Goal: Task Accomplishment & Management: Manage account settings

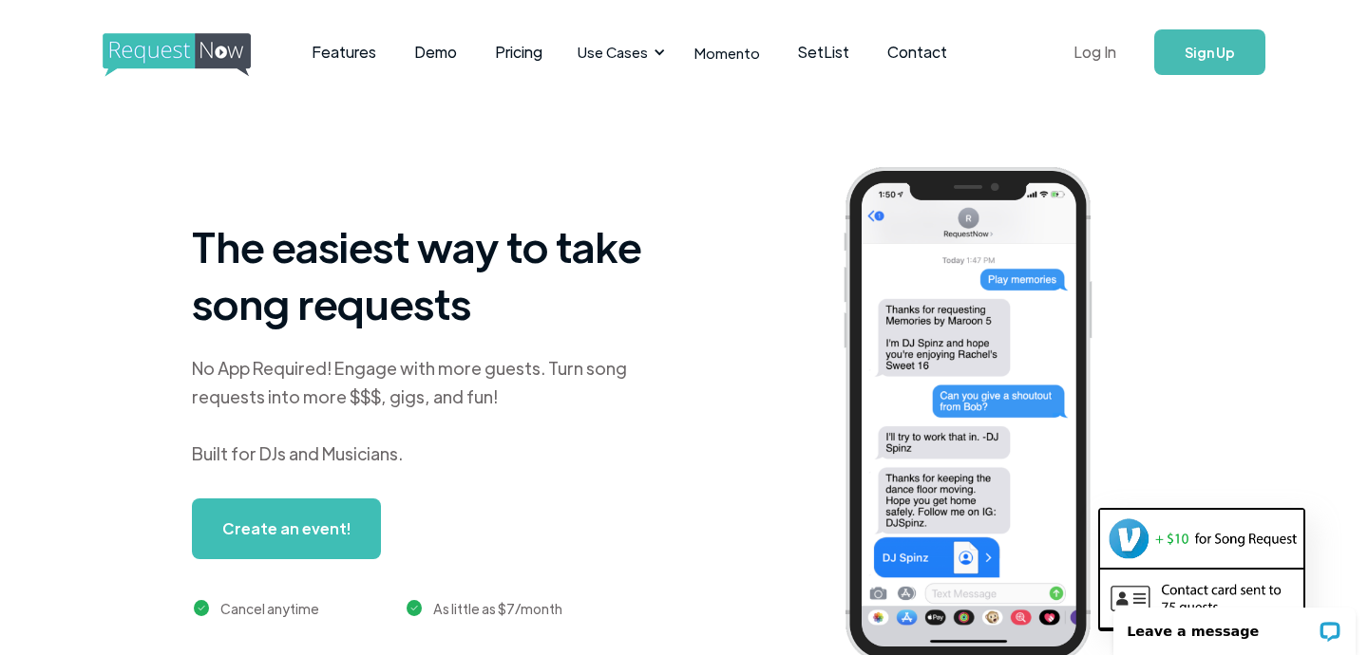
click at [1098, 53] on link "Log In" at bounding box center [1094, 52] width 81 height 66
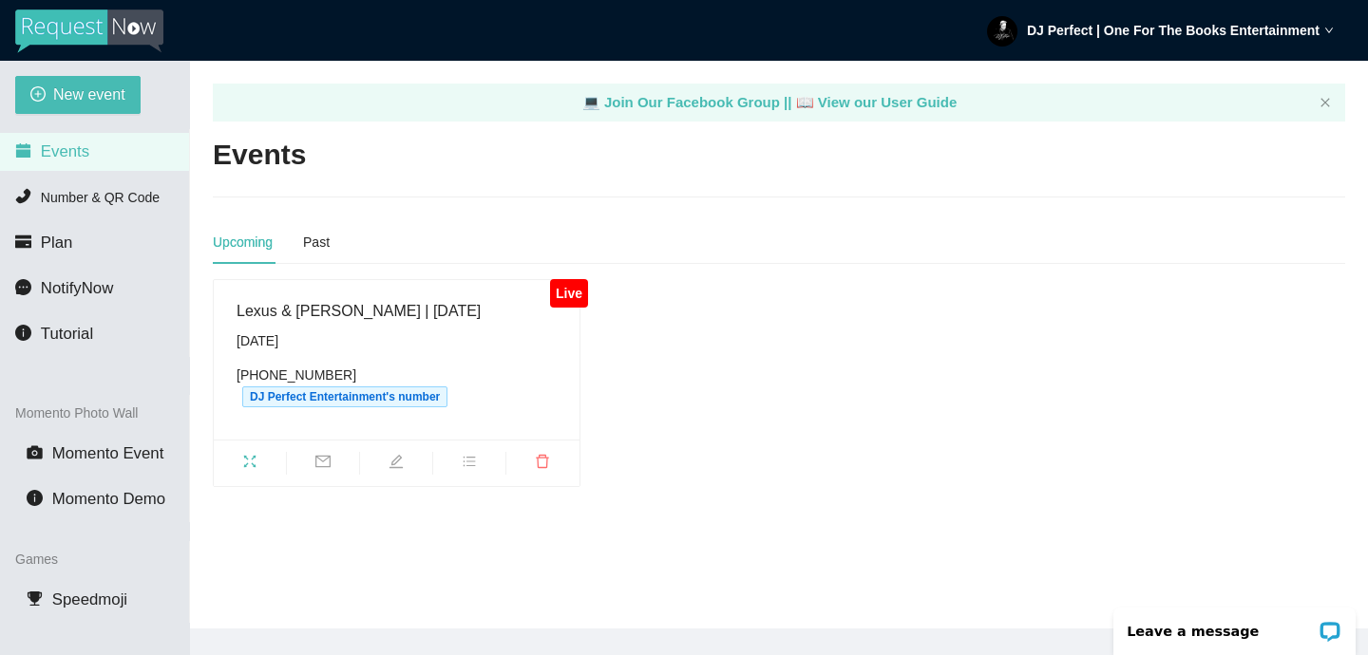
scroll to position [61, 0]
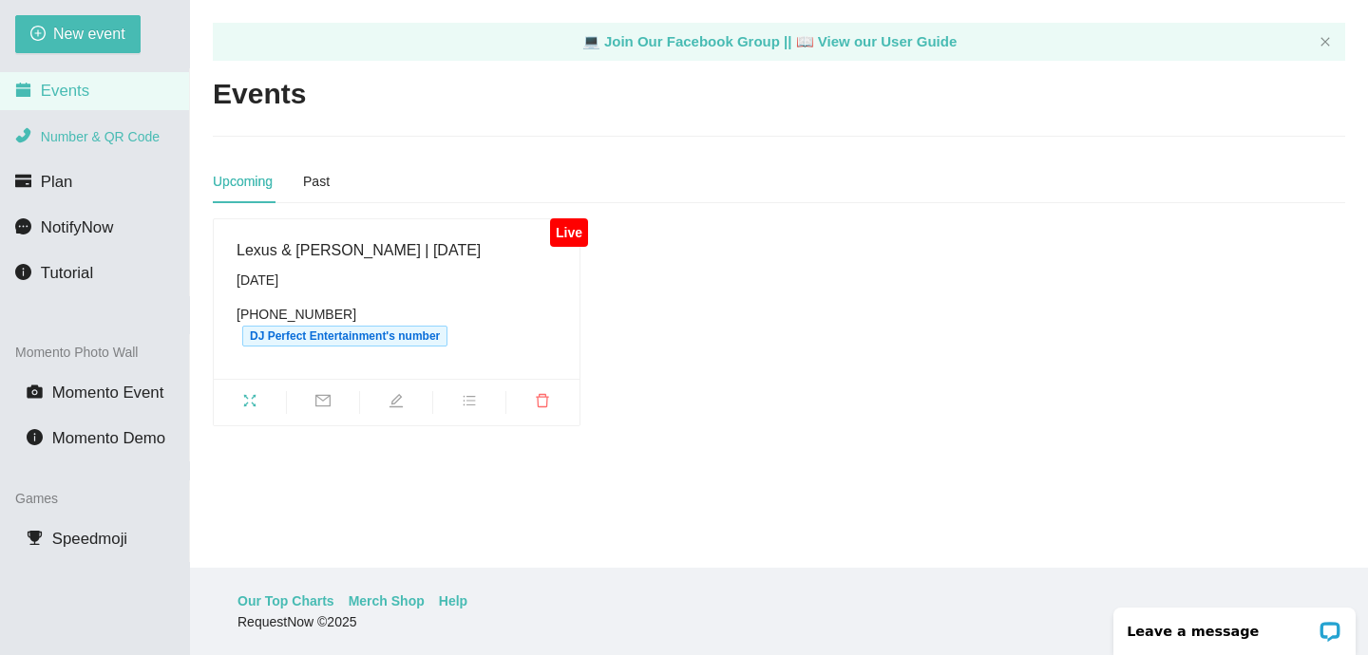
click at [85, 136] on span "Number & QR Code" at bounding box center [100, 136] width 119 height 15
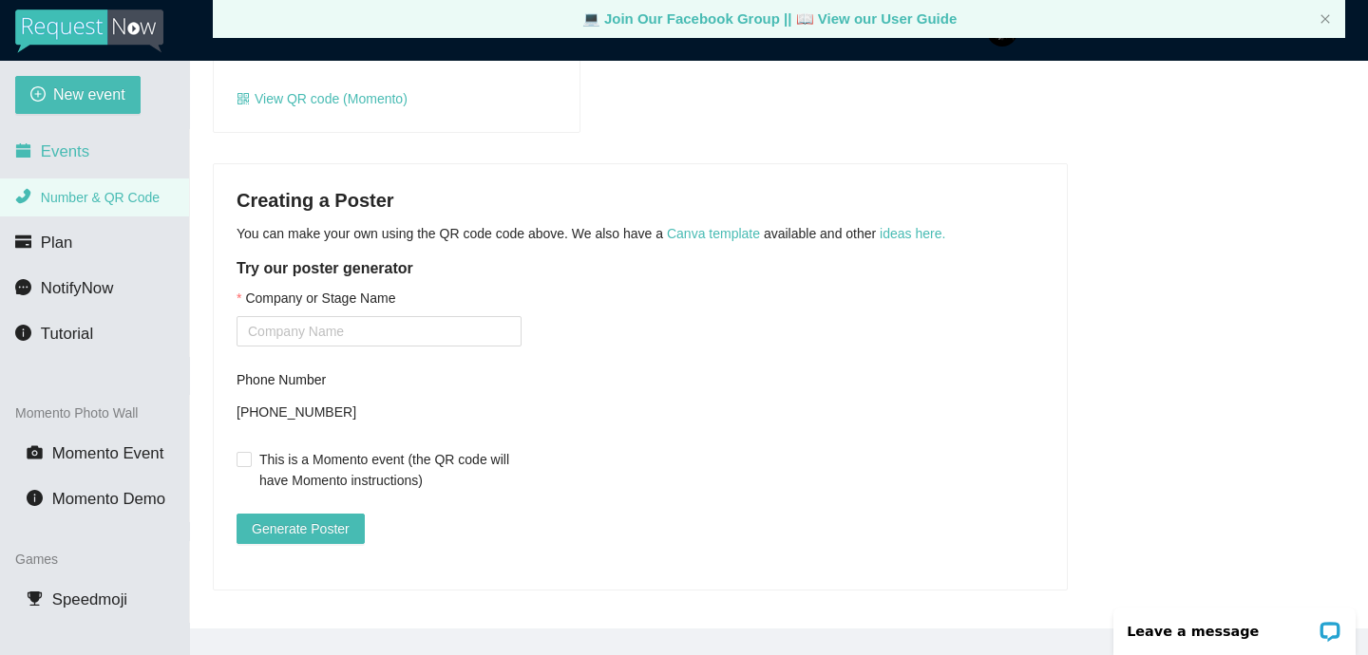
click at [63, 149] on span "Events" at bounding box center [65, 151] width 48 height 18
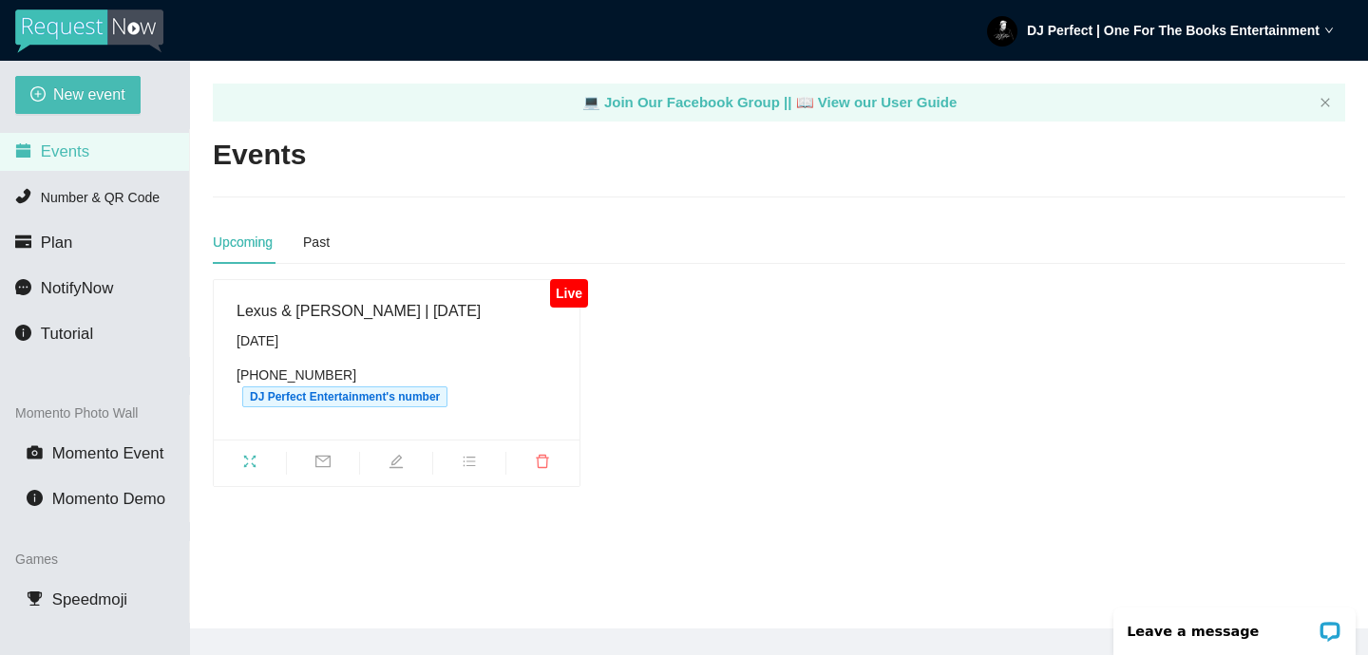
click at [1322, 40] on div "DJ Perfect | One For The Books Entertainment" at bounding box center [1160, 30] width 347 height 61
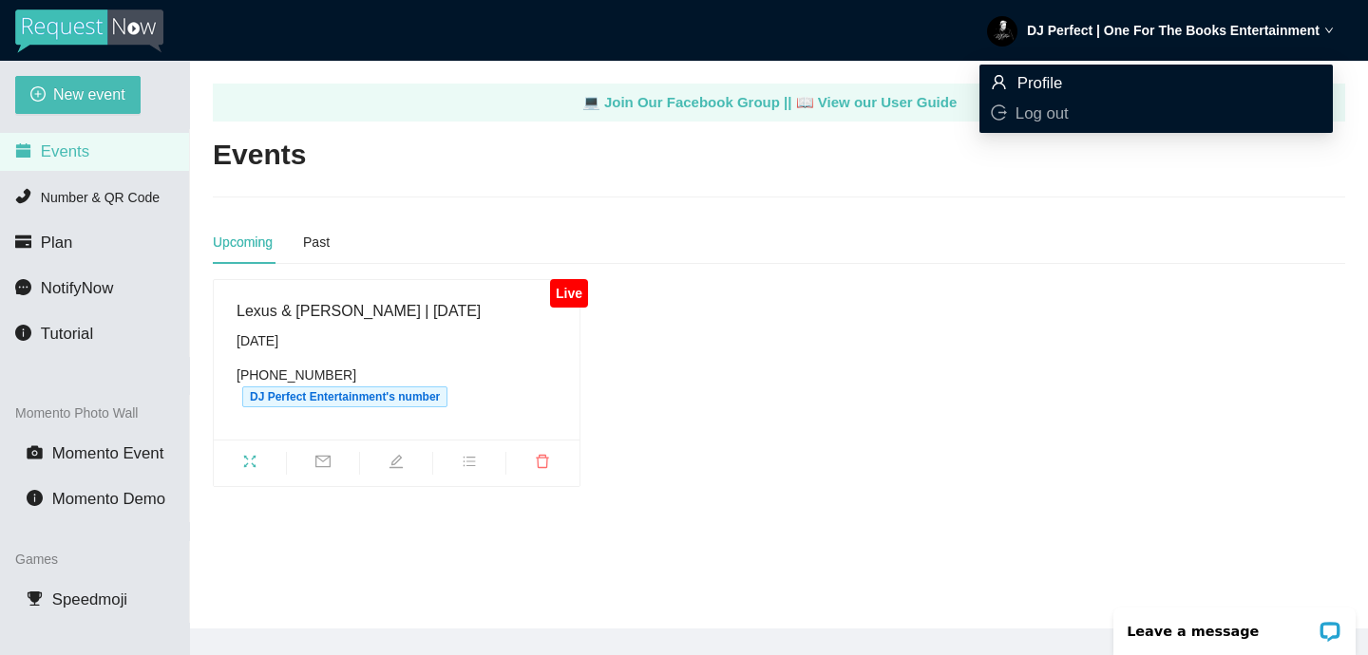
click at [1067, 80] on span "Profile" at bounding box center [1156, 83] width 331 height 21
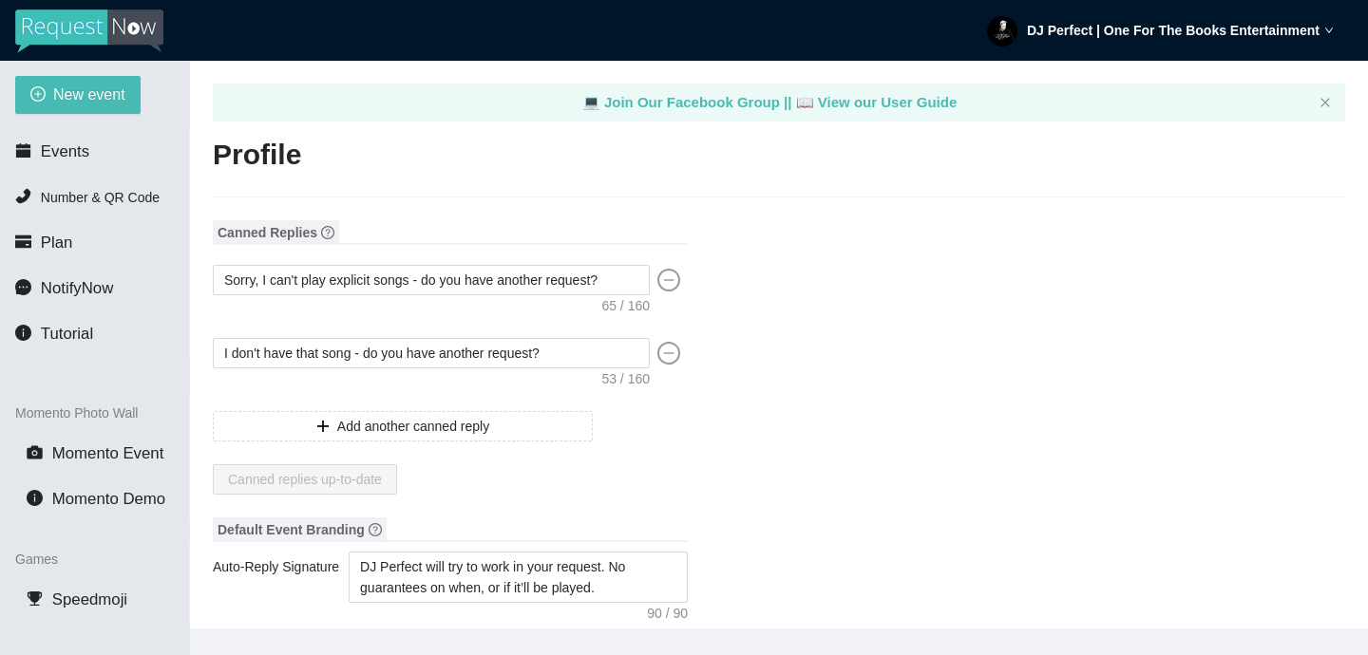
type input "DJ"
type input "Perfect"
type input "One For The Books Entertainment"
type input "Professional DJ"
type input "(404) 606-2400"
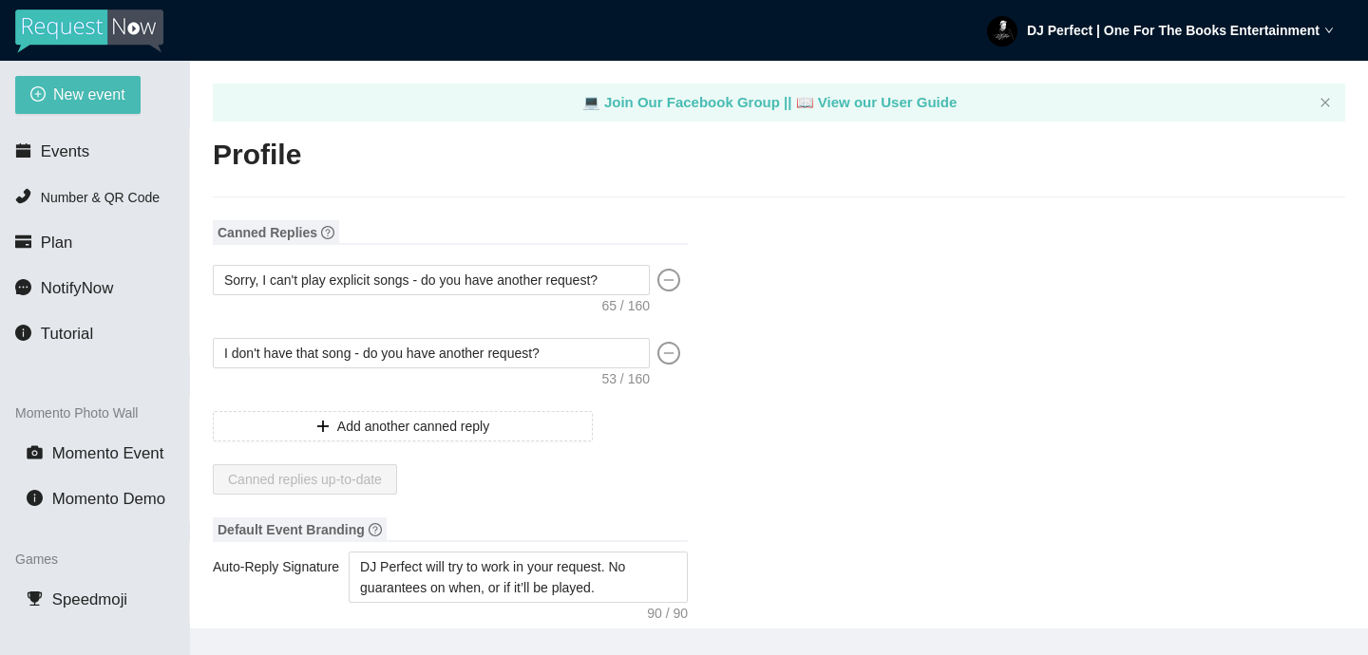
type input "info@djperfect.com"
type input "http://www.djperfect.com"
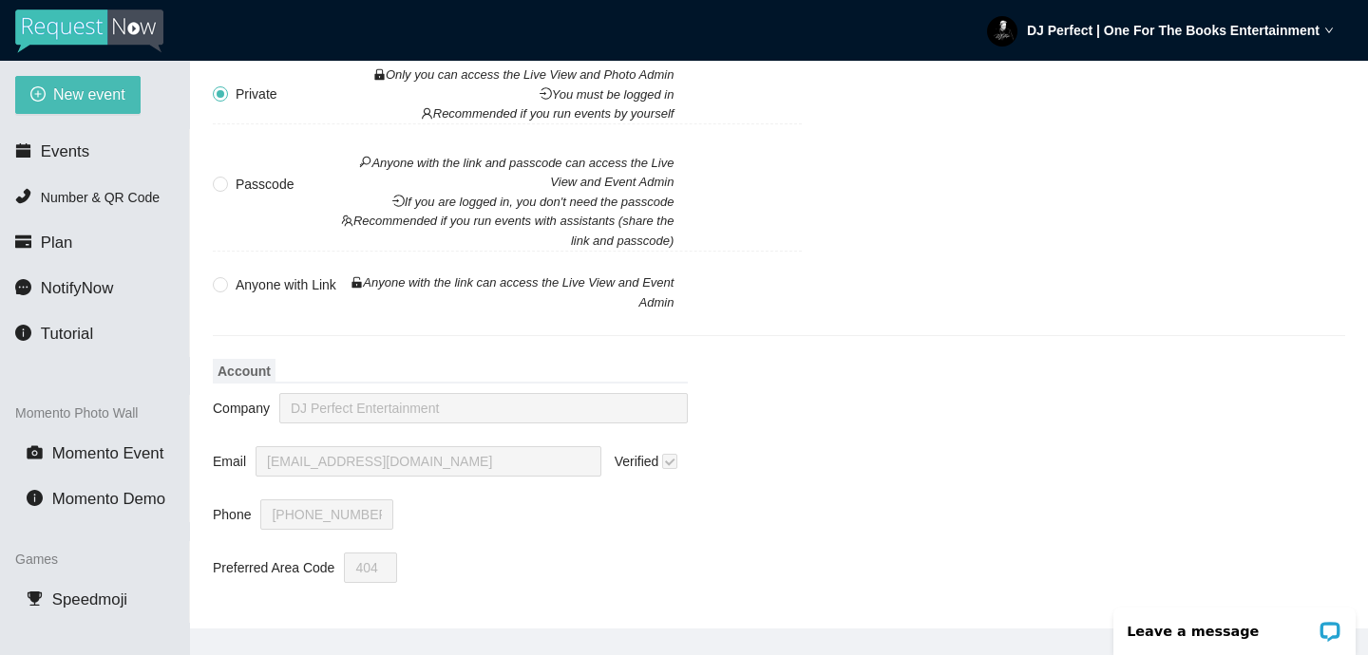
scroll to position [1633, 0]
click at [217, 277] on input "Anyone with Link Anyone with the link can access the Live View and Event Admin" at bounding box center [219, 283] width 13 height 13
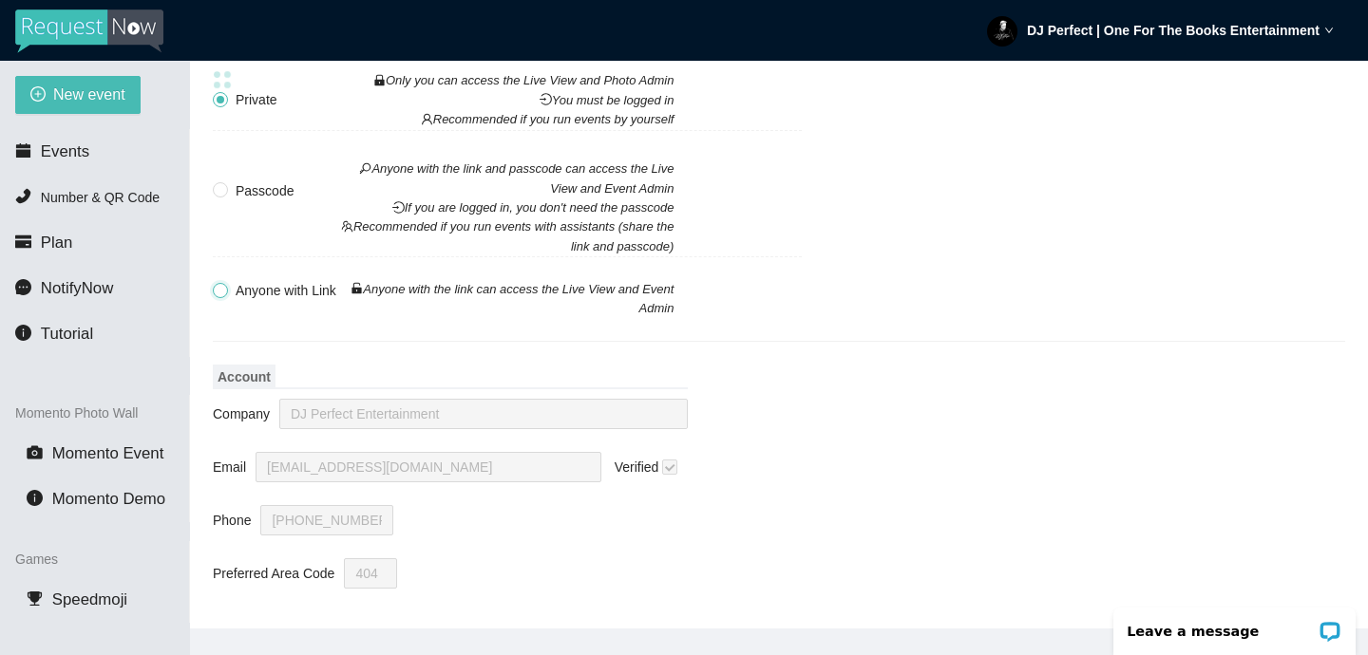
radio input "false"
radio input "true"
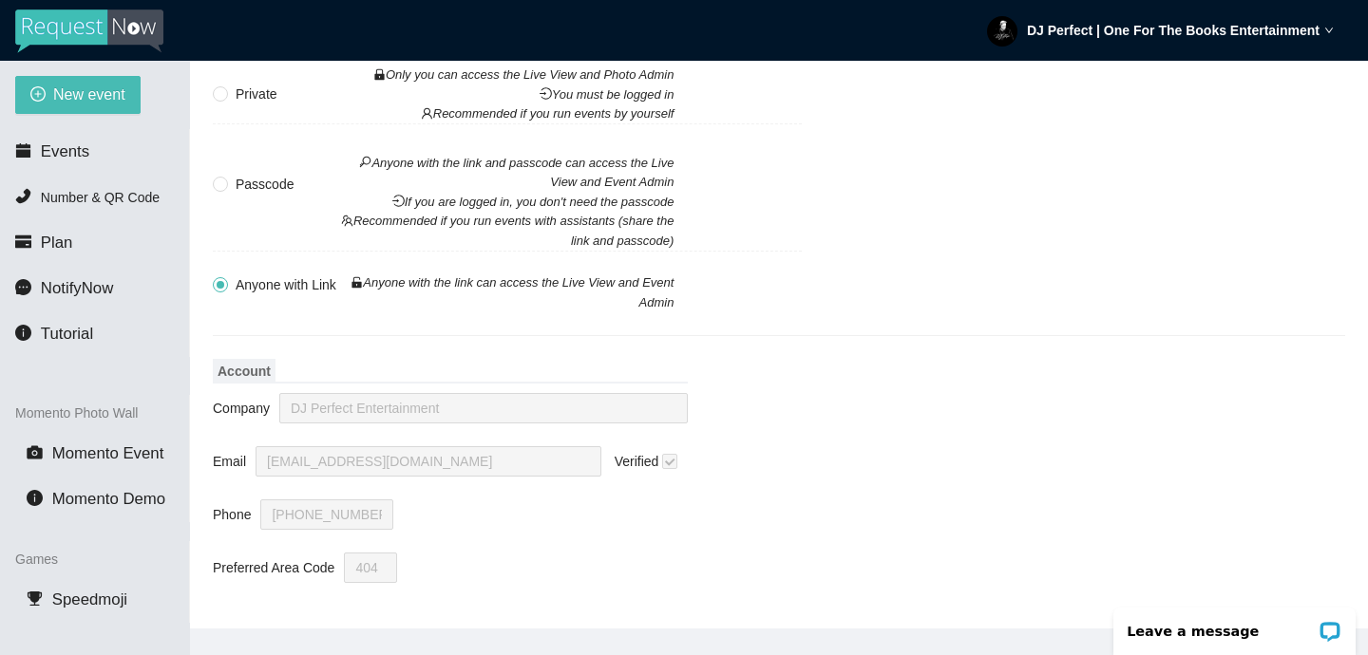
click at [1324, 30] on icon "down" at bounding box center [1328, 30] width 9 height 9
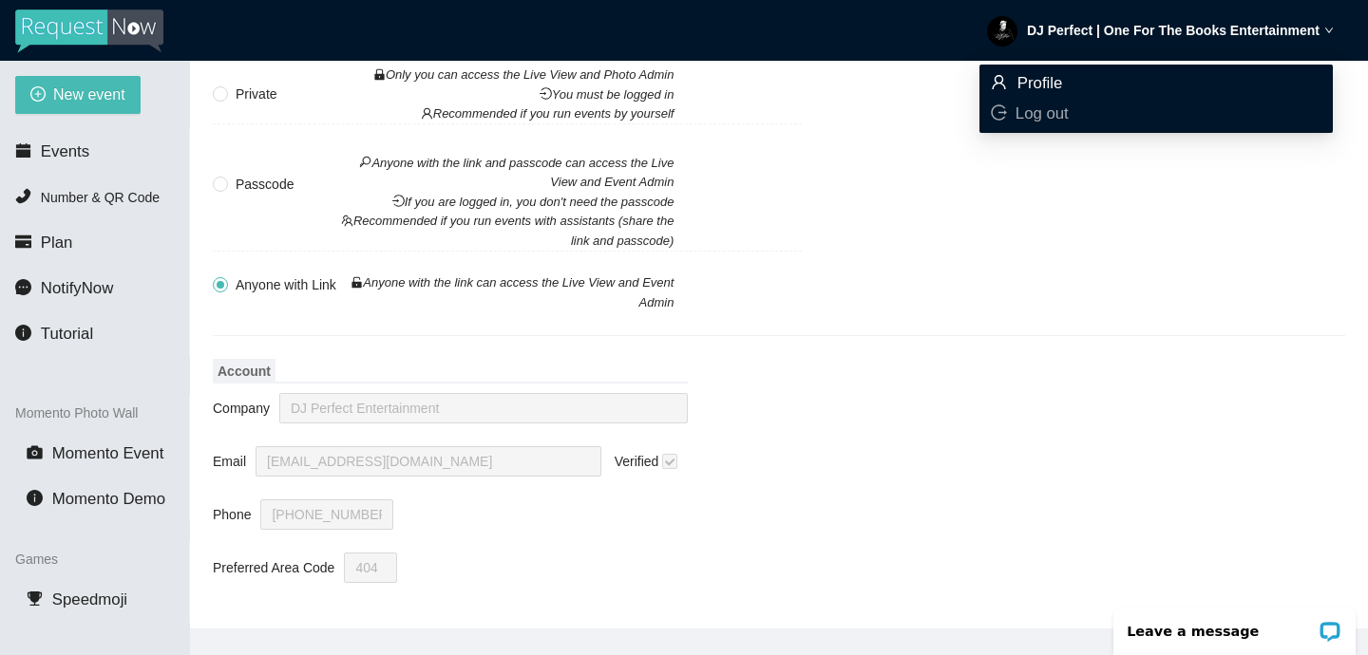
click at [1052, 92] on span "Profile" at bounding box center [1040, 83] width 46 height 18
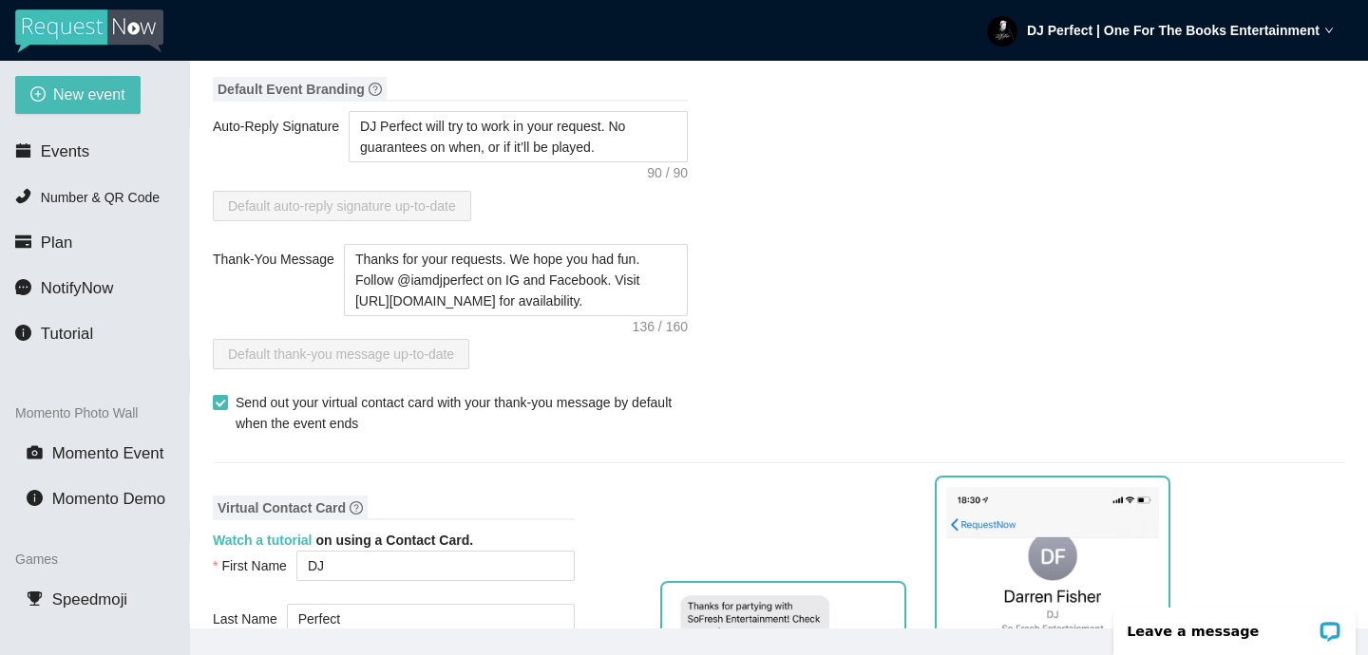
scroll to position [338, 0]
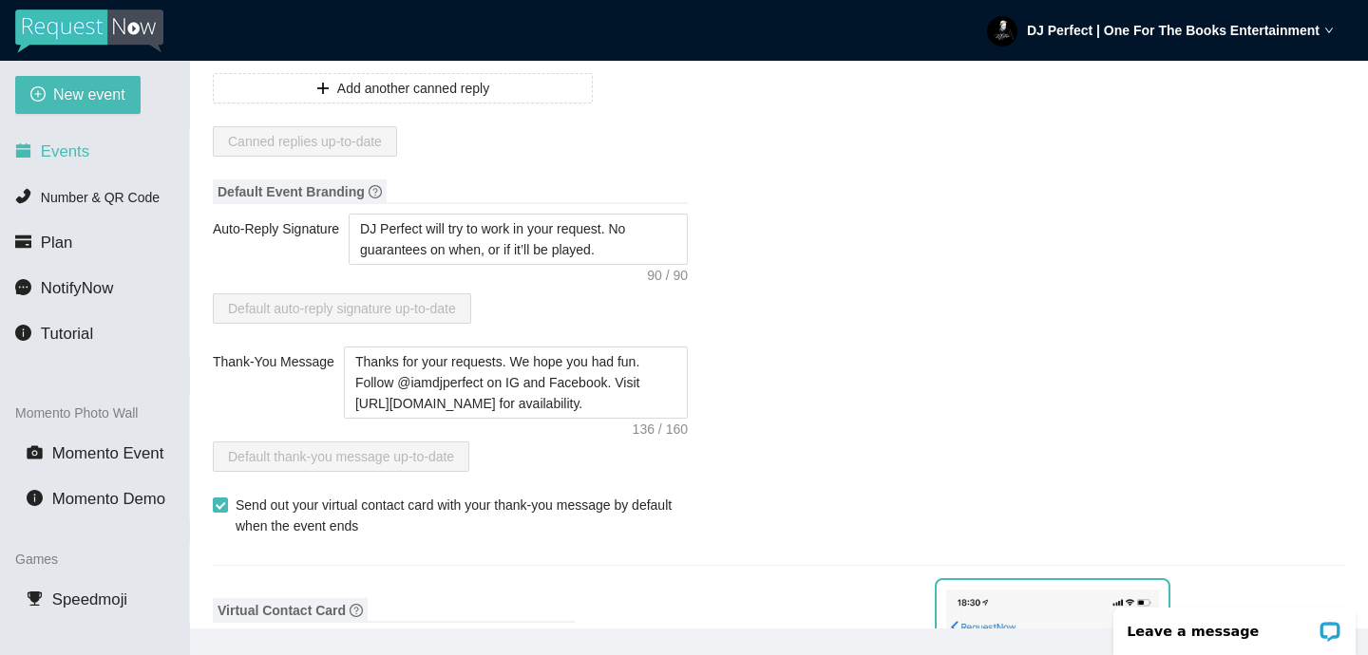
click at [76, 152] on span "Events" at bounding box center [65, 151] width 48 height 18
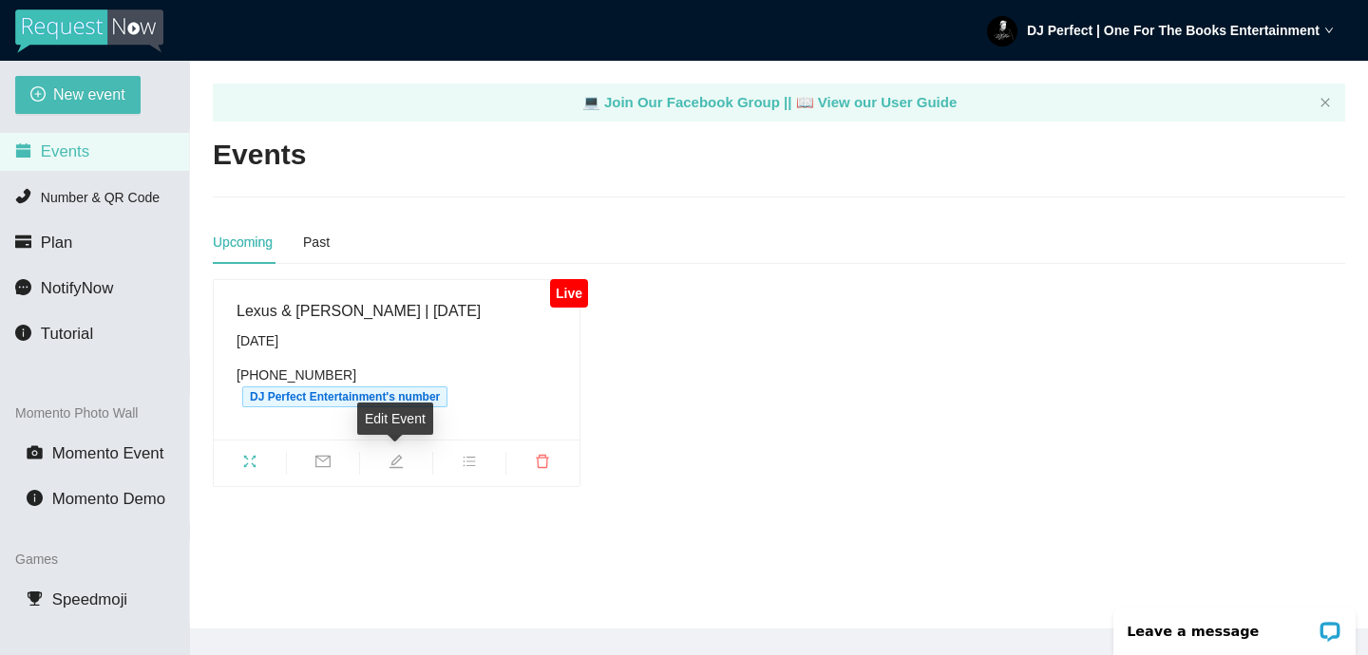
click at [401, 454] on icon "edit" at bounding box center [396, 461] width 15 height 15
type textarea "https://virtualdj.com/ask/DJ_Spinz"
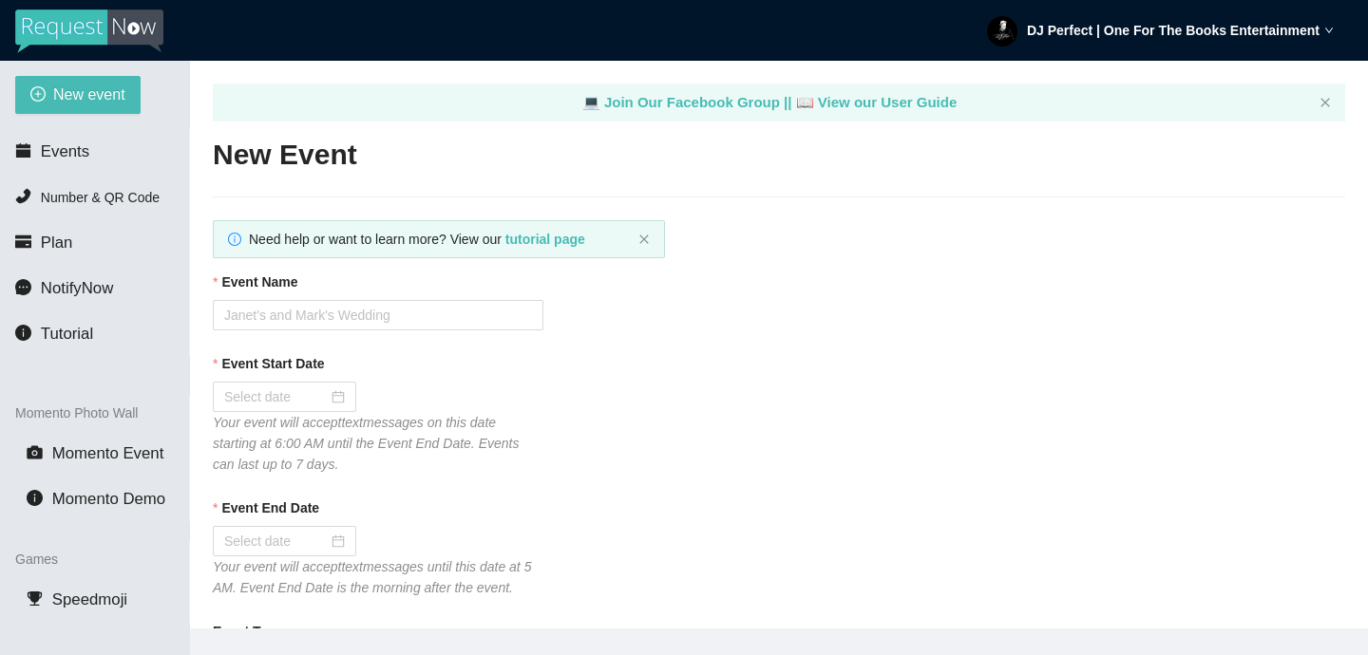
type input "Lexus & Isiah | 8.29.2025"
type input "08/26/2025"
type input "08/30/2025"
type input "120"
checkbox input "true"
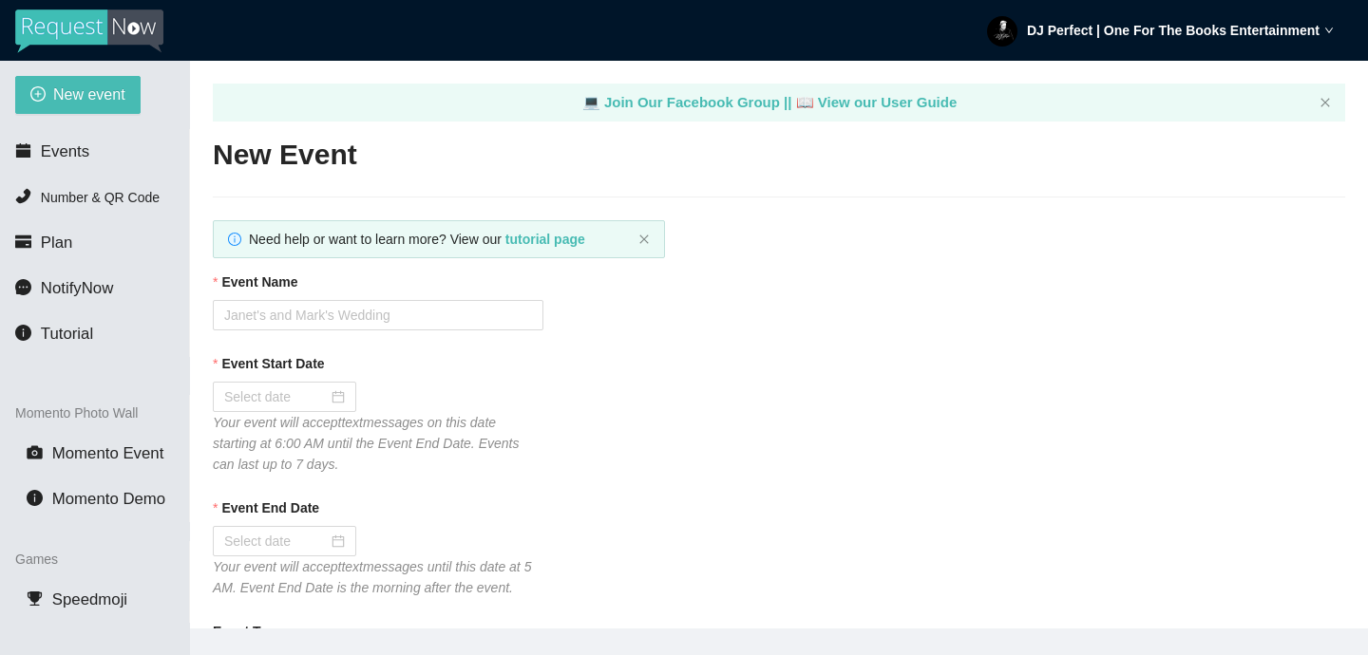
checkbox input "true"
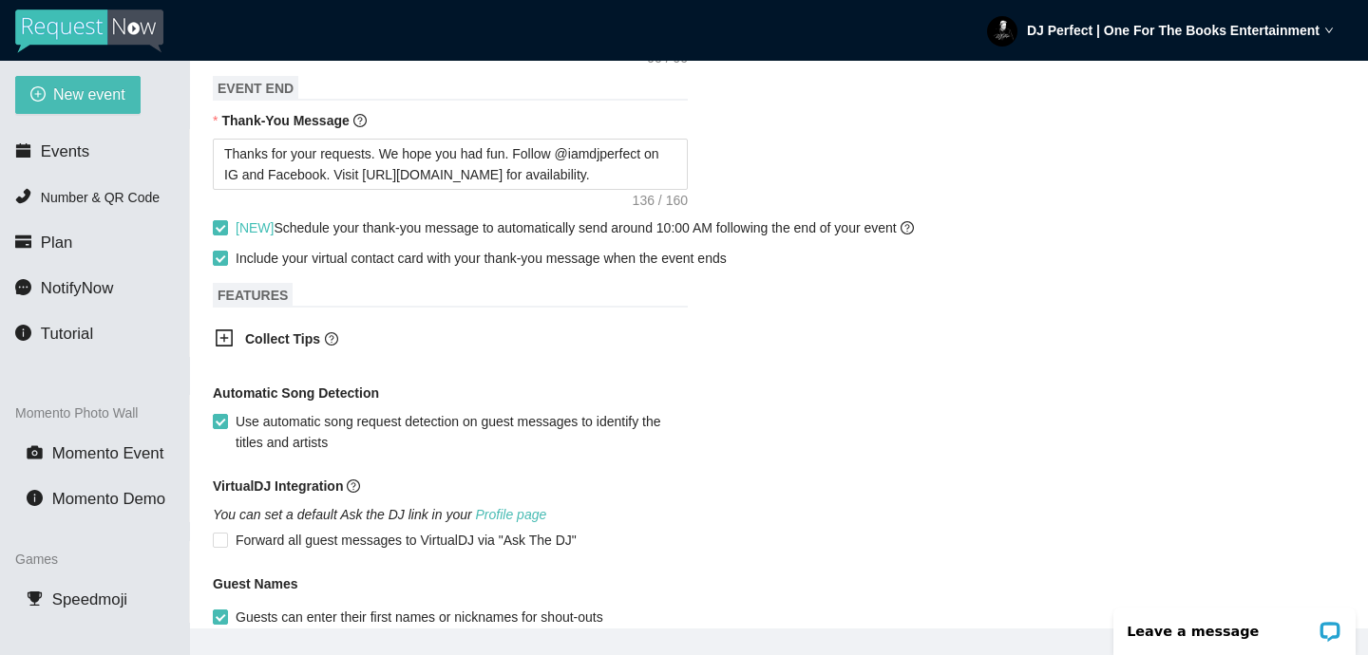
scroll to position [1028, 0]
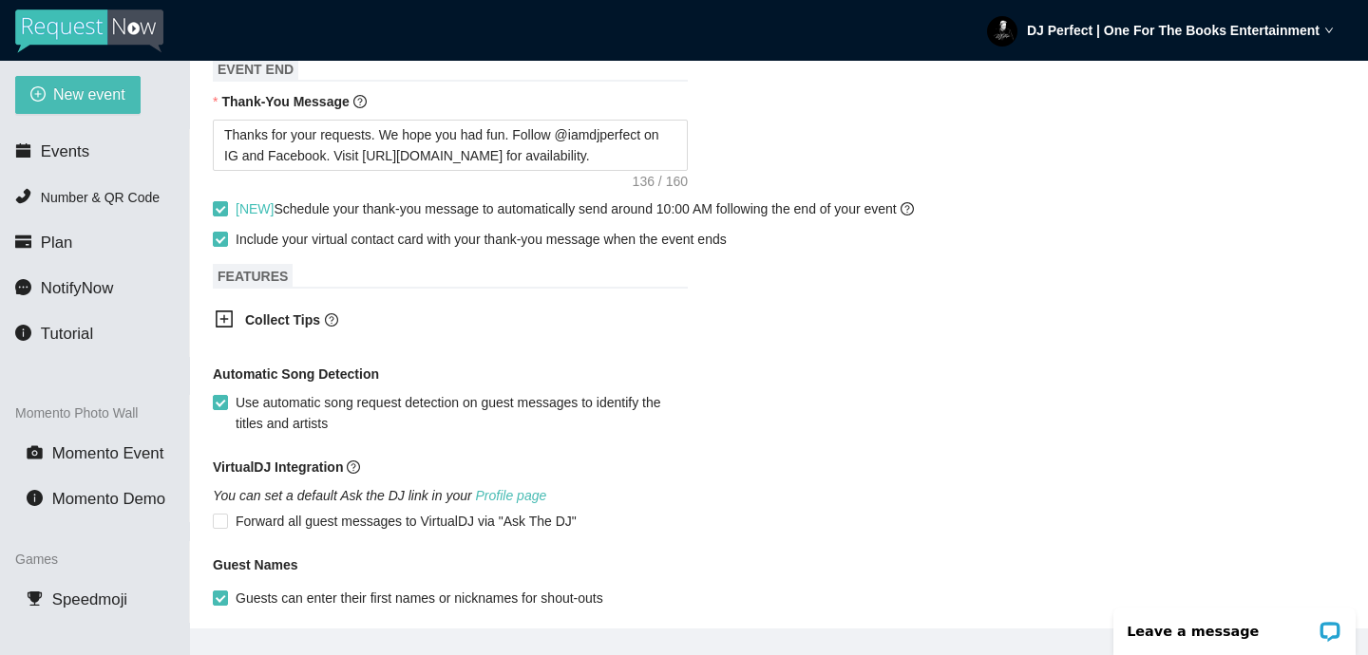
click at [1117, 28] on strong "DJ Perfect | One For The Books Entertainment" at bounding box center [1173, 30] width 293 height 15
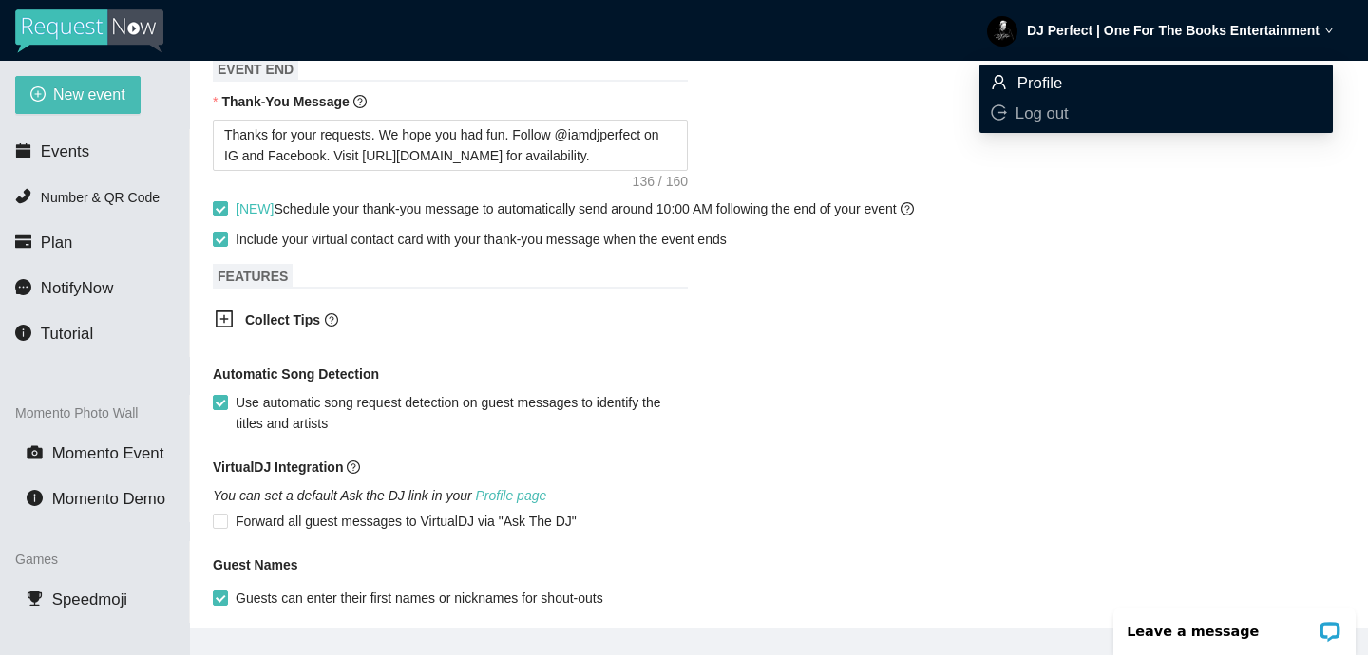
click at [1059, 76] on span "Profile" at bounding box center [1040, 83] width 46 height 18
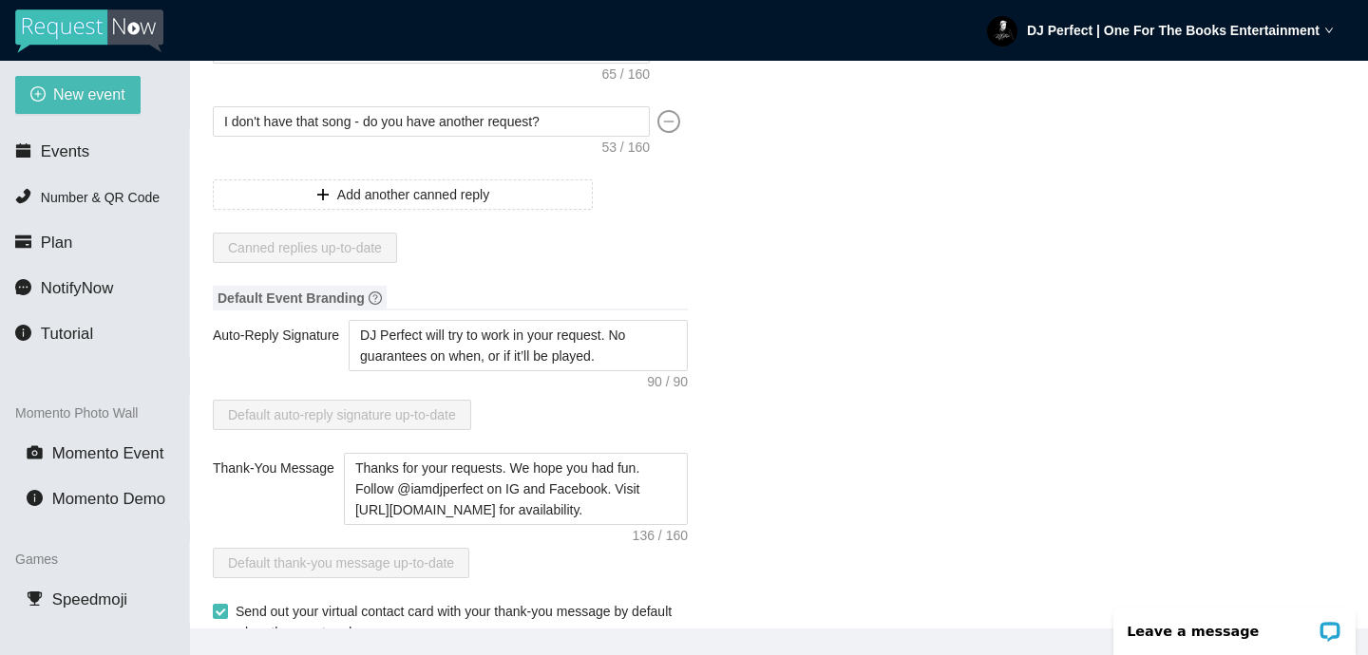
scroll to position [246, 0]
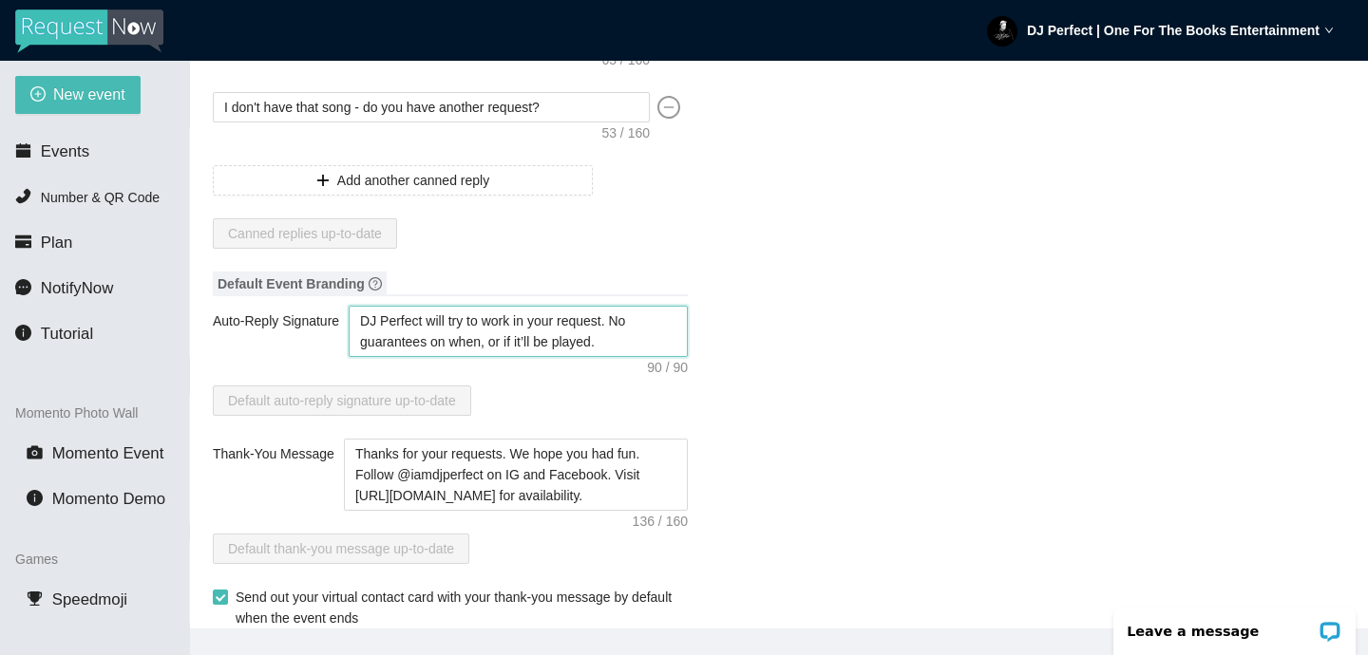
drag, startPoint x: 445, startPoint y: 325, endPoint x: 346, endPoint y: 315, distance: 99.3
click at [346, 315] on div "Auto-Reply Signature DJ Perfect will try to work in your request. No guarantees…" at bounding box center [450, 331] width 475 height 51
click at [618, 205] on form "Sorry, I can't play explicit songs - do you have another request? I don't have …" at bounding box center [450, 134] width 475 height 230
click at [458, 187] on span "Add another canned reply" at bounding box center [413, 180] width 152 height 21
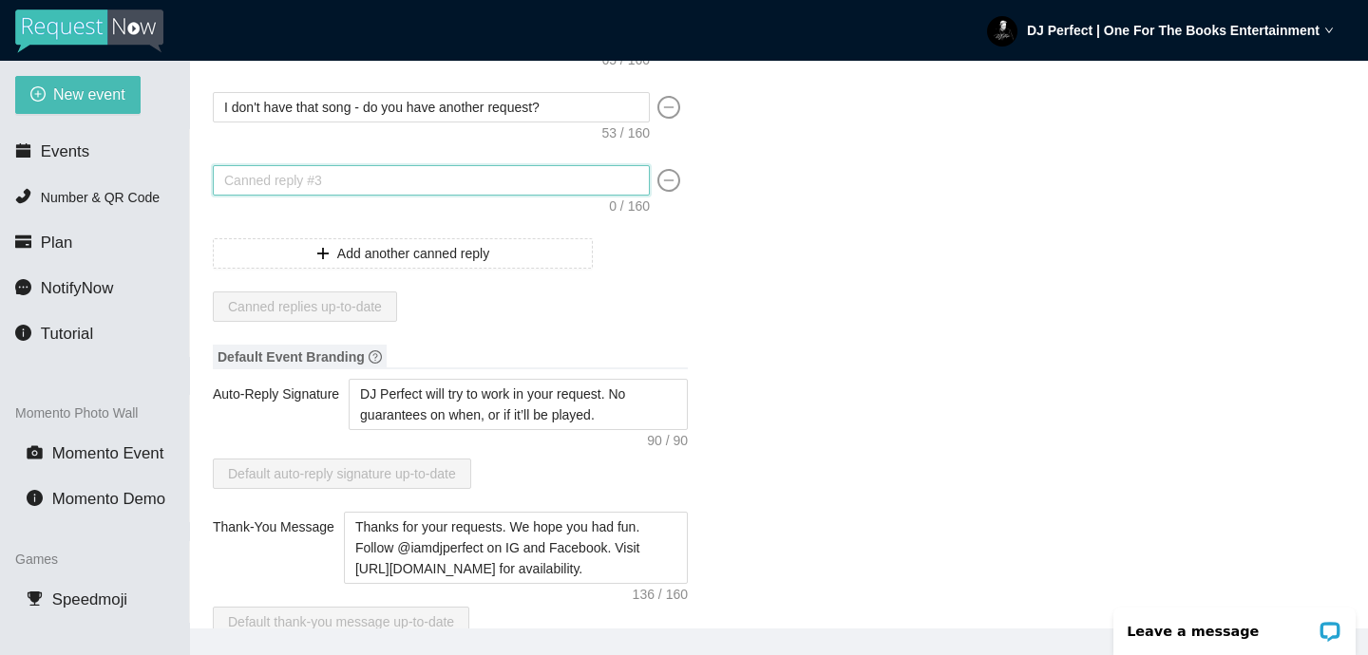
click at [371, 187] on textarea at bounding box center [431, 180] width 437 height 30
type textarea "T"
type textarea "Th"
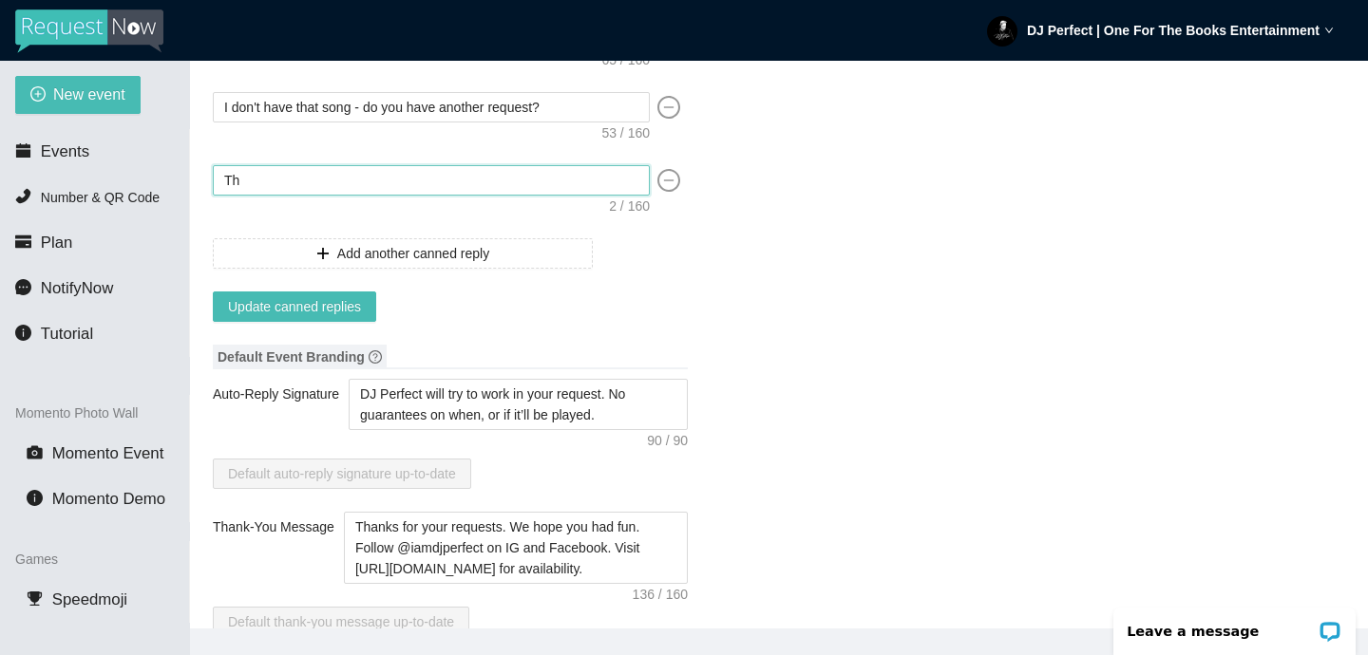
type textarea "Tha"
type textarea "Than"
type textarea "Thank"
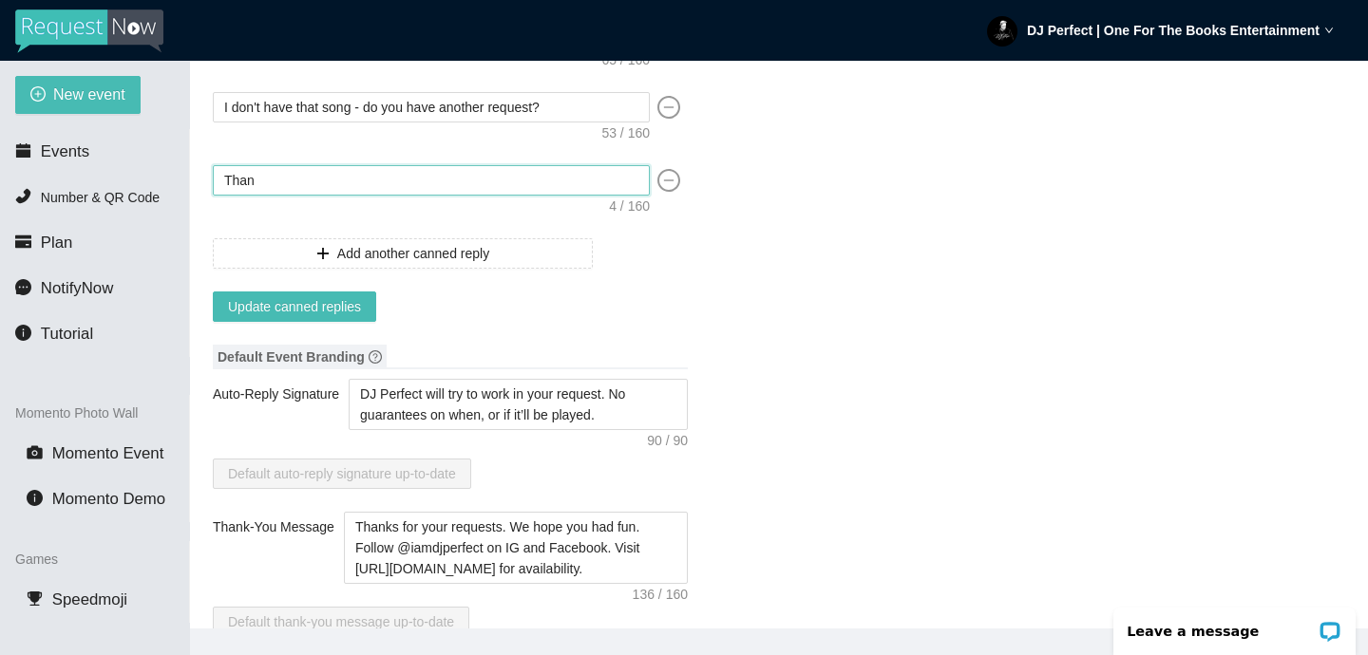
type textarea "Thank"
type textarea "Thanks"
type textarea "Thanks."
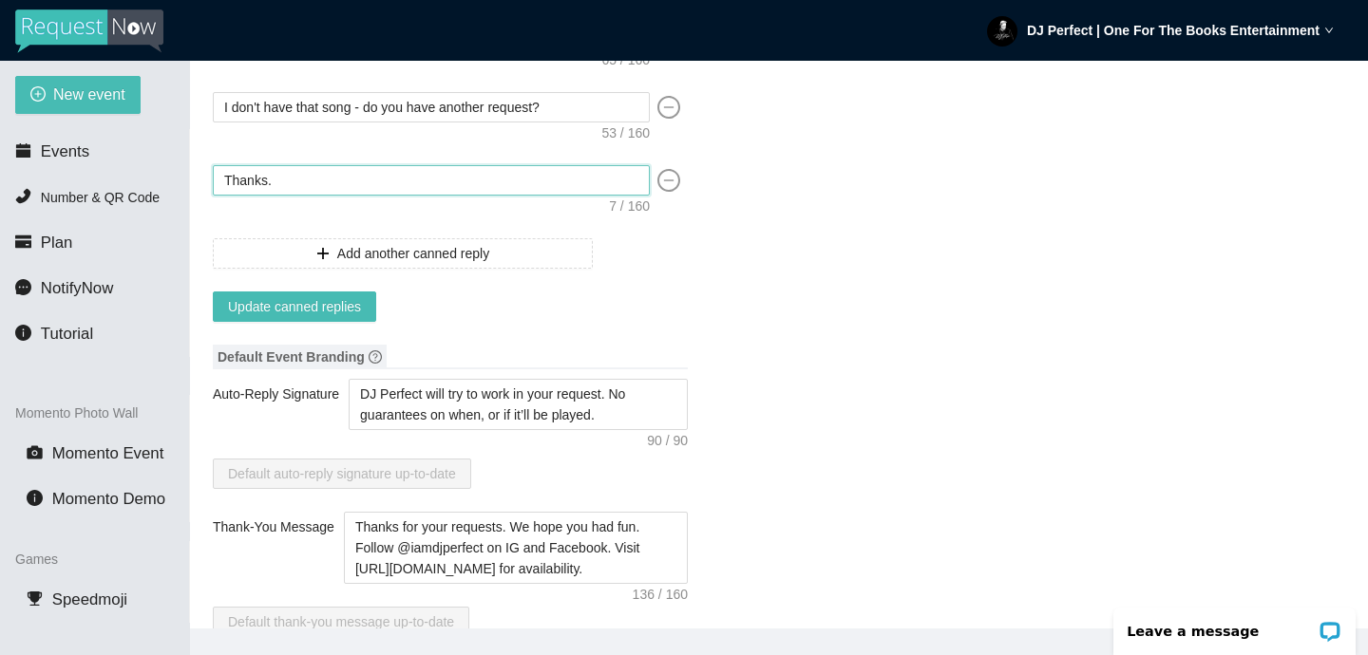
type textarea "Thanks."
type textarea "Thanks. I"
type textarea "Thanks. I'"
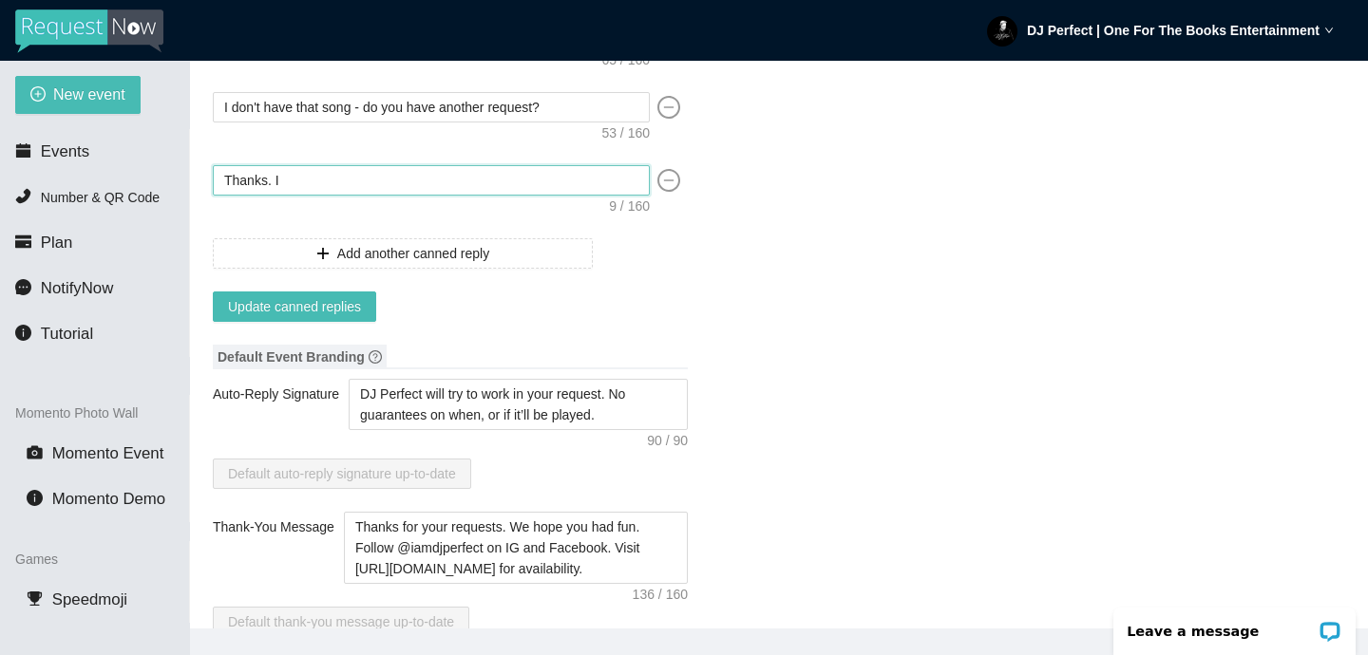
type textarea "Thanks. I'"
type textarea "Thanks. I'l"
type textarea "Thanks. I'll"
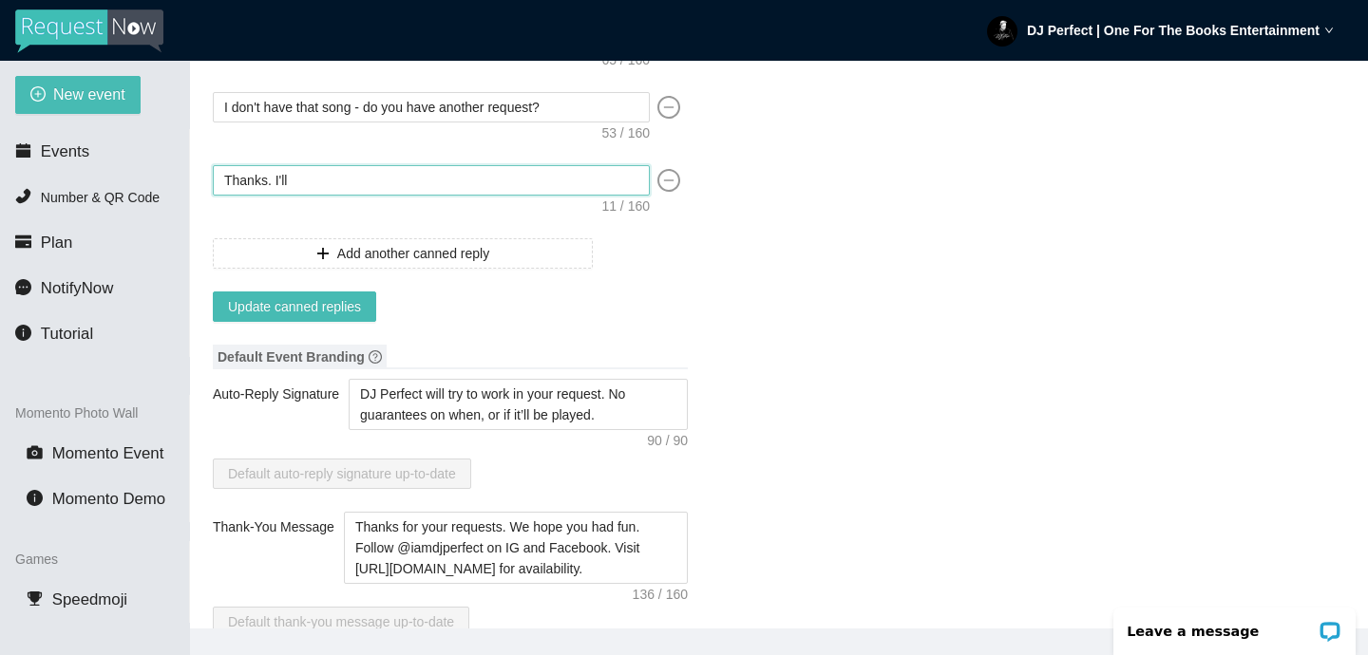
type textarea "Thanks. I'll"
type textarea "Thanks. I'll t"
type textarea "Thanks. I'll tr"
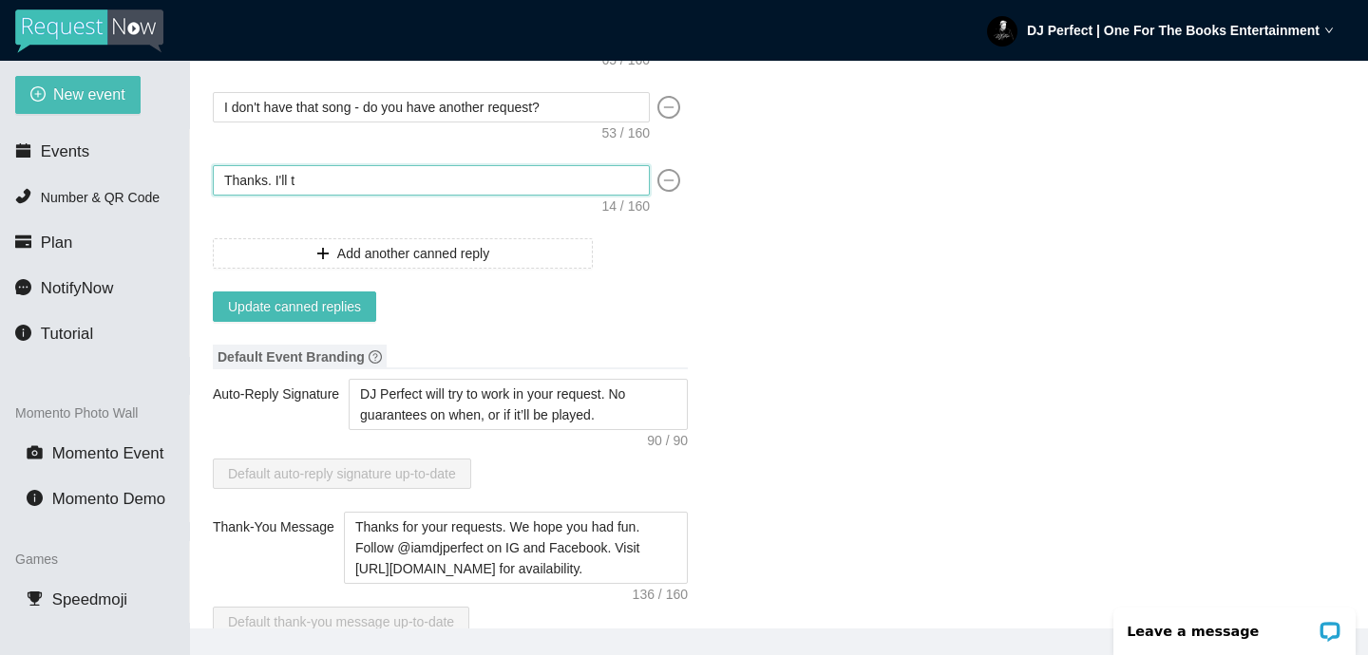
type textarea "Thanks. I'll tr"
type textarea "Thanks. I'll try"
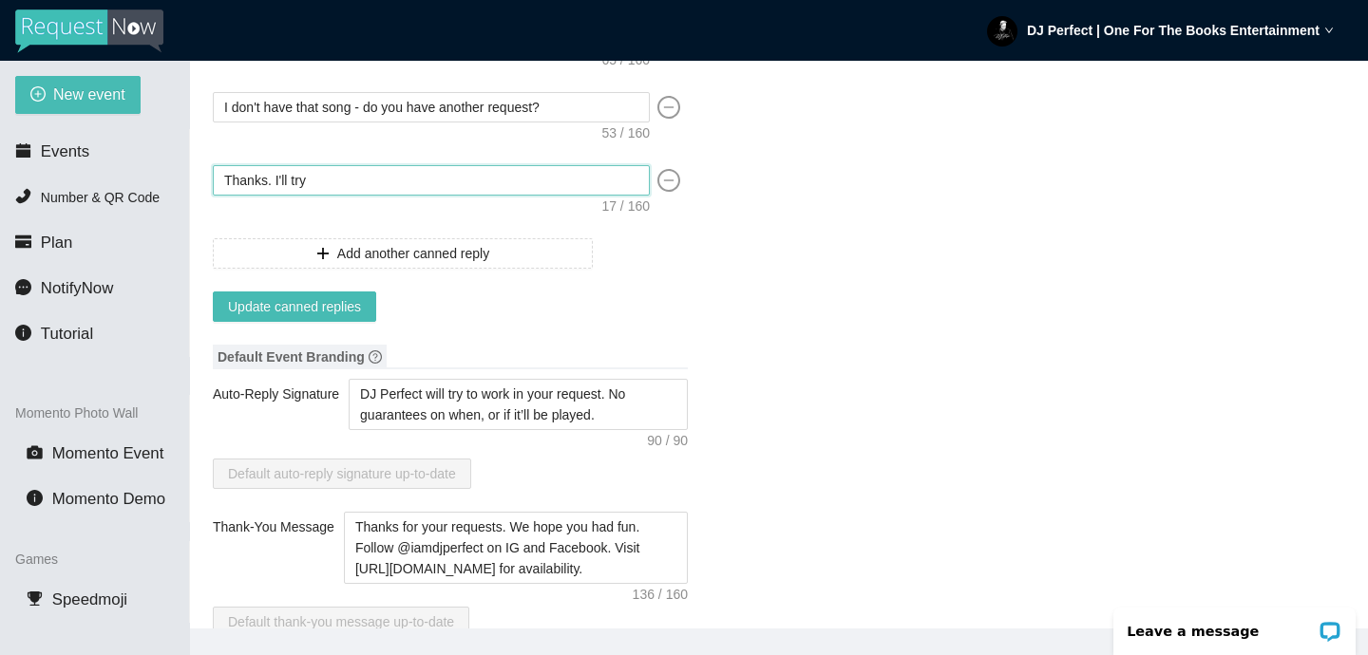
type textarea "Thanks. I'll try t"
type textarea "Thanks. I'll try to"
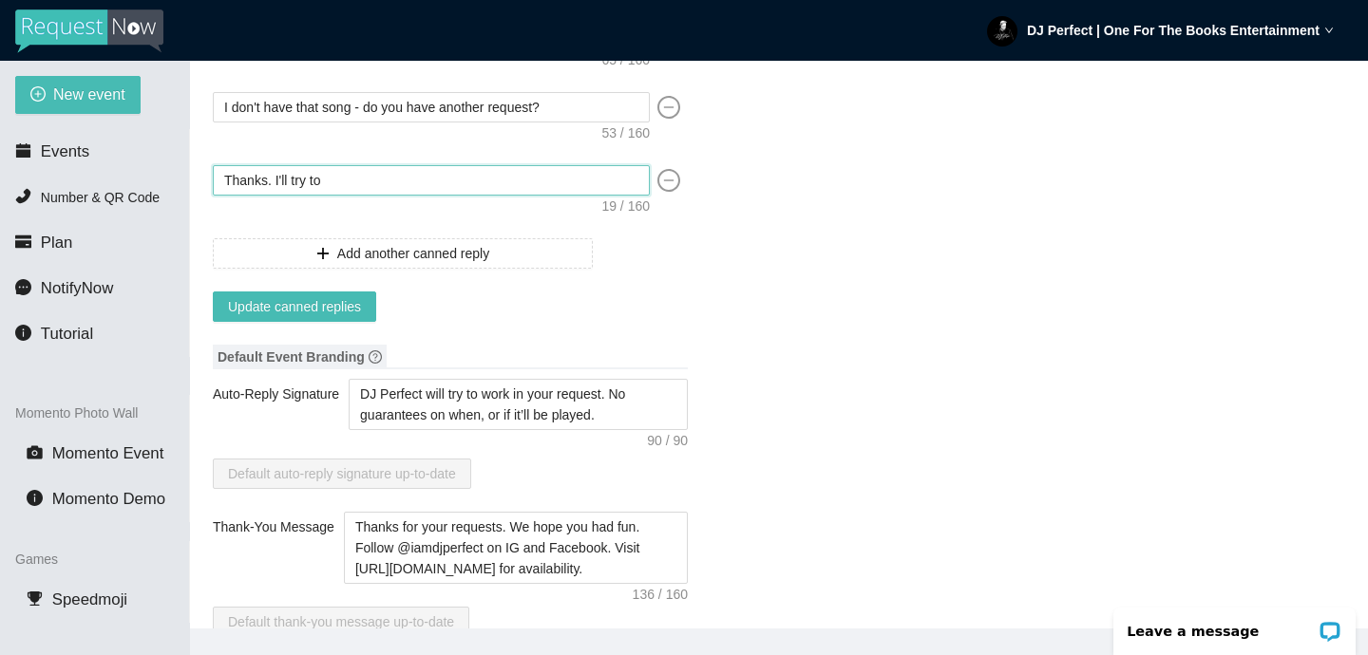
type textarea "Thanks. I'll try to"
type textarea "Thanks. I'll try to g"
type textarea "Thanks. I'll try to ge"
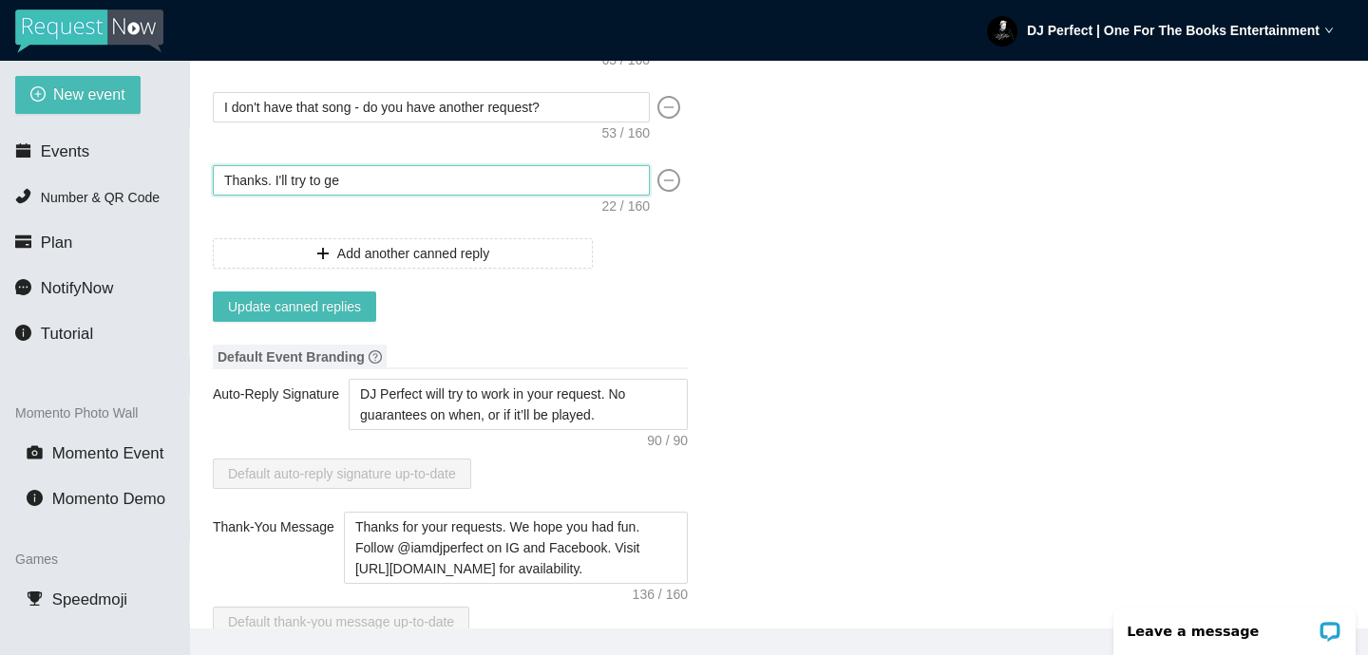
type textarea "Thanks. I'll try to get"
type textarea "Thanks. I'll try to get i"
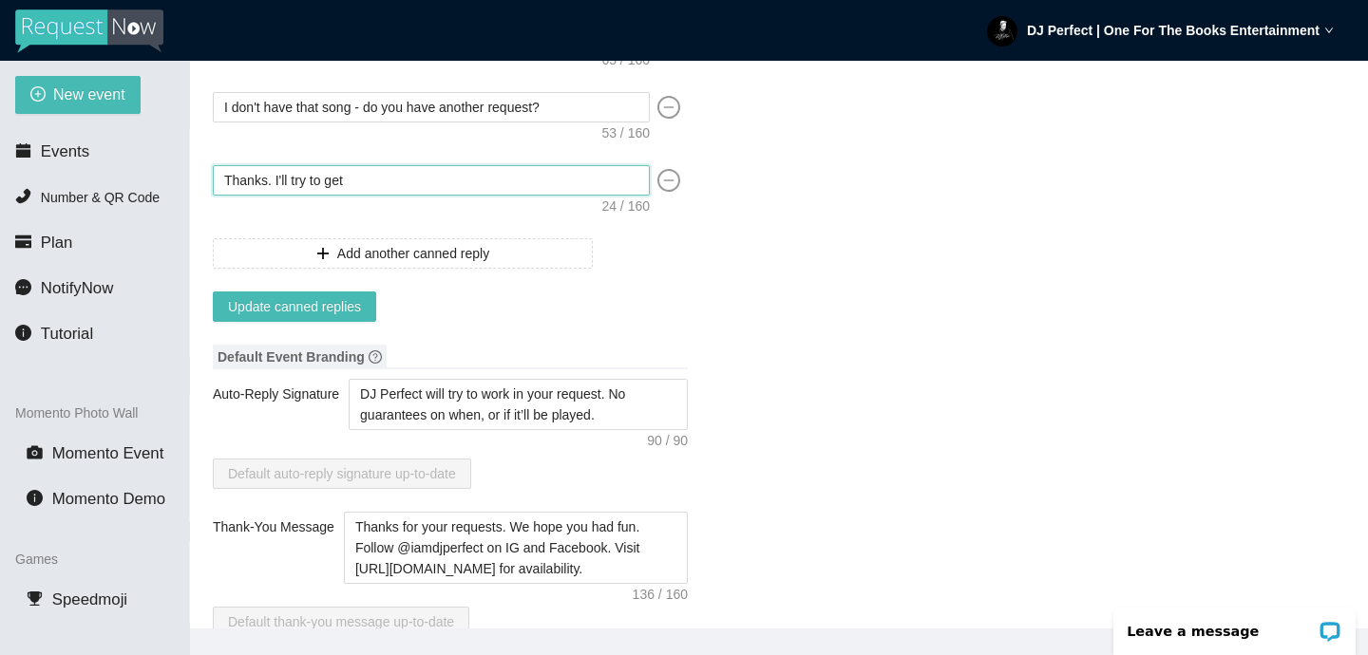
type textarea "Thanks. I'll try to get i"
type textarea "Thanks. I'll try to get in"
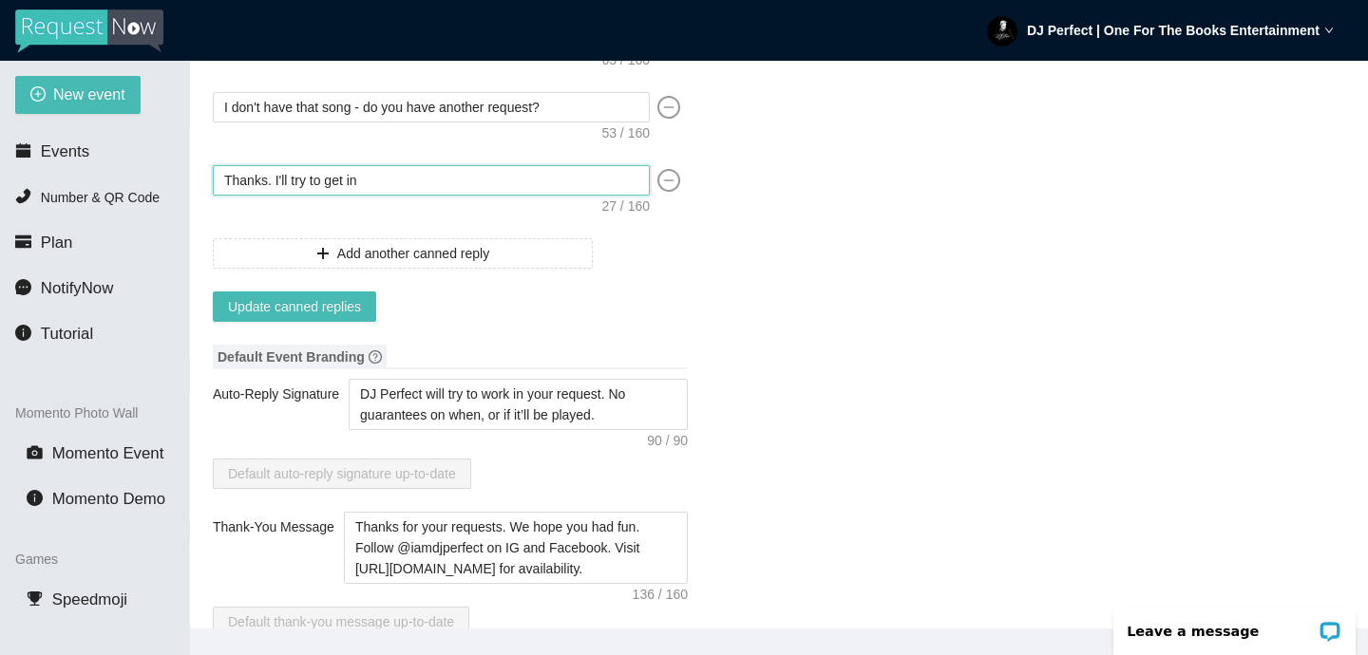
type textarea "Thanks. I'll try to get in"
type textarea "Thanks. I'll try to get i"
type textarea "Thanks. I'll try to get"
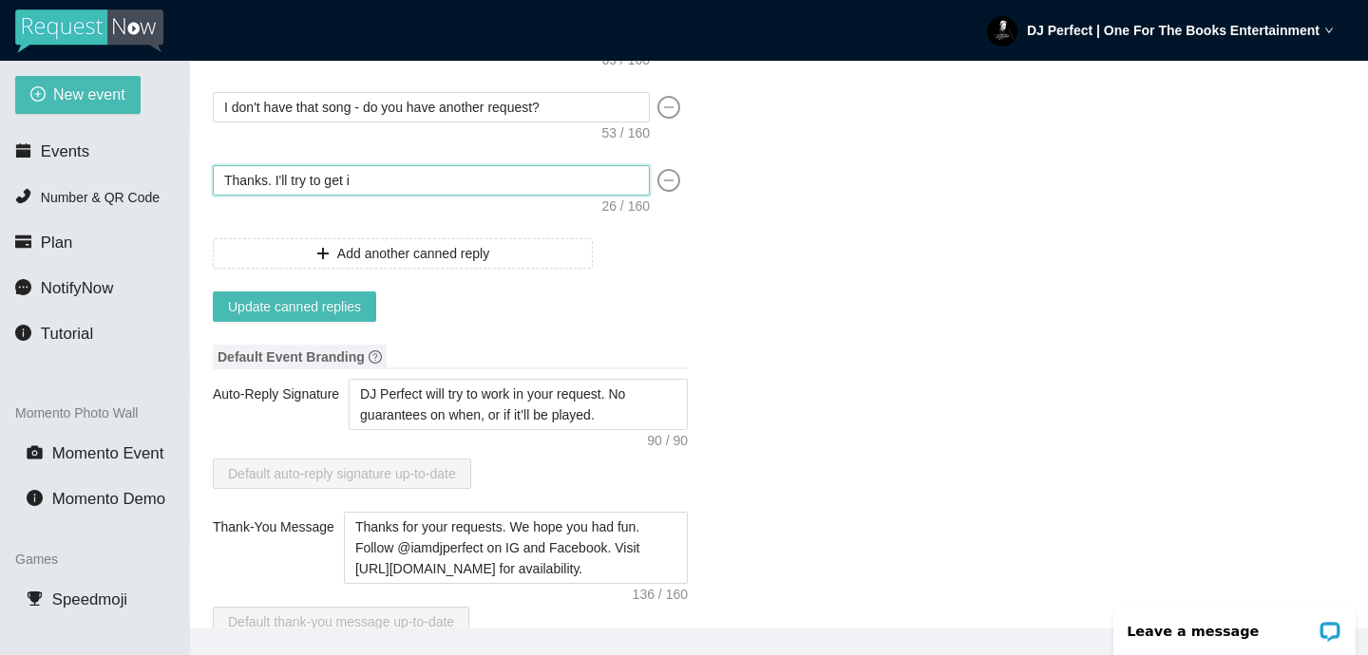
type textarea "Thanks. I'll try to get"
type textarea "Thanks. I'll try to ge"
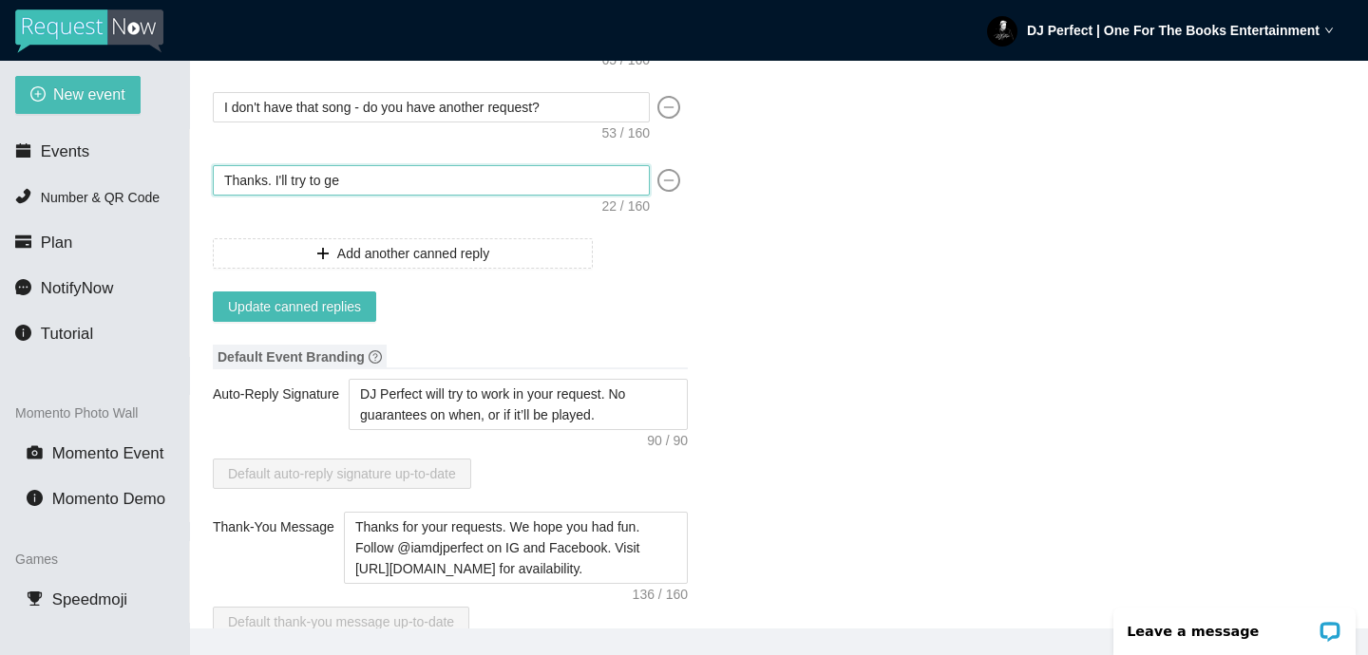
type textarea "Thanks. I'll try to g"
type textarea "Thanks. I'll try to"
type textarea "Thanks. I'll try to f"
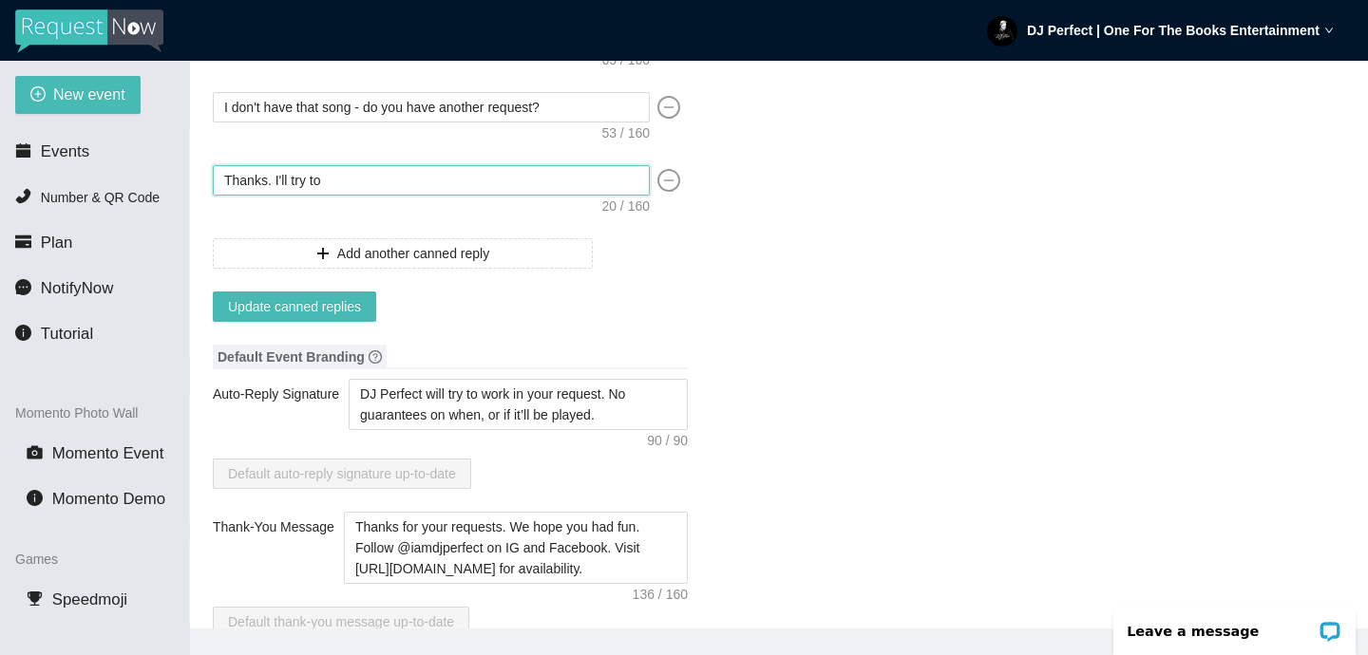
type textarea "Thanks. I'll try to f"
type textarea "Thanks. I'll try to fi"
type textarea "Thanks. I'll try to fit"
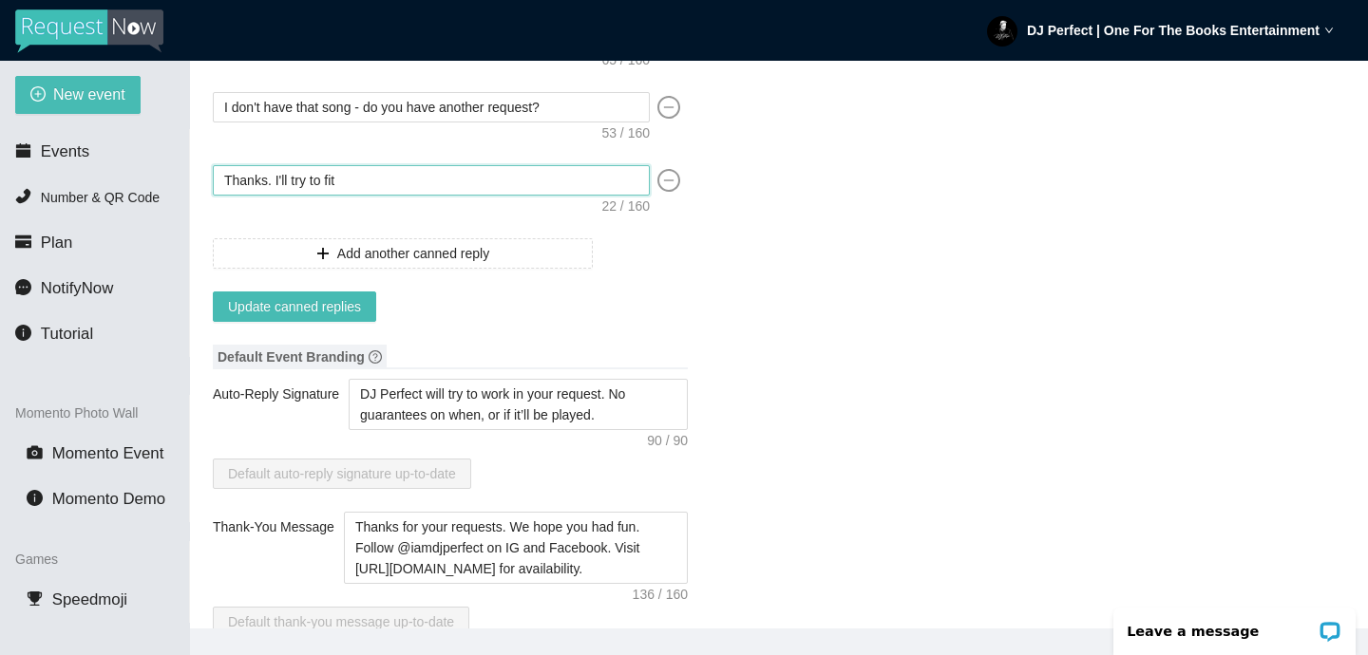
type textarea "Thanks. I'll try to fit"
type textarea "Thanks. I'll try to fit i"
type textarea "Thanks. I'll try to fit in"
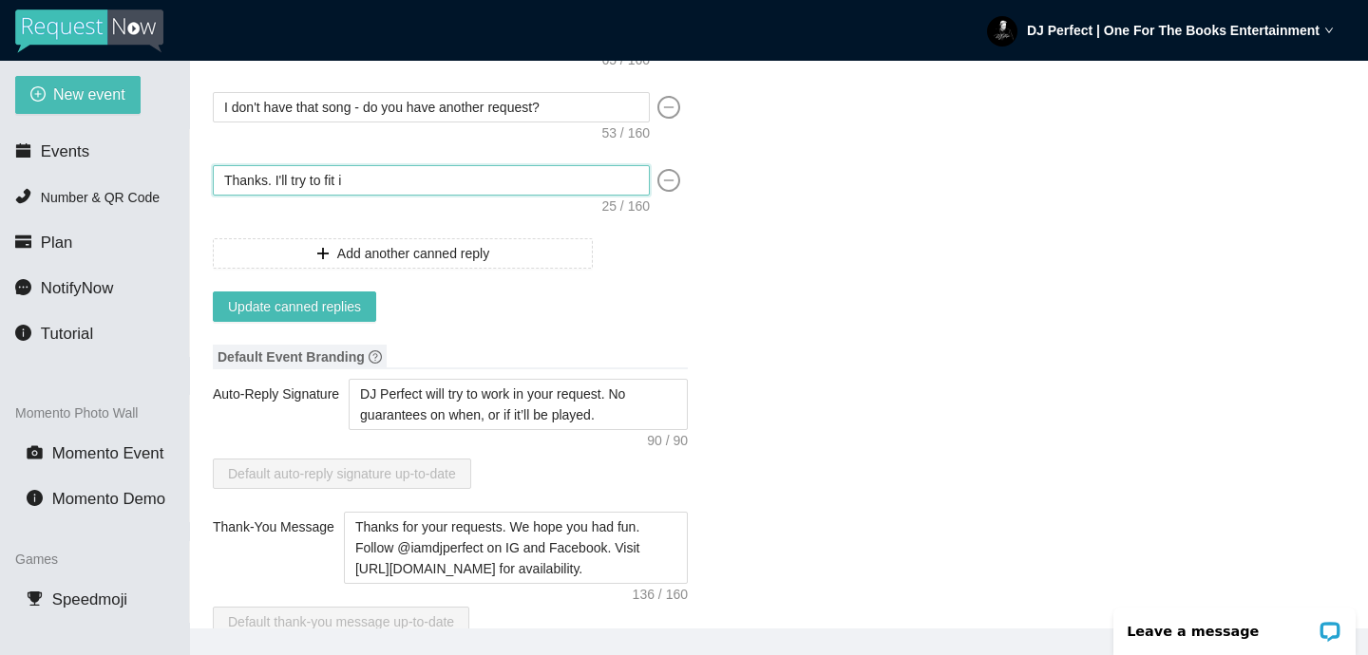
type textarea "Thanks. I'll try to fit in"
type textarea "Thanks. I'll try to fit in y"
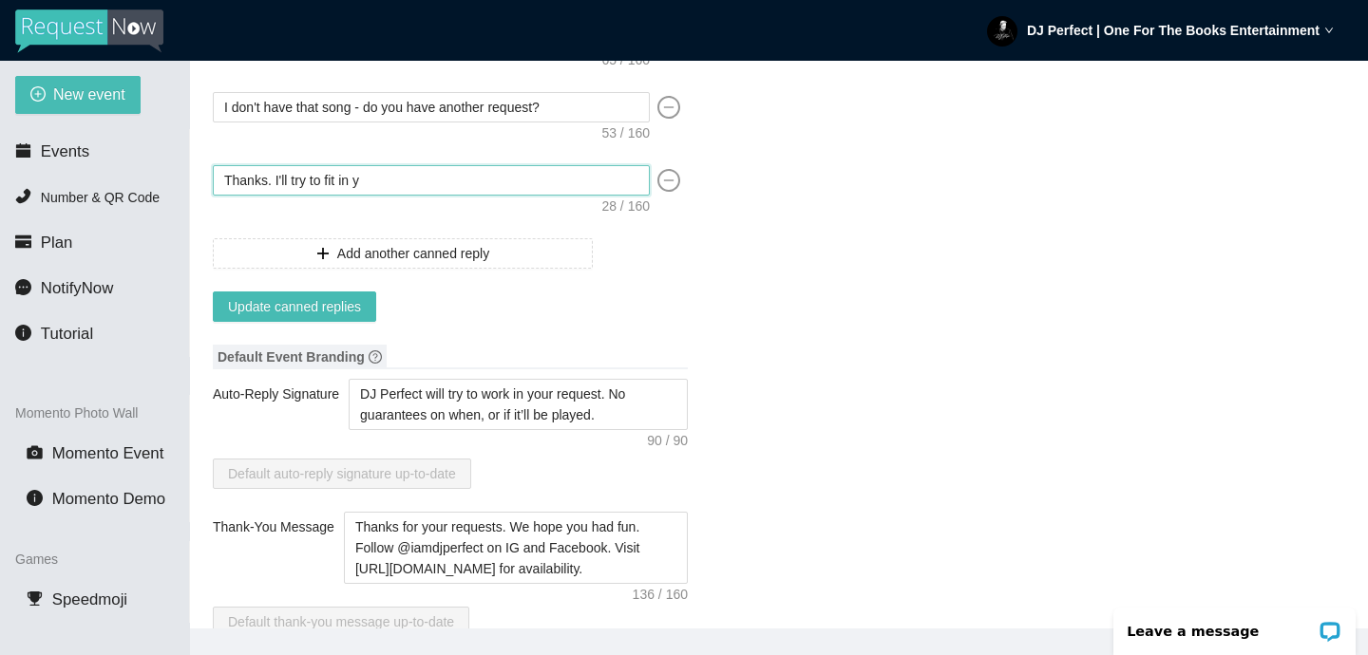
type textarea "Thanks. I'll try to fit in yo"
type textarea "Thanks. I'll try to fit in you"
type textarea "Thanks. I'll try to fit in your"
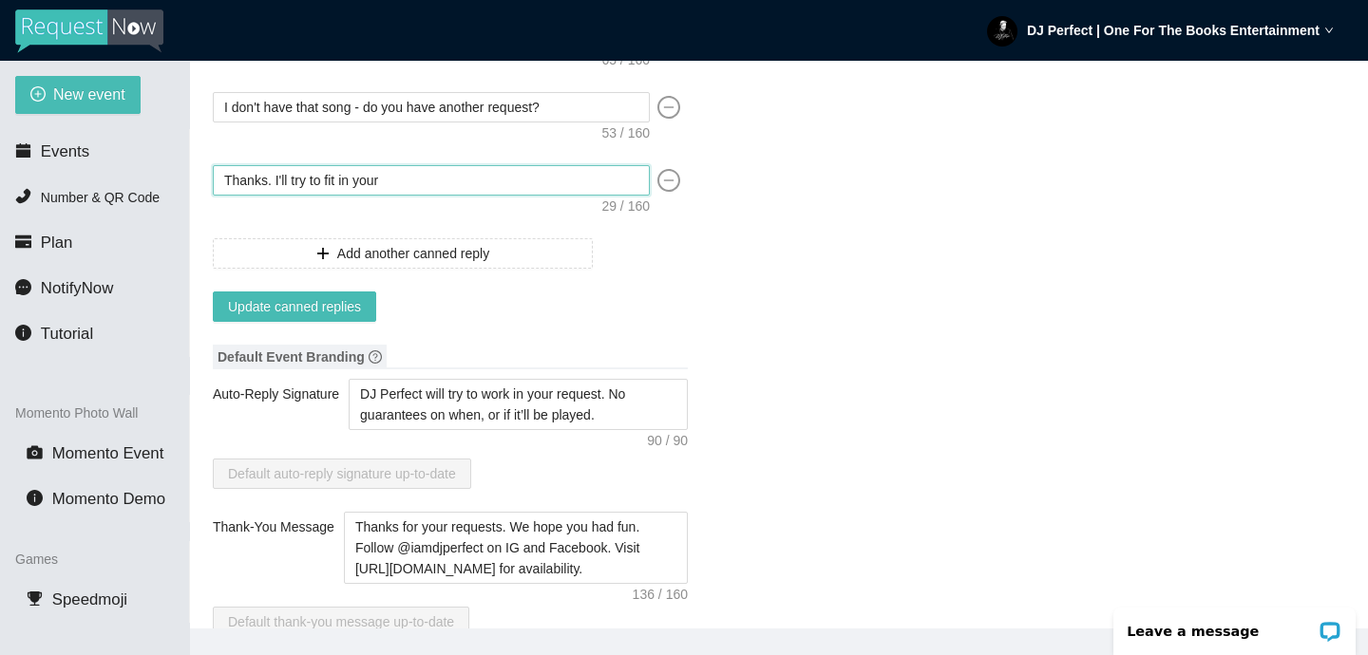
type textarea "Thanks. I'll try to fit in your"
type textarea "Thanks. I'll try to fit in your r"
type textarea "Thanks. I'll try to fit in your rq"
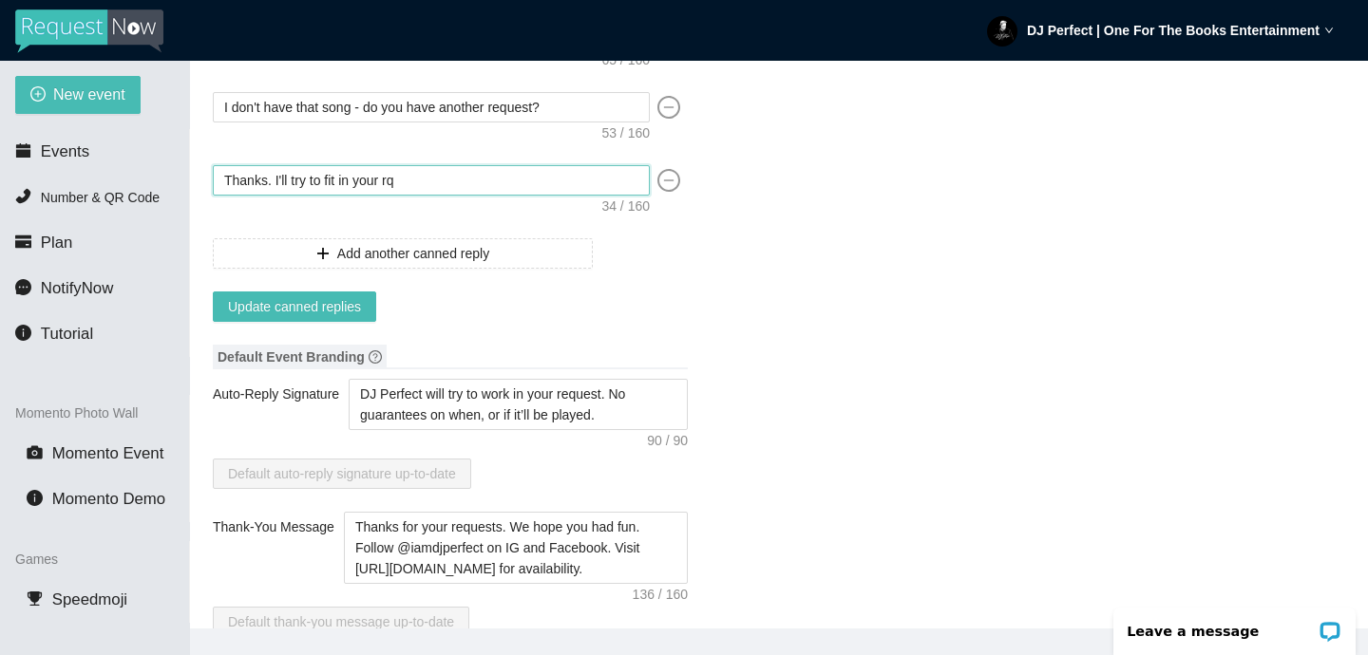
type textarea "Thanks. I'll try to fit in your rqu"
type textarea "Thanks. I'll try to fit in your rque"
type textarea "Thanks. I'll try to fit in your rqu"
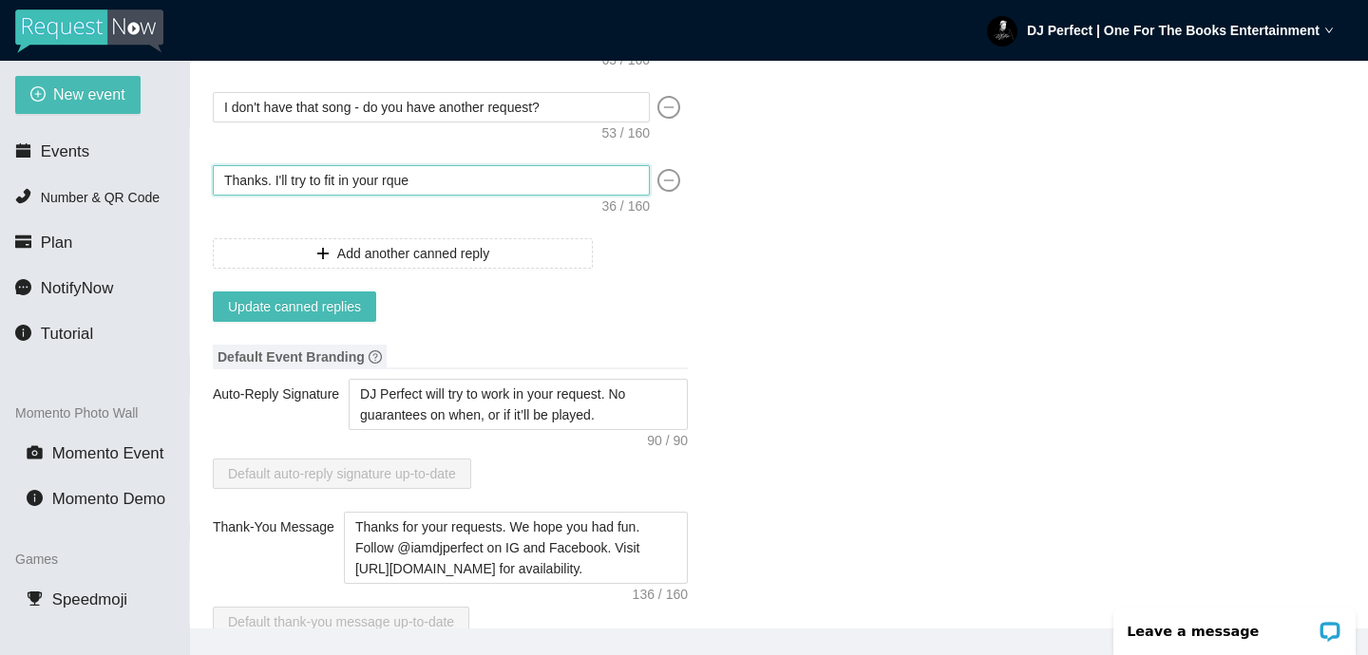
type textarea "Thanks. I'll try to fit in your rqu"
type textarea "Thanks. I'll try to fit in your rq"
type textarea "Thanks. I'll try to fit in your r"
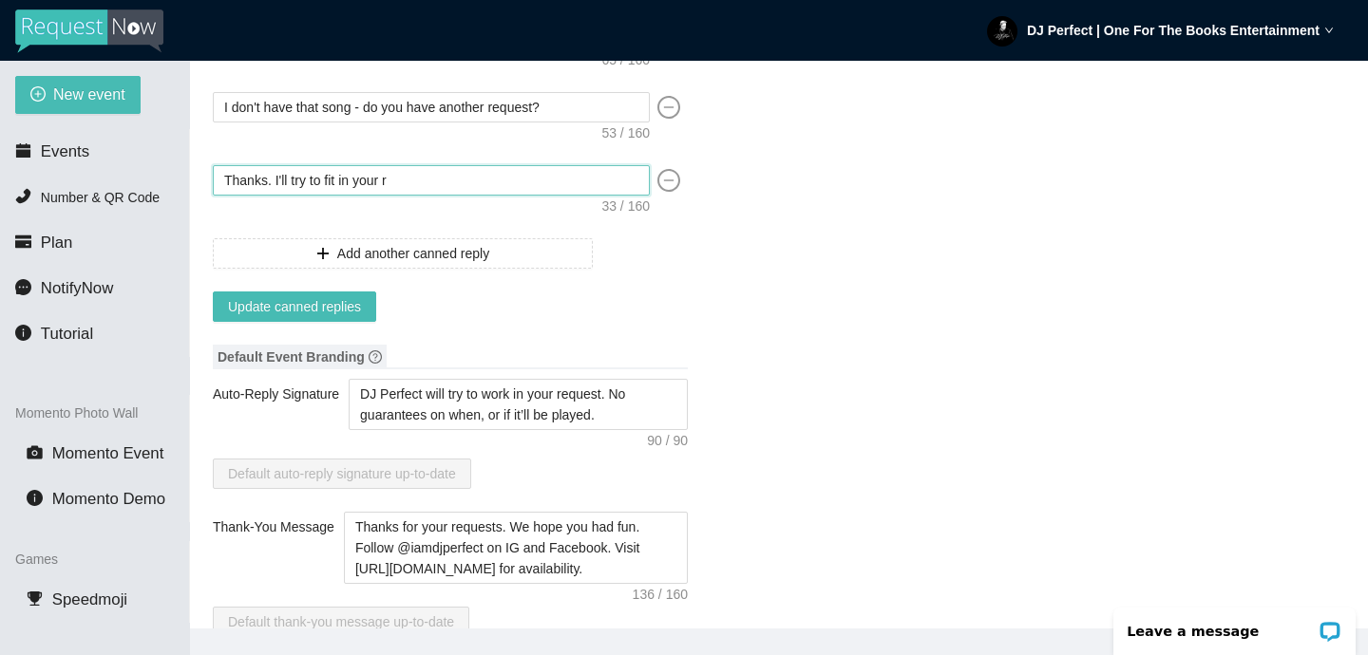
type textarea "Thanks. I'll try to fit in your re"
type textarea "Thanks. I'll try to fit in your req"
type textarea "Thanks. I'll try to fit in your requ"
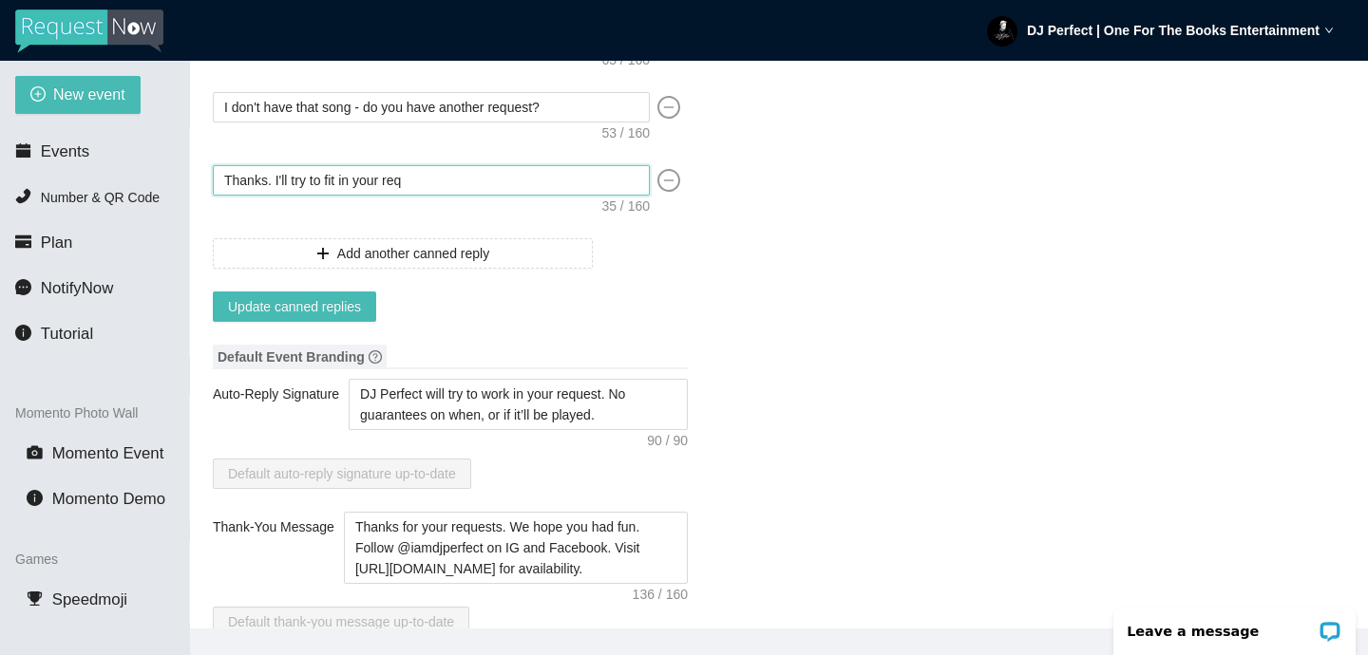
type textarea "Thanks. I'll try to fit in your requ"
type textarea "Thanks. I'll try to fit in your reque"
type textarea "Thanks. I'll try to fit in your reques"
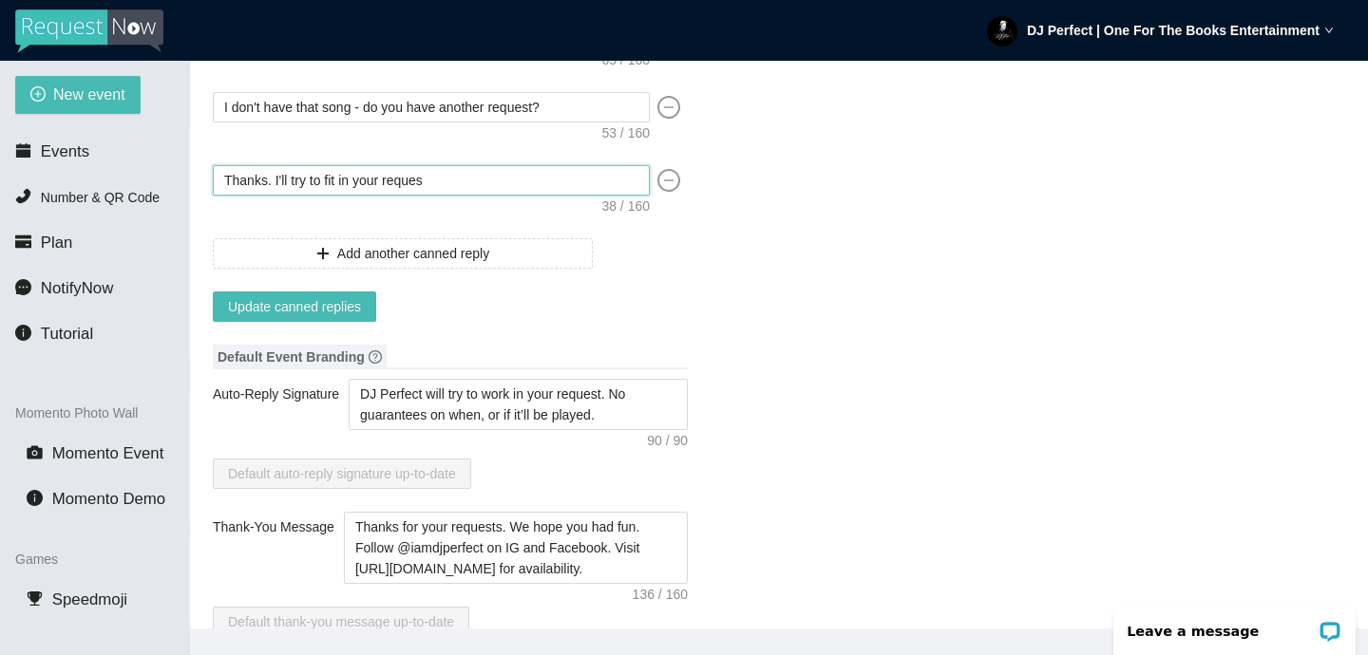
type textarea "Thanks. I'll try to fit in your request"
type textarea "Thanks. I'll try to fit in your request a"
type textarea "Thanks. I'll try to fit in your request af"
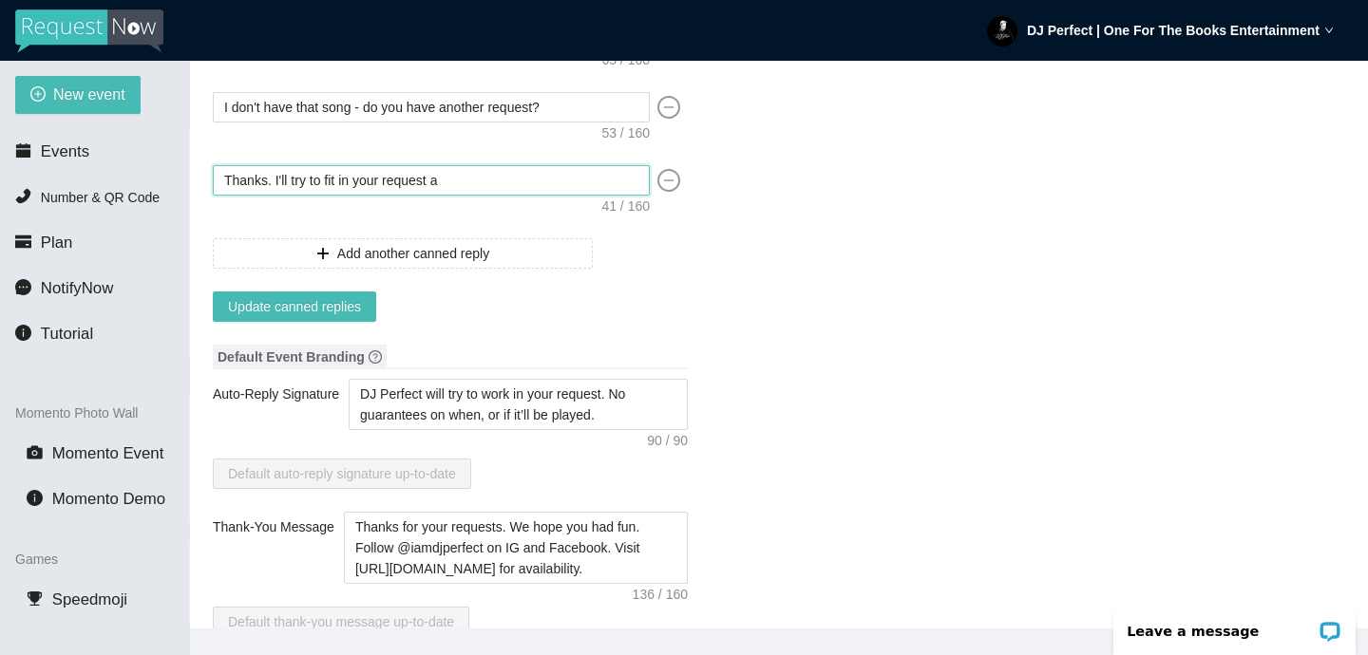
type textarea "Thanks. I'll try to fit in your request af"
type textarea "Thanks. I'll try to fit in your request aft"
type textarea "Thanks. I'll try to fit in your request afte"
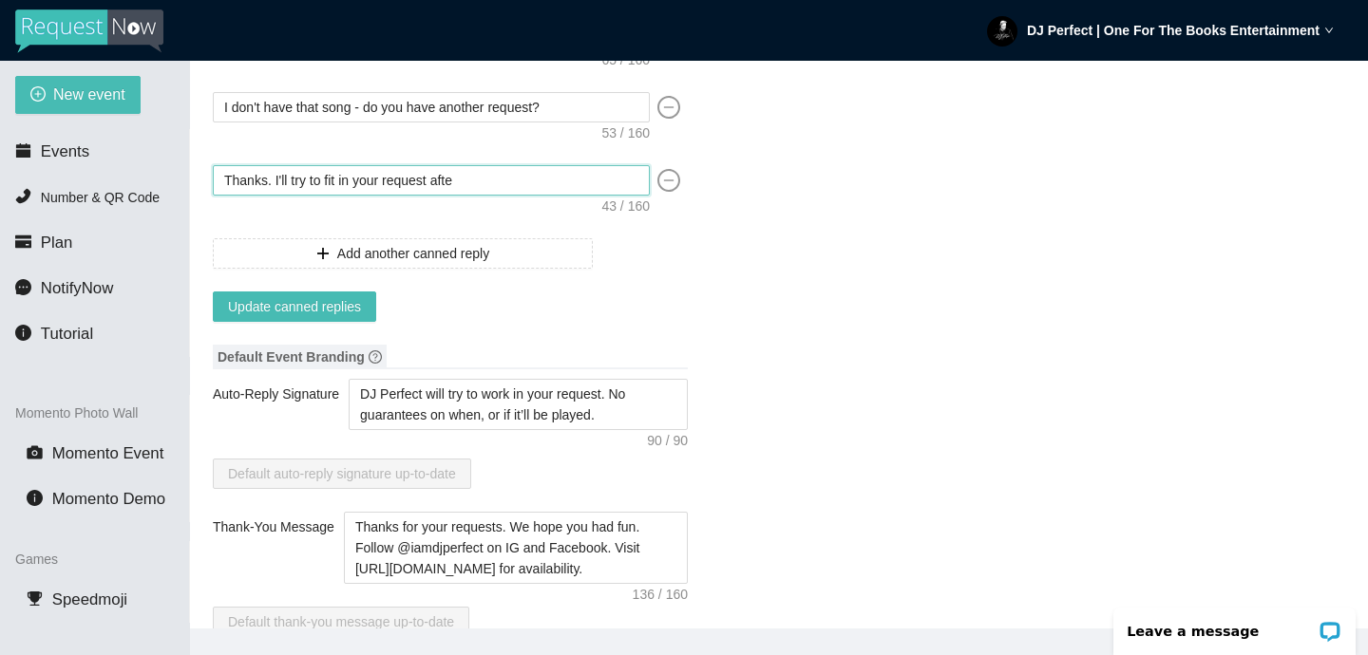
type textarea "Thanks. I'll try to fit in your request after"
type textarea "Thanks. I'll try to fit in your request after t"
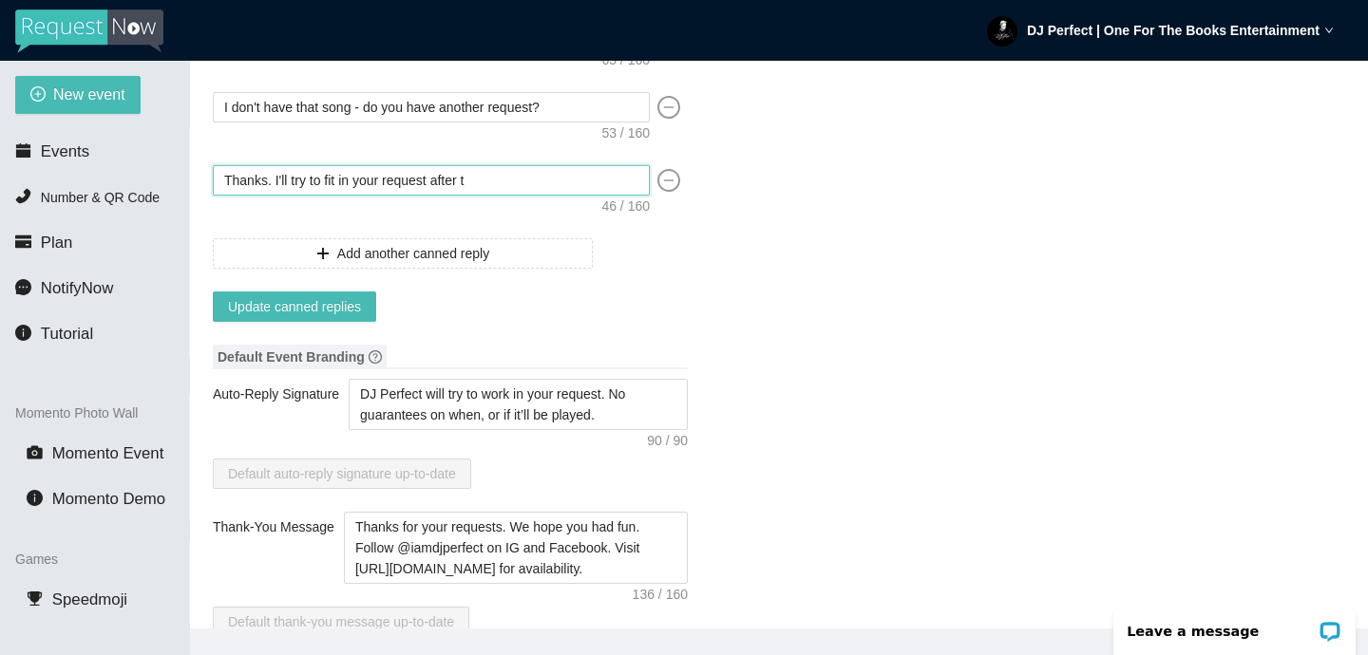
type textarea "Thanks. I'll try to fit in your request after th"
type textarea "Thanks. I'll try to fit in your request after the"
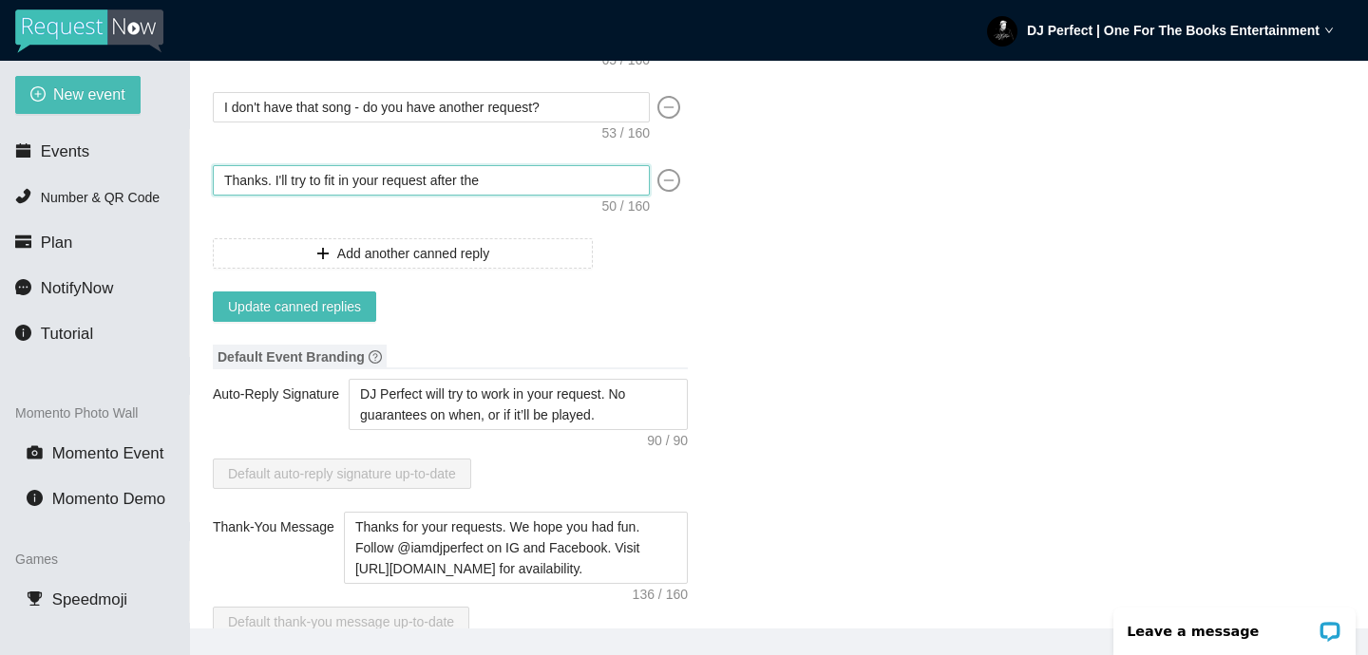
type textarea "Thanks. I'll try to fit in your request after the c"
type textarea "Thanks. I'll try to fit in your request after the cl"
type textarea "Thanks. I'll try to fit in your request after the cli"
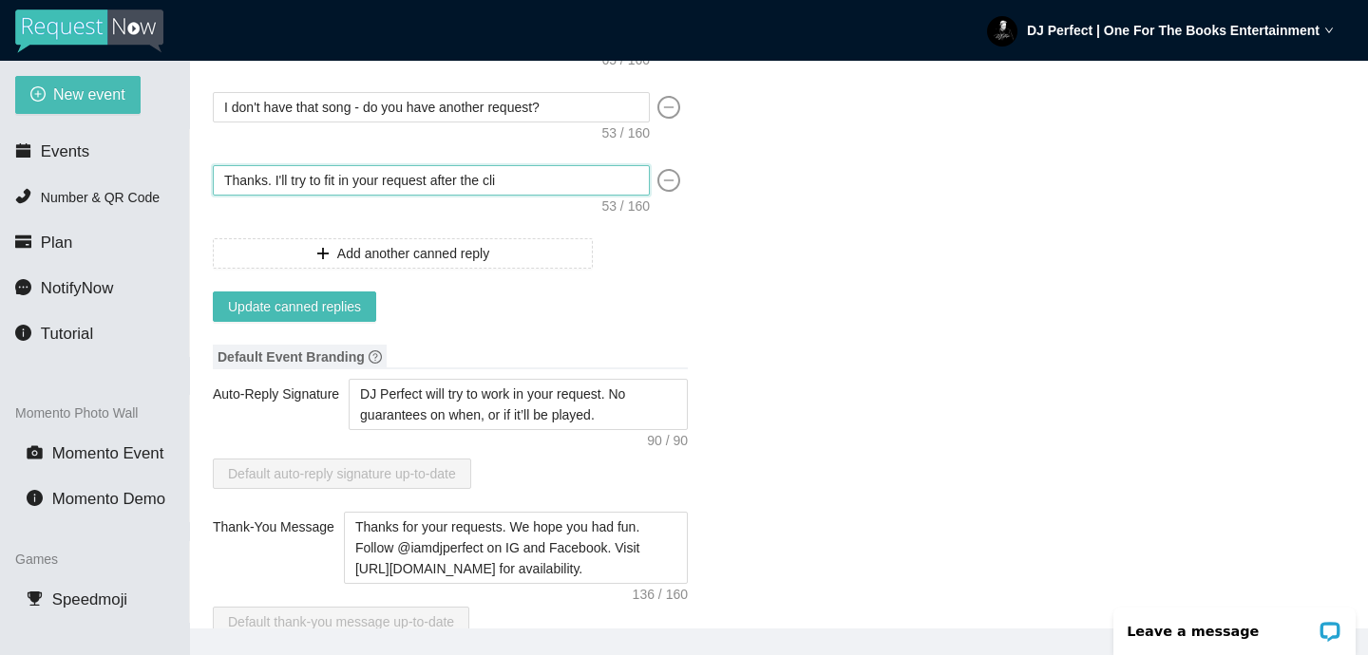
type textarea "Thanks. I'll try to fit in your request after the clie"
type textarea "Thanks. I'll try to fit in your request after the clien"
type textarea "Thanks. I'll try to fit in your request after the client"
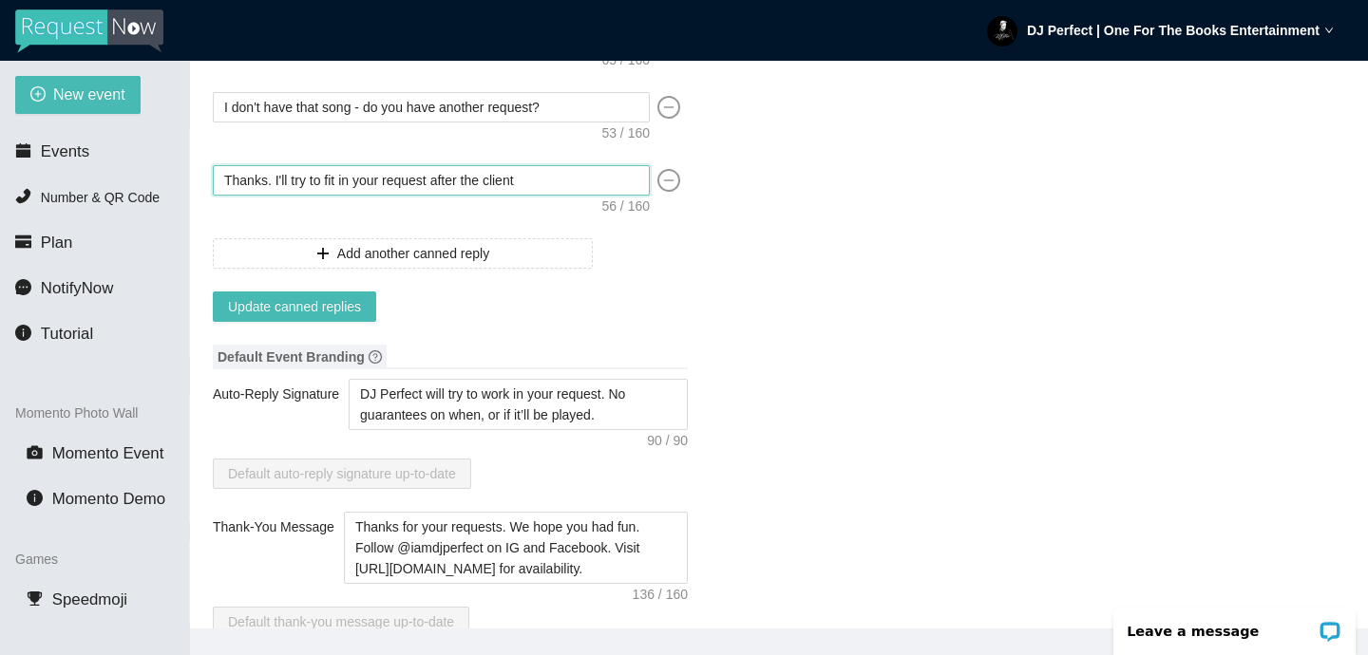
type textarea "Thanks. I'll try to fit in your request after the client"
type textarea "Thanks. I'll try to fit in your request after the client r"
type textarea "Thanks. I'll try to fit in your request after the client re"
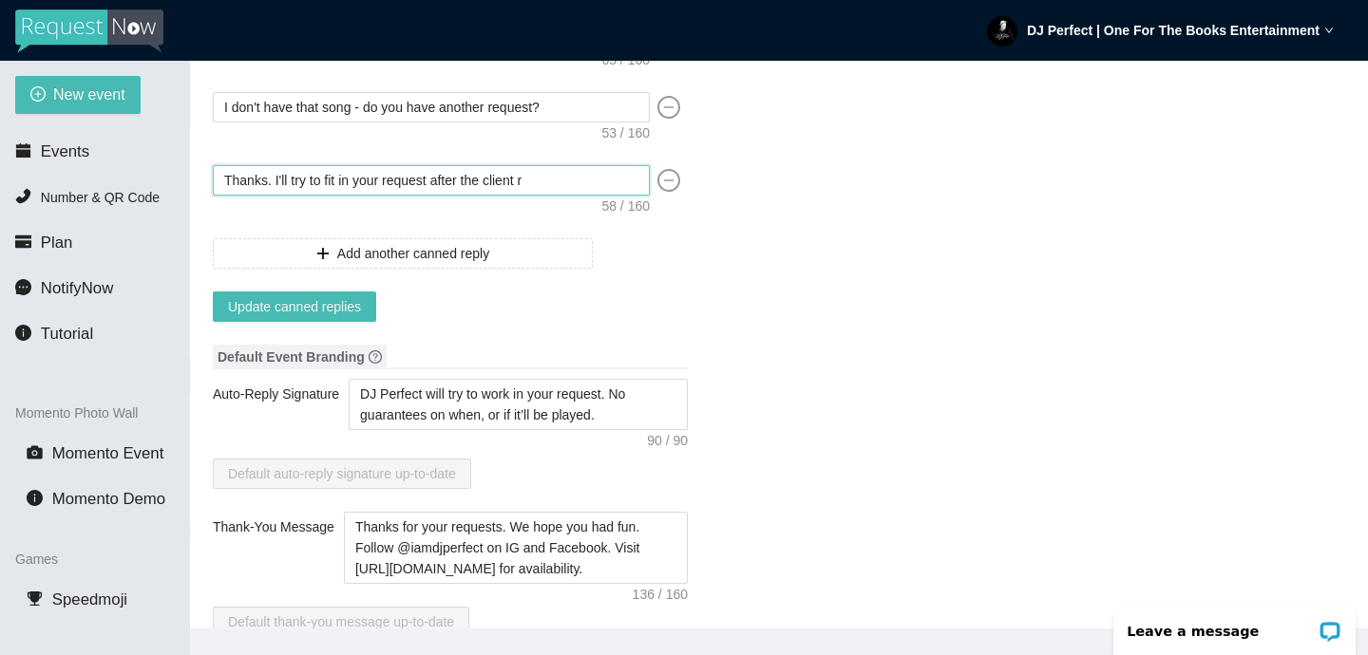
type textarea "Thanks. I'll try to fit in your request after the client re"
type textarea "Thanks. I'll try to fit in your request after the client req"
type textarea "Thanks. I'll try to fit in your request after the client requ"
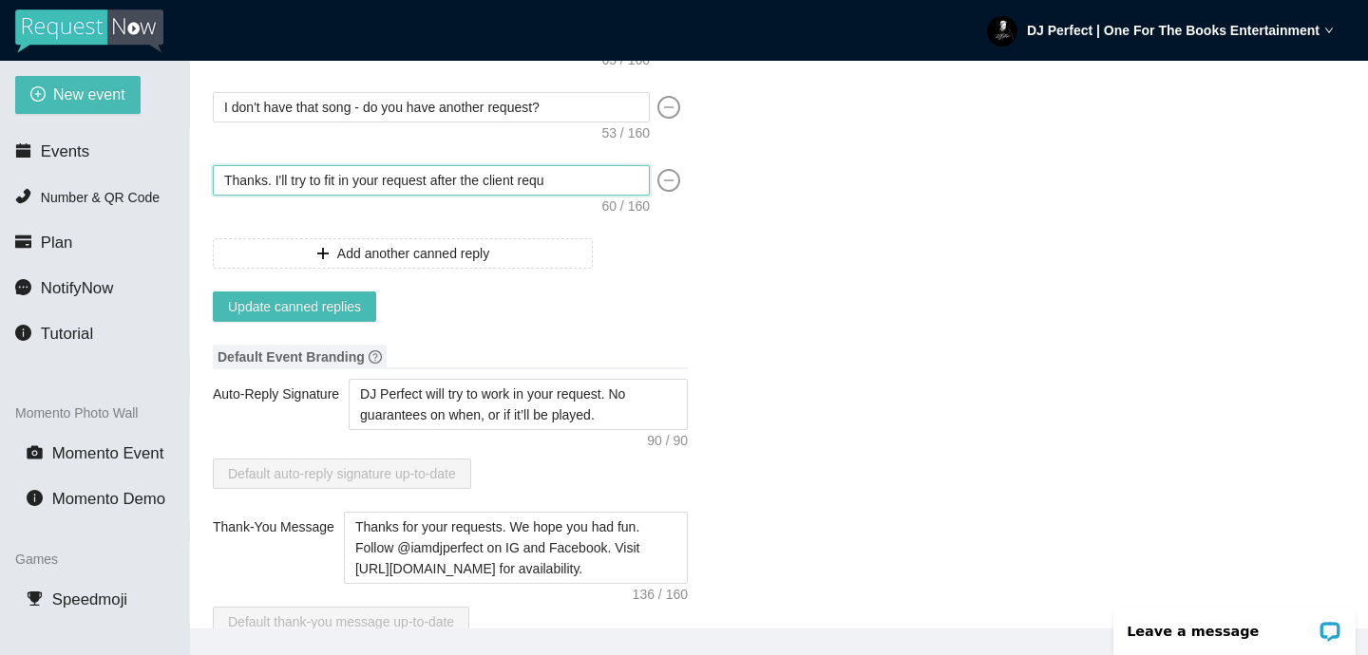
type textarea "Thanks. I'll try to fit in your request after the client reque"
type textarea "Thanks. I'll try to fit in your request after the client reques"
type textarea "Thanks. I'll try to fit in your request after the client request"
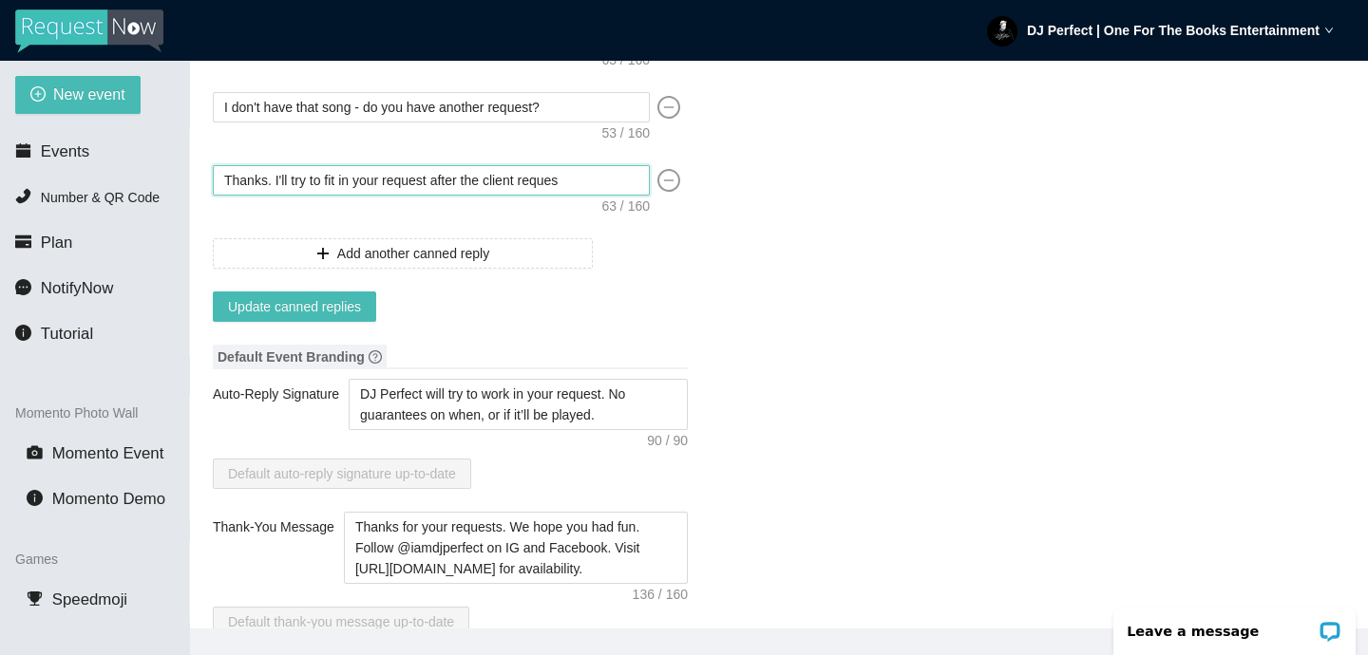
type textarea "Thanks. I'll try to fit in your request after the client request"
type textarea "Thanks. I'll try to fit in your request after the client requests"
type textarea "Thanks. I'll try to fit in your request after the client requests."
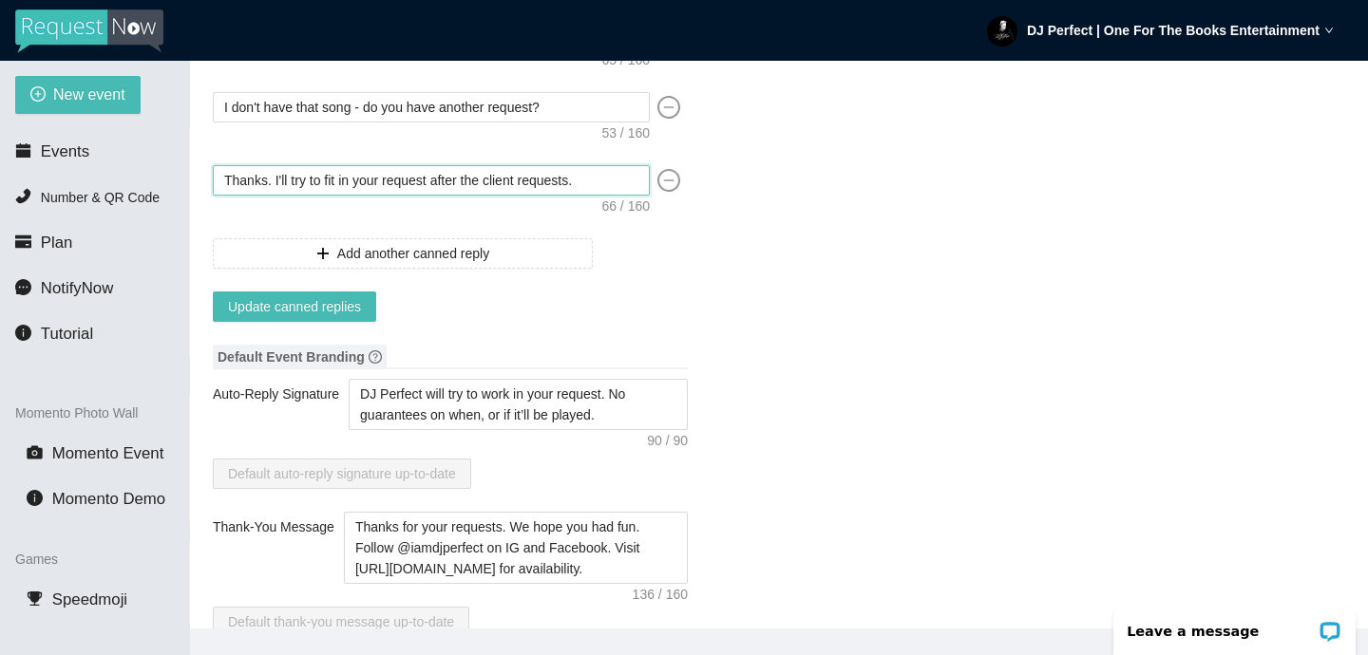
type textarea "Thanks. I'll try to fit in your request after the client requests."
type textarea "Thanks. I'll try to fit in your request after the client requests. C"
type textarea "Thanks. I'll try to fit in your request after the client requests. Ca"
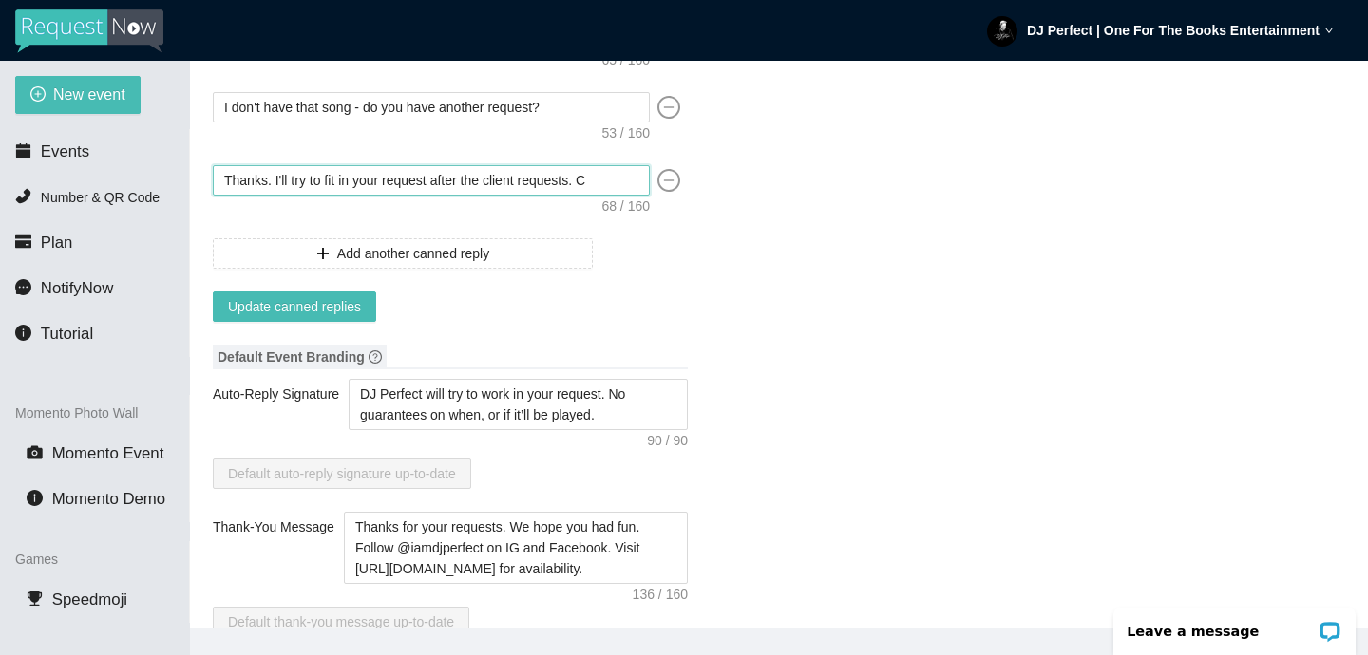
type textarea "Thanks. I'll try to fit in your request after the client requests. Ca"
type textarea "Thanks. I'll try to fit in your request after the client requests. Can"
type textarea "Thanks. I'll try to fit in your request after the client requests. Ca"
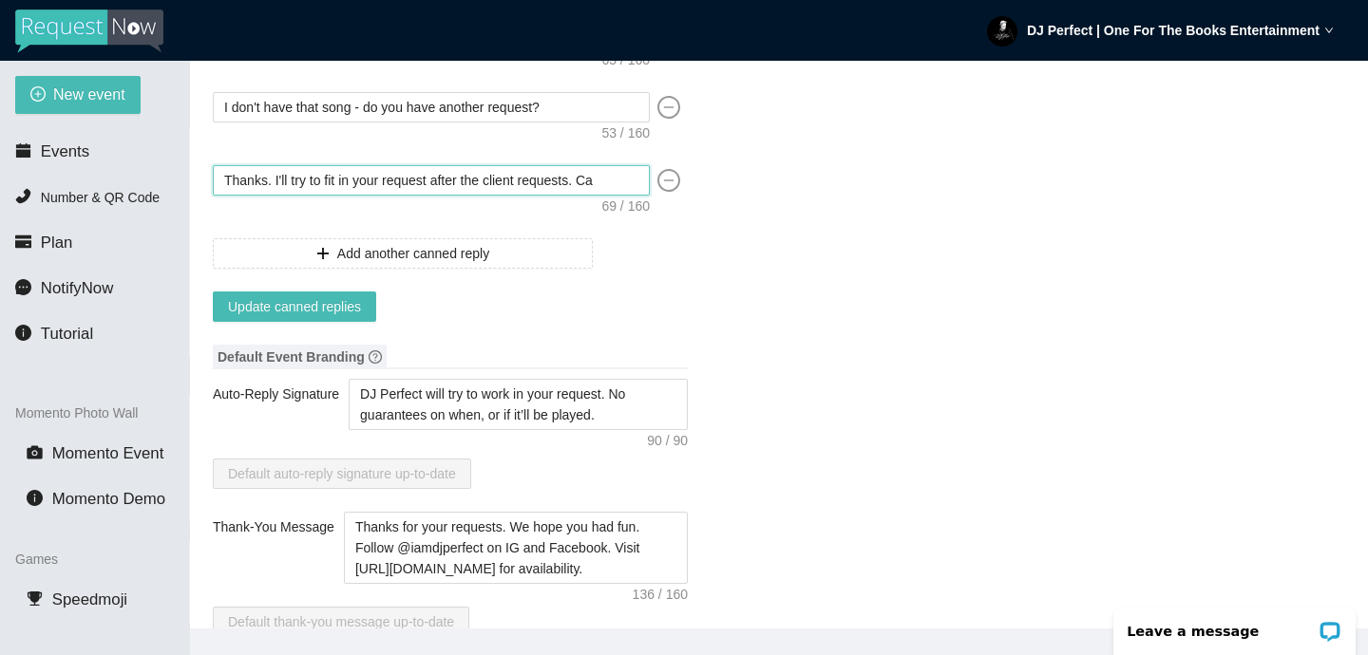
type textarea "Thanks. I'll try to fit in your request after the client requests. C"
type textarea "Thanks. I'll try to fit in your request after the client requests."
type textarea "Thanks. I'll try to fit in your request after the client requests. N"
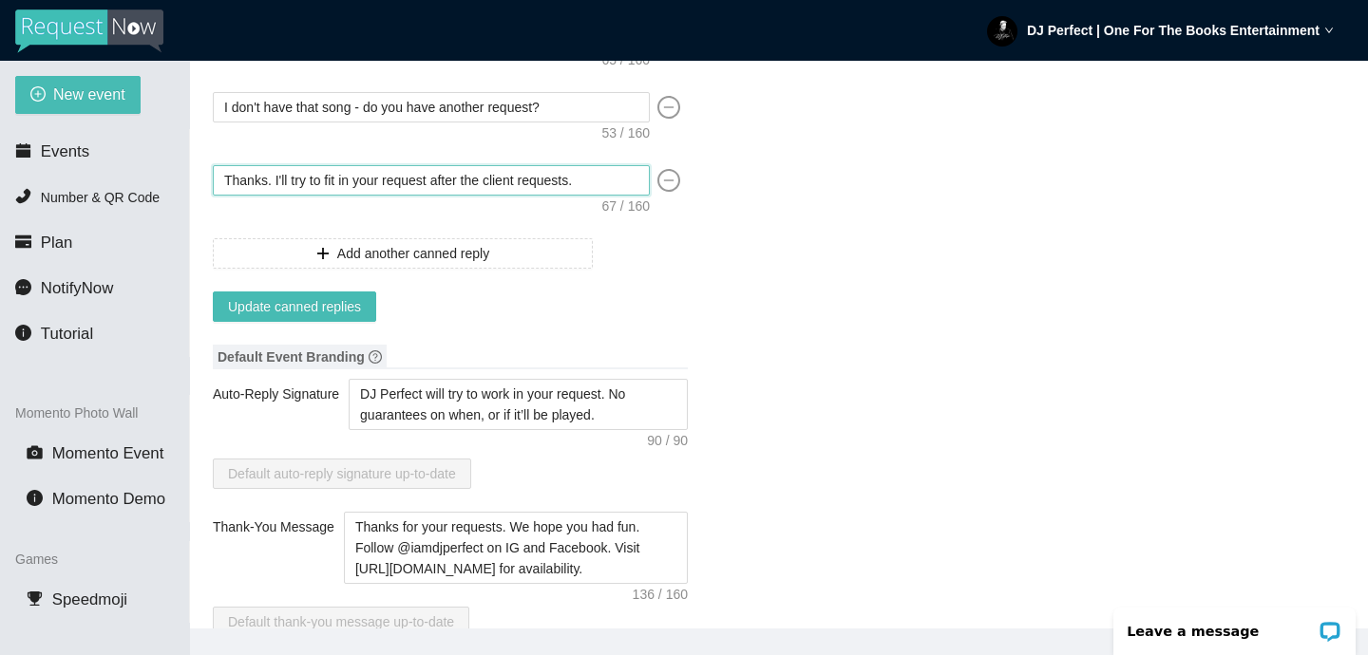
type textarea "Thanks. I'll try to fit in your request after the client requests. N"
type textarea "Thanks. I'll try to fit in your request after the client requests. No"
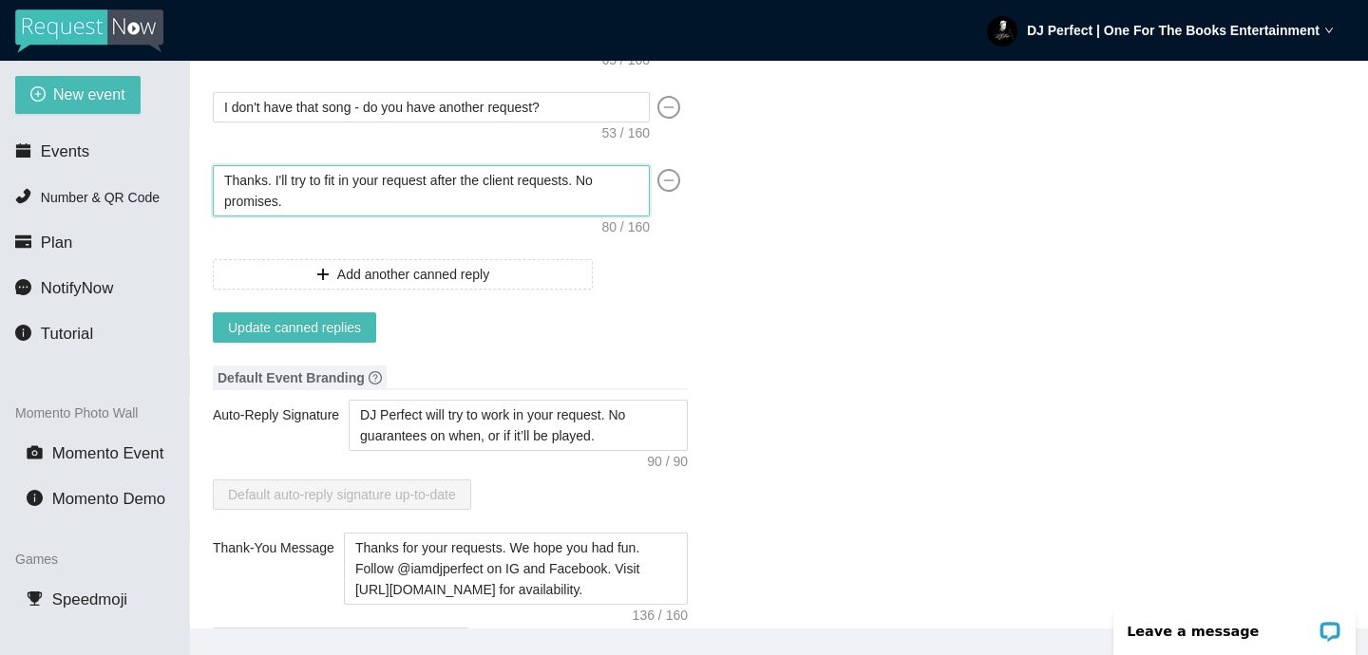
click at [585, 183] on textarea "Thanks. I'll try to fit in your request after the client requests. No promises." at bounding box center [431, 190] width 437 height 51
click at [672, 279] on div "Add another canned reply" at bounding box center [450, 274] width 475 height 30
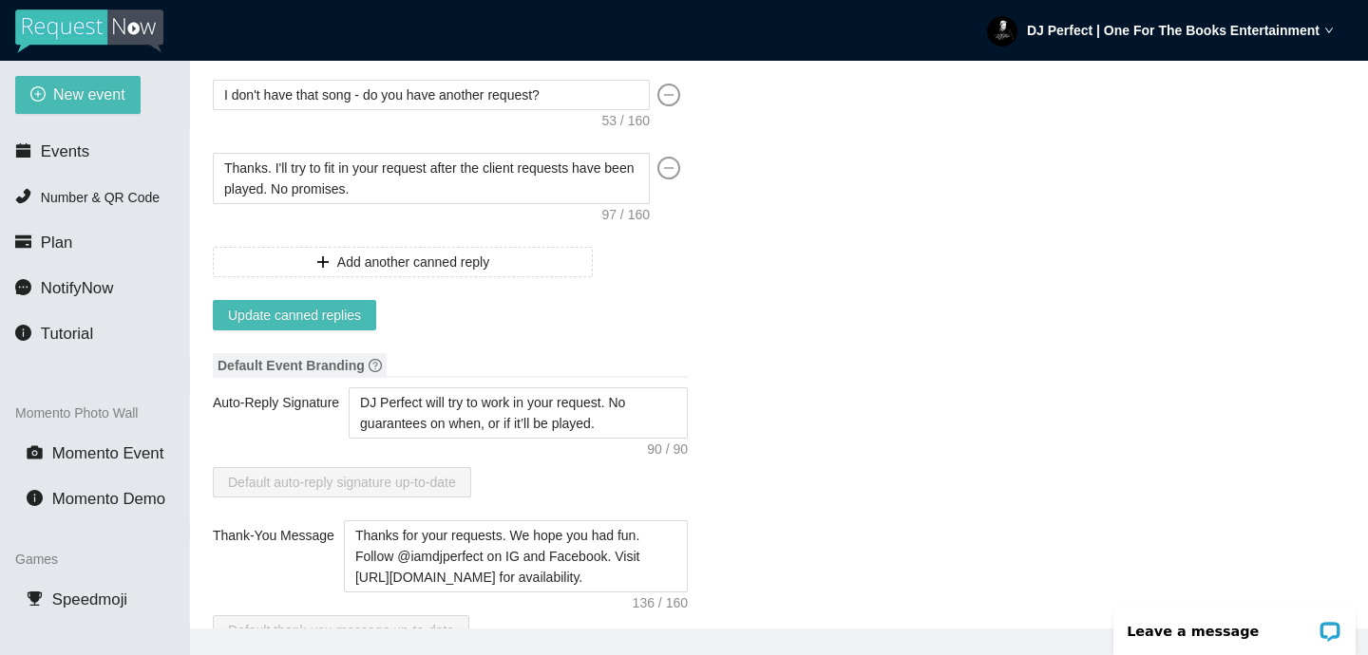
scroll to position [276, 0]
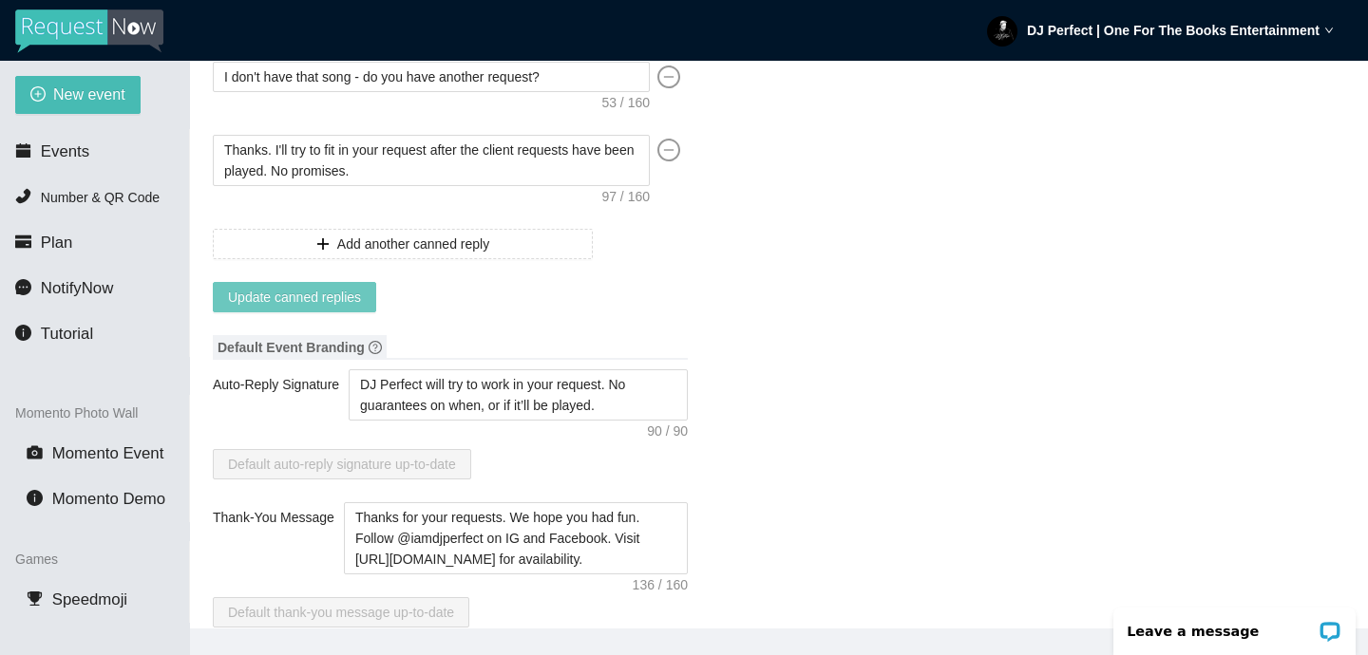
click at [348, 295] on span "Update canned replies" at bounding box center [294, 297] width 133 height 21
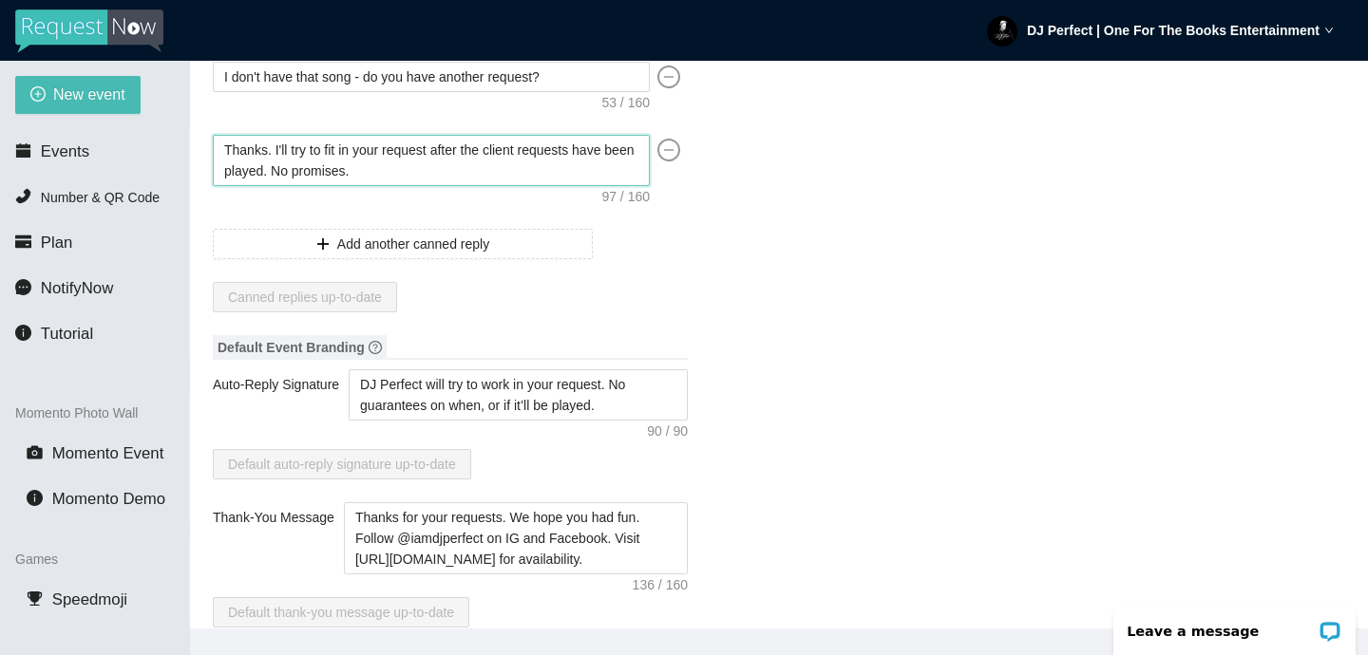
click at [406, 164] on textarea "Thanks. I'll try to fit in your request after the client requests have been pla…" at bounding box center [431, 160] width 437 height 51
click at [78, 145] on span "Events" at bounding box center [65, 151] width 48 height 18
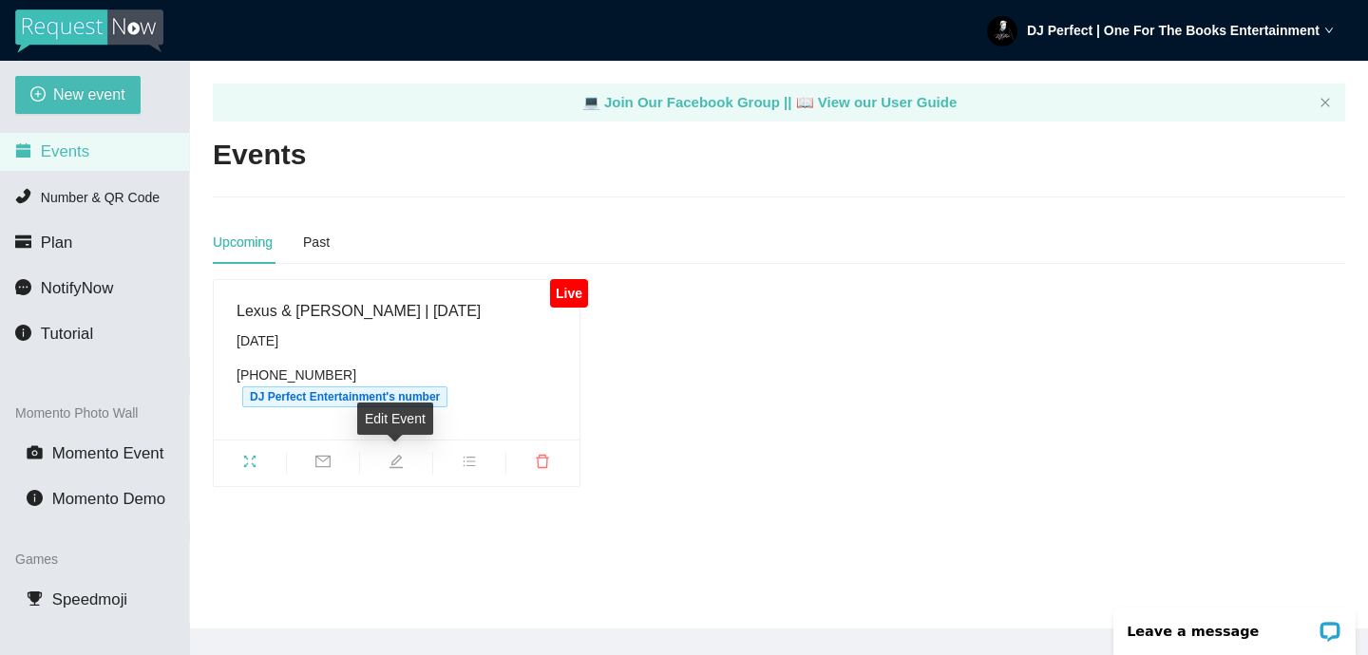
click at [392, 463] on icon "edit" at bounding box center [396, 461] width 15 height 15
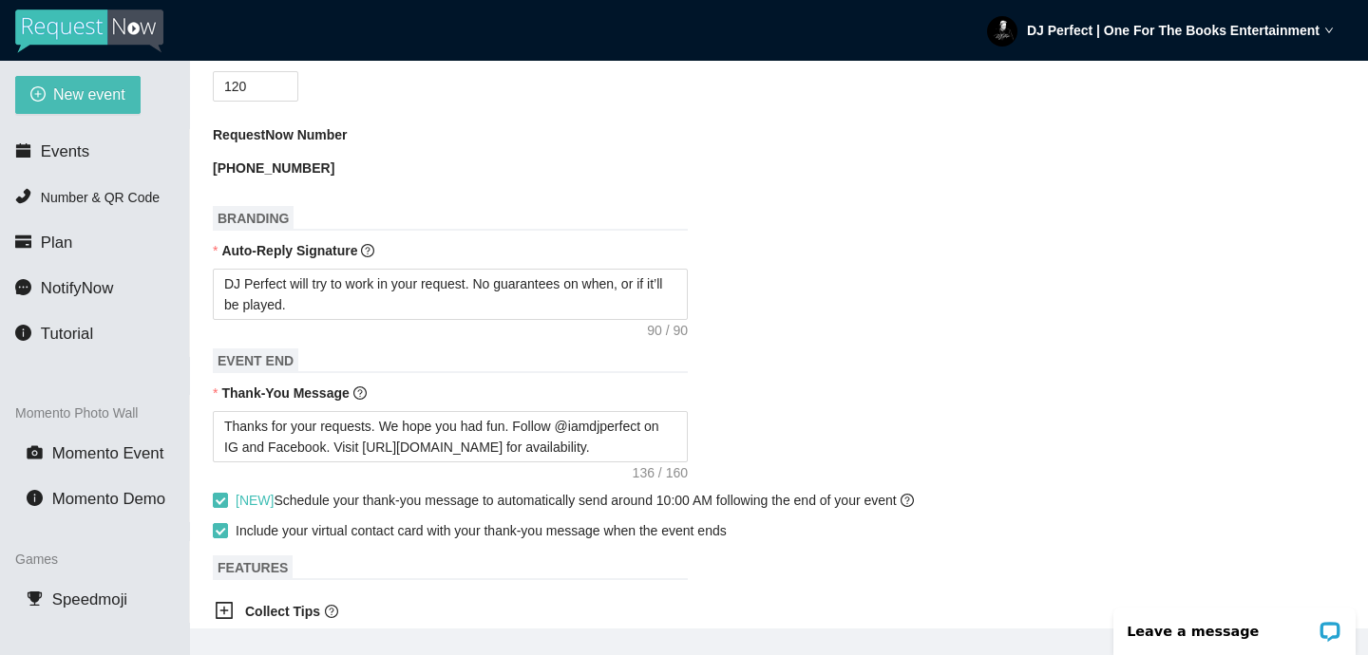
scroll to position [731, 0]
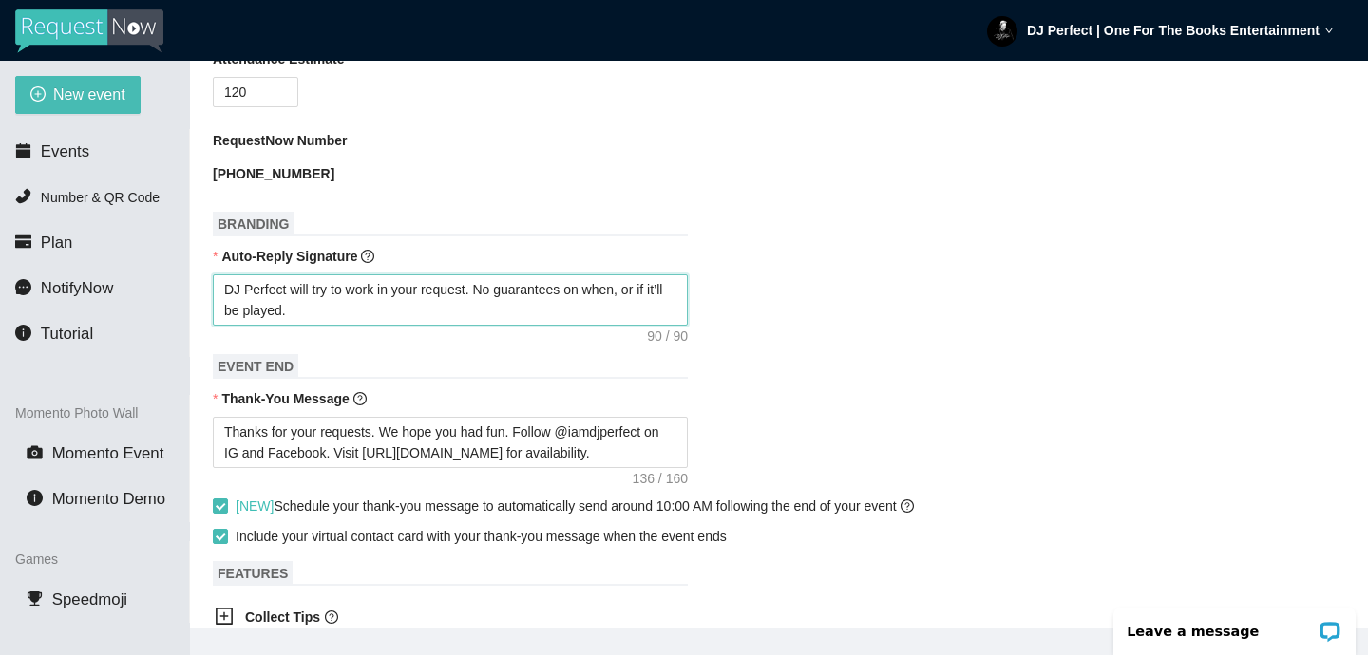
click at [340, 310] on textarea "DJ Perfect will try to work in your request. No guarantees on when, or if it’ll…" at bounding box center [450, 300] width 475 height 51
paste textarea "Thanks. I'll try to fit in your request after the client requests have been pla…"
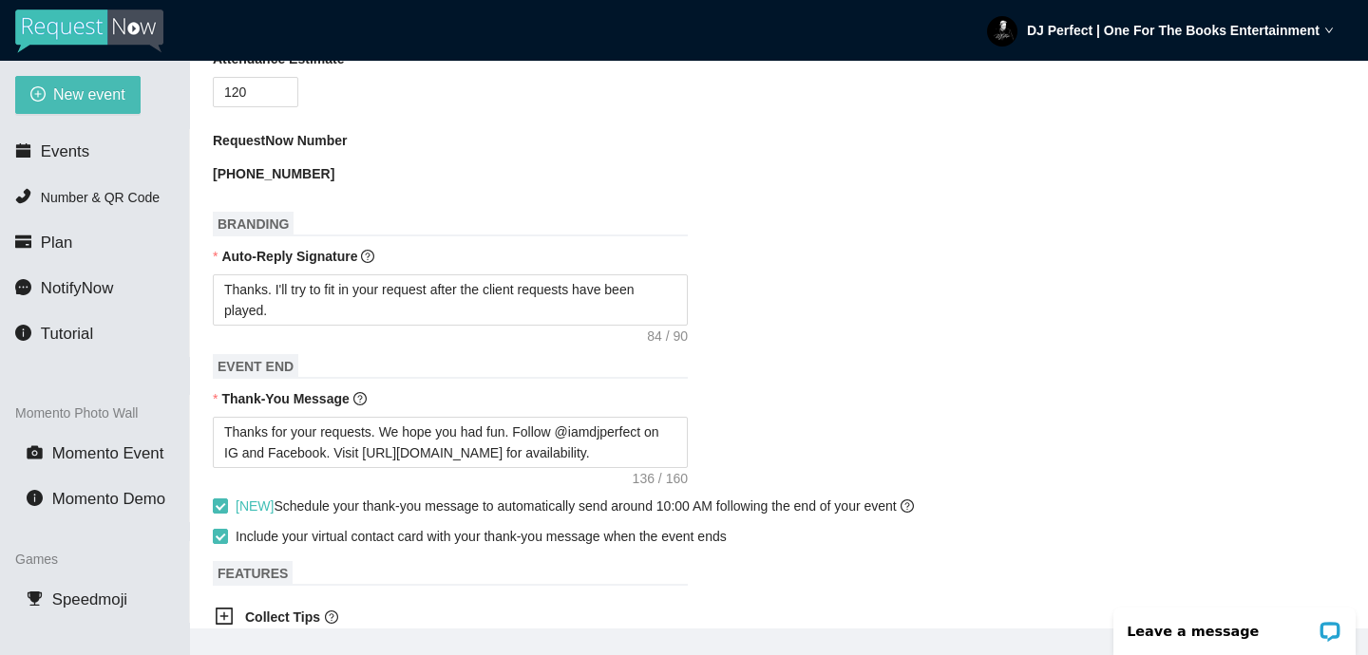
click at [808, 307] on div "Thanks. I'll try to fit in your request after the client requests have been pla…" at bounding box center [779, 300] width 1132 height 51
click at [317, 308] on textarea "Thanks. I'll try to fit in your request after the client requests have been pla…" at bounding box center [450, 300] width 475 height 51
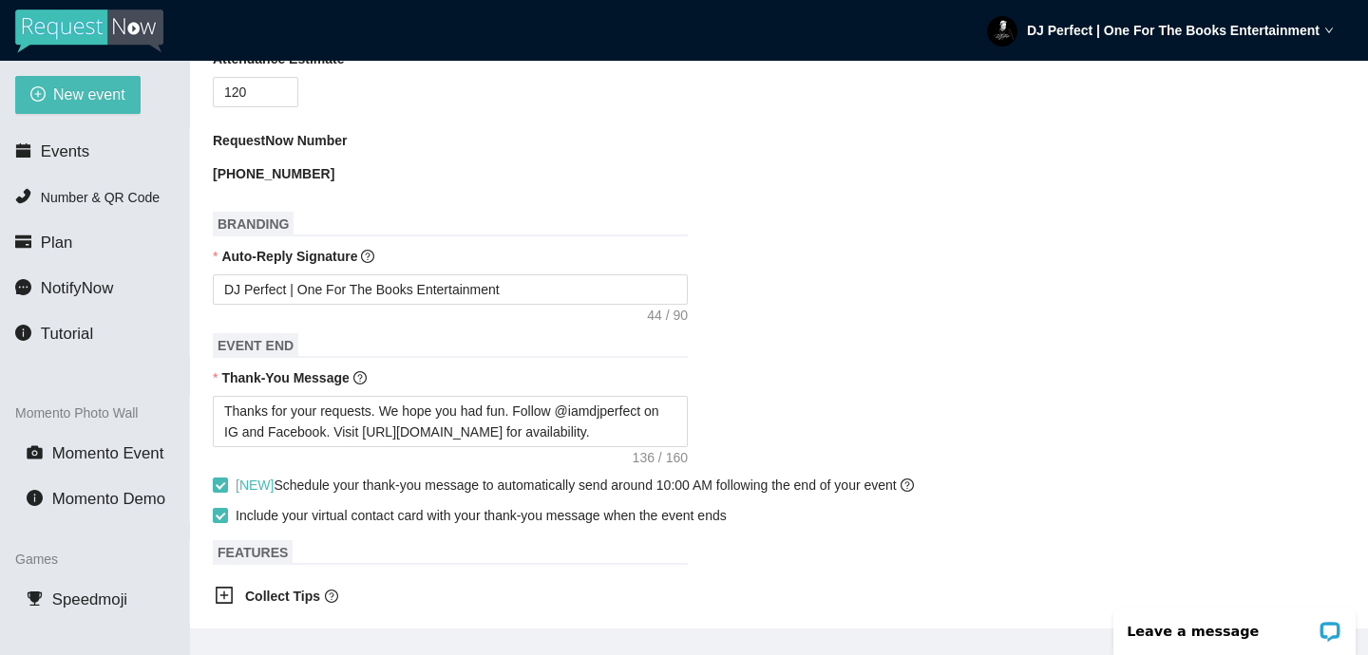
click at [778, 320] on form "Event Name Lexus & Isiah | 8.29.2025 Event Start Date 08/26/2025 Your event wil…" at bounding box center [779, 299] width 1132 height 1517
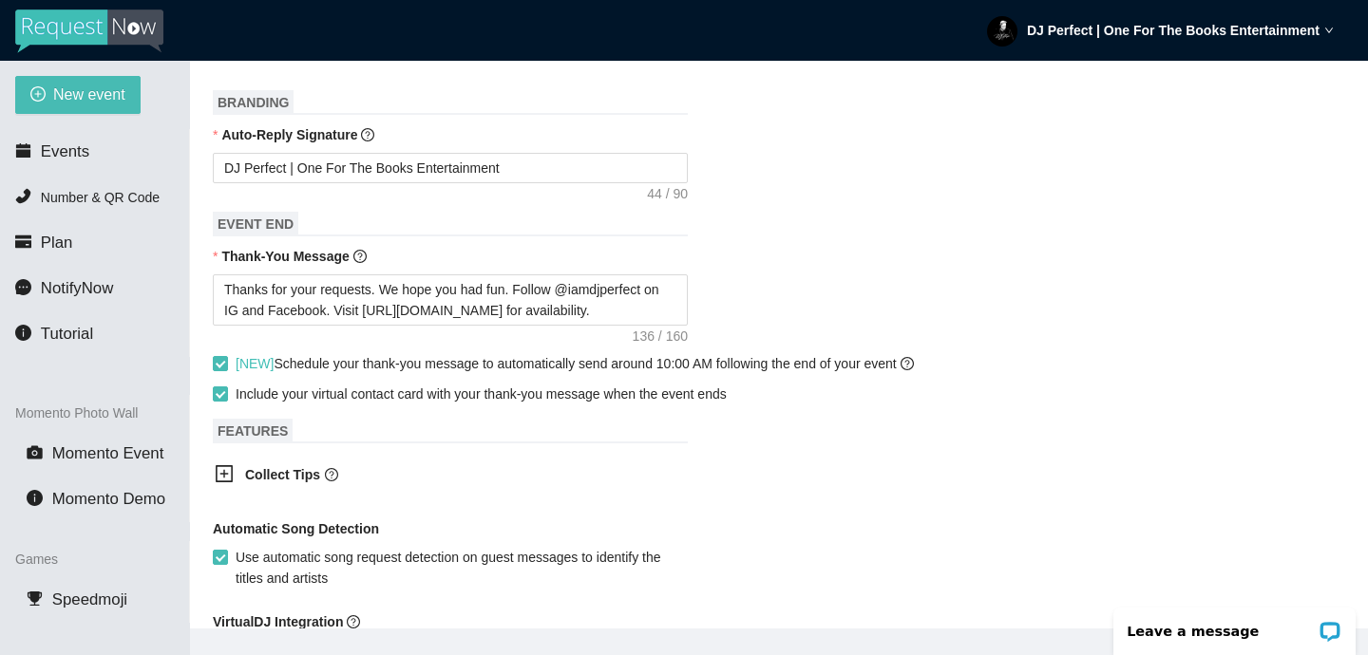
scroll to position [860, 0]
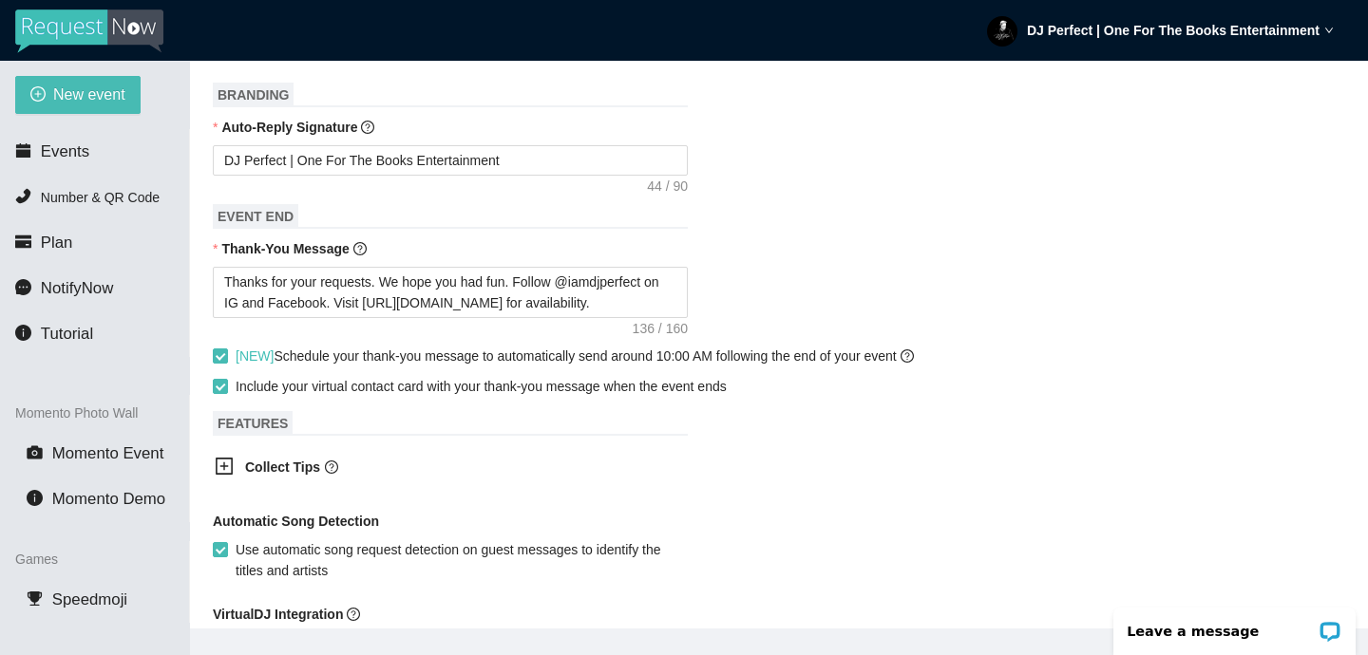
click at [780, 275] on div "Thanks for your requests. We hope you had fun. Follow @iamdjperfect on IG and F…" at bounding box center [779, 292] width 1132 height 51
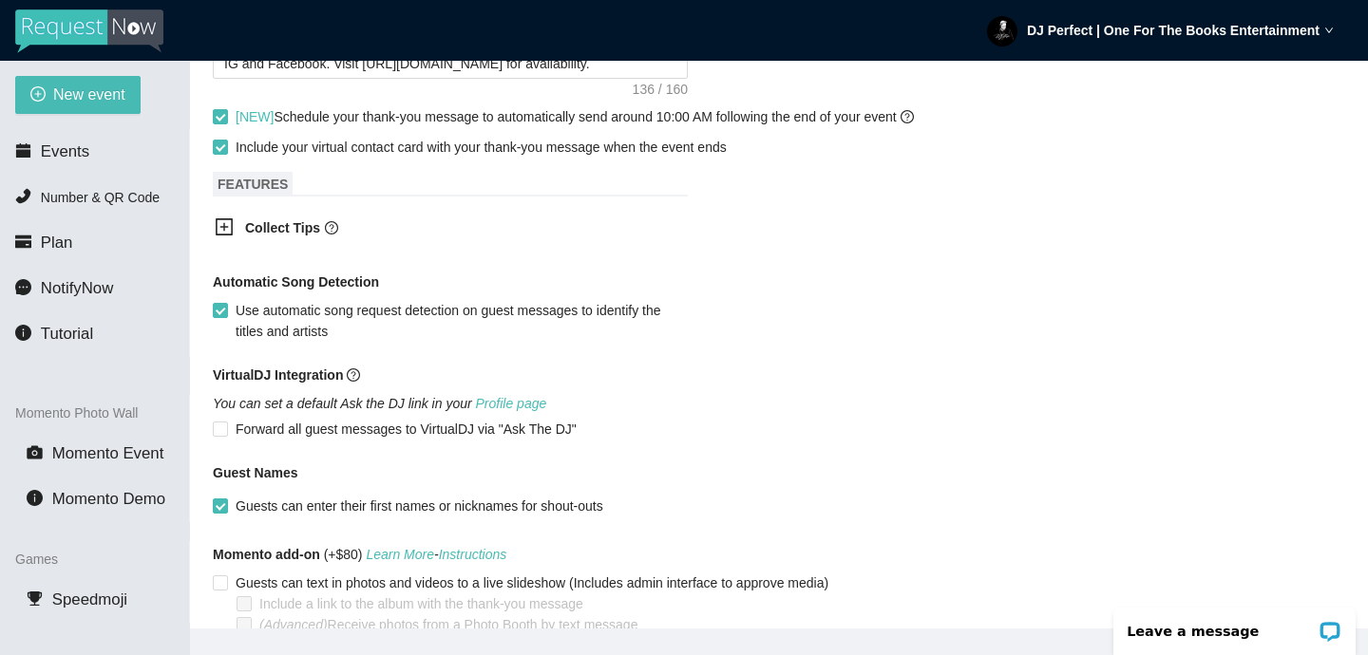
scroll to position [1198, 0]
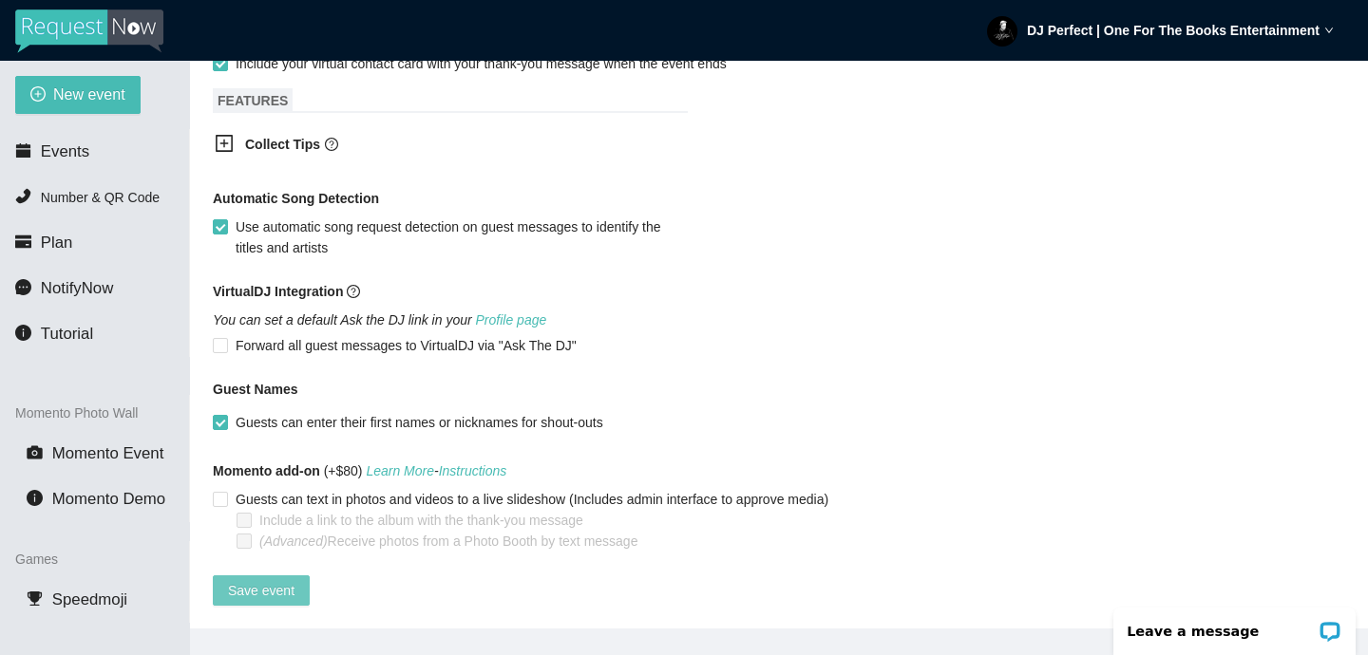
click at [281, 580] on span "Save event" at bounding box center [261, 590] width 66 height 21
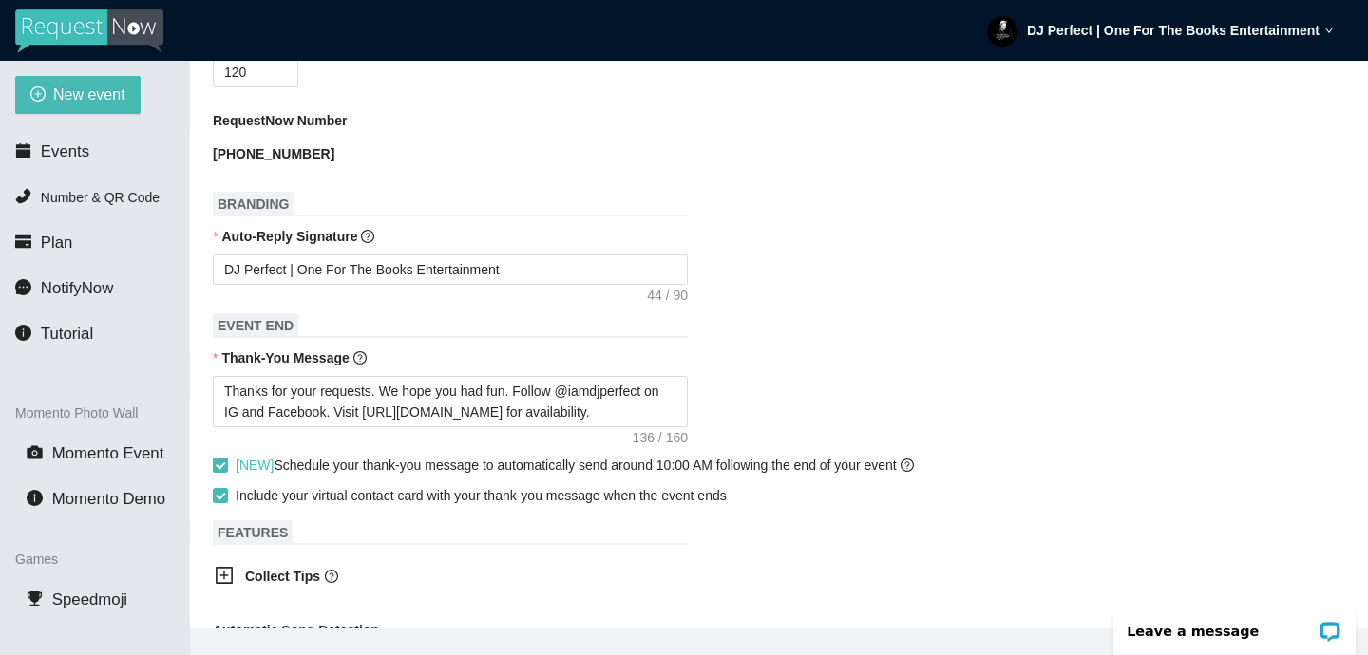
scroll to position [754, 0]
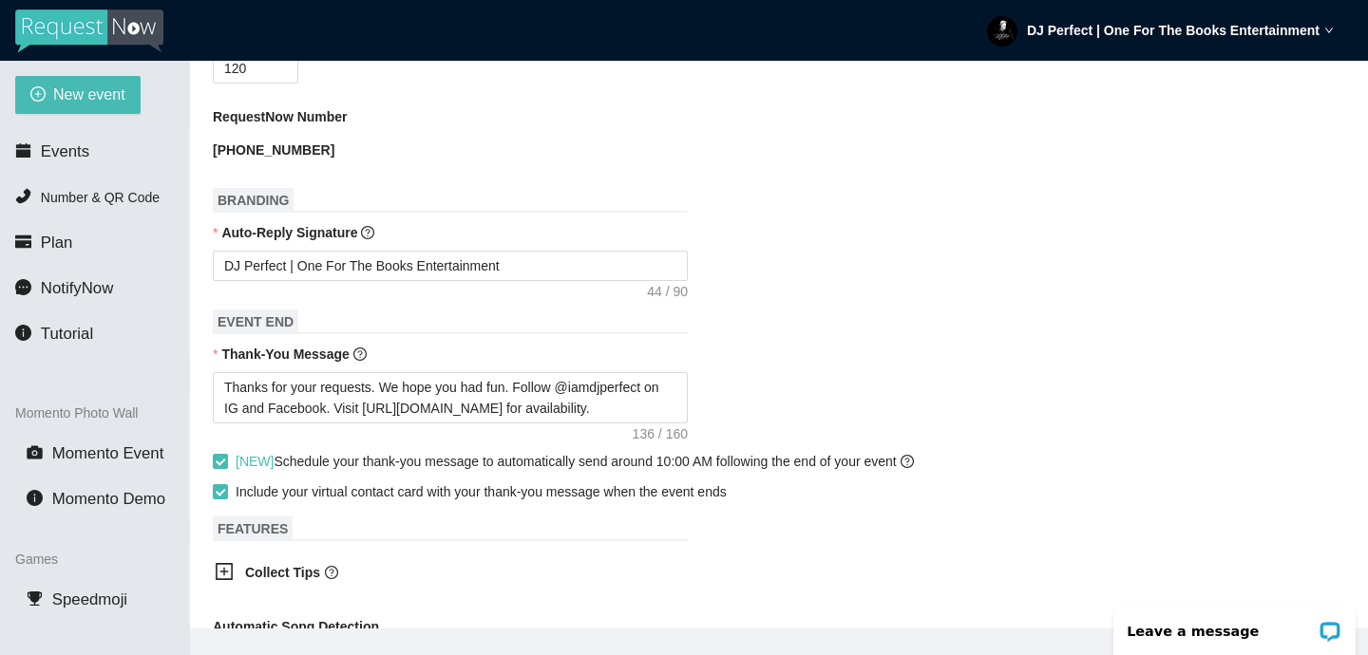
click at [1058, 20] on div "DJ Perfect | One For The Books Entertainment" at bounding box center [1160, 30] width 347 height 61
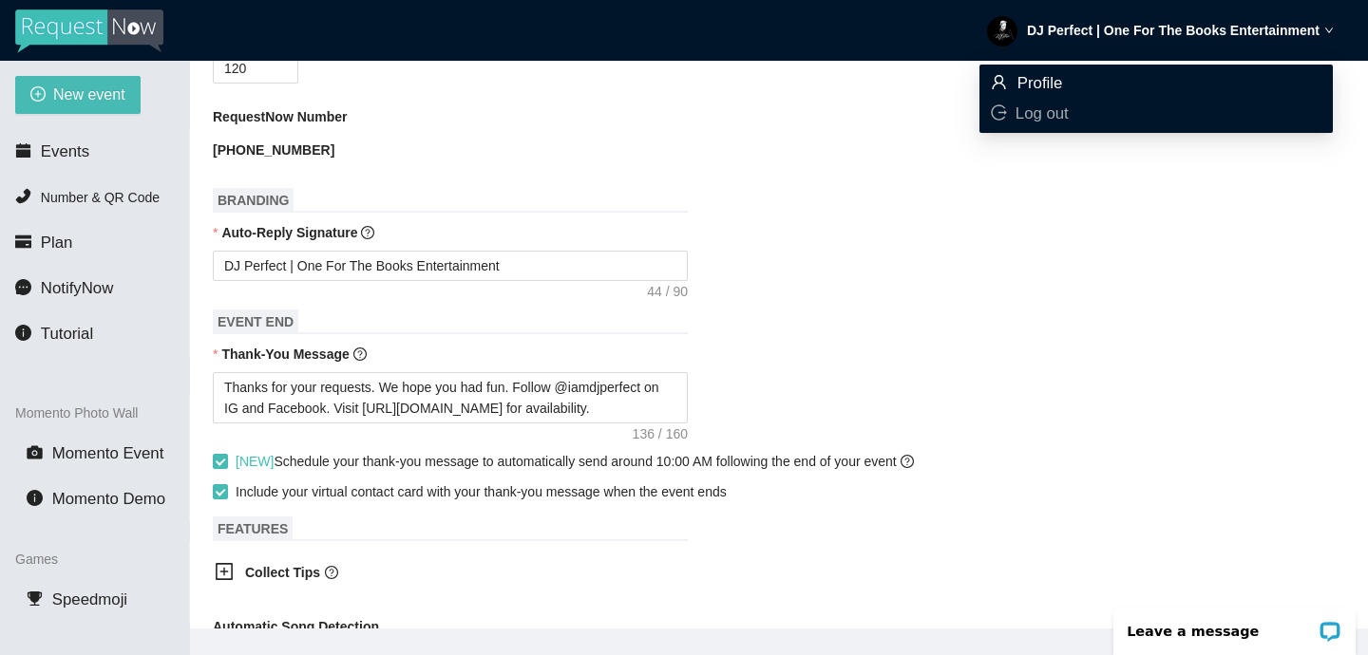
click at [1052, 77] on span "Profile" at bounding box center [1040, 83] width 46 height 18
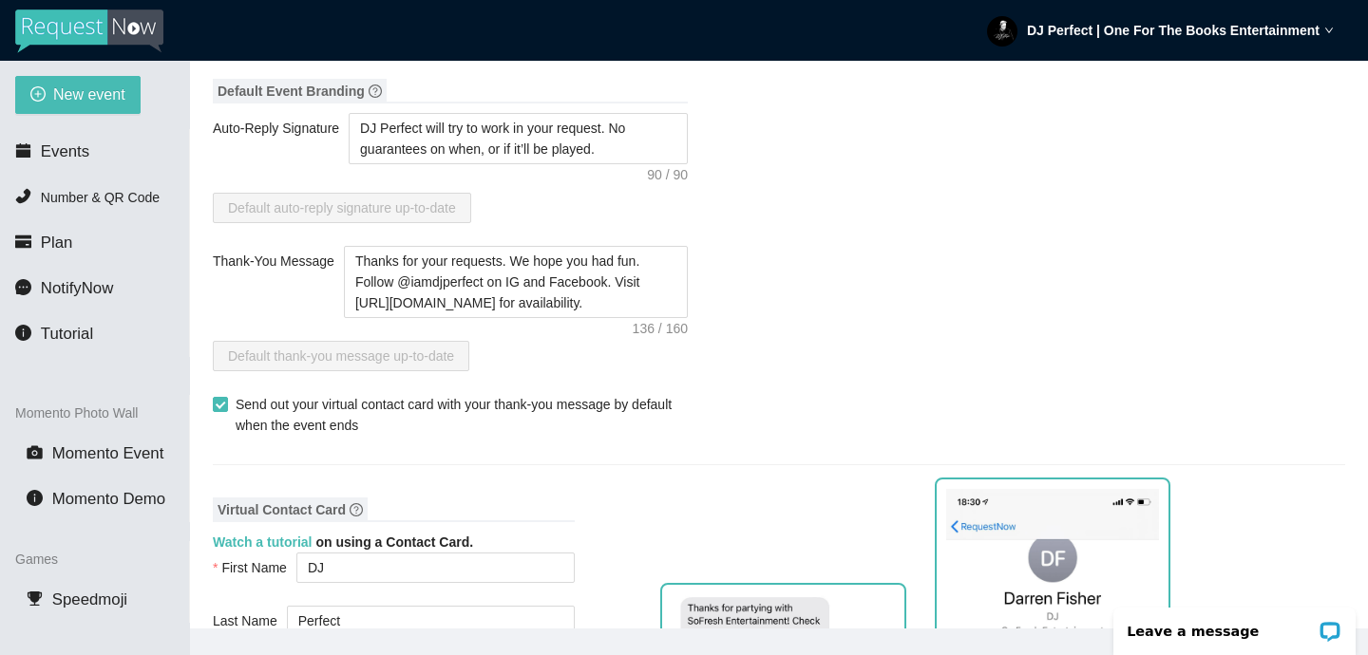
scroll to position [511, 0]
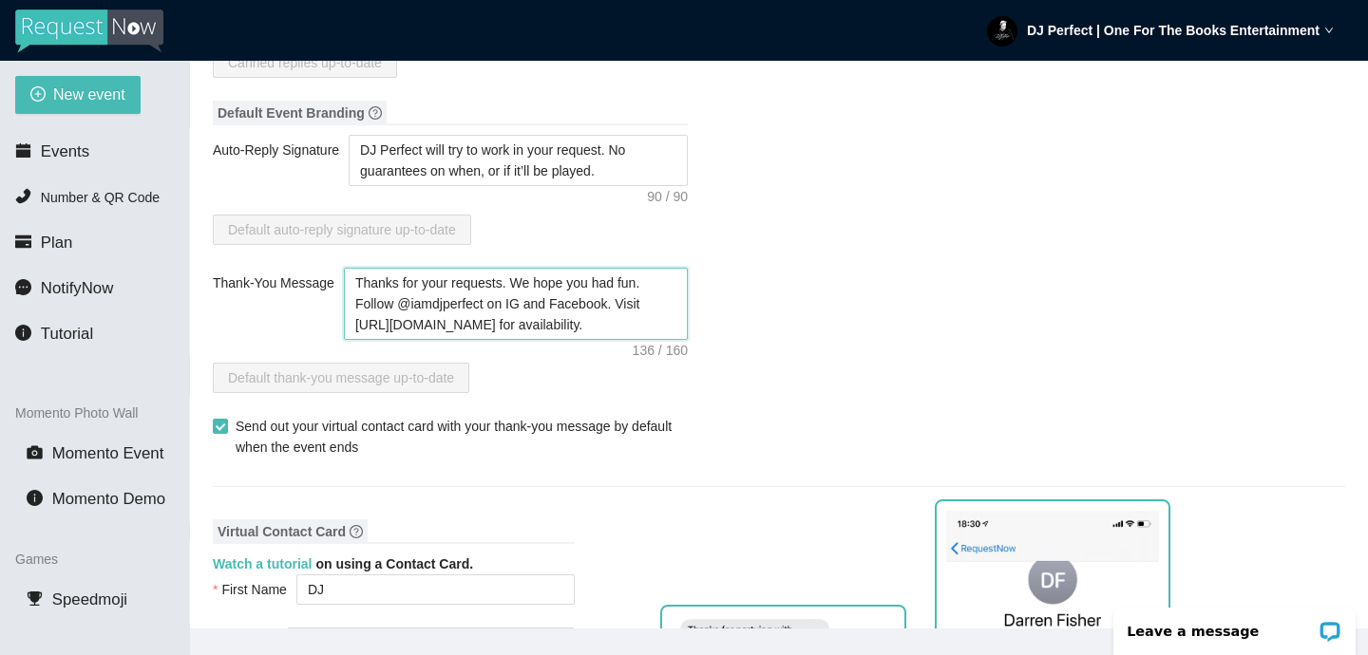
click at [531, 301] on textarea "Thanks for your requests. We hope you had fun. Follow @iamdjperfect on IG and F…" at bounding box center [516, 304] width 344 height 72
drag, startPoint x: 509, startPoint y: 281, endPoint x: 427, endPoint y: 278, distance: 82.7
click at [427, 278] on textarea "Thanks for your requests. We hope you had fun. Follow @iamdjperfect on IG and F…" at bounding box center [516, 304] width 344 height 72
drag, startPoint x: 668, startPoint y: 280, endPoint x: 535, endPoint y: 279, distance: 133.0
click at [535, 279] on textarea "Thanks for partying with us. We hope you had fun. Follow @iamdjperfect on IG an…" at bounding box center [516, 304] width 344 height 72
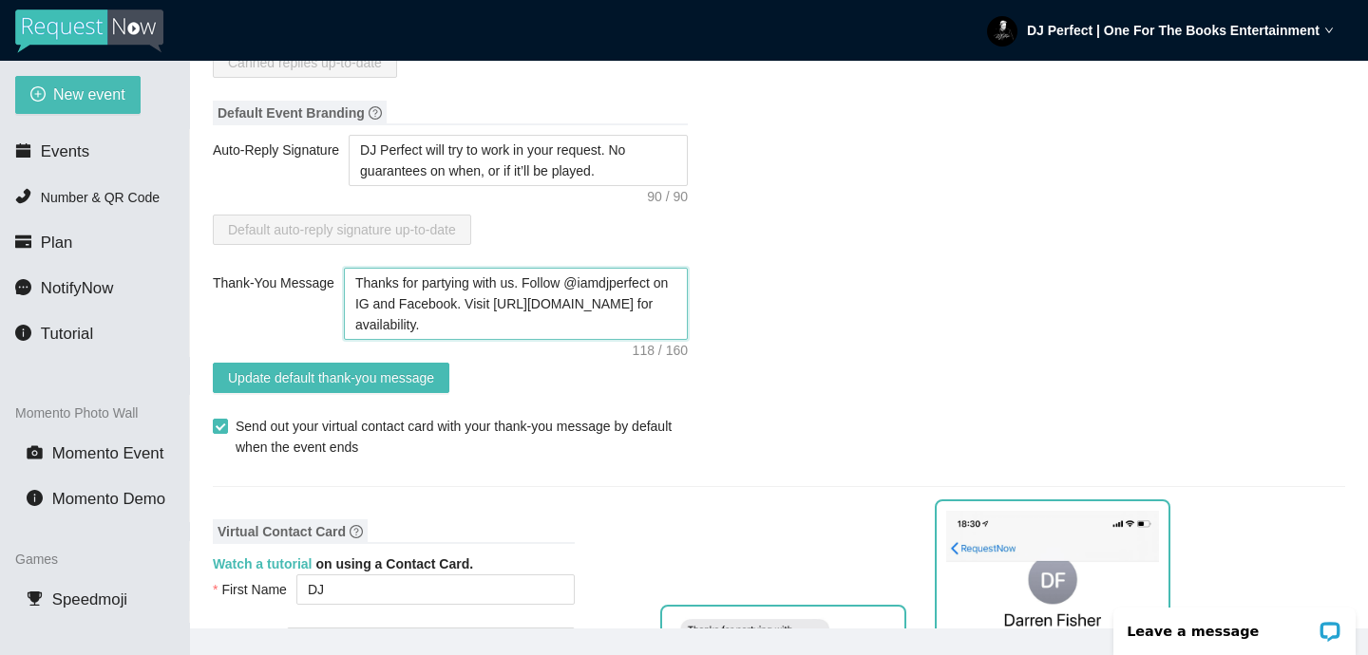
click at [609, 276] on textarea "Thanks for partying with us. Follow @iamdjperfect on IG and Facebook. Visit htt…" at bounding box center [516, 304] width 344 height 72
click at [503, 302] on textarea "Thanks for partying with us. Follow @officialdjperfect on IG and Facebook. Visi…" at bounding box center [516, 304] width 344 height 72
click at [615, 306] on textarea "Thanks for partying with us. Follow @officialdjperfect on IG, FB, and Facebook.…" at bounding box center [516, 304] width 344 height 72
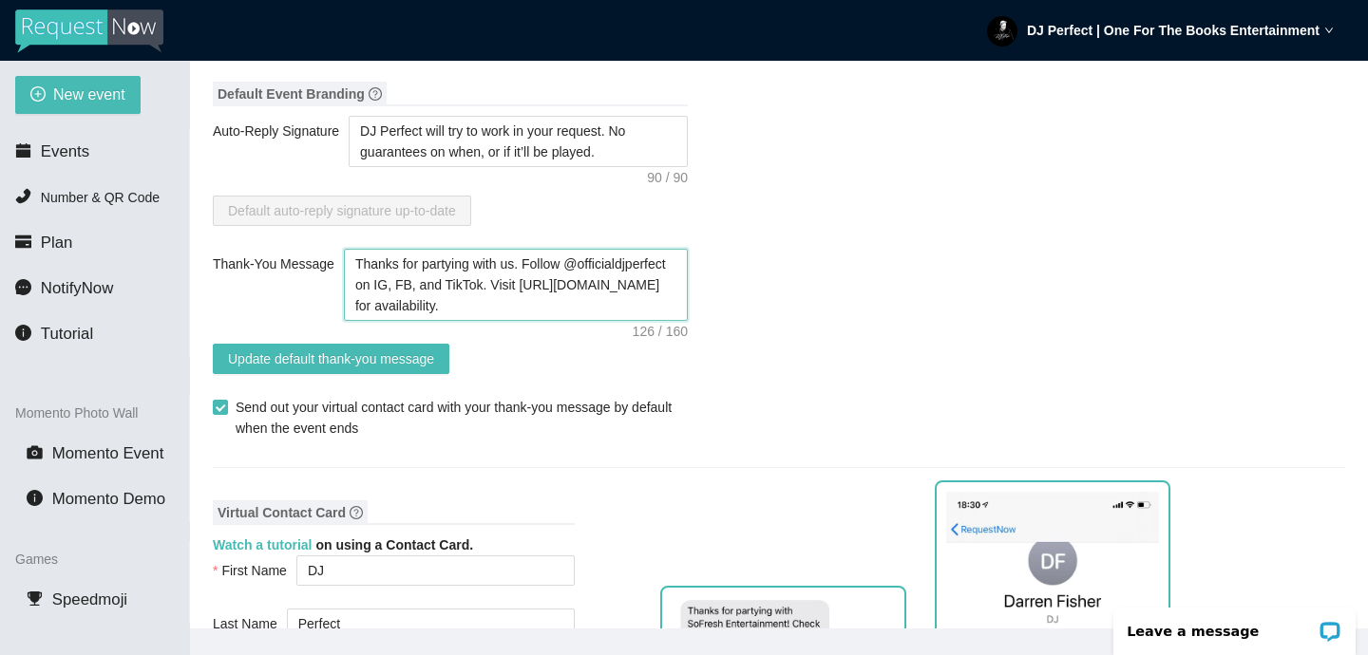
scroll to position [533, 0]
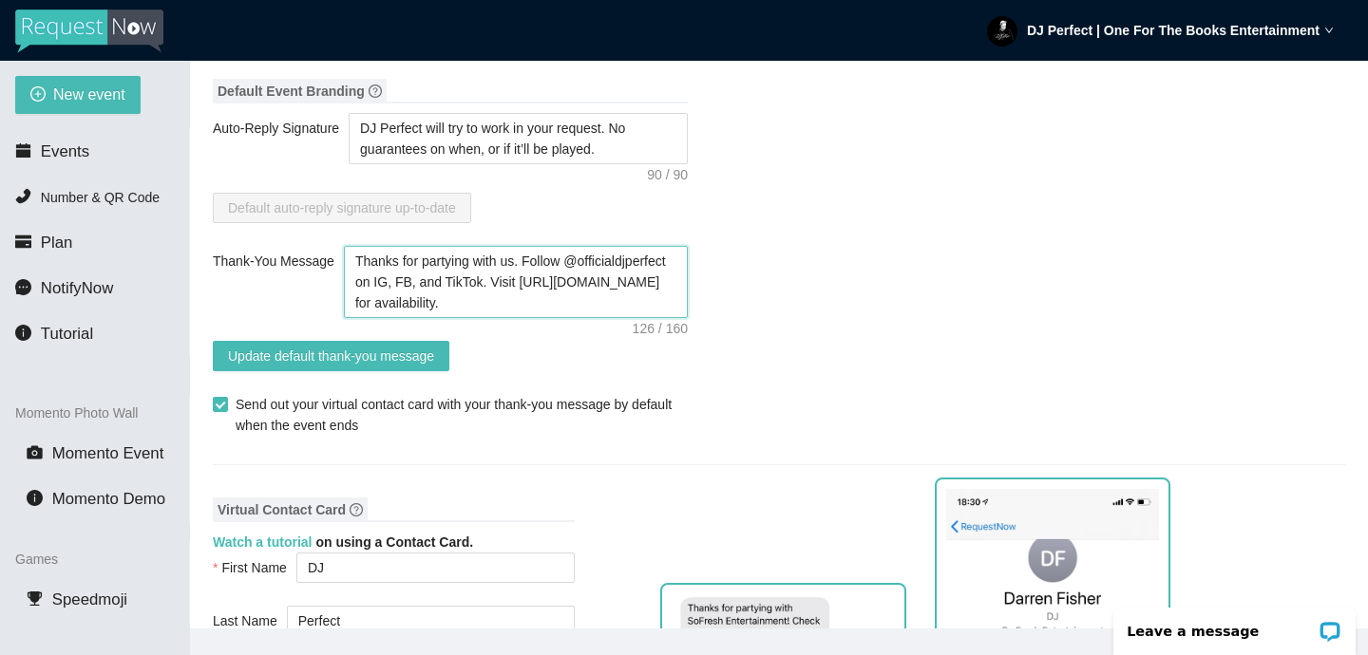
click at [538, 305] on textarea "Thanks for partying with us. Follow @officialdjperfect on IG, FB, and TikTok. V…" at bounding box center [516, 282] width 344 height 72
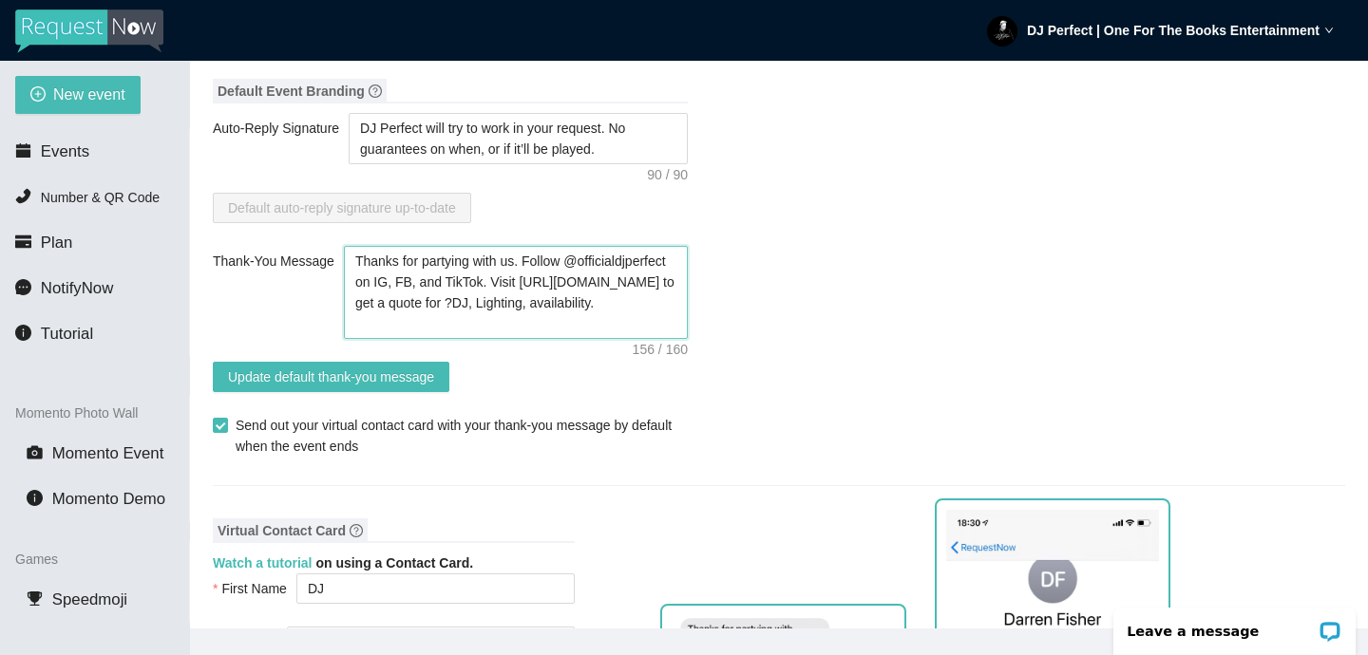
click at [478, 328] on textarea "Thanks for partying with us. Follow @officialdjperfect on IG, FB, and TikTok. V…" at bounding box center [516, 292] width 344 height 93
click at [635, 299] on textarea "Thanks for partying with us. Follow @officialdjperfect on IG, FB, and TikTok. V…" at bounding box center [516, 292] width 344 height 93
click at [380, 302] on textarea "Thanks for partying with us. Follow @officialdjperfect on IG, FB, and TikTok. V…" at bounding box center [516, 292] width 344 height 93
click at [560, 303] on textarea "Thanks for partying with us. Follow @officialdjperfect on IG, FB, and TikTok. V…" at bounding box center [516, 292] width 344 height 93
click at [506, 323] on textarea "Thanks for partying with us. Follow @officialdjperfect on IG, FB, and TikTok. V…" at bounding box center [516, 292] width 344 height 93
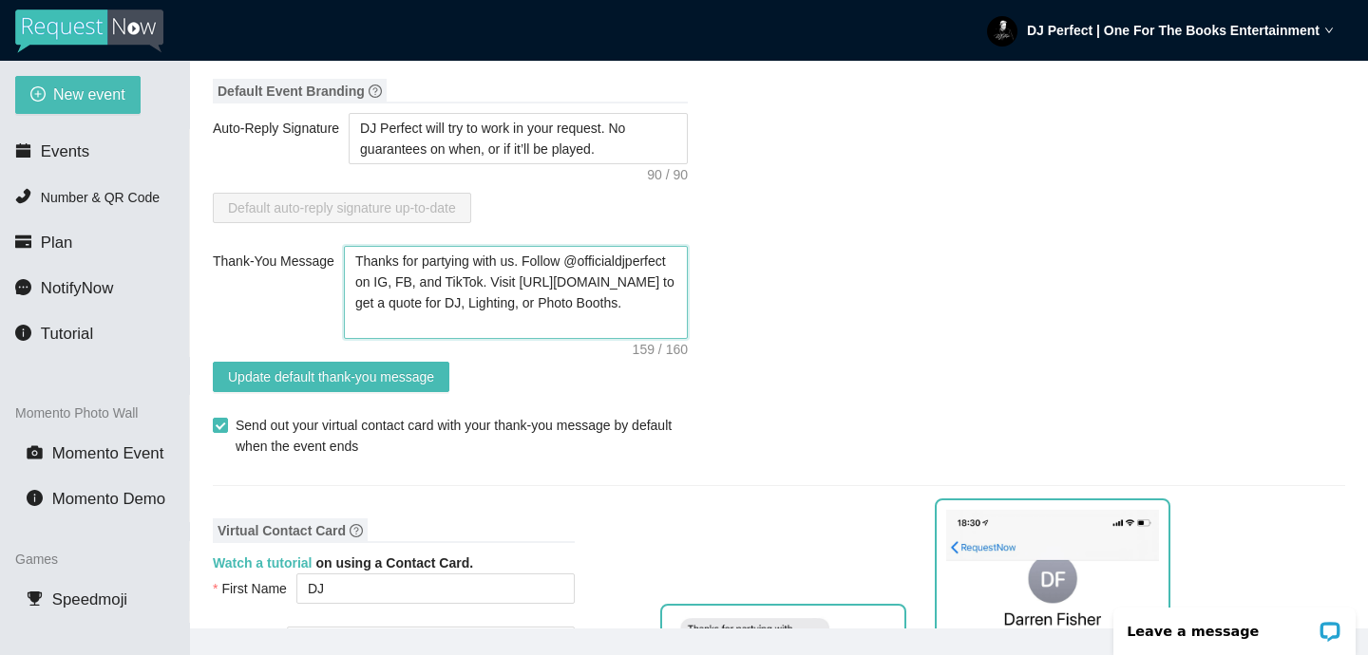
click at [633, 306] on textarea "Thanks for partying with us. Follow @officialdjperfect on IG, FB, and TikTok. V…" at bounding box center [516, 292] width 344 height 93
click at [560, 304] on textarea "Thanks for partying with us. Follow @officialdjperfect on IG, FB, and TikTok. V…" at bounding box center [516, 292] width 344 height 93
click at [612, 302] on textarea "Thanks for partying with us. Follow @officialdjperfect on IG, FB, and TikTok. V…" at bounding box center [516, 292] width 344 height 93
click at [630, 304] on textarea "Thanks for partying with us. Follow @officialdjperfect on IG, FB, and TikTok. V…" at bounding box center [516, 292] width 344 height 93
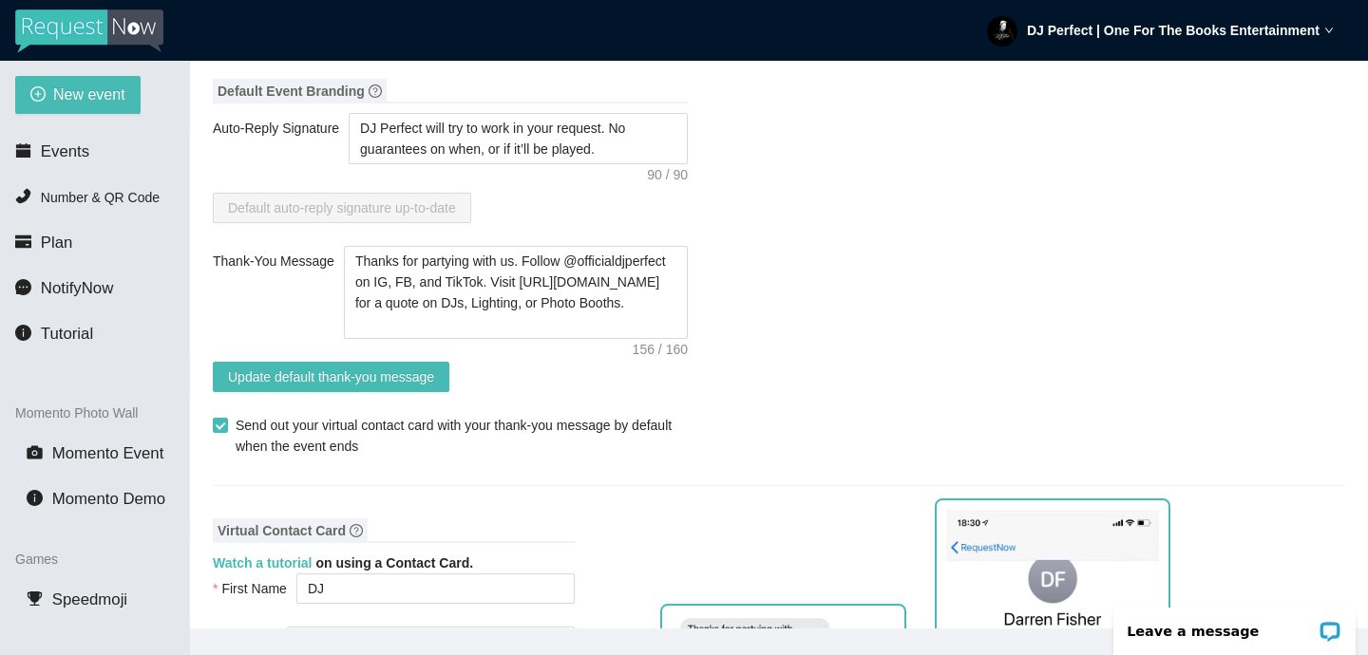
click at [566, 370] on div "Update default thank-you message" at bounding box center [450, 377] width 475 height 30
click at [541, 321] on textarea "Thanks for partying with us. Follow @officialdjperfect on IG, FB, and TikTok. V…" at bounding box center [516, 292] width 344 height 93
click at [542, 367] on div "Update default thank-you message" at bounding box center [450, 377] width 475 height 30
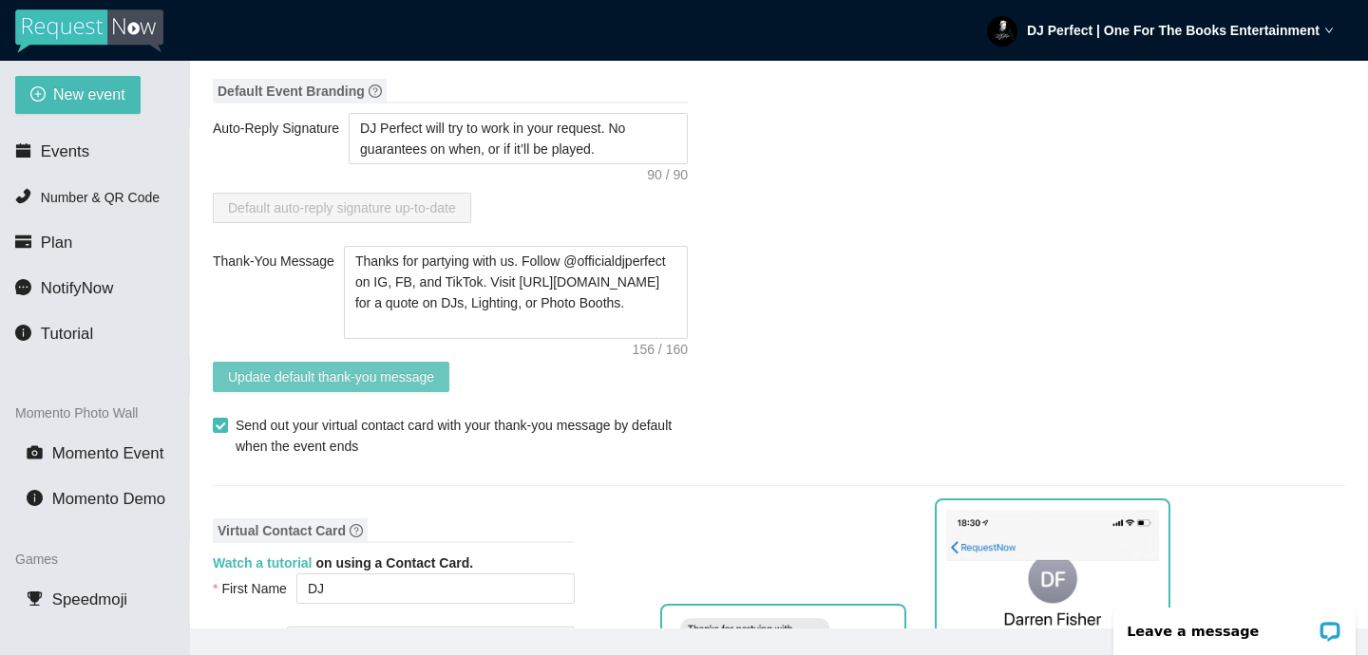
click at [434, 369] on span "Update default thank-you message" at bounding box center [331, 377] width 206 height 21
click at [79, 148] on span "Events" at bounding box center [65, 151] width 48 height 18
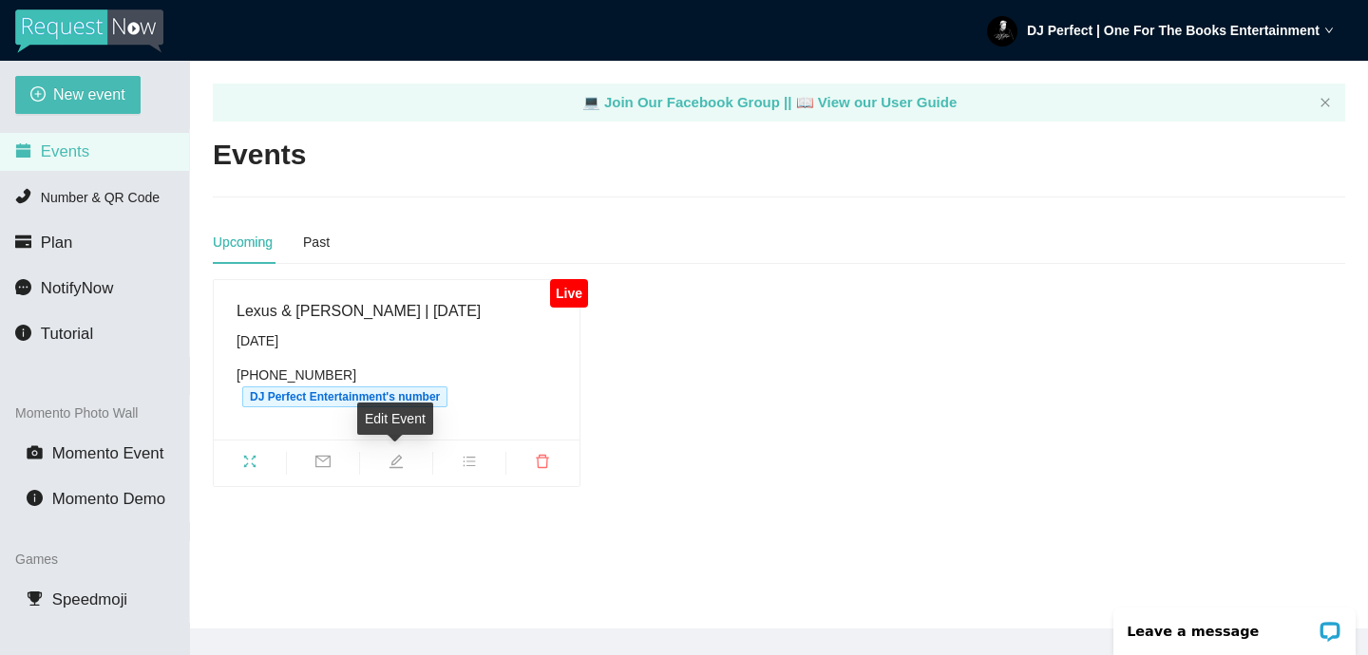
click at [395, 454] on icon "edit" at bounding box center [396, 461] width 15 height 15
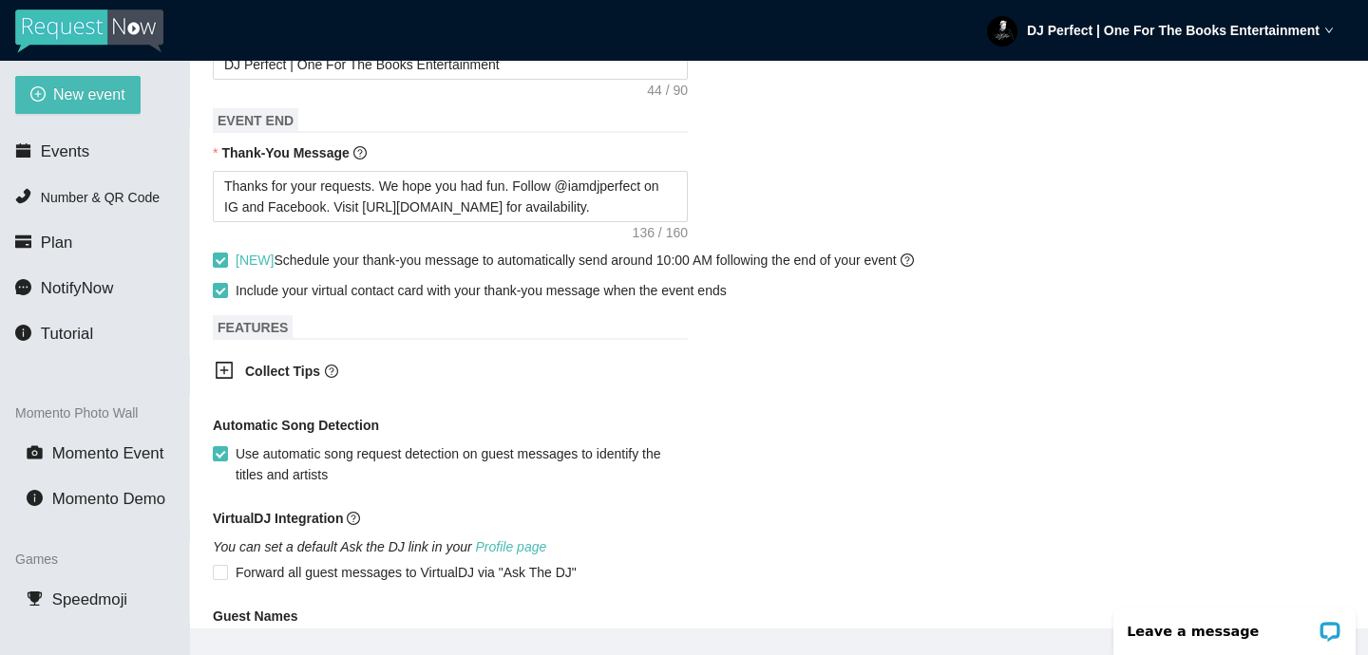
scroll to position [893, 0]
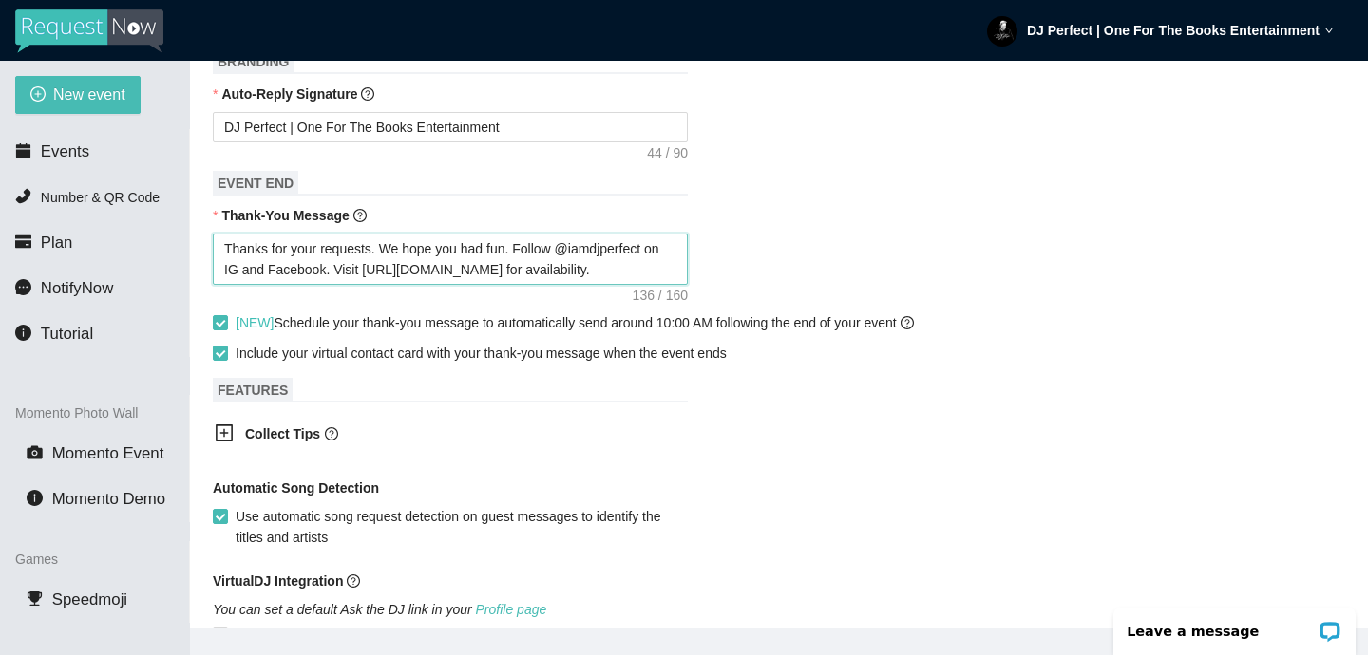
click at [631, 264] on textarea "Thanks for your requests. We hope you had fun. Follow @iamdjperfect on IG and F…" at bounding box center [450, 259] width 475 height 51
paste textarea "partying with us. Follow @officialdjperfect on IG, FB, and TikTok. Visit https:…"
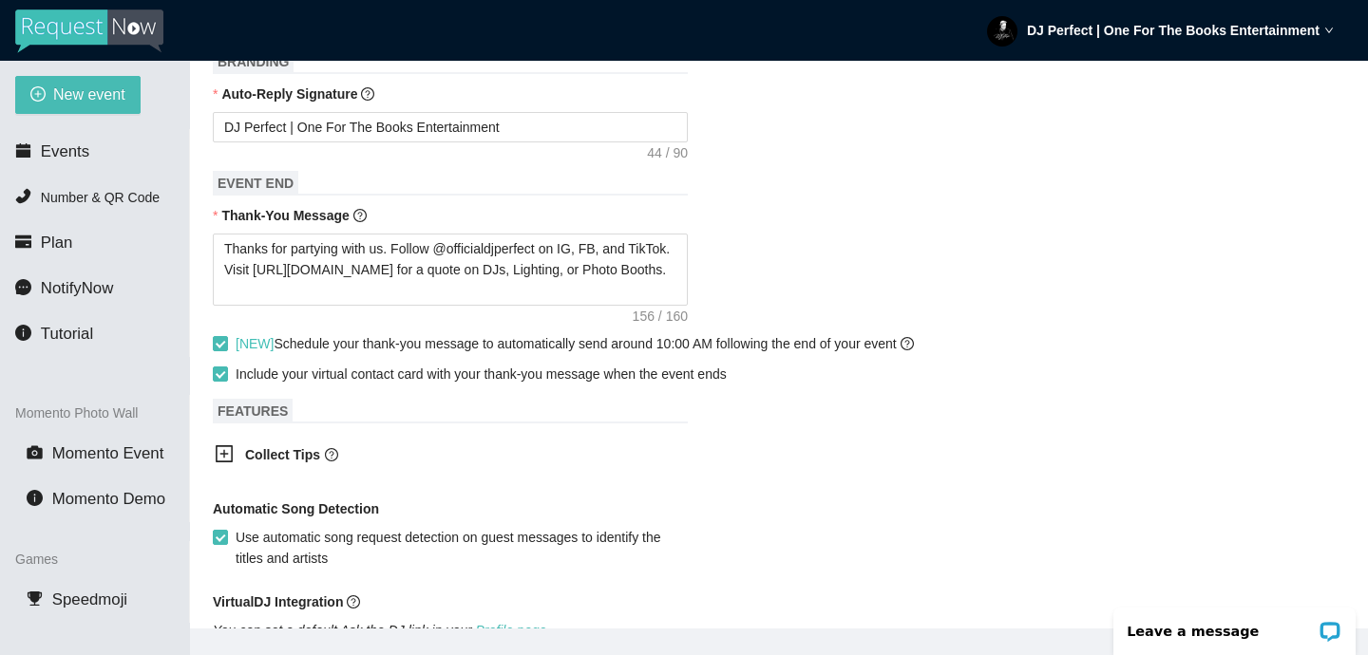
click at [838, 272] on div "Thanks for partying with us. Follow @officialdjperfect on IG, FB, and TikTok. V…" at bounding box center [779, 270] width 1132 height 72
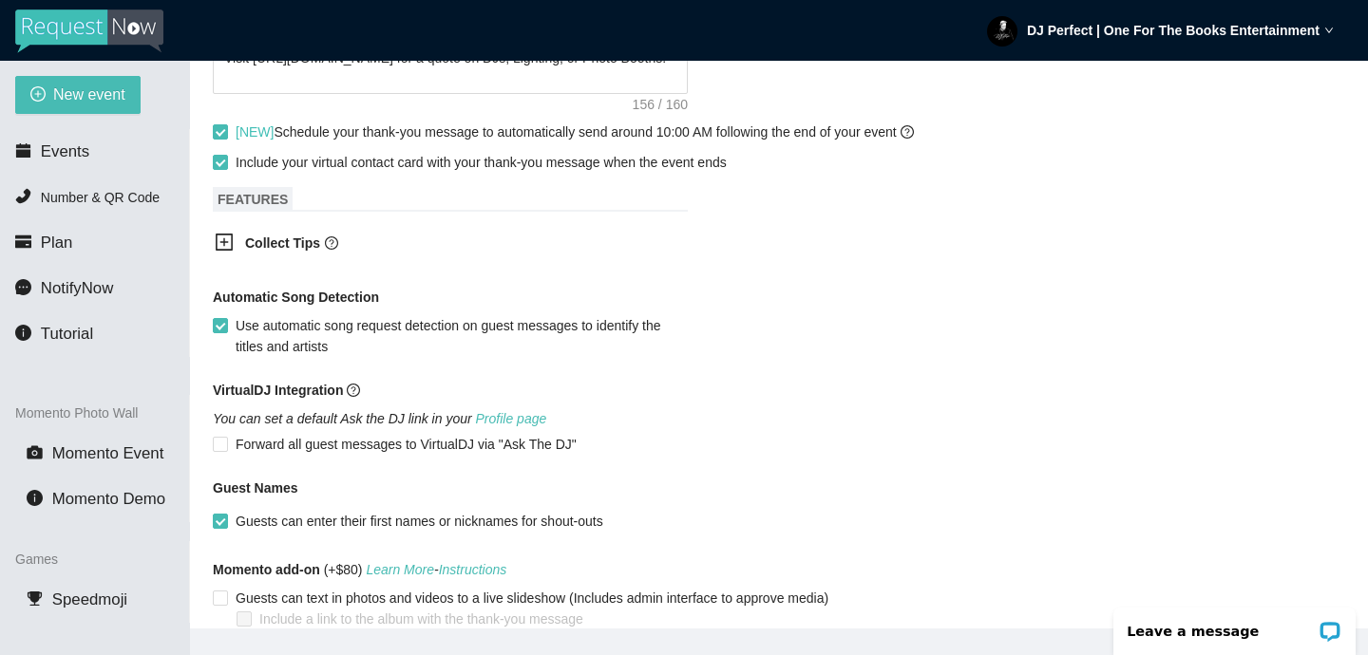
scroll to position [1219, 0]
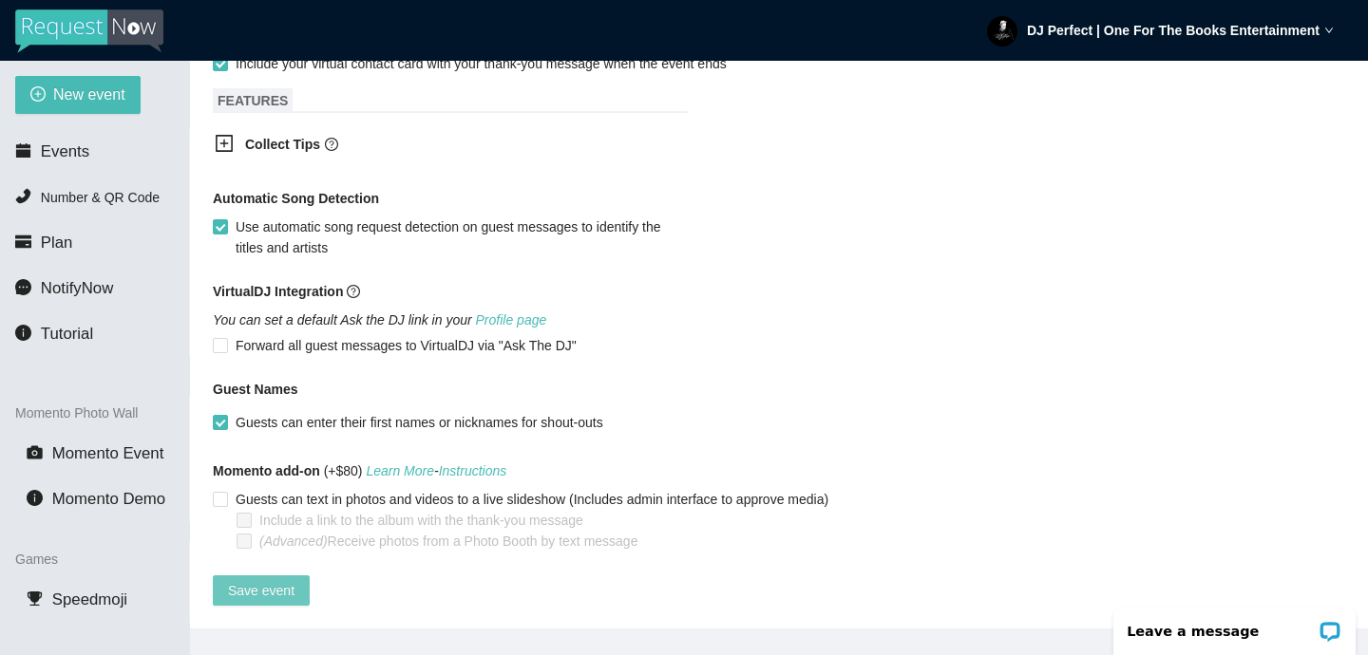
click at [275, 580] on span "Save event" at bounding box center [261, 590] width 66 height 21
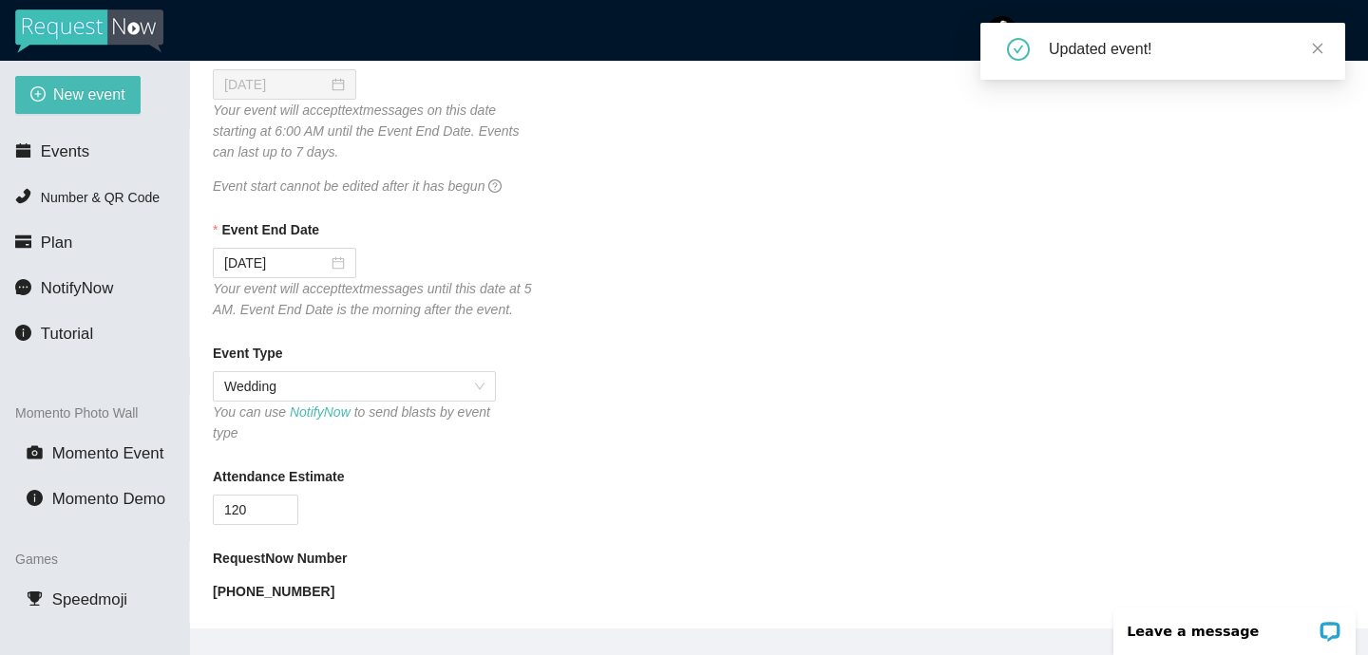
scroll to position [0, 0]
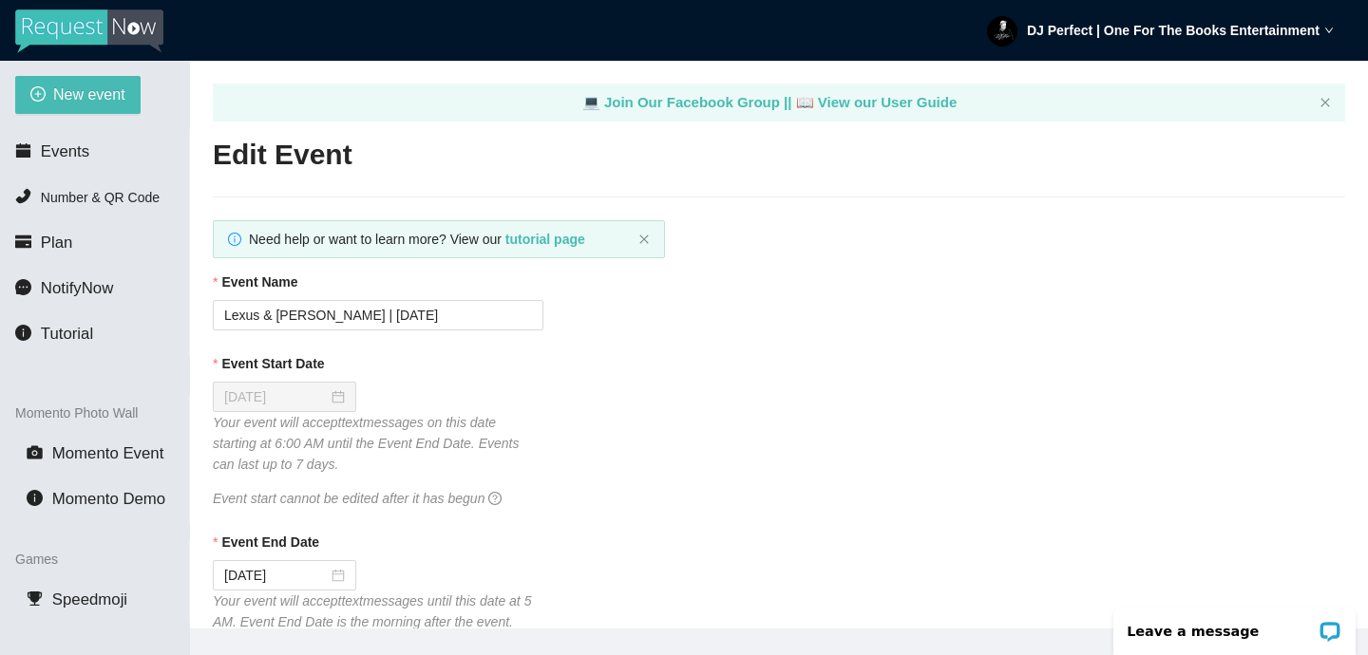
click at [829, 386] on div "Event Start Date 08/26/2025 Your event will accept text messages on this date s…" at bounding box center [779, 431] width 1132 height 156
click at [1097, 27] on strong "DJ Perfect | One For The Books Entertainment" at bounding box center [1173, 30] width 293 height 15
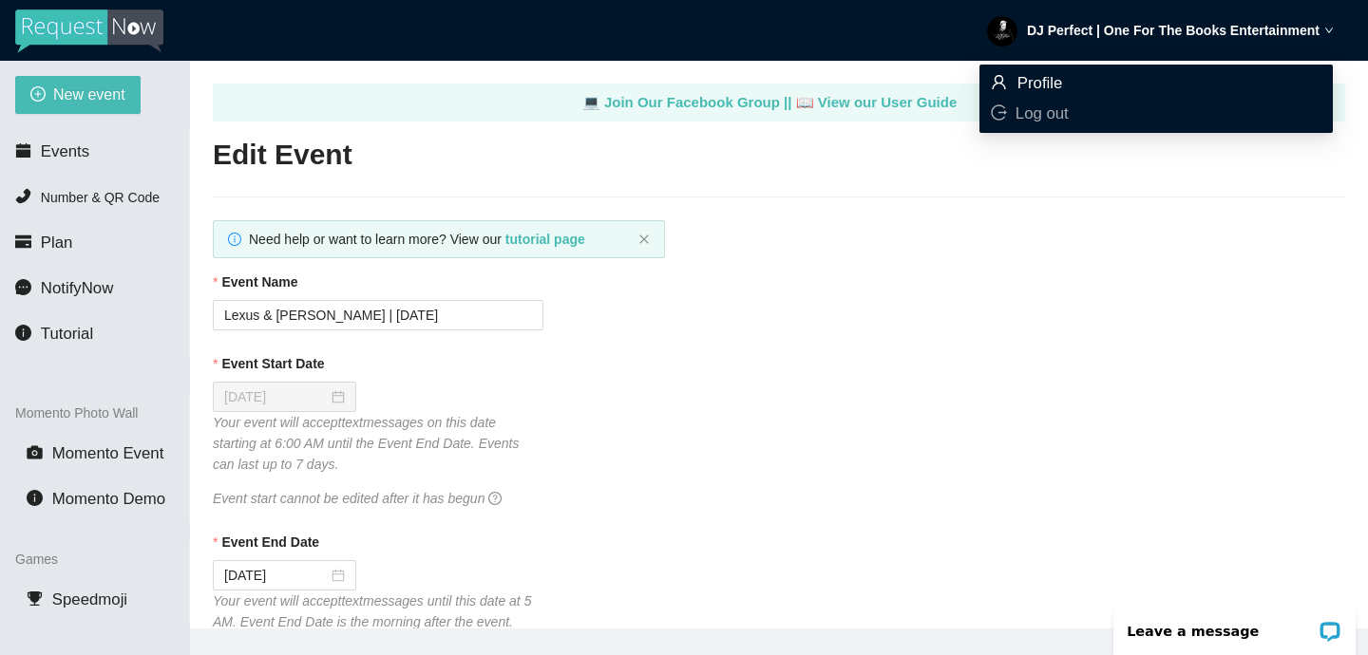
click at [1059, 80] on span "Profile" at bounding box center [1040, 83] width 46 height 18
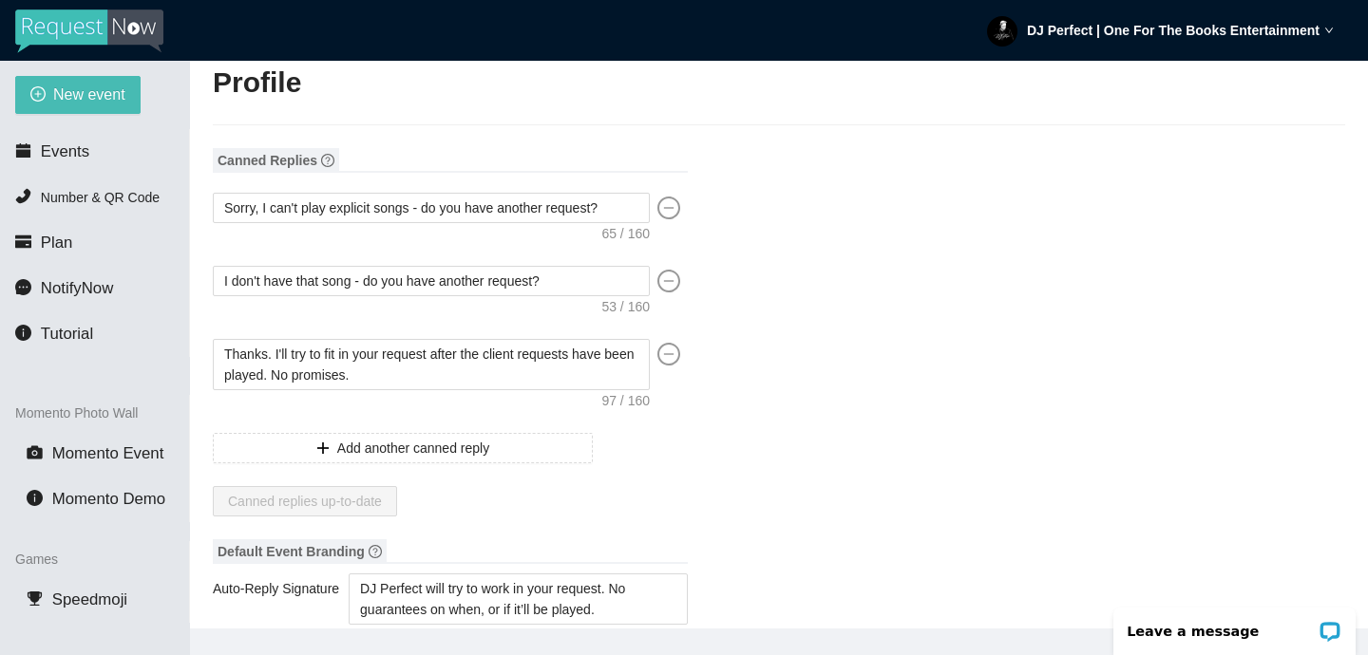
scroll to position [89, 0]
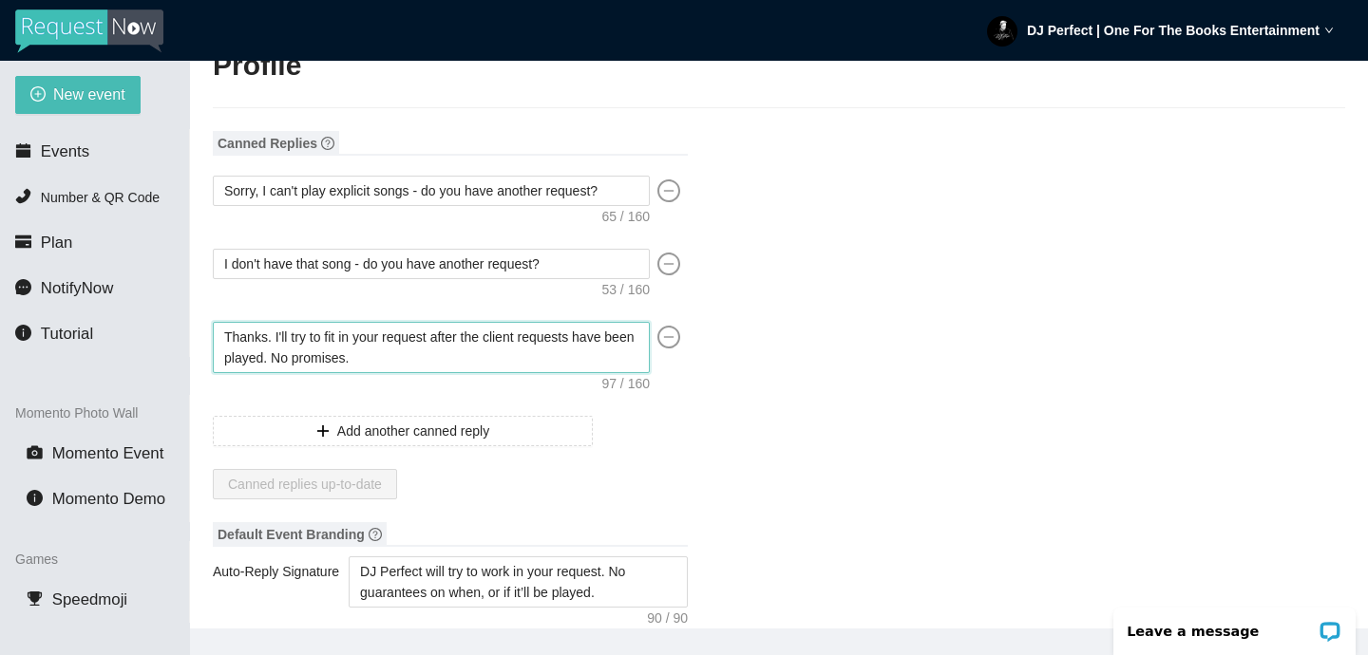
click at [447, 361] on textarea "Thanks. I'll try to fit in your request after the client requests have been pla…" at bounding box center [431, 347] width 437 height 51
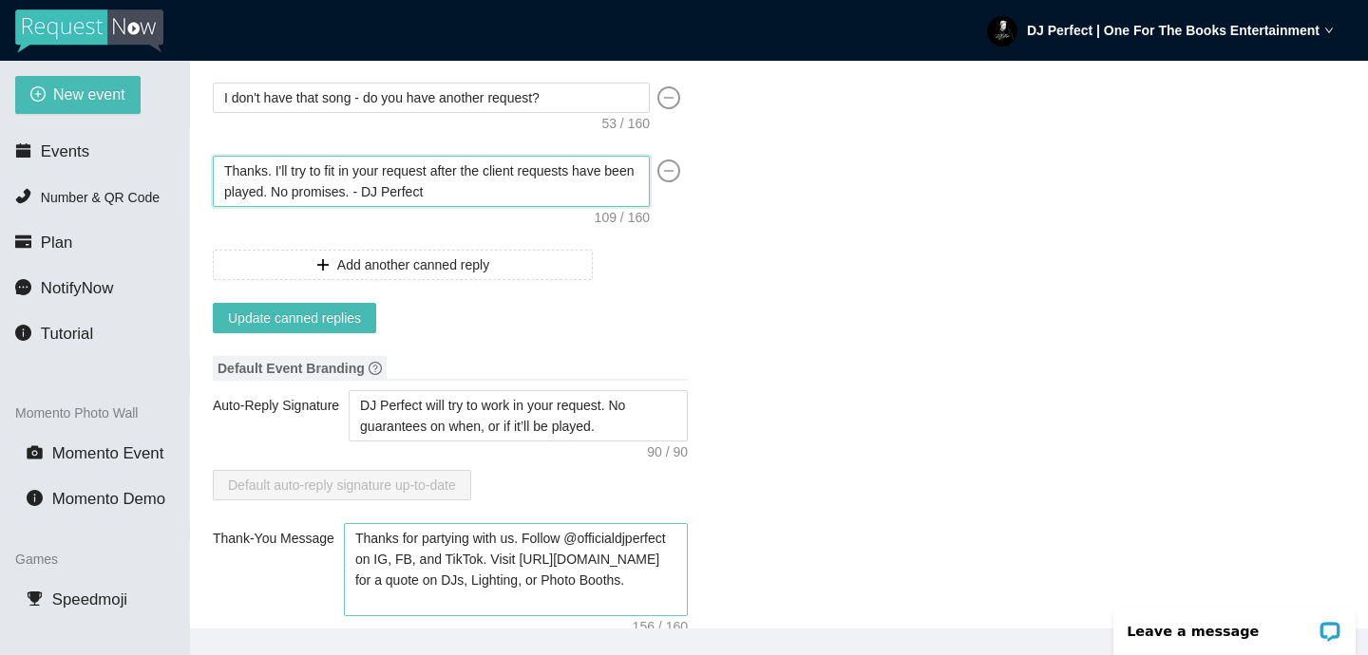
scroll to position [267, 0]
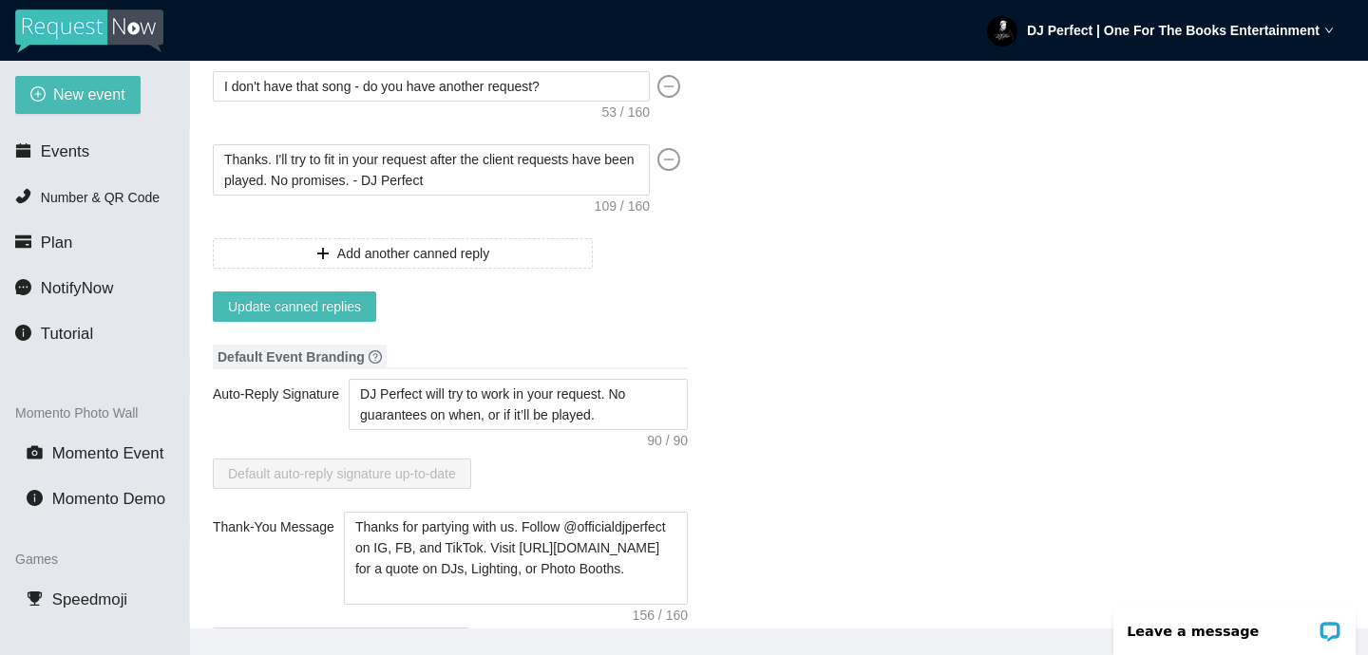
click at [614, 411] on textarea "DJ Perfect will try to work in your request. No guarantees on when, or if it’ll…" at bounding box center [518, 404] width 339 height 51
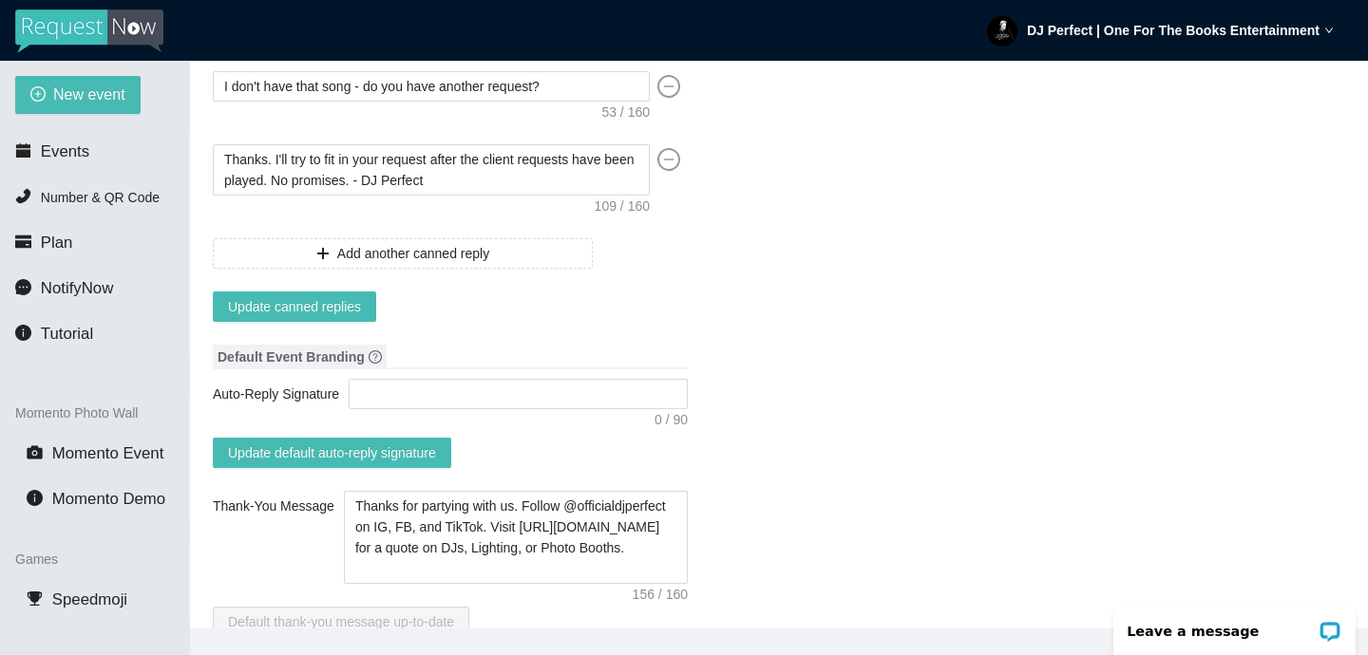
click at [322, 307] on span "Update canned replies" at bounding box center [294, 306] width 133 height 21
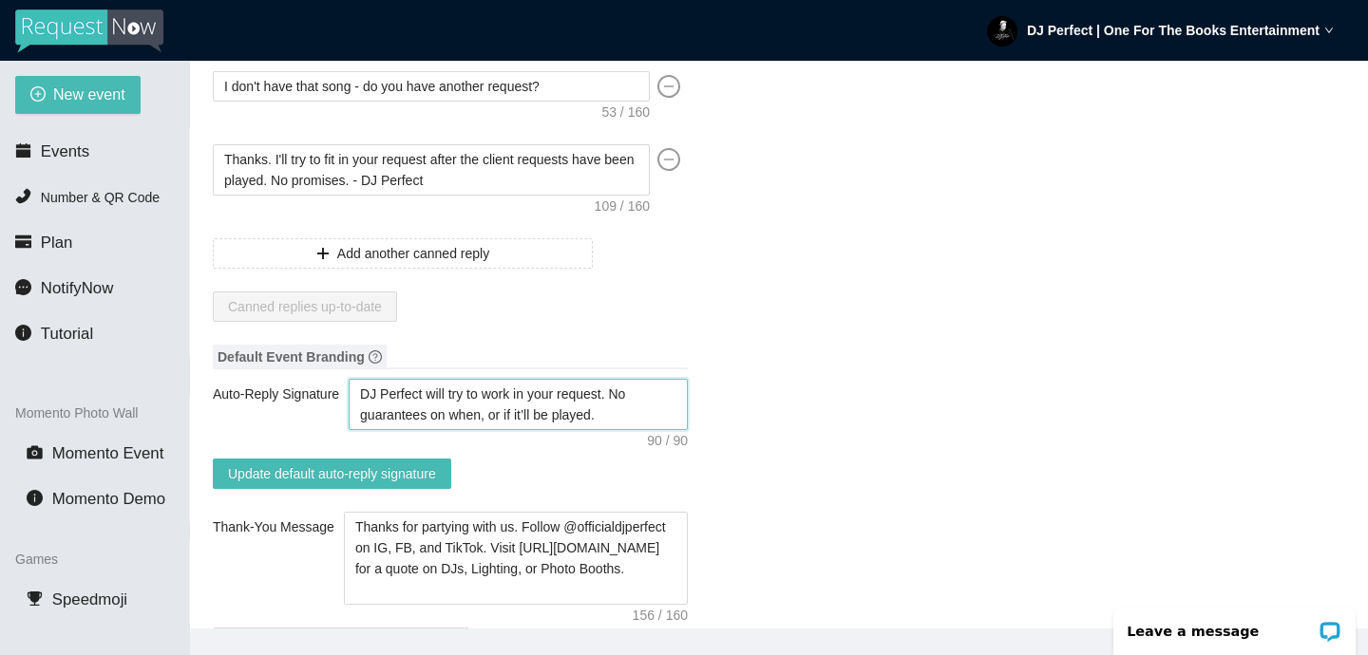
click at [621, 408] on textarea "DJ Perfect will try to work in your request. No guarantees on when, or if it’ll…" at bounding box center [518, 404] width 339 height 51
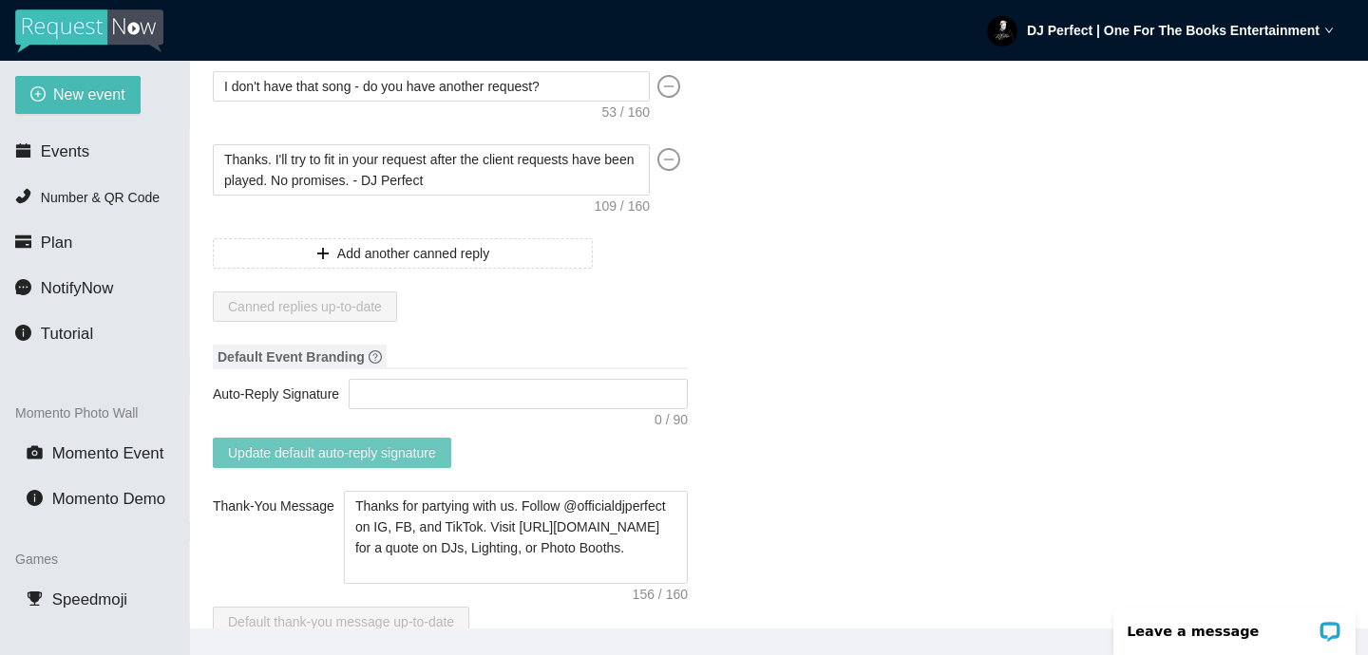
click at [402, 453] on span "Update default auto-reply signature" at bounding box center [332, 453] width 208 height 21
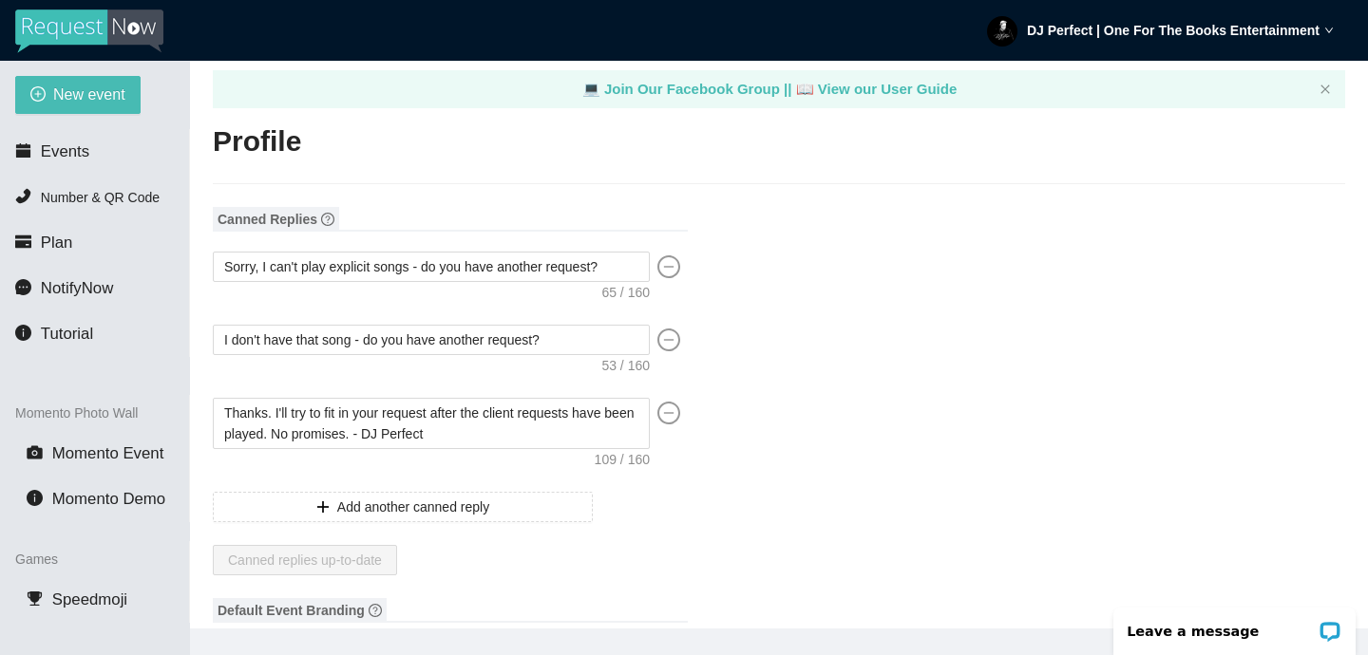
scroll to position [12, 0]
drag, startPoint x: 481, startPoint y: 438, endPoint x: 390, endPoint y: 433, distance: 90.4
click at [390, 433] on textarea "Thanks. I'll try to fit in your request after the client requests have been pla…" at bounding box center [431, 424] width 437 height 51
click at [597, 335] on textarea "I don't have that song - do you have another request?" at bounding box center [431, 341] width 437 height 30
click at [672, 336] on icon "minus-circle" at bounding box center [668, 341] width 23 height 23
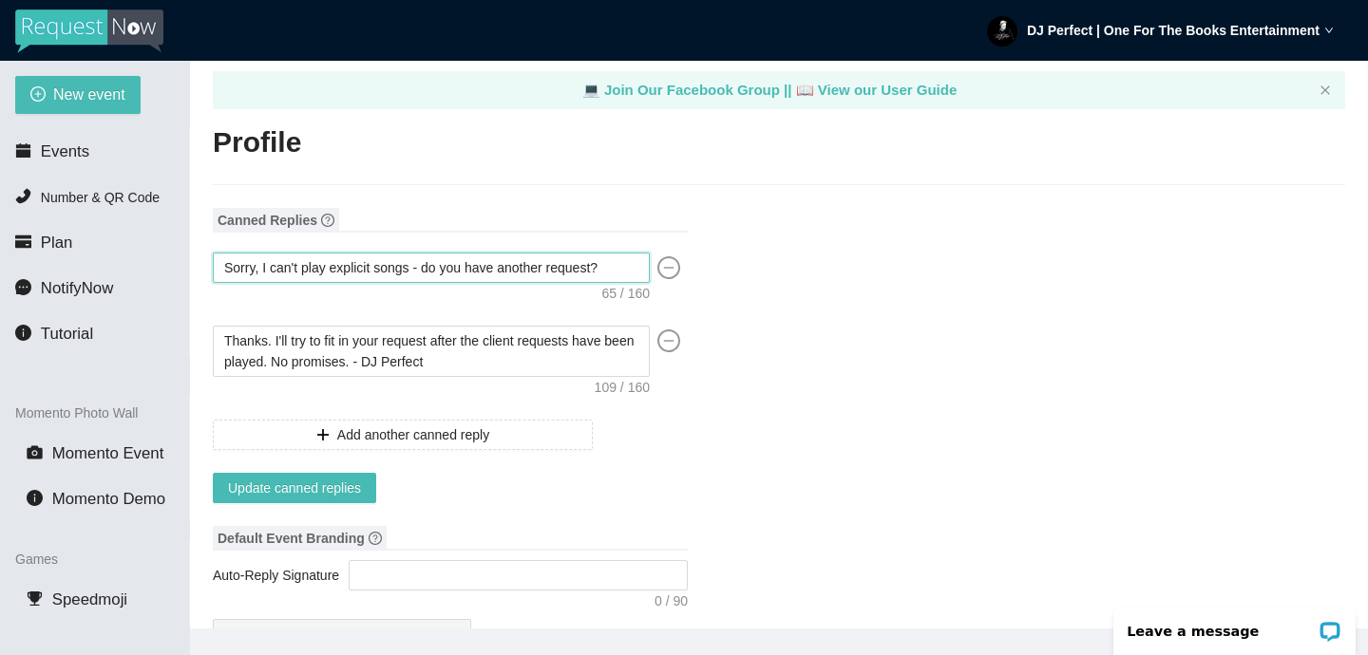
click at [621, 262] on textarea "Sorry, I can't play explicit songs - do you have another request?" at bounding box center [431, 268] width 437 height 30
paste textarea "- DJ Perfect"
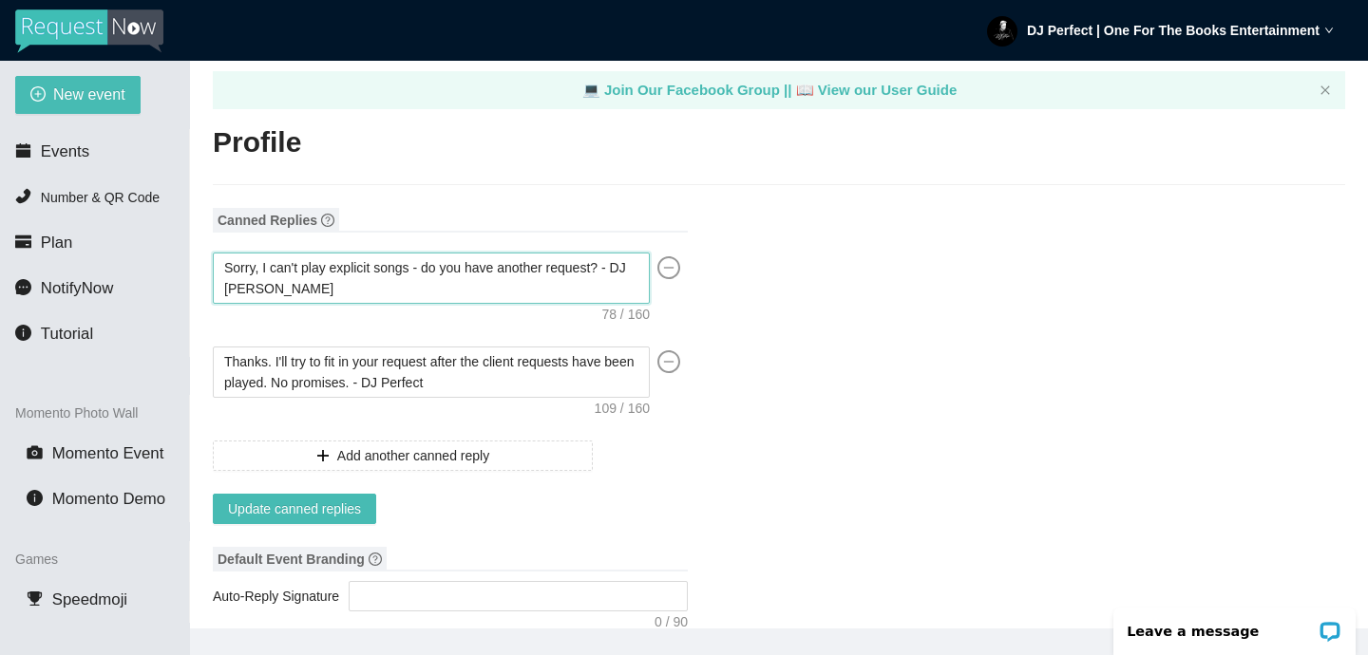
click at [617, 264] on textarea "Sorry, I can't play explicit songs - do you have another request? - DJ Perfect" at bounding box center [431, 278] width 437 height 51
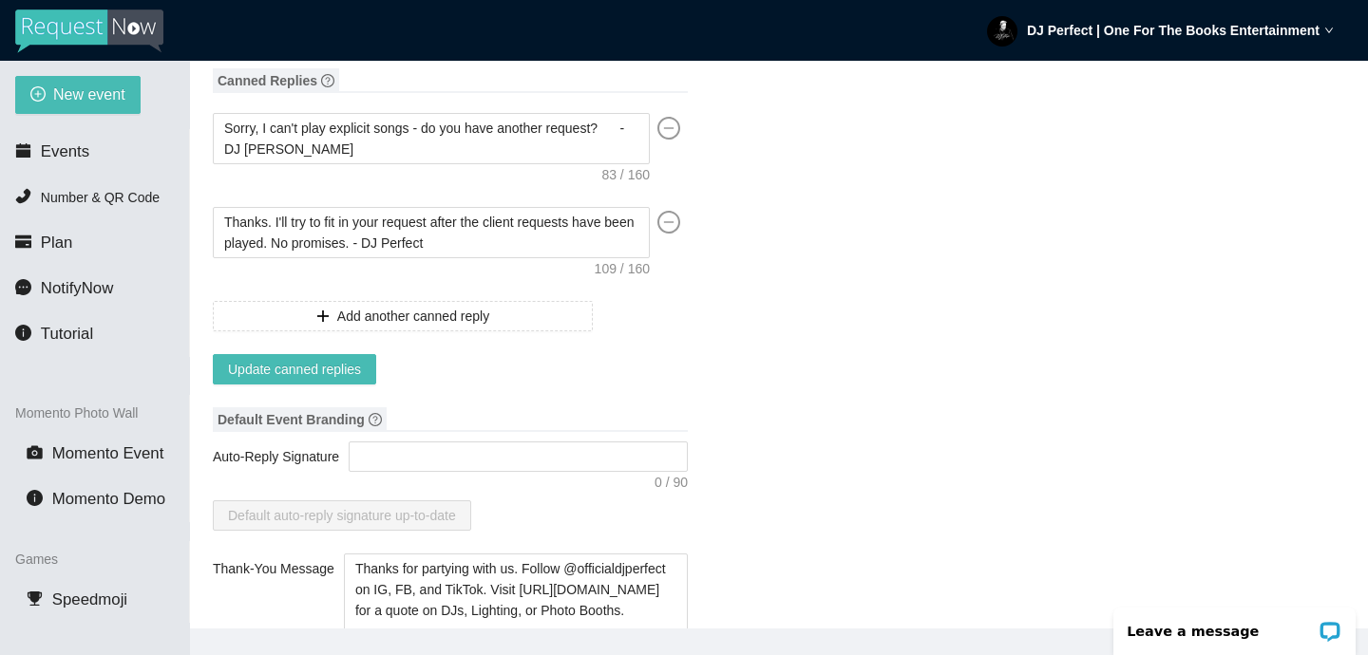
scroll to position [153, 0]
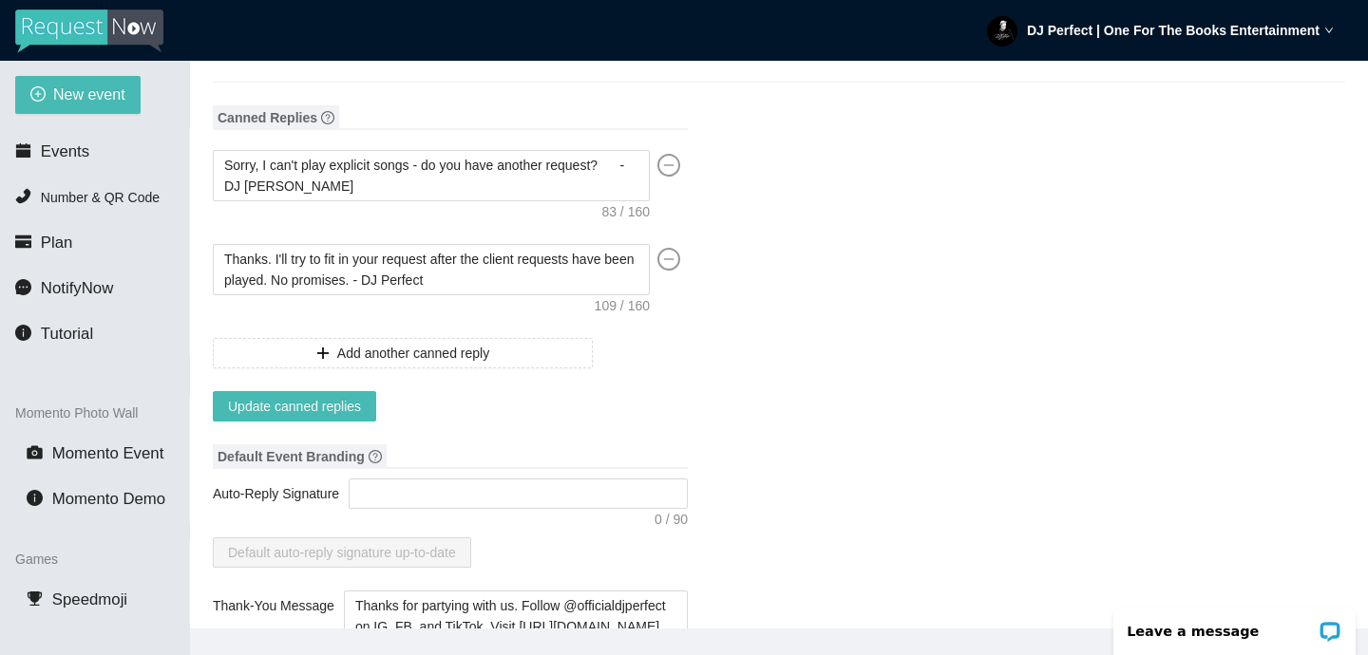
scroll to position [107, 0]
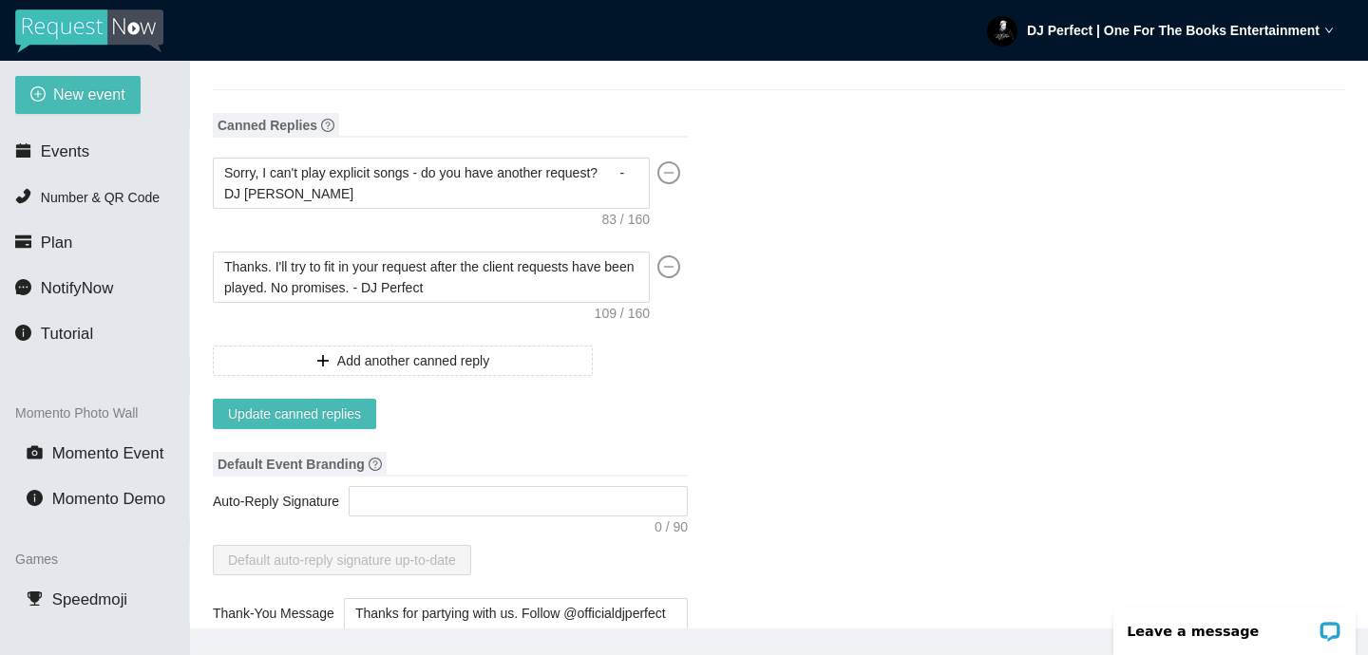
click at [684, 315] on span at bounding box center [669, 289] width 38 height 74
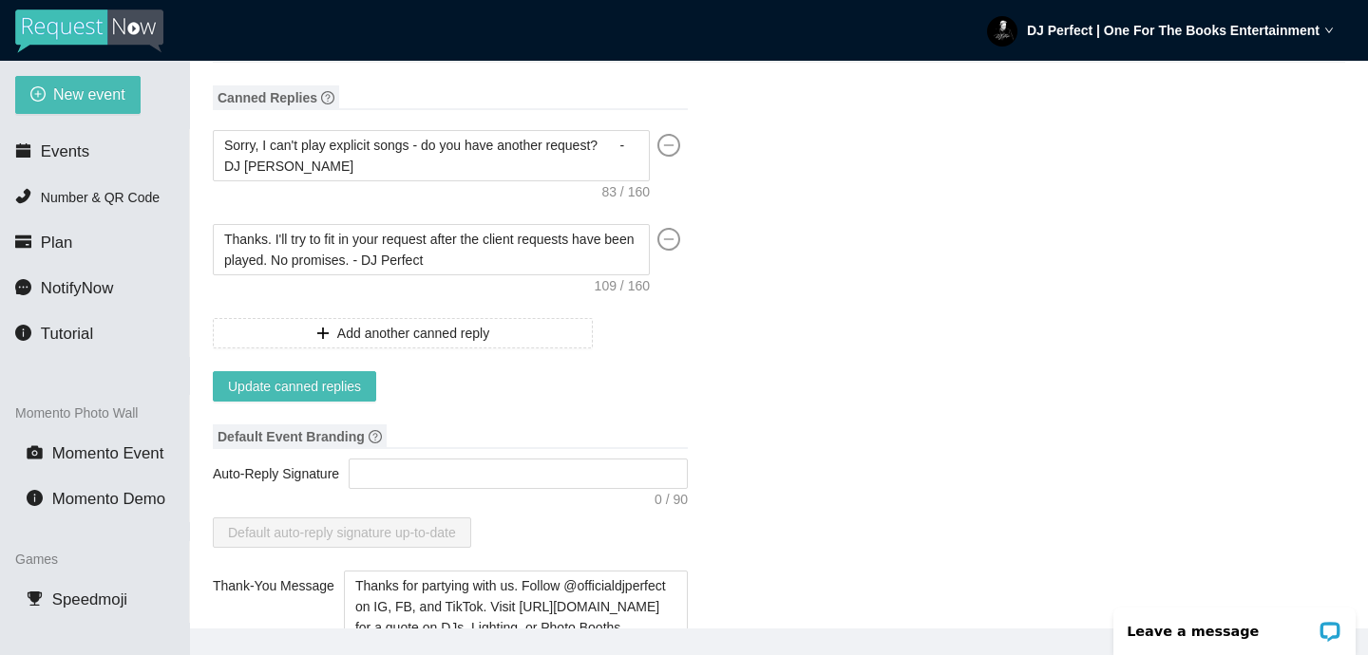
scroll to position [136, 0]
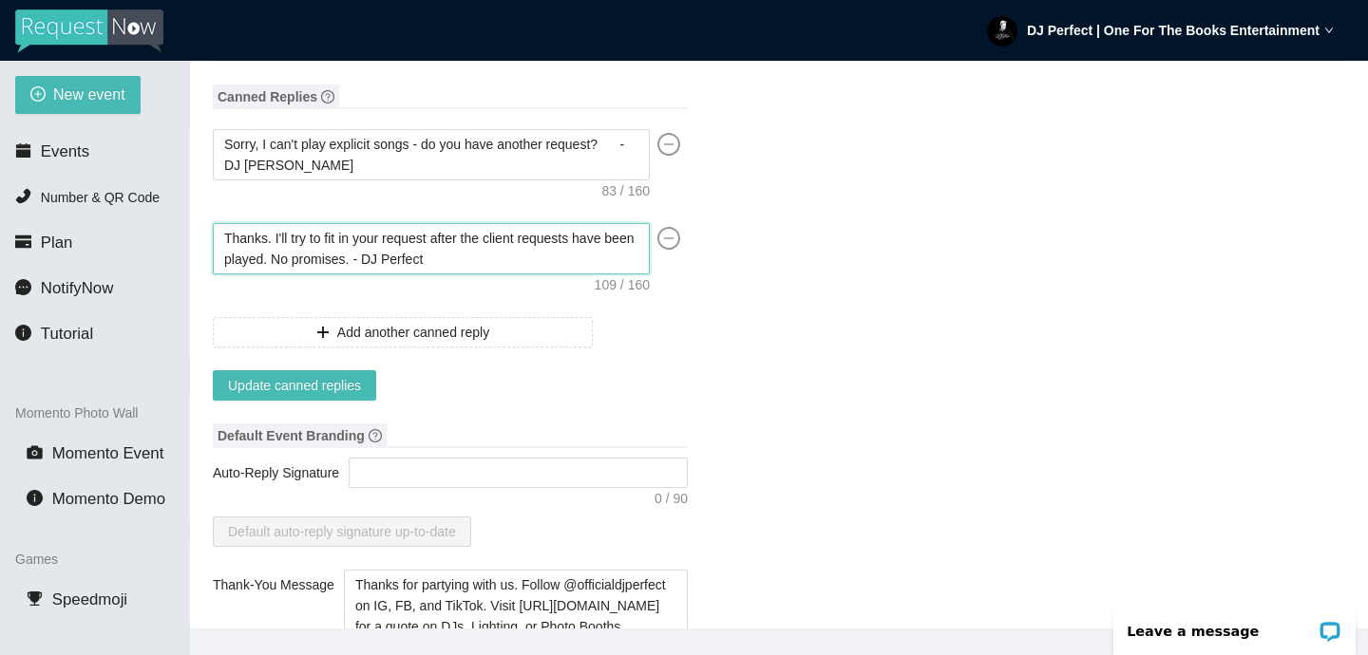
click at [309, 256] on textarea "Thanks. I'll try to fit in your request after the client requests have been pla…" at bounding box center [431, 248] width 437 height 51
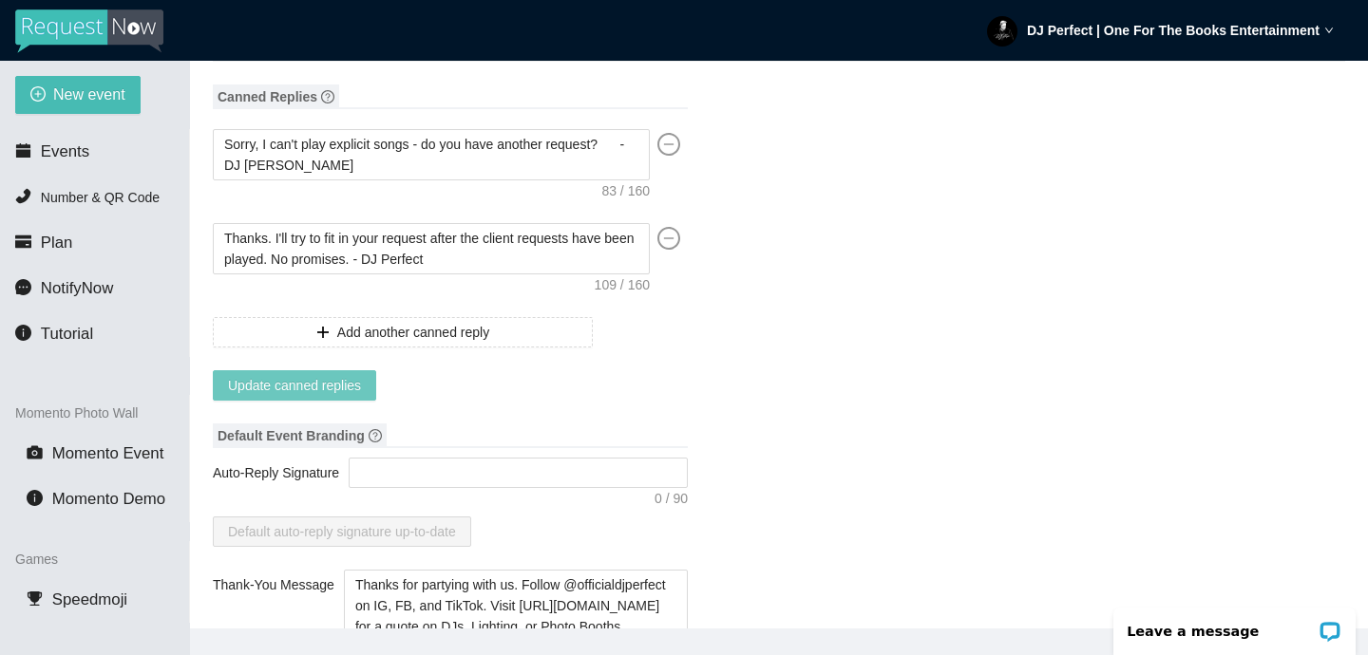
click at [329, 381] on span "Update canned replies" at bounding box center [294, 385] width 133 height 21
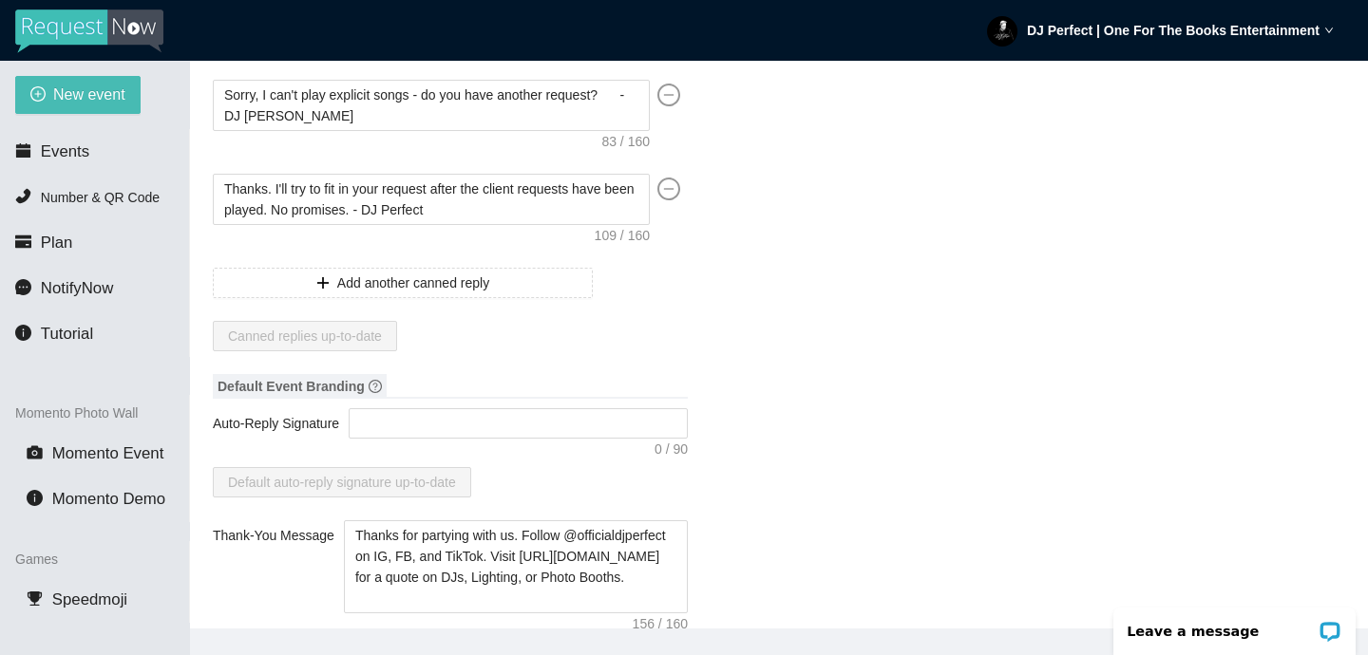
scroll to position [120, 0]
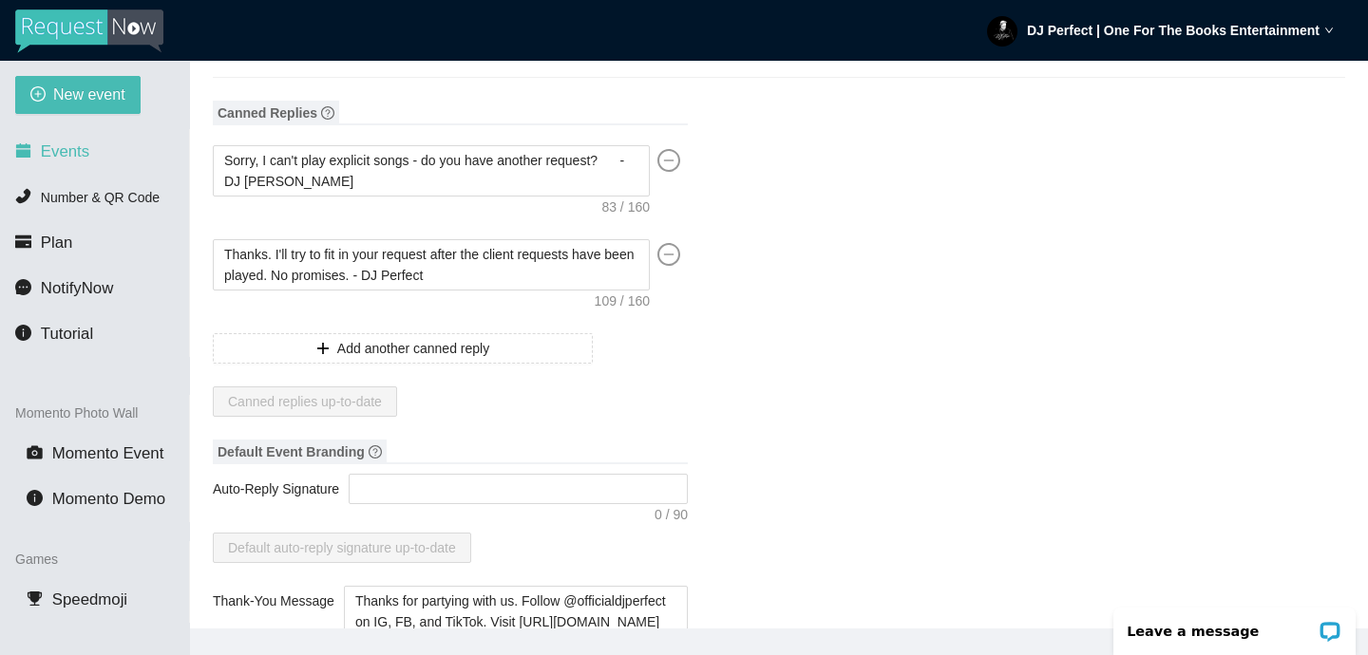
click at [83, 156] on span "Events" at bounding box center [65, 151] width 48 height 18
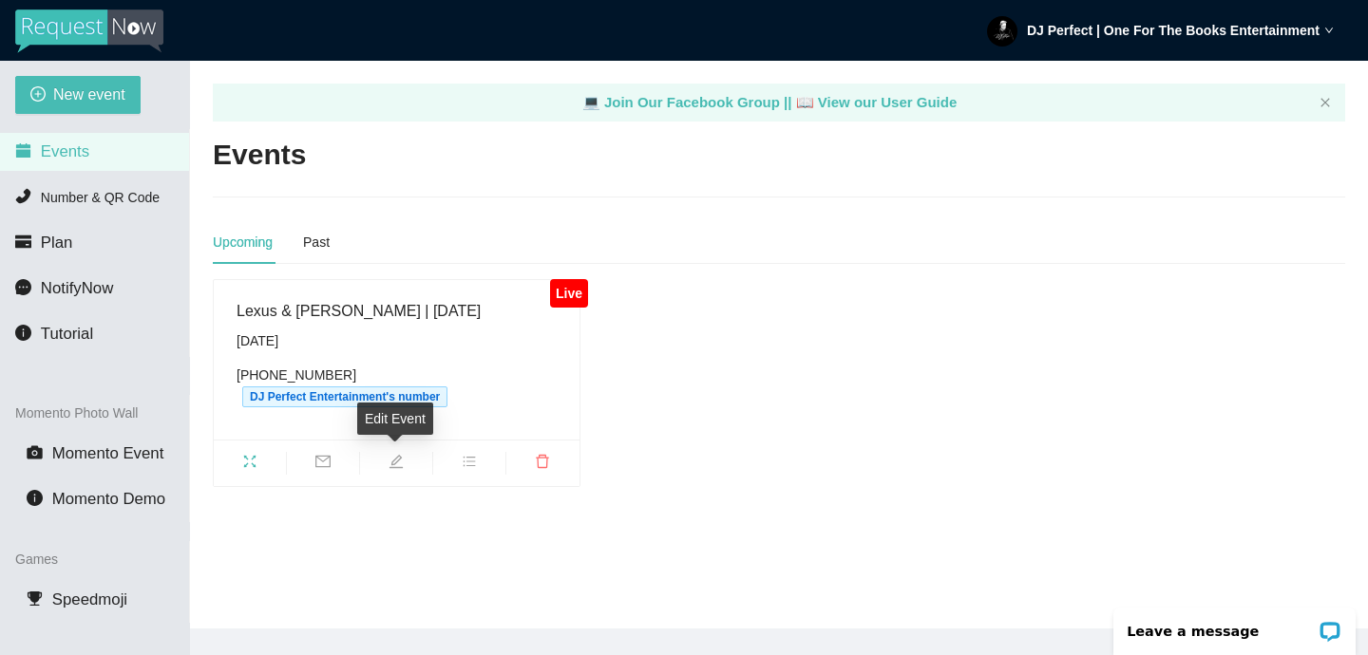
click at [398, 467] on icon "edit" at bounding box center [395, 461] width 13 height 13
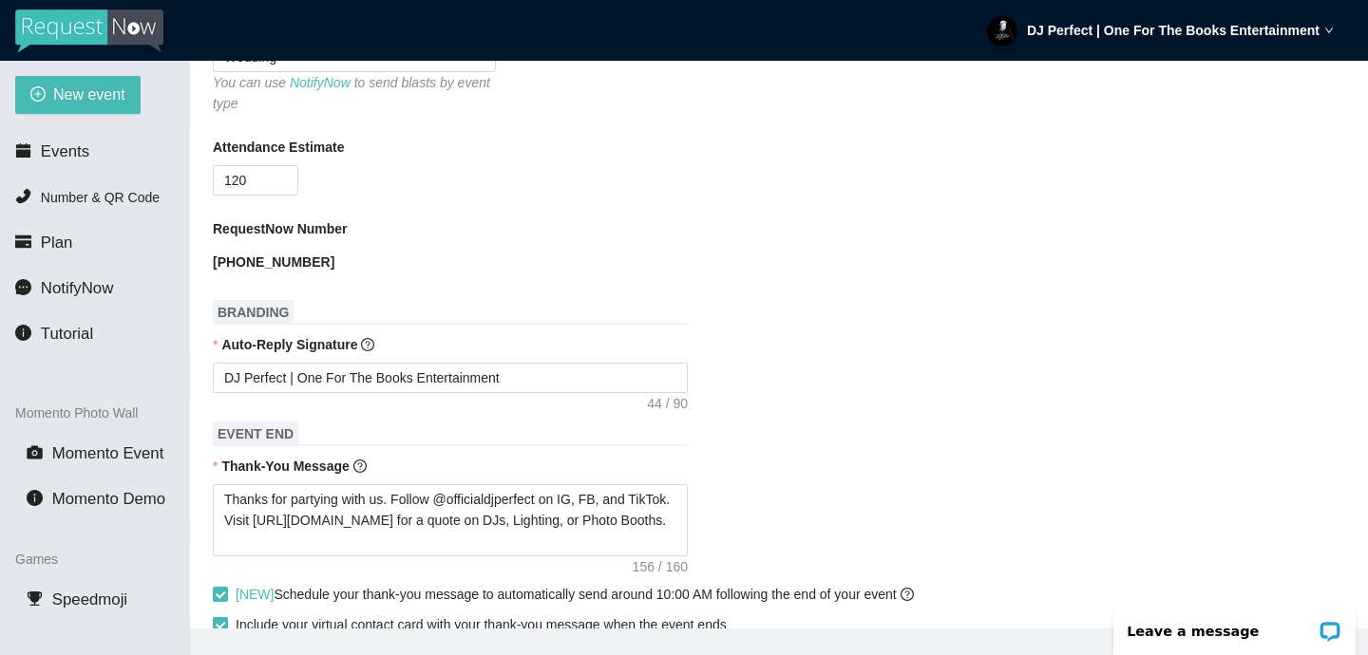
scroll to position [650, 0]
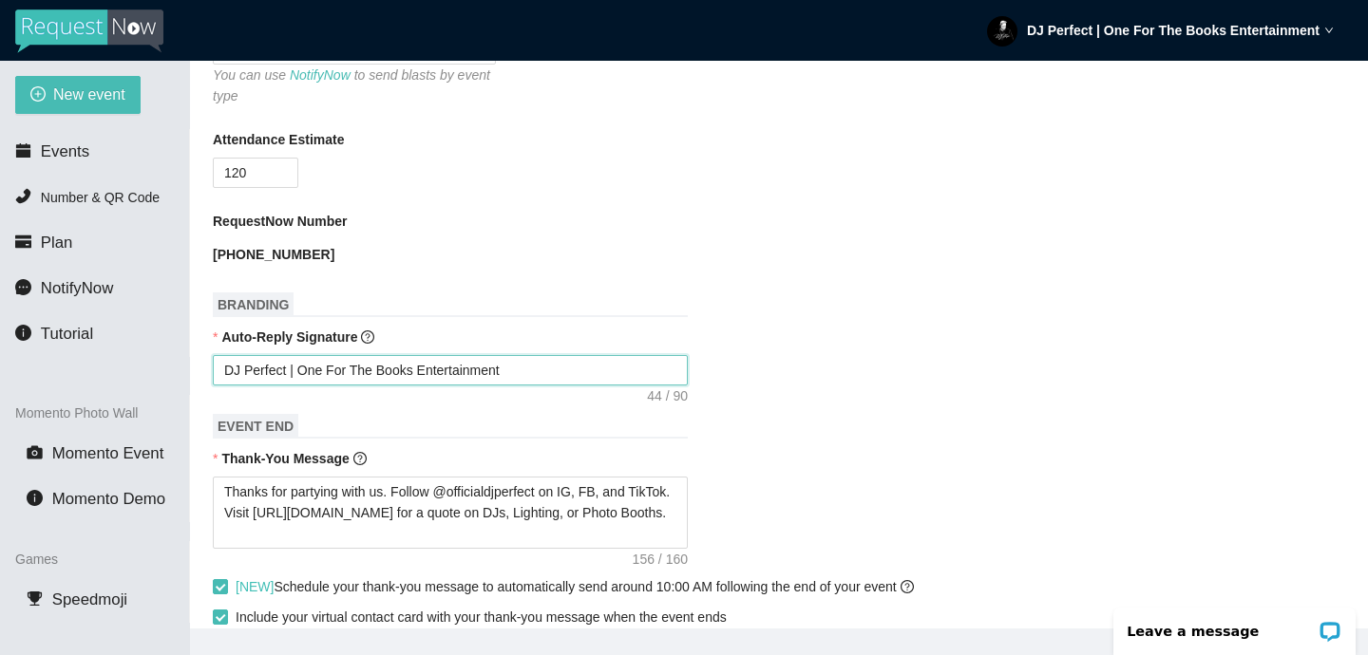
click at [564, 371] on textarea "DJ Perfect | One For The Books Entertainment" at bounding box center [450, 370] width 475 height 30
click at [890, 398] on form "Event Name Lexus & Isiah | 8.29.2025 Event Start Date 08/26/2025 Your event wil…" at bounding box center [779, 391] width 1132 height 1538
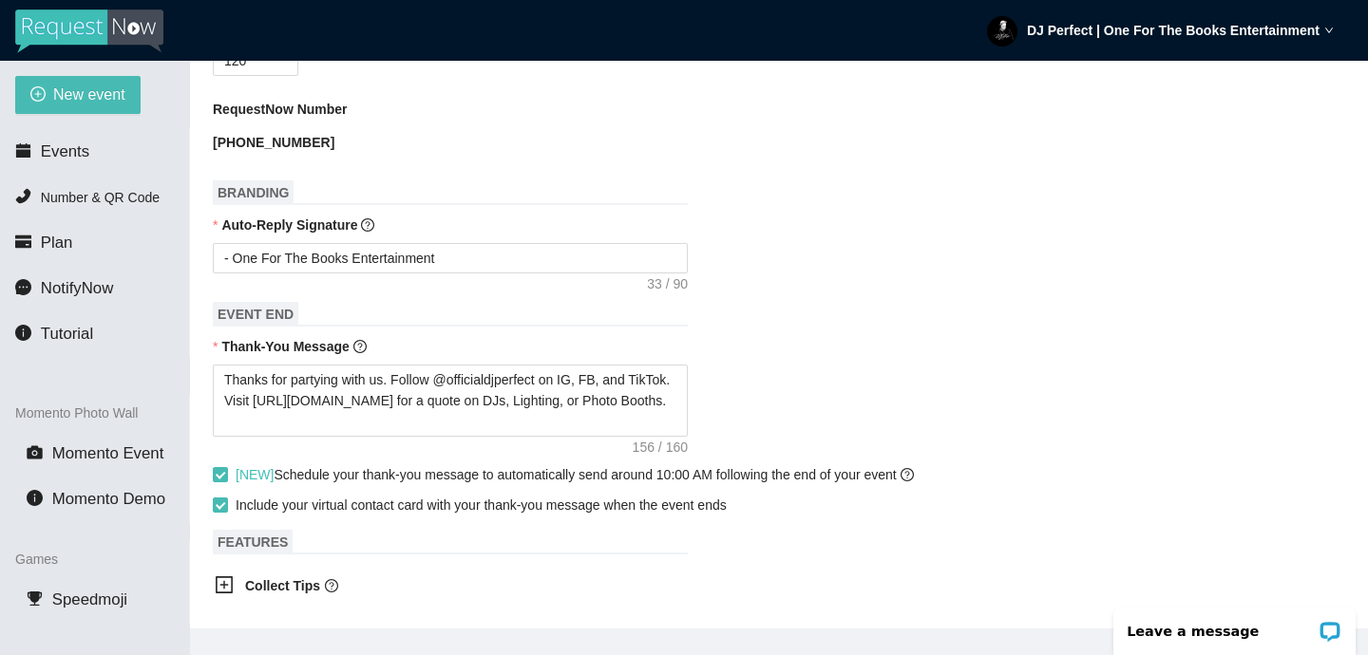
scroll to position [766, 0]
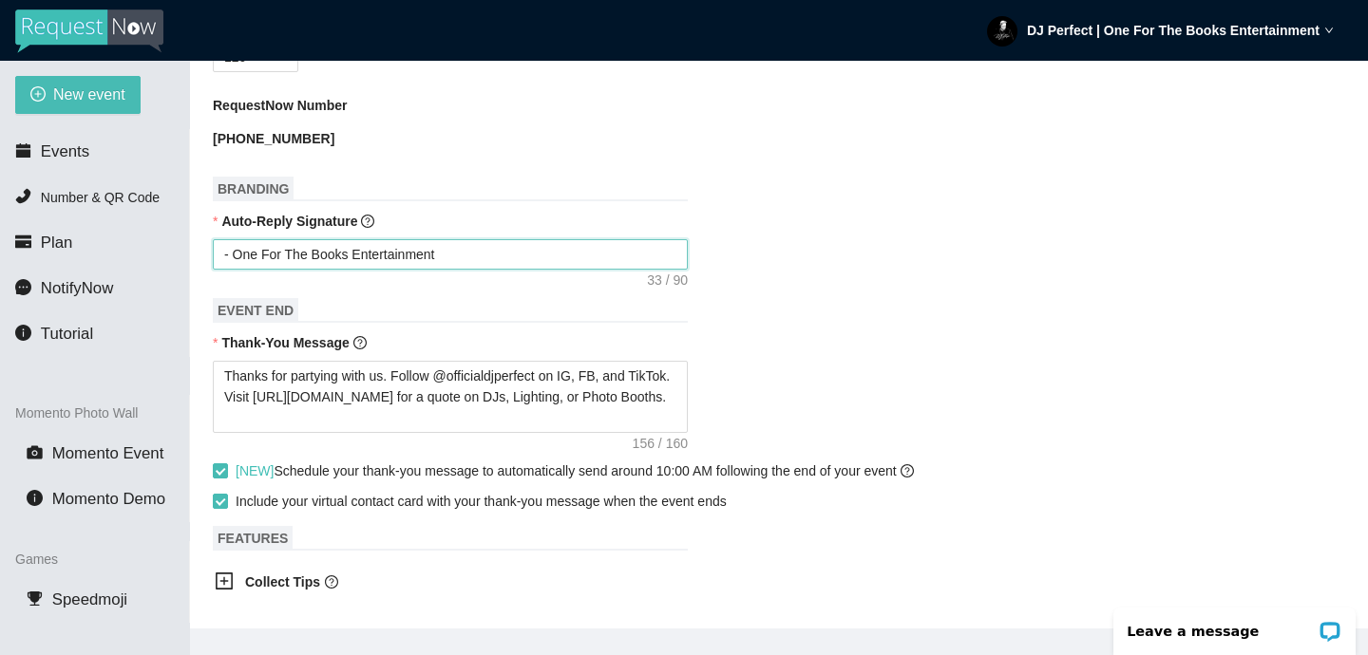
click at [474, 258] on textarea "- One For The Books Entertainment" at bounding box center [450, 254] width 475 height 30
click at [842, 199] on form "Event Name Lexus & Isiah | 8.29.2025 Event Start Date 08/26/2025 Your event wil…" at bounding box center [779, 275] width 1132 height 1538
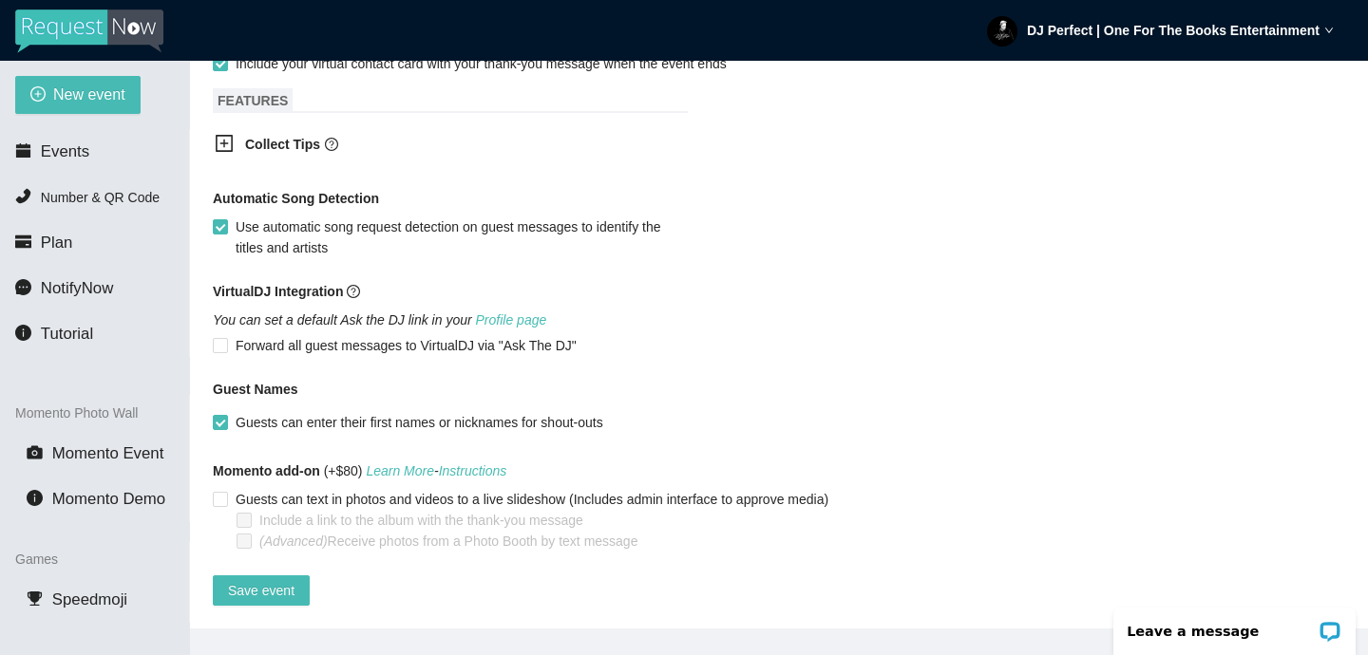
scroll to position [61, 0]
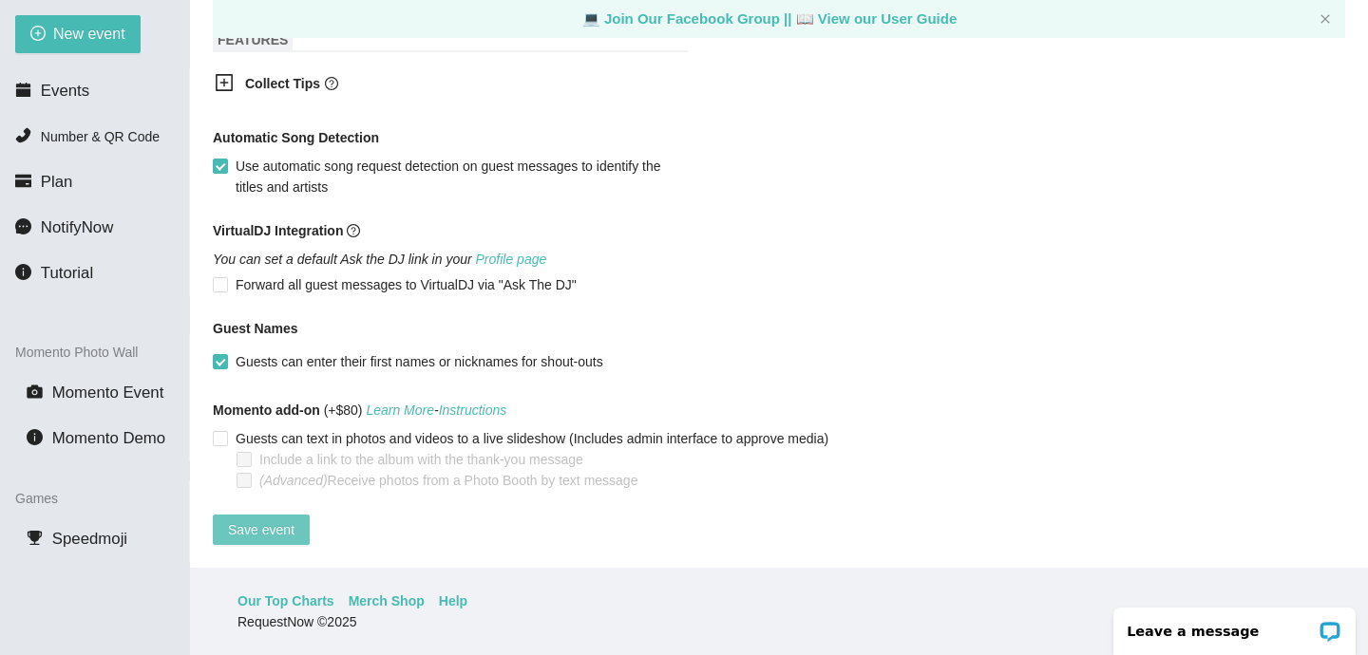
click at [254, 520] on span "Save event" at bounding box center [261, 530] width 66 height 21
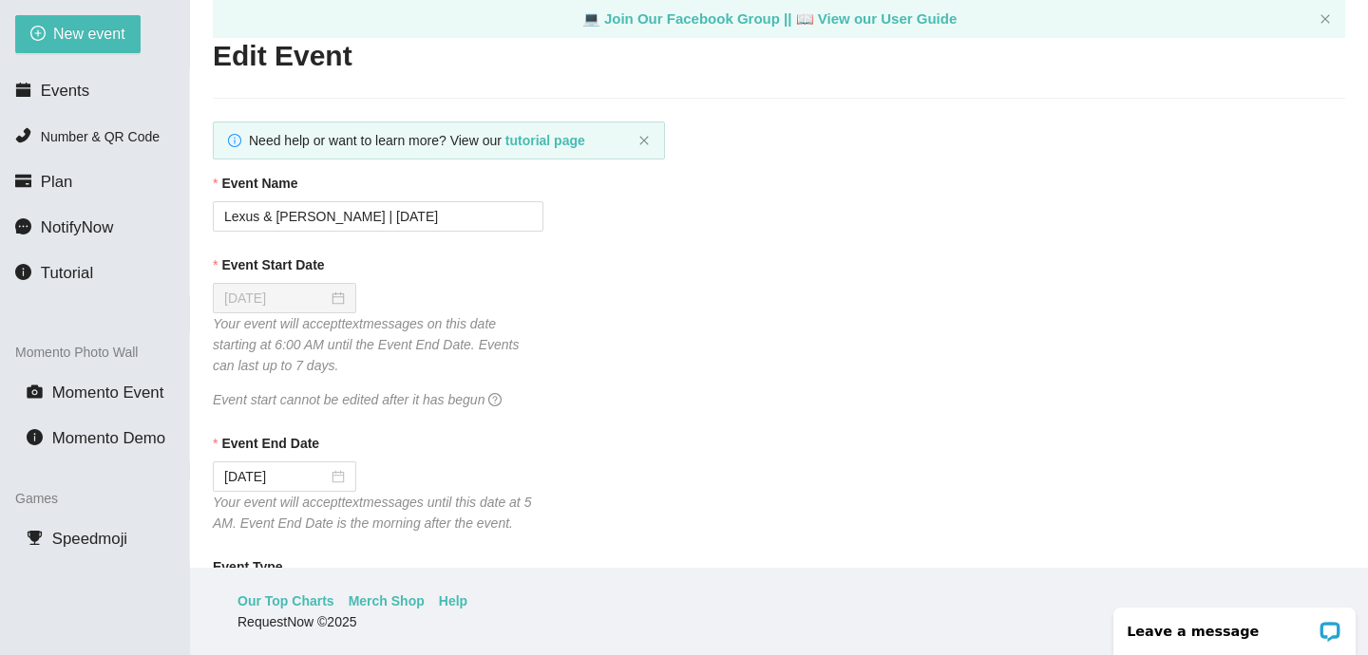
scroll to position [0, 0]
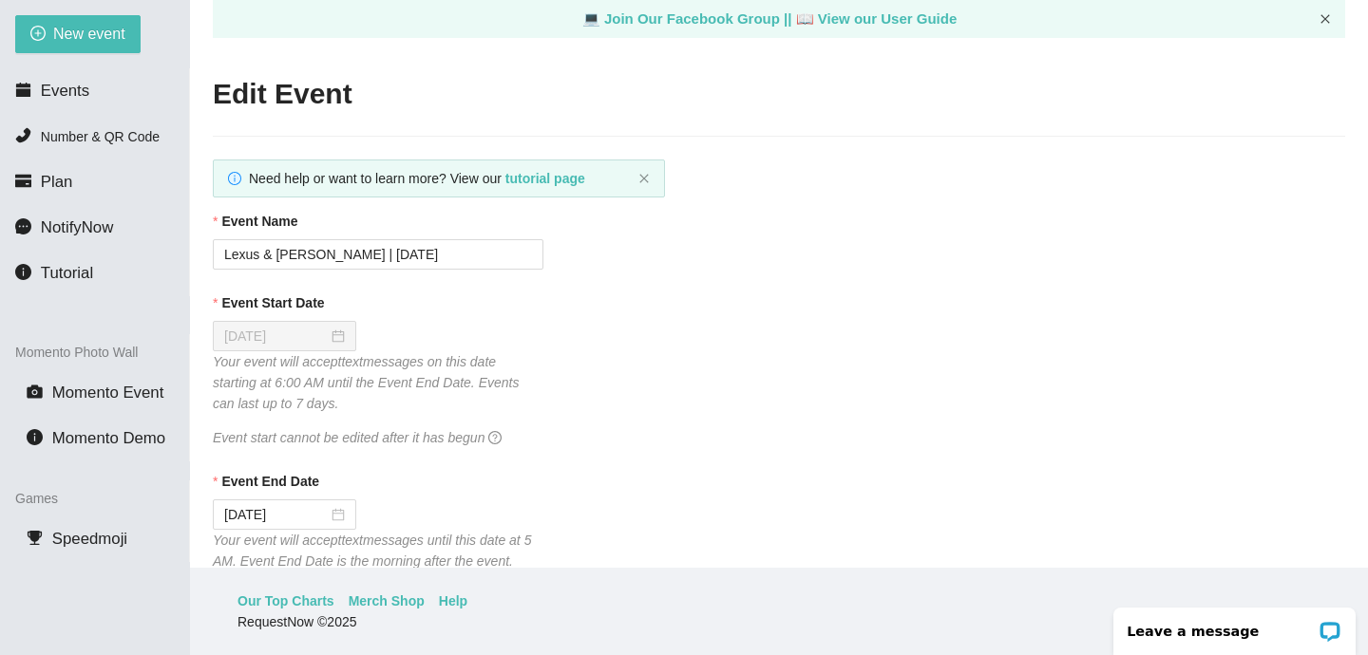
click at [1325, 18] on icon "close" at bounding box center [1324, 18] width 9 height 9
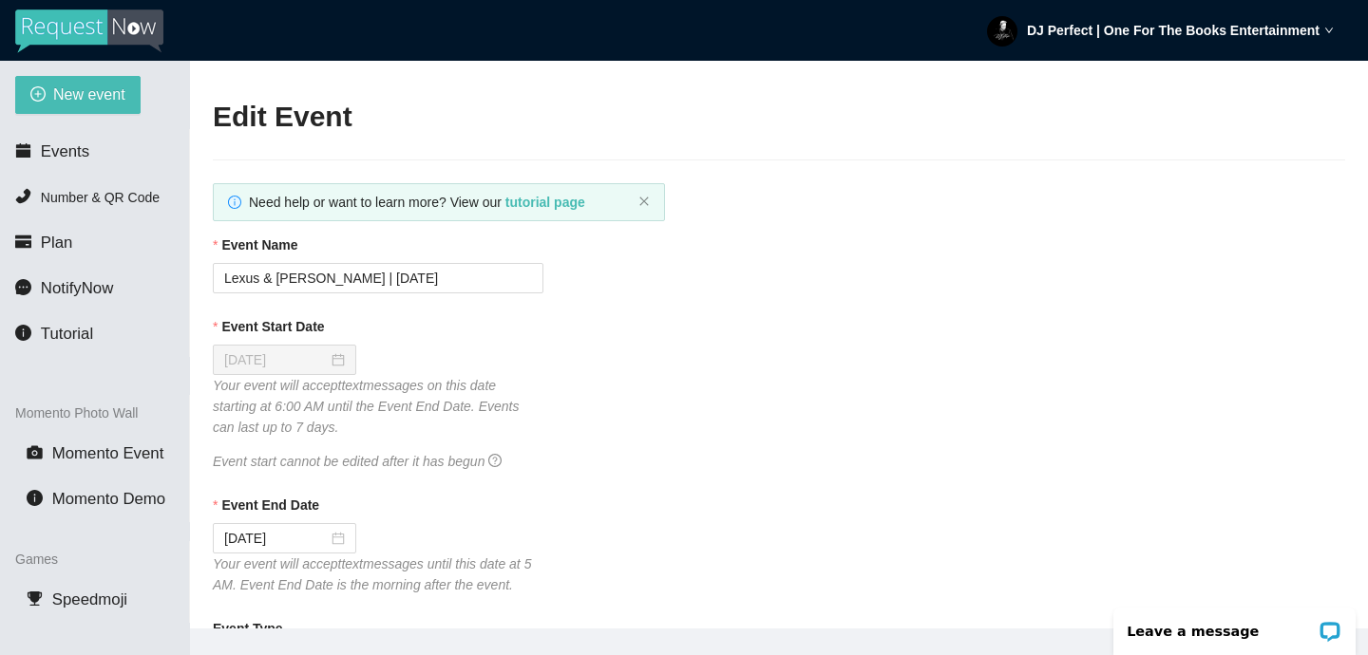
click at [1165, 35] on strong "DJ Perfect | One For The Books Entertainment" at bounding box center [1173, 30] width 293 height 15
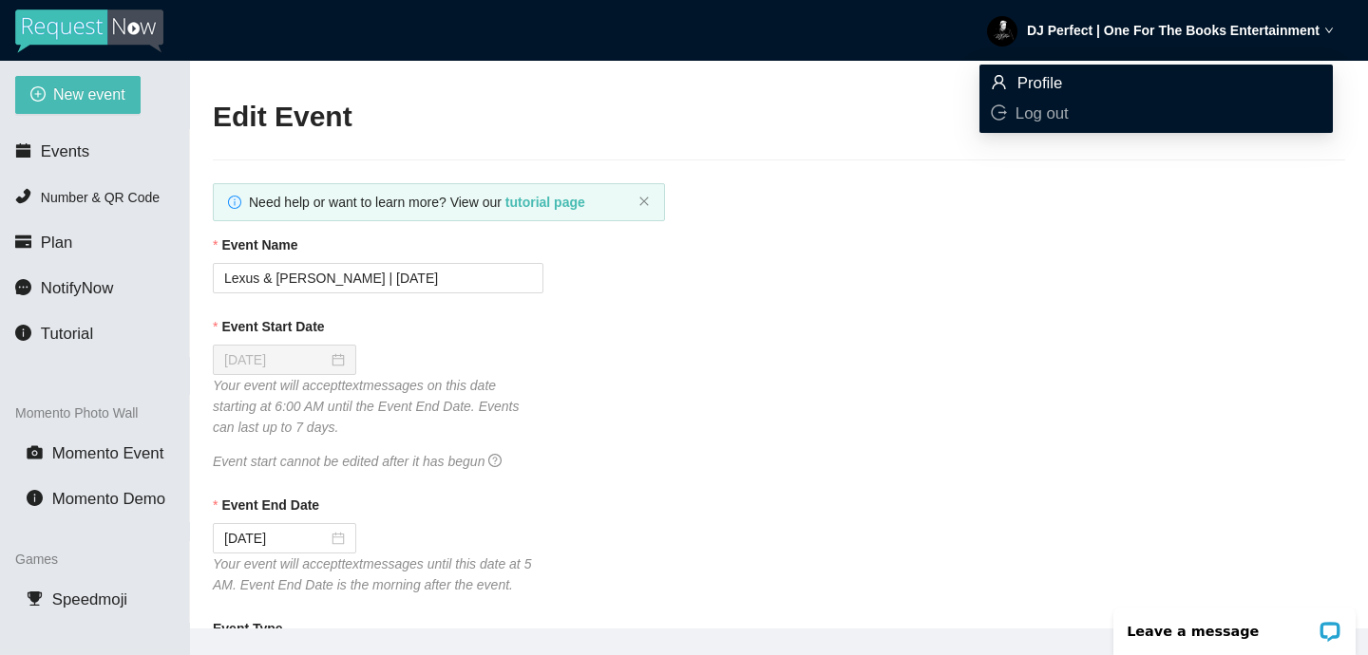
click at [1066, 81] on span "Profile" at bounding box center [1156, 83] width 331 height 21
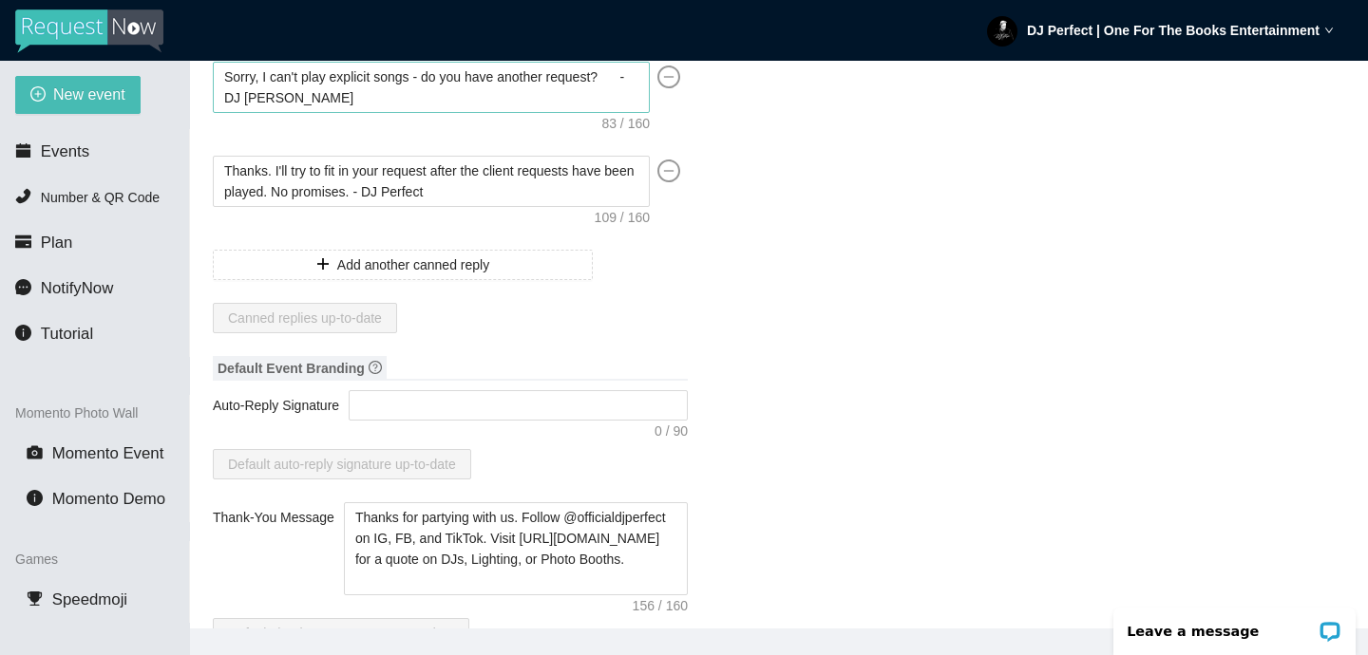
scroll to position [214, 0]
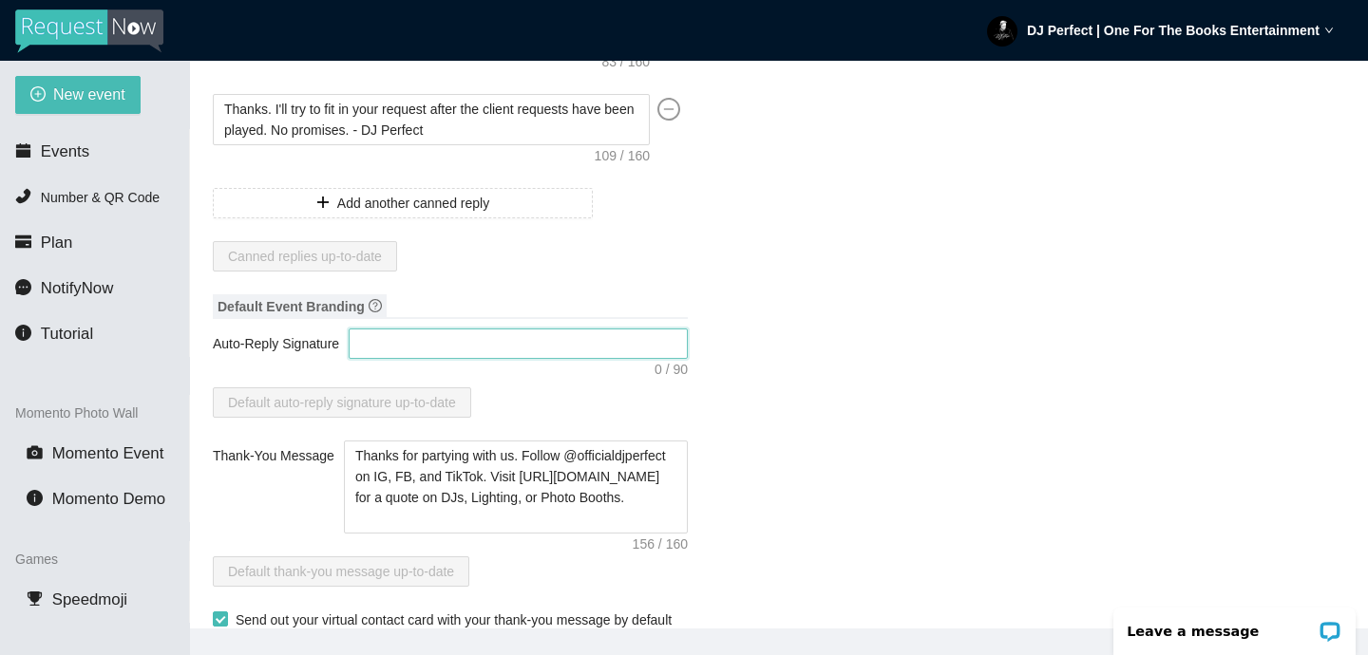
click at [467, 340] on textarea "Auto-Reply Signature" at bounding box center [518, 344] width 339 height 30
paste textarea "- One For The Books Entertainment"
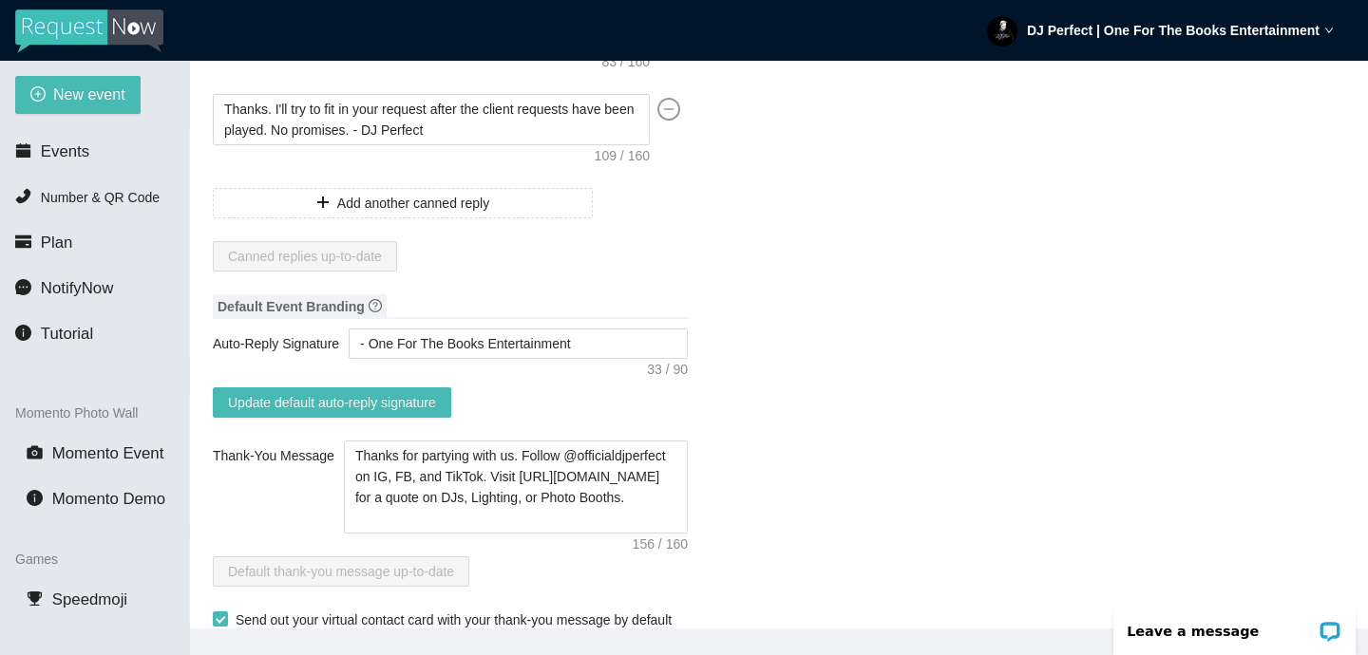
click at [398, 404] on span "Update default auto-reply signature" at bounding box center [332, 402] width 208 height 21
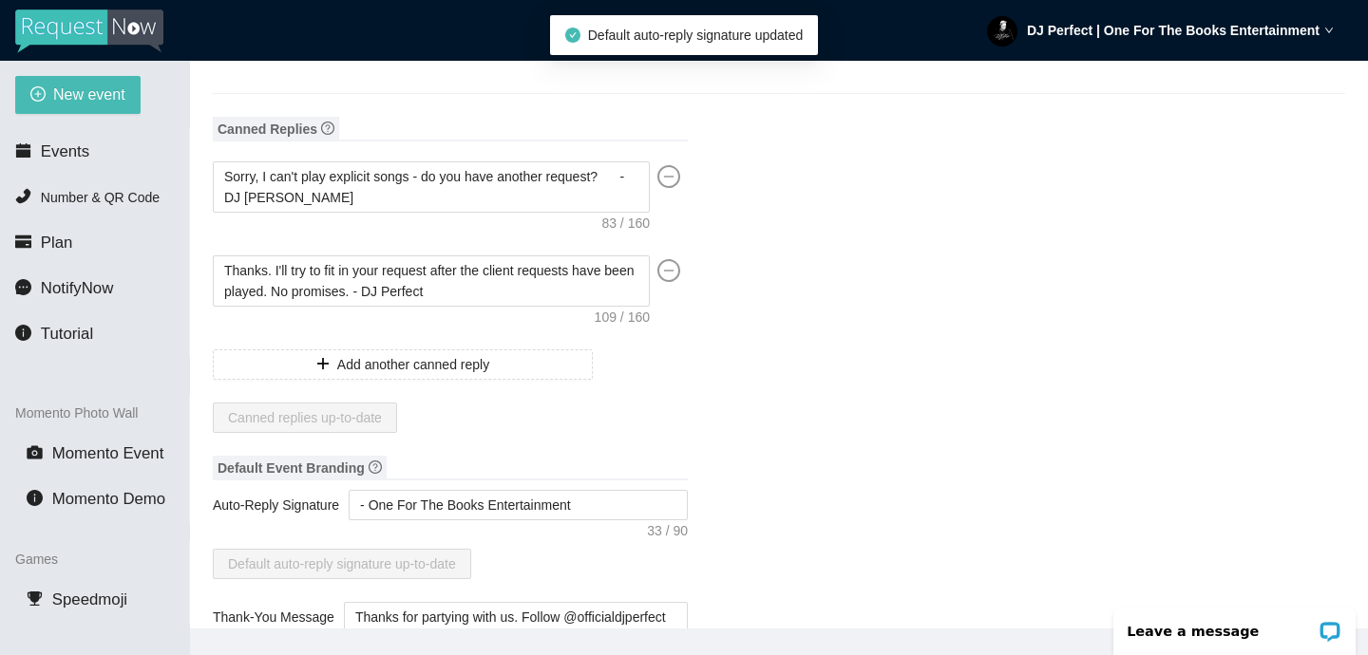
scroll to position [0, 0]
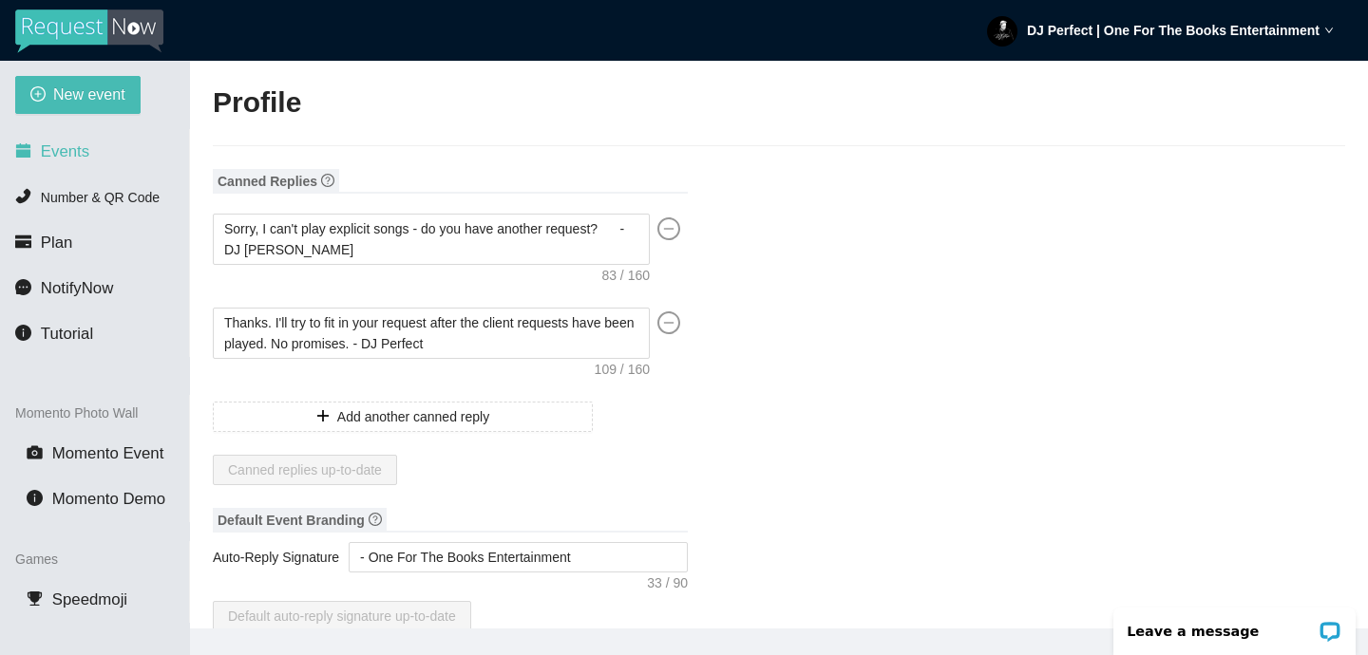
click at [64, 147] on span "Events" at bounding box center [65, 151] width 48 height 18
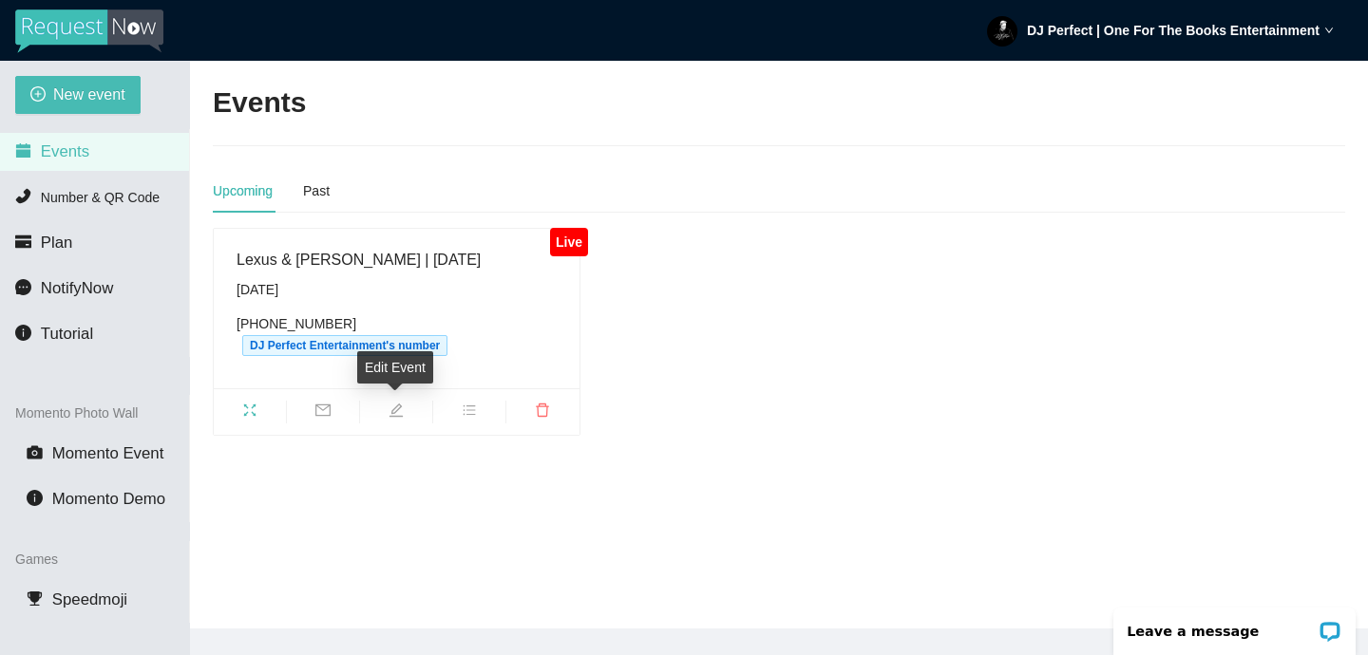
click at [394, 408] on icon "edit" at bounding box center [395, 409] width 13 height 13
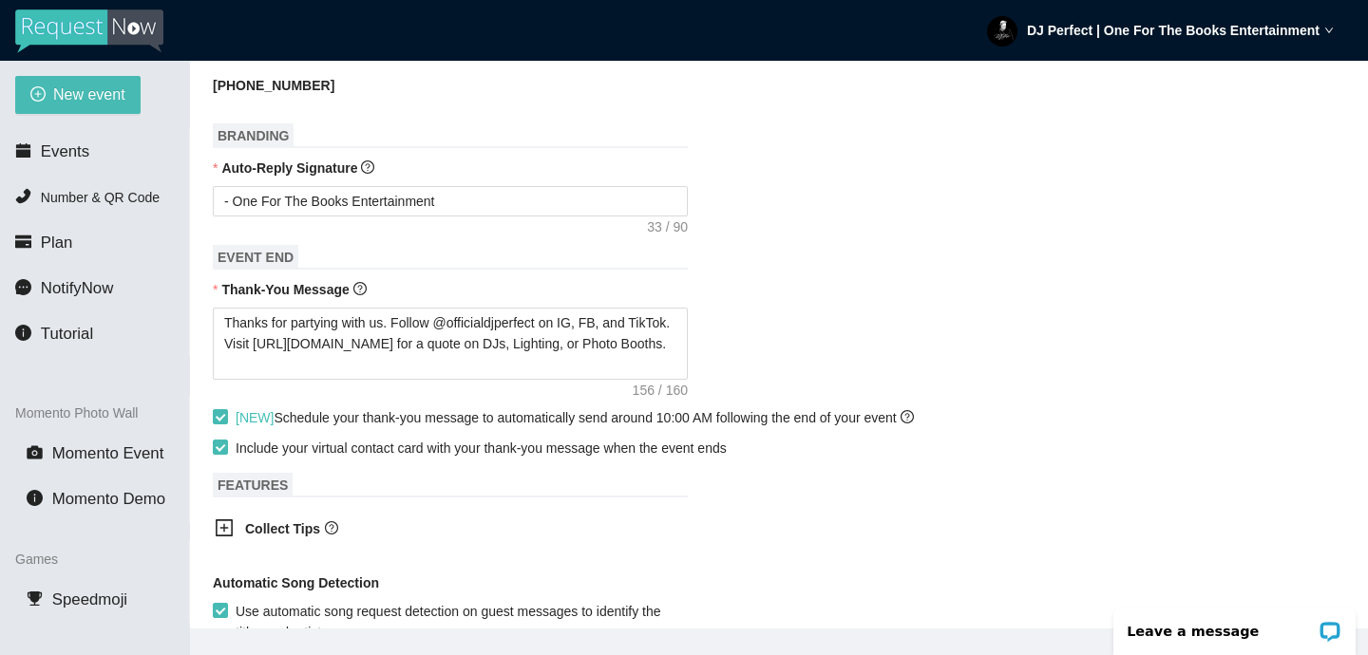
scroll to position [773, 0]
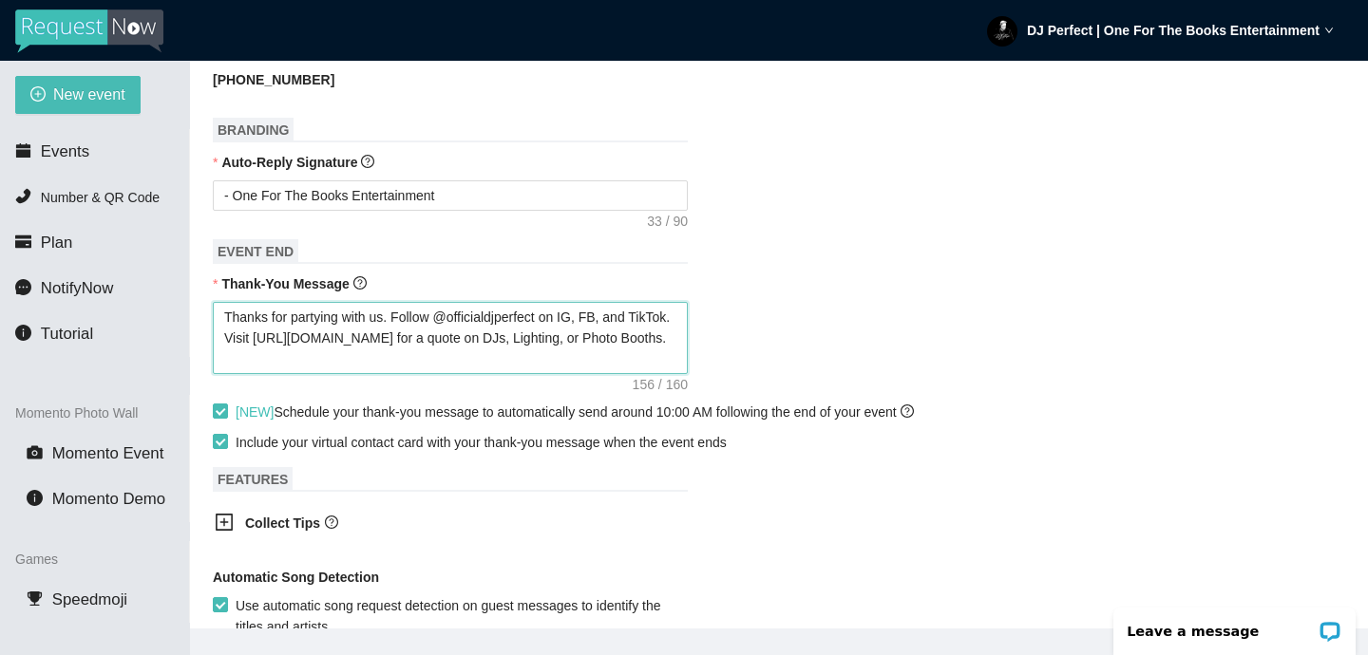
click at [389, 311] on textarea "Thanks for partying with us. Follow @officialdjperfect on IG, FB, and TikTok. V…" at bounding box center [450, 338] width 475 height 72
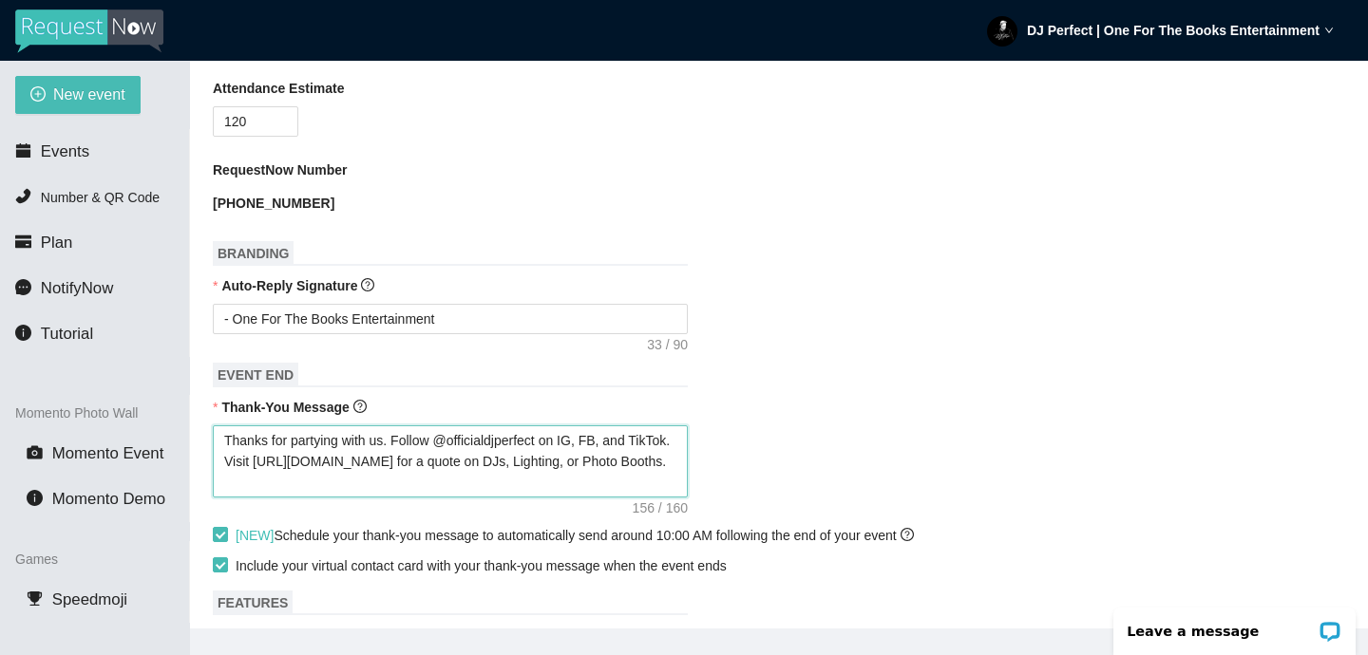
scroll to position [691, 0]
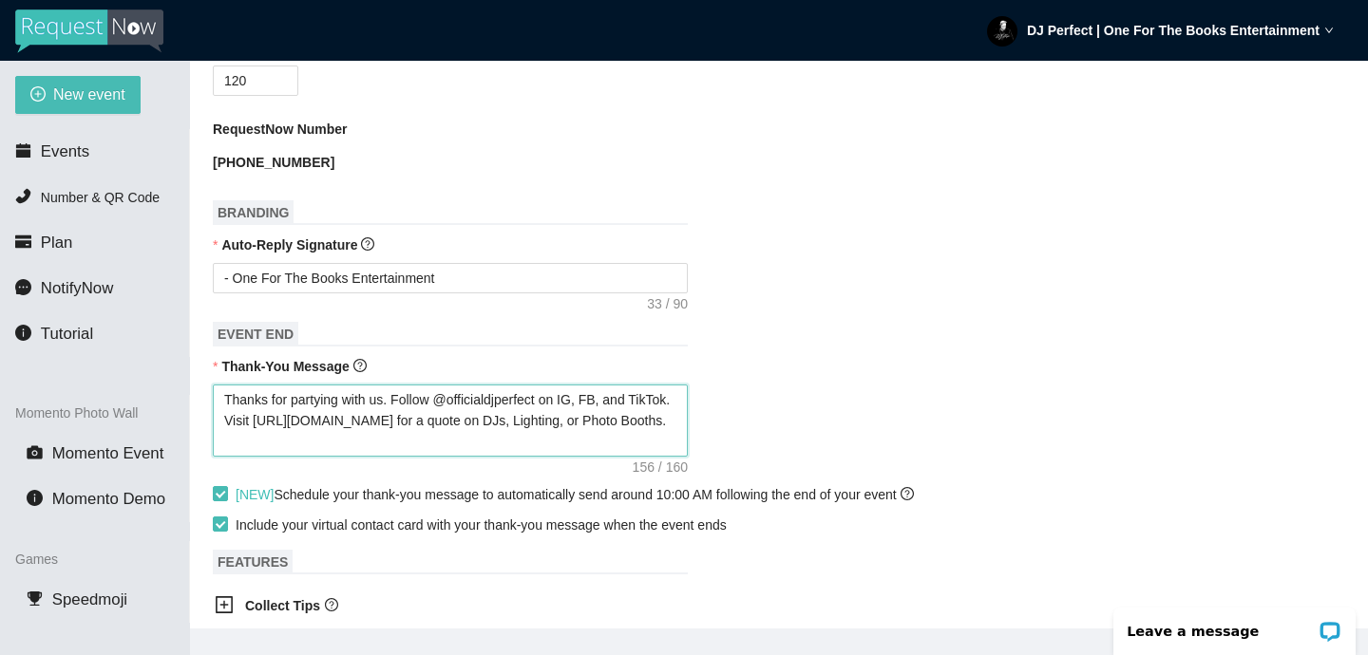
drag, startPoint x: 540, startPoint y: 420, endPoint x: 546, endPoint y: 447, distance: 28.3
click at [546, 447] on textarea "Thanks for partying with us. Follow @officialdjperfect on IG, FB, and TikTok. V…" at bounding box center [450, 421] width 475 height 72
click at [781, 415] on div "Thanks for partying with us. Follow @officialdjperfect on IG, FB, and TikTok. V…" at bounding box center [779, 421] width 1132 height 72
click at [754, 216] on form "Event Name Lexus & Isiah | 8.29.2025 Event Start Date 08/26/2025 Your event wil…" at bounding box center [779, 299] width 1132 height 1538
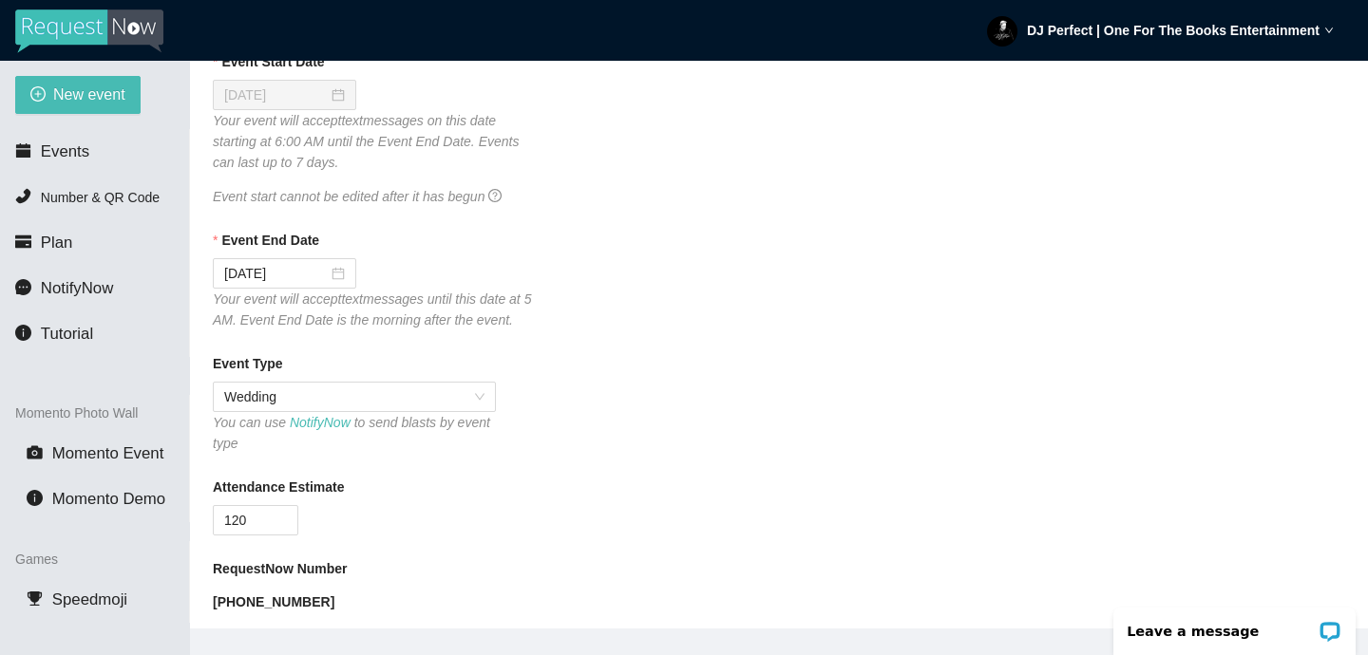
scroll to position [268, 0]
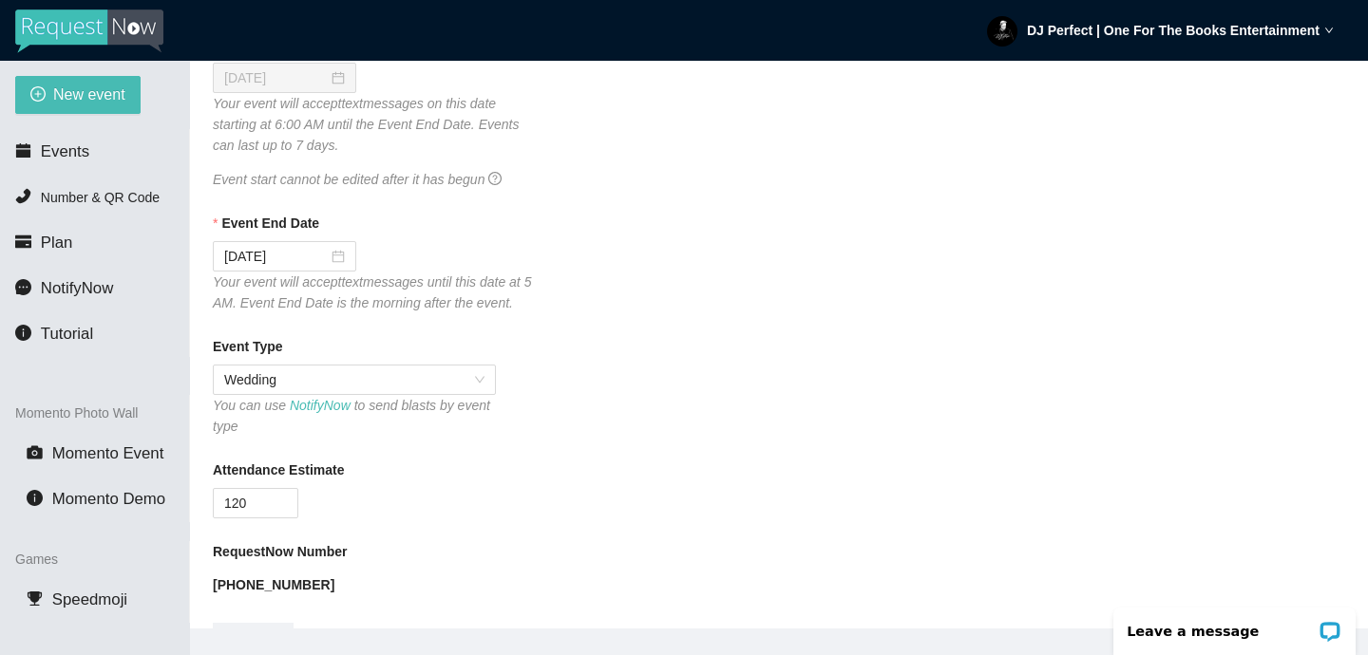
click at [107, 102] on span "New event" at bounding box center [89, 95] width 72 height 24
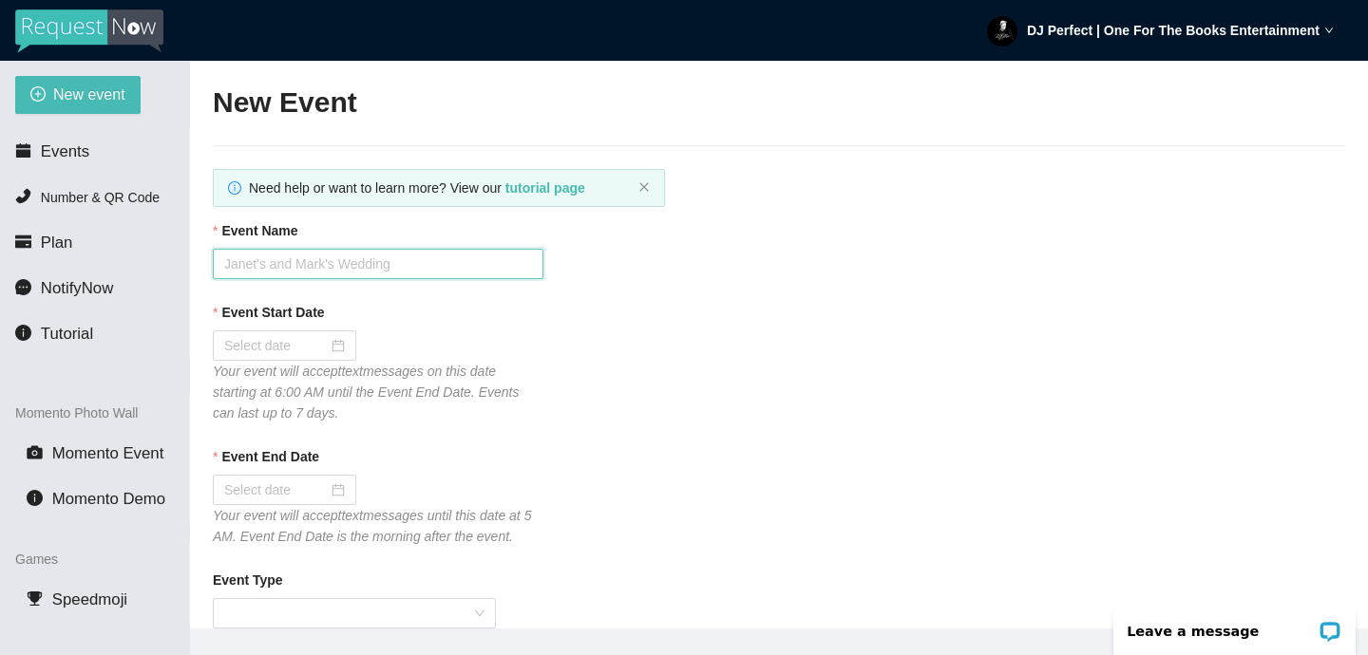
click at [455, 270] on input "Event Name" at bounding box center [378, 264] width 331 height 30
click at [359, 344] on div at bounding box center [378, 346] width 331 height 30
click at [326, 344] on div at bounding box center [284, 345] width 121 height 21
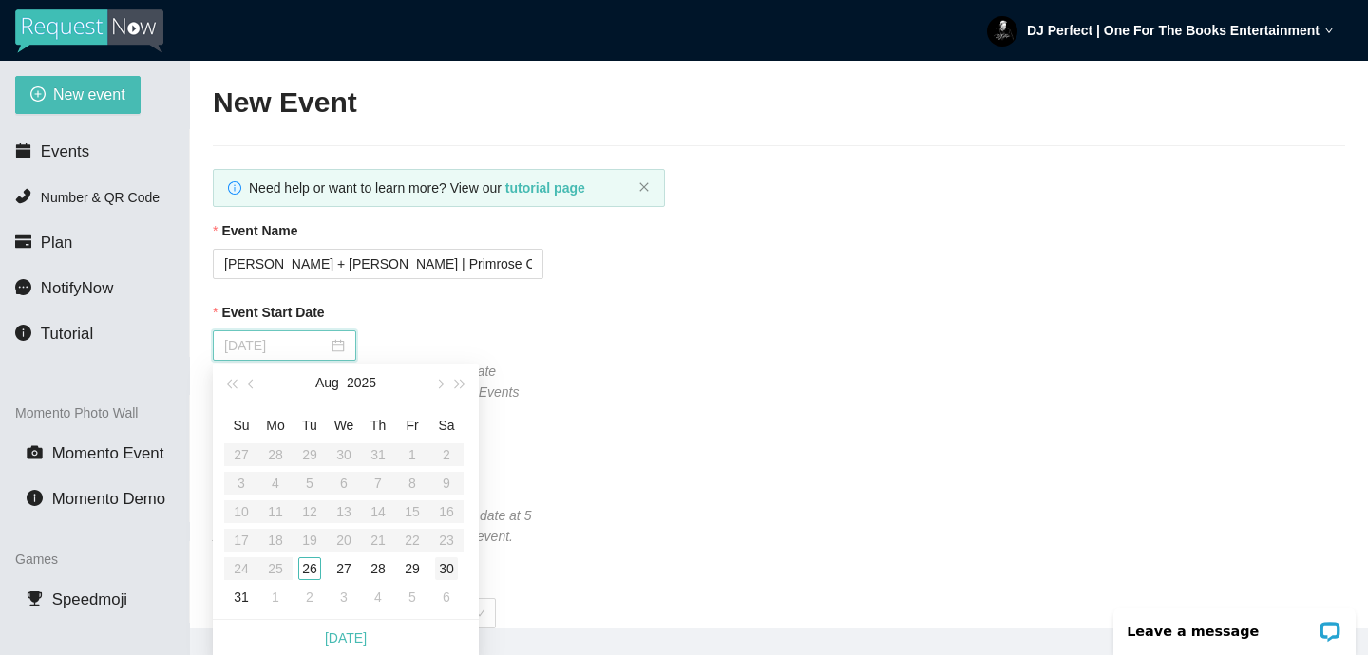
click at [450, 563] on div "30" at bounding box center [446, 569] width 23 height 23
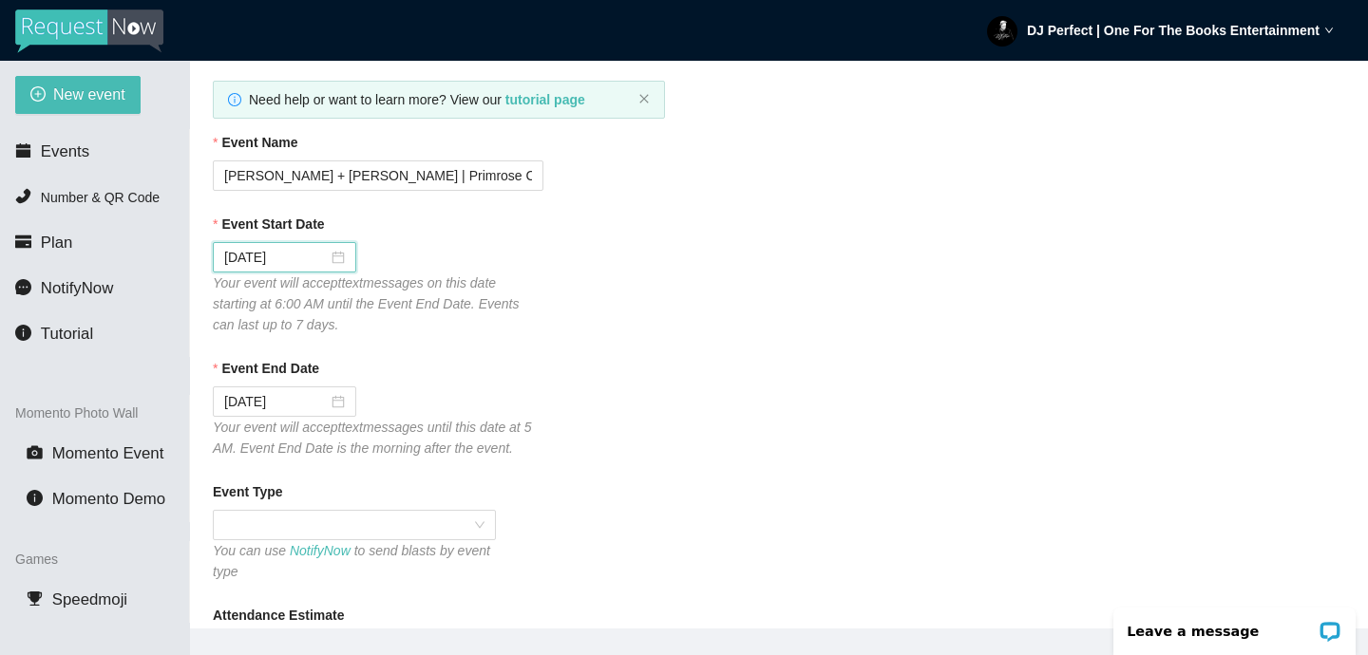
scroll to position [100, 0]
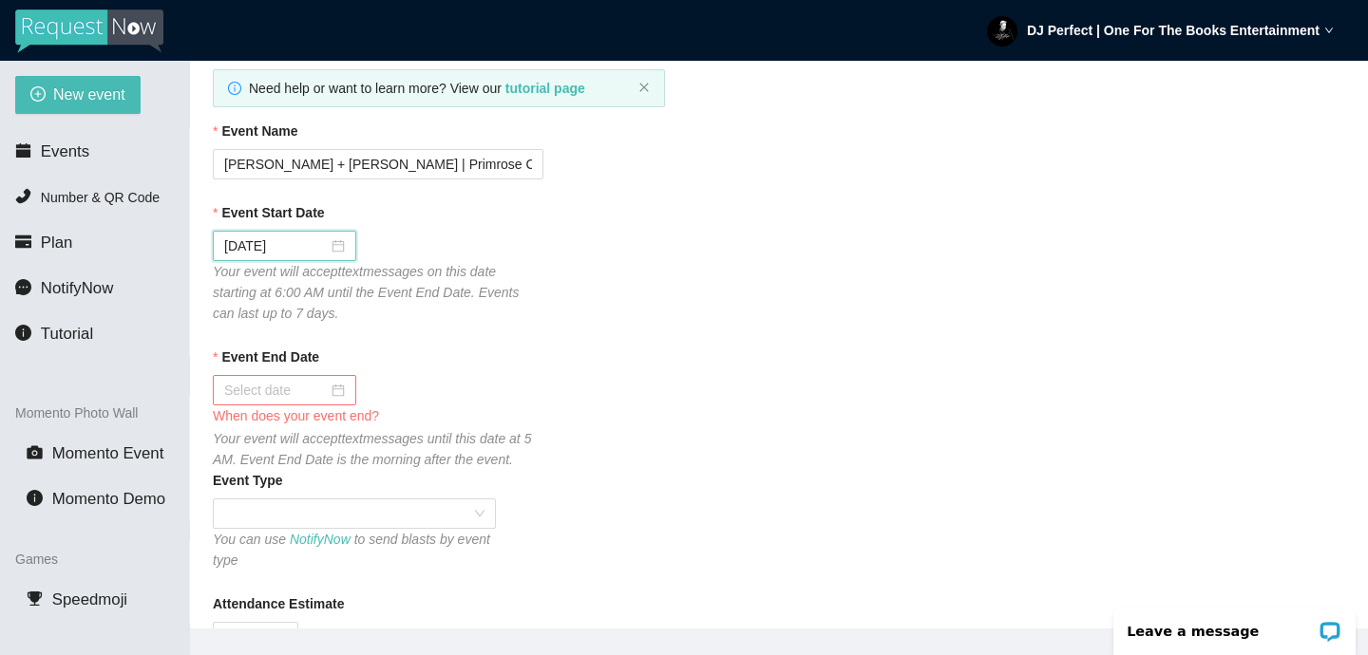
click at [325, 387] on div at bounding box center [284, 390] width 121 height 21
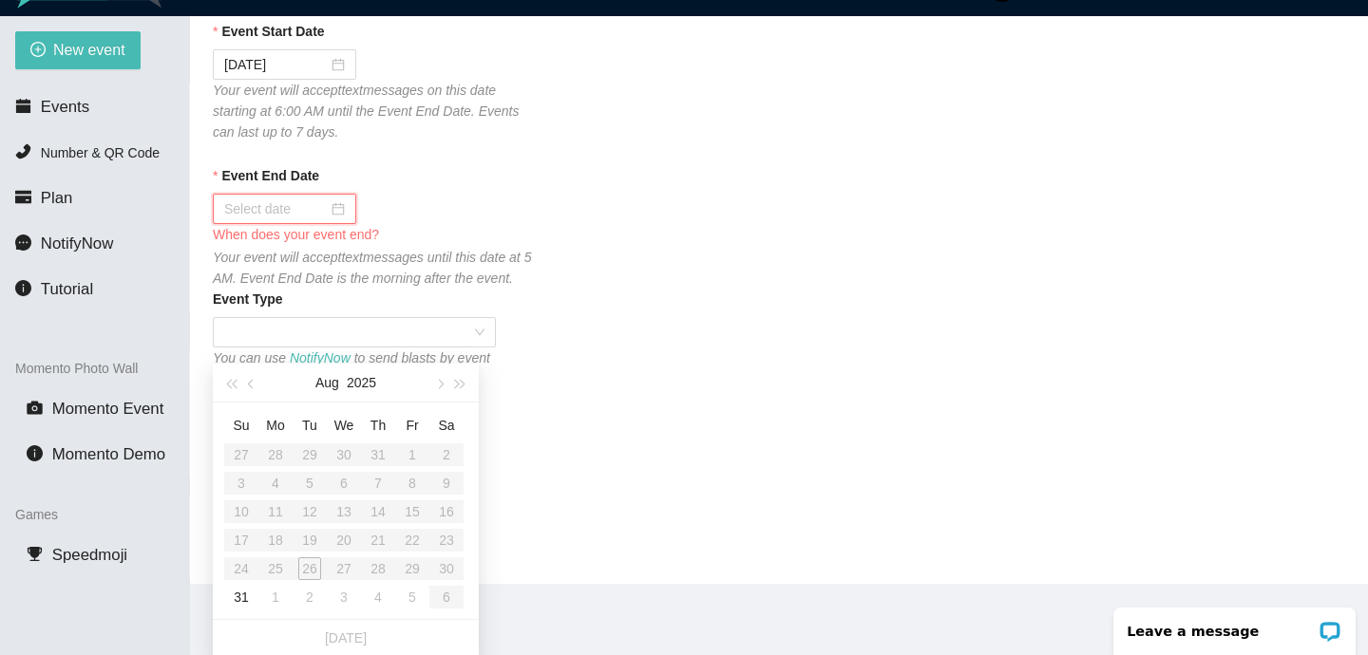
scroll to position [61, 0]
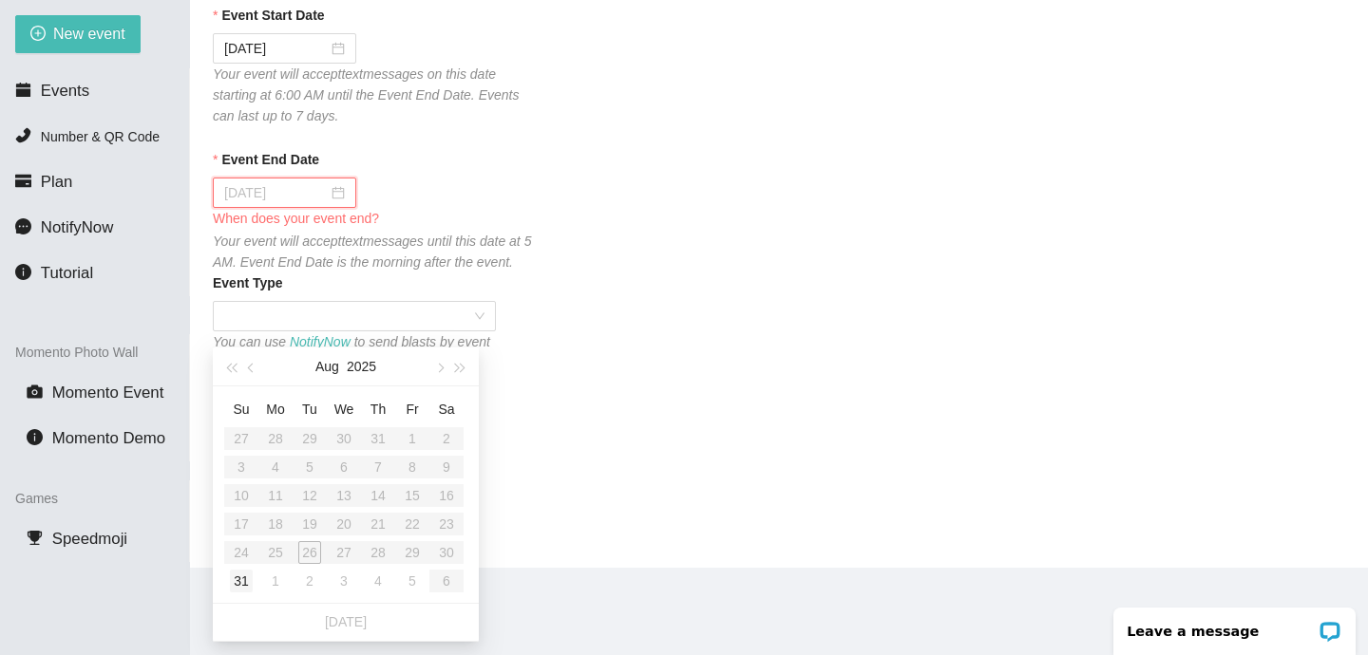
click at [245, 579] on div "31" at bounding box center [241, 581] width 23 height 23
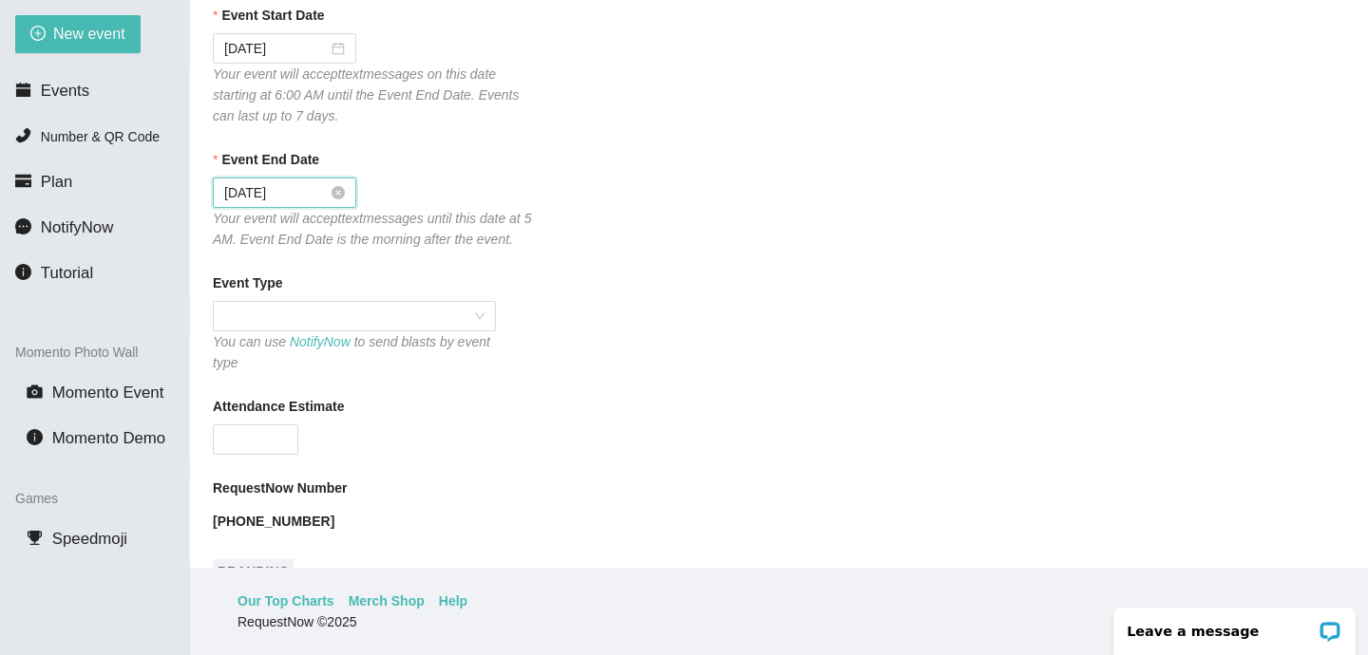
click at [543, 293] on div "Event Type" at bounding box center [779, 287] width 1132 height 28
click at [484, 316] on div at bounding box center [354, 316] width 283 height 30
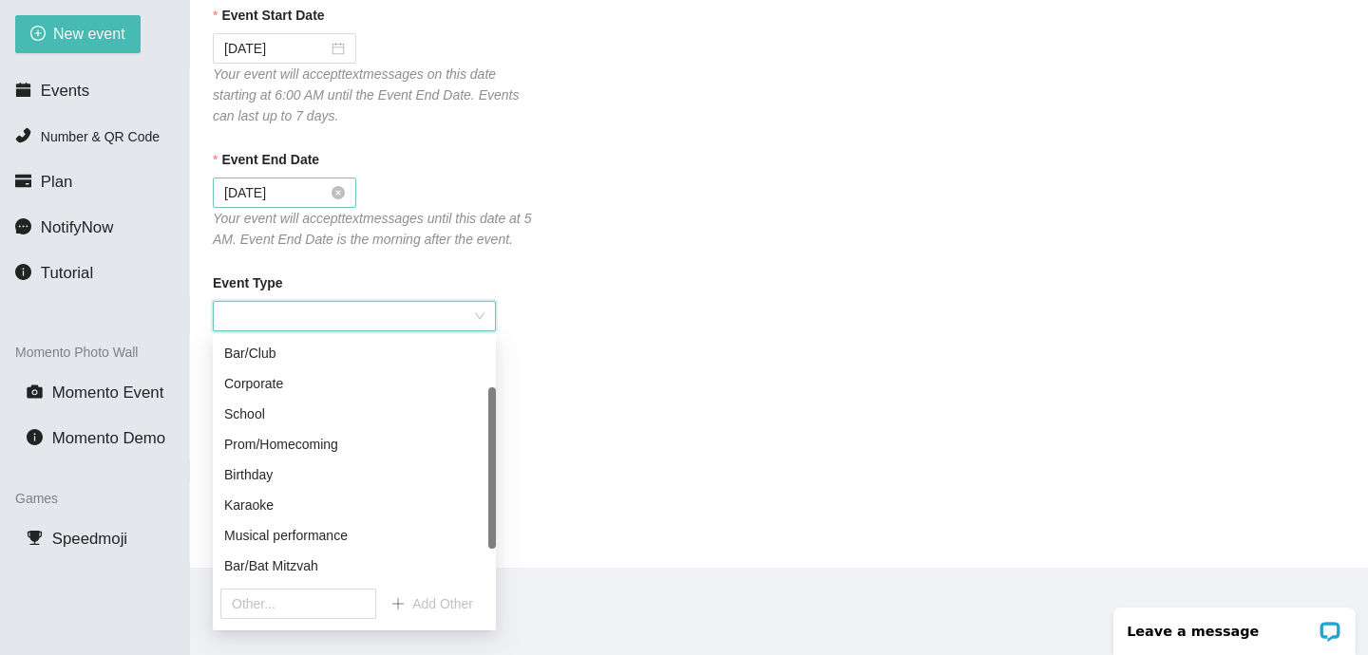
scroll to position [0, 0]
click at [273, 443] on div "Wedding" at bounding box center [354, 444] width 260 height 21
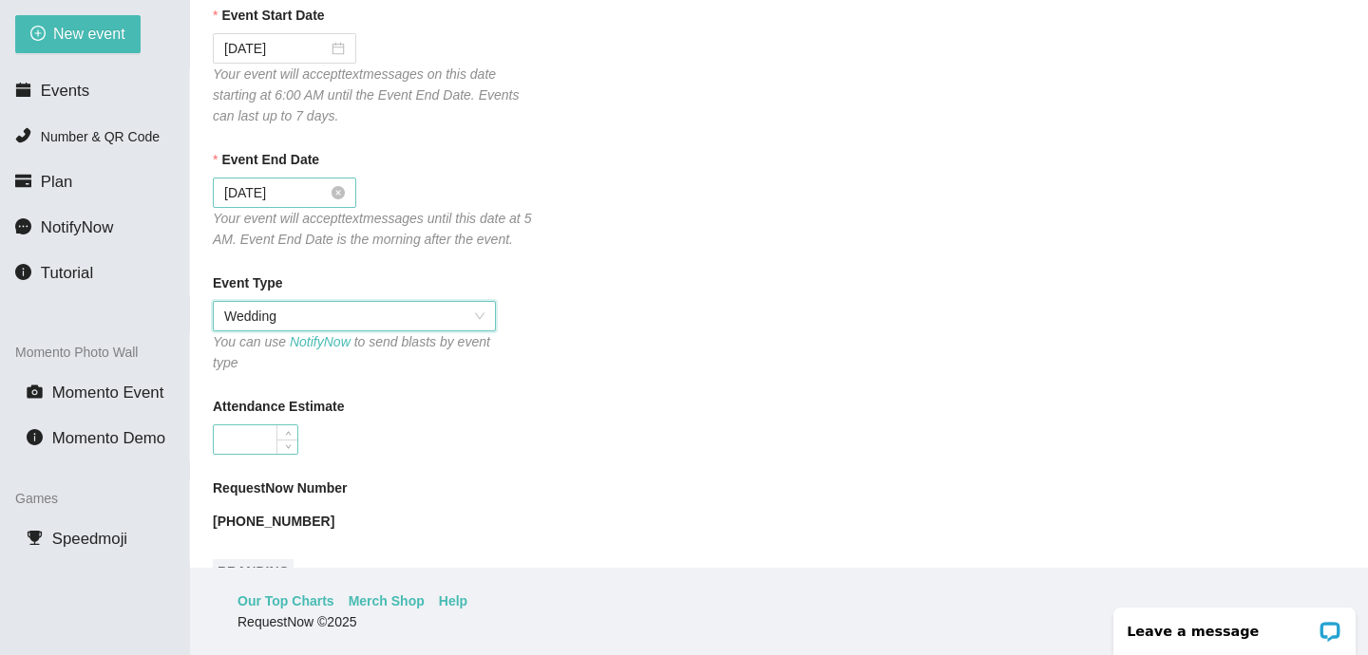
click at [272, 437] on input "Attendance Estimate" at bounding box center [256, 440] width 84 height 28
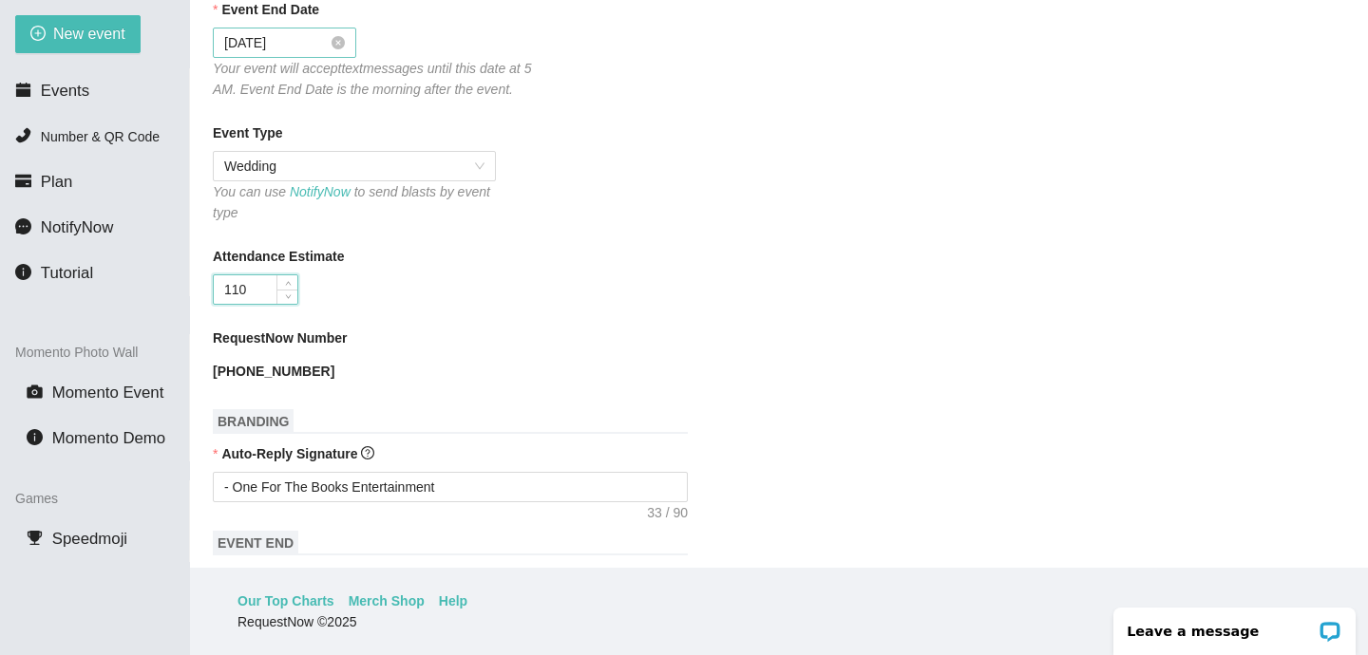
scroll to position [412, 0]
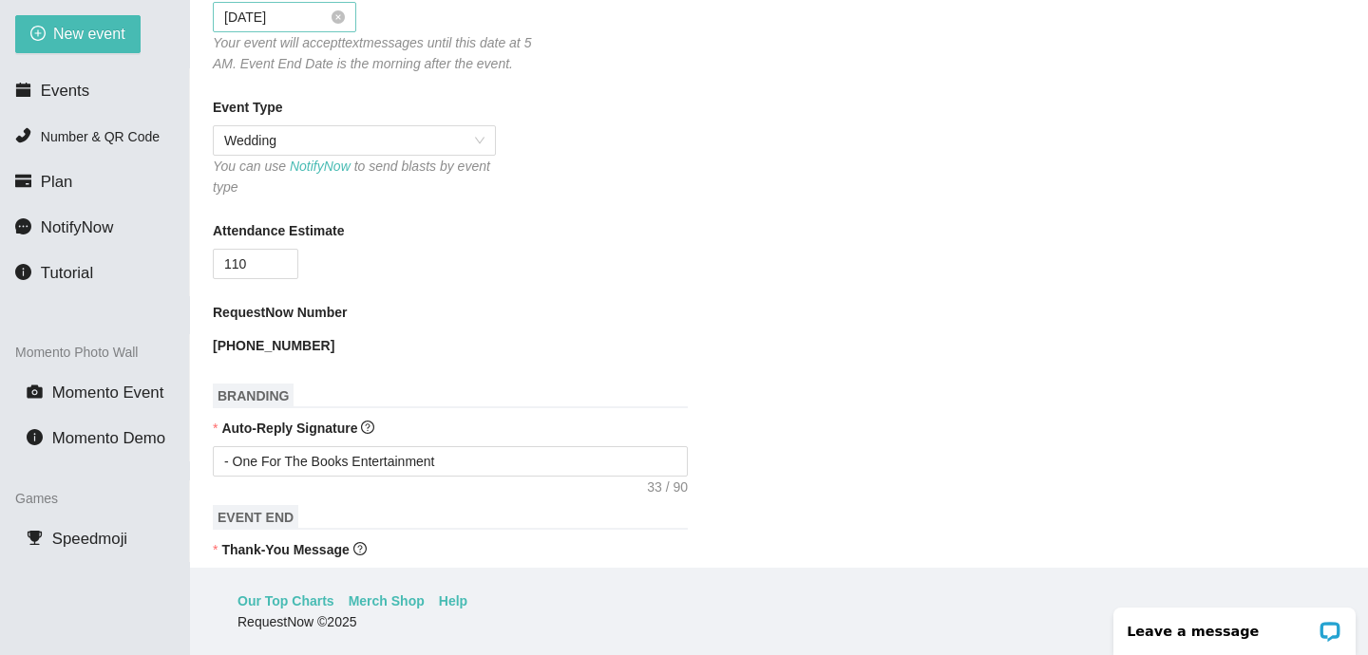
click at [566, 335] on div "RequestNow Number (404) 902-2967" at bounding box center [779, 331] width 1132 height 59
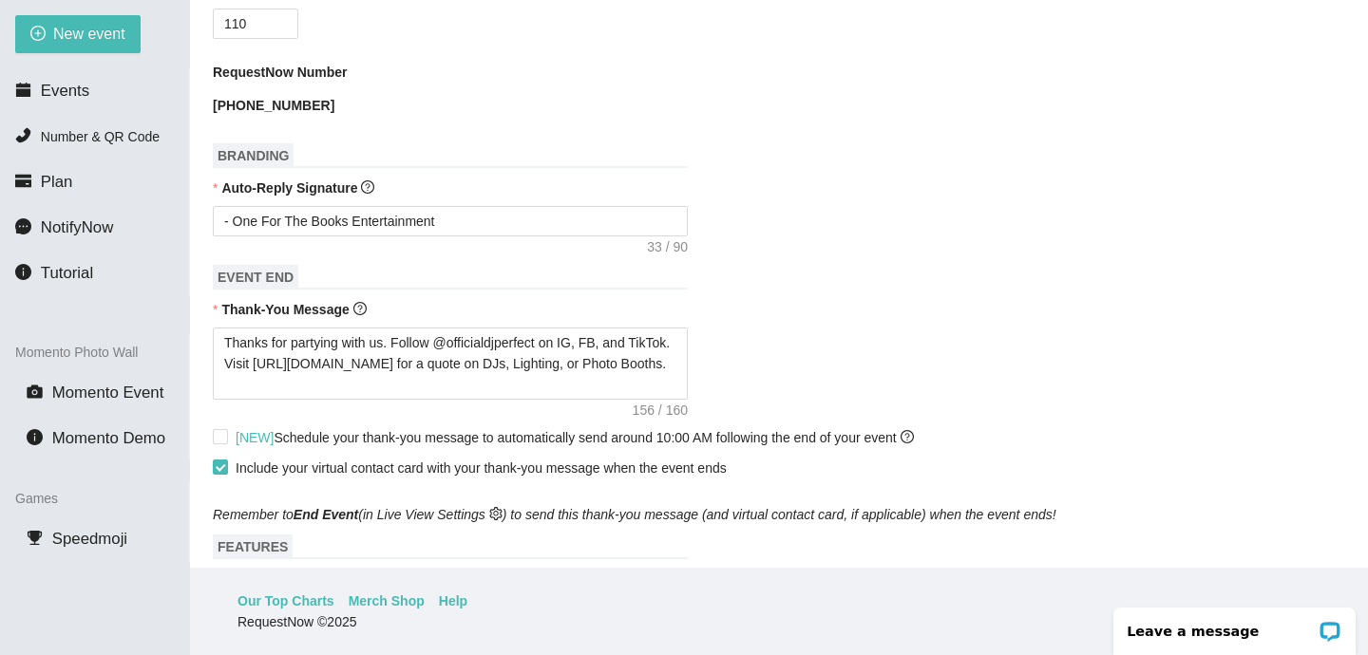
scroll to position [660, 0]
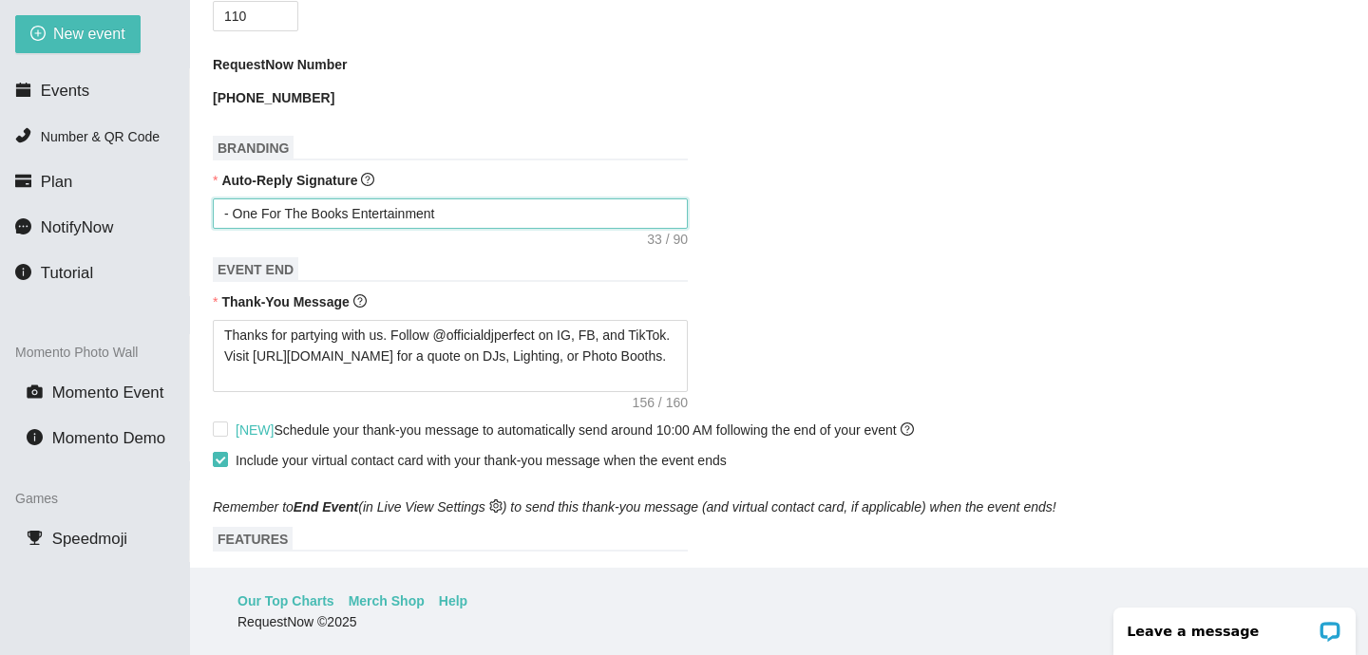
click at [237, 211] on textarea "- One For The Books Entertainment" at bounding box center [450, 214] width 475 height 30
click at [728, 236] on form "Event Name Chelsea + Malik | Primrose Cottage | 8.30.2025 Event Start Date 08/3…" at bounding box center [779, 272] width 1132 height 1546
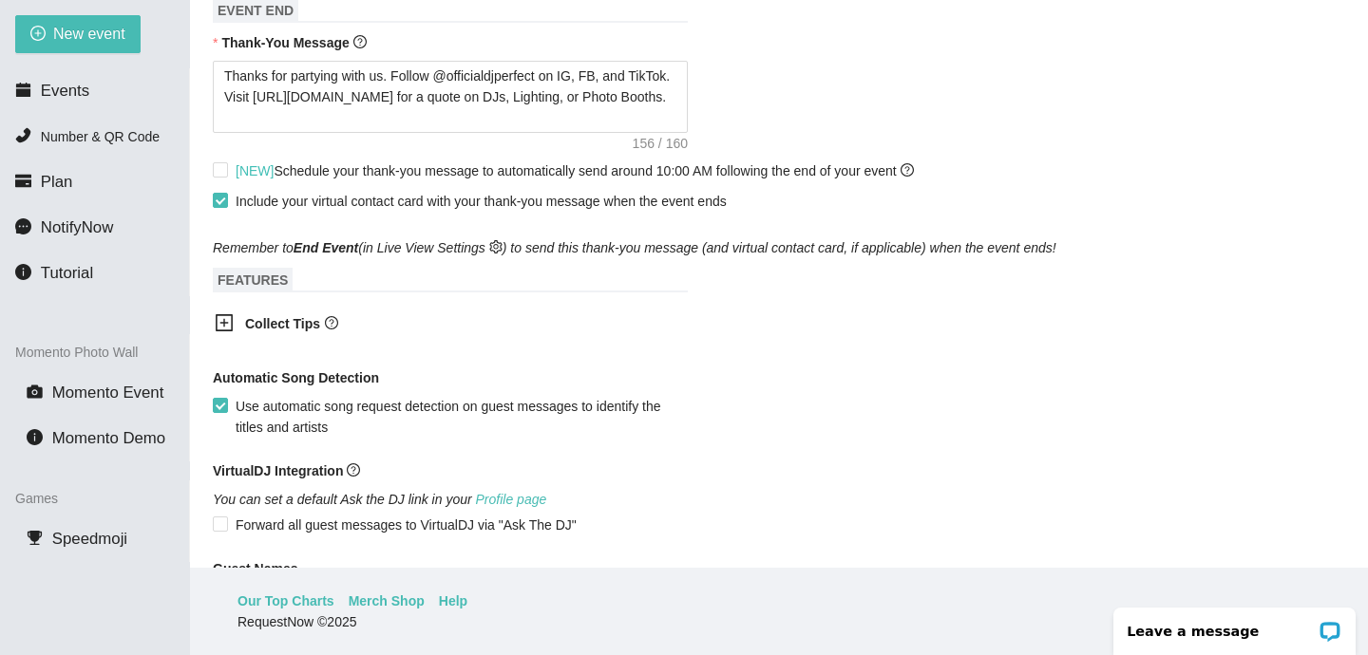
scroll to position [926, 0]
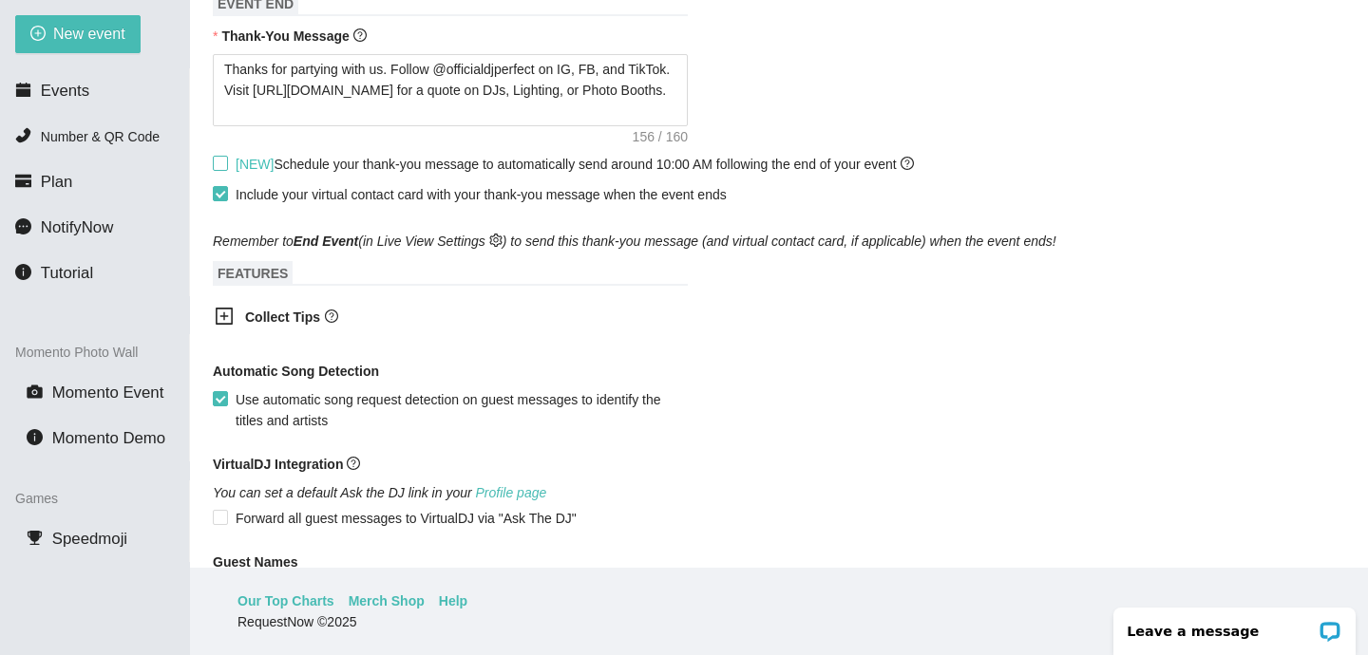
click at [224, 161] on input "[NEW] Schedule your thank-you message to automatically send around 10:00 AM fol…" at bounding box center [219, 162] width 13 height 13
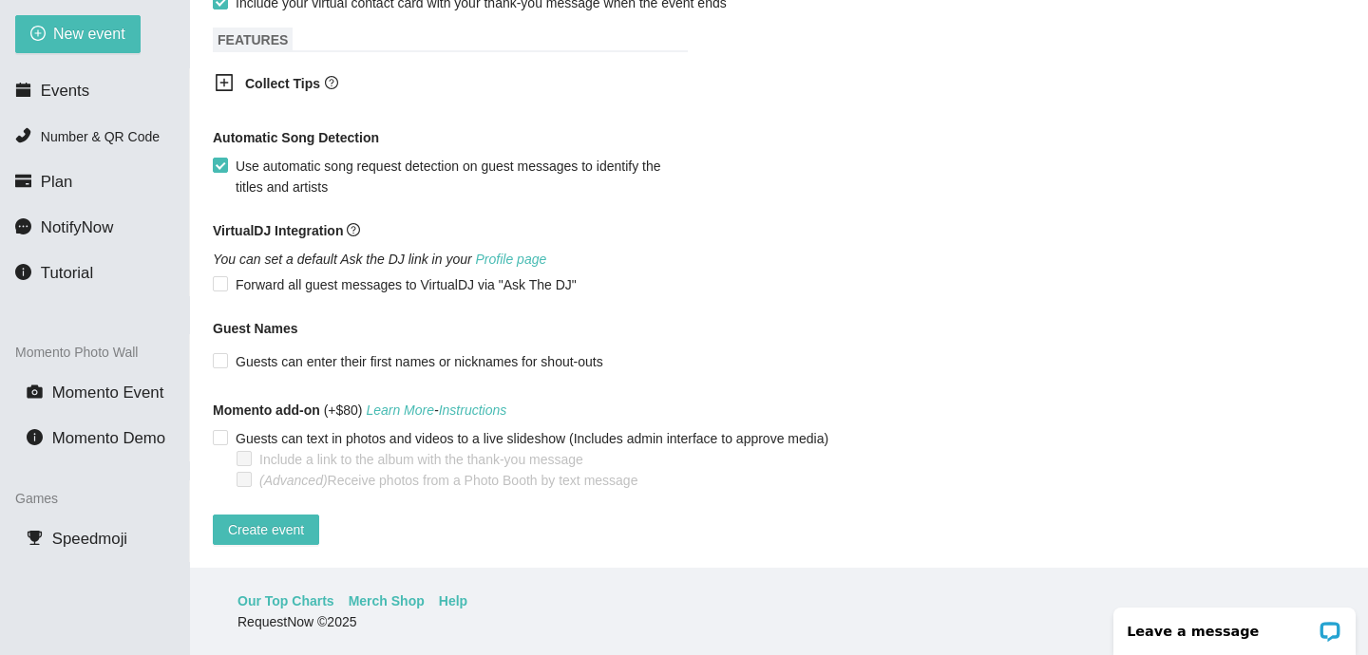
scroll to position [1132, 0]
click at [218, 353] on input "Guests can enter their first names or nicknames for shout-outs" at bounding box center [219, 359] width 13 height 13
click at [277, 520] on span "Create event" at bounding box center [266, 530] width 76 height 21
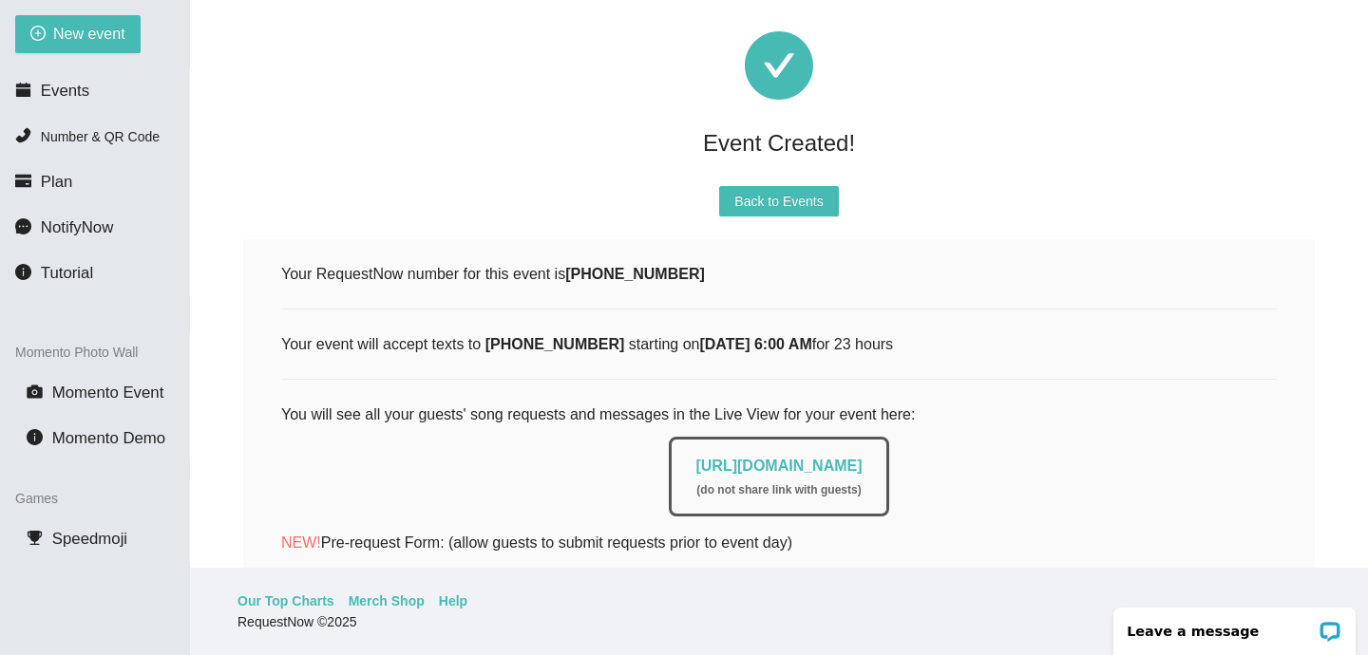
scroll to position [0, 0]
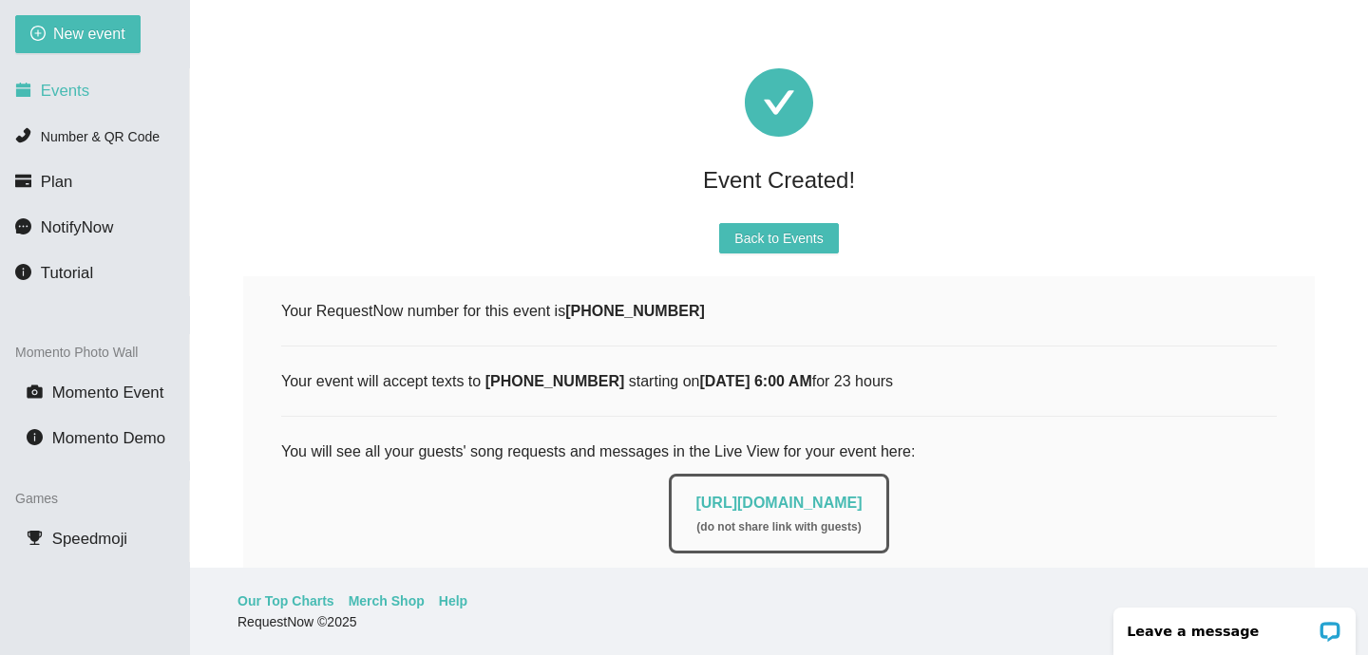
click at [79, 93] on span "Events" at bounding box center [65, 91] width 48 height 18
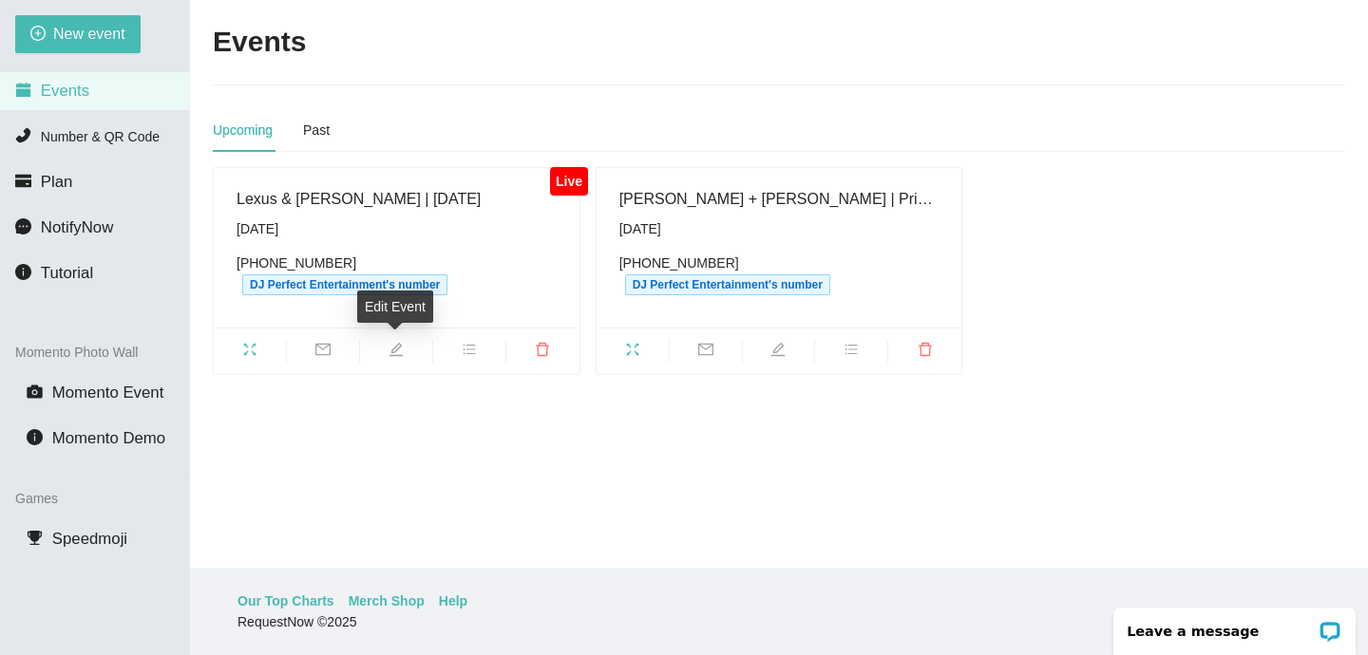
click at [389, 346] on icon "edit" at bounding box center [396, 349] width 15 height 15
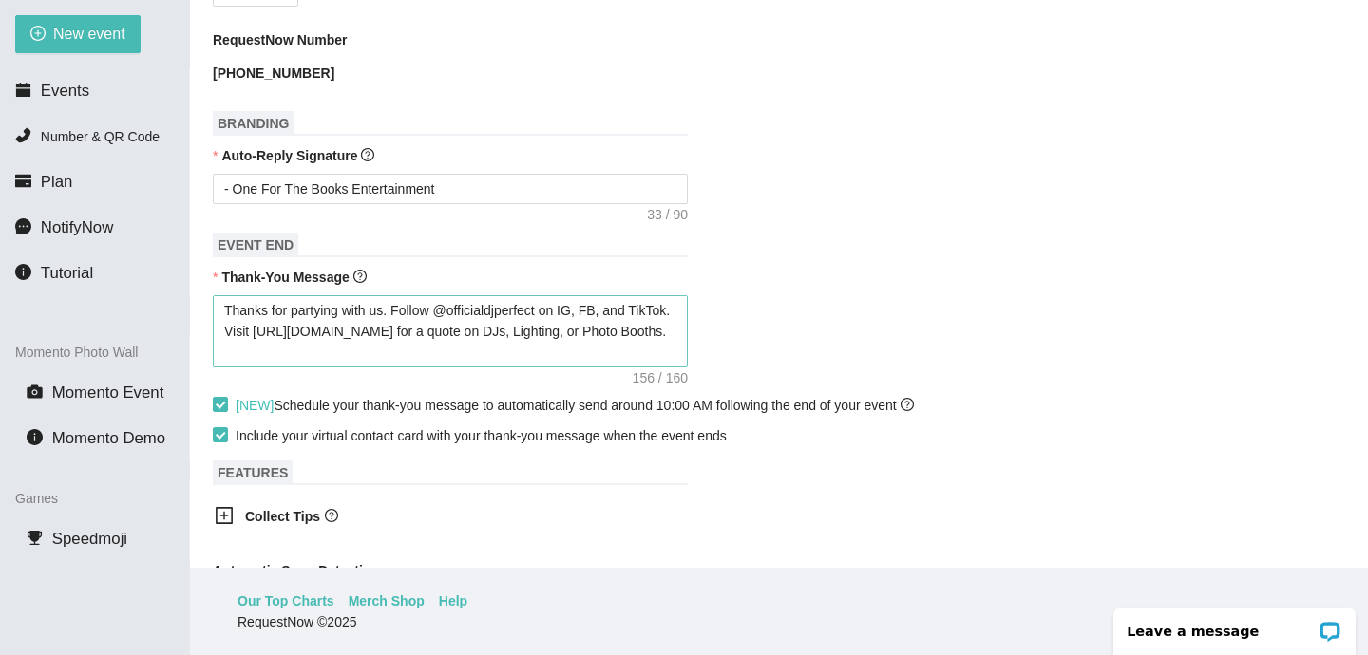
scroll to position [721, 0]
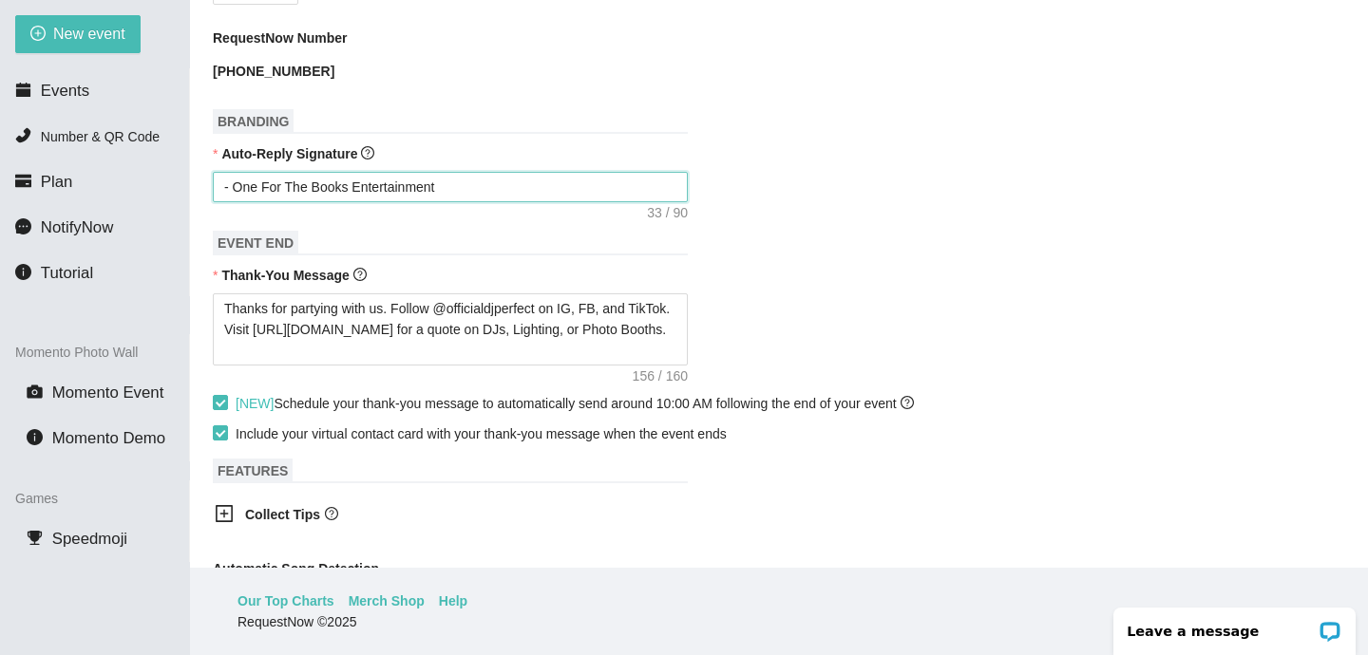
click at [237, 181] on textarea "- One For The Books Entertainment" at bounding box center [450, 187] width 475 height 30
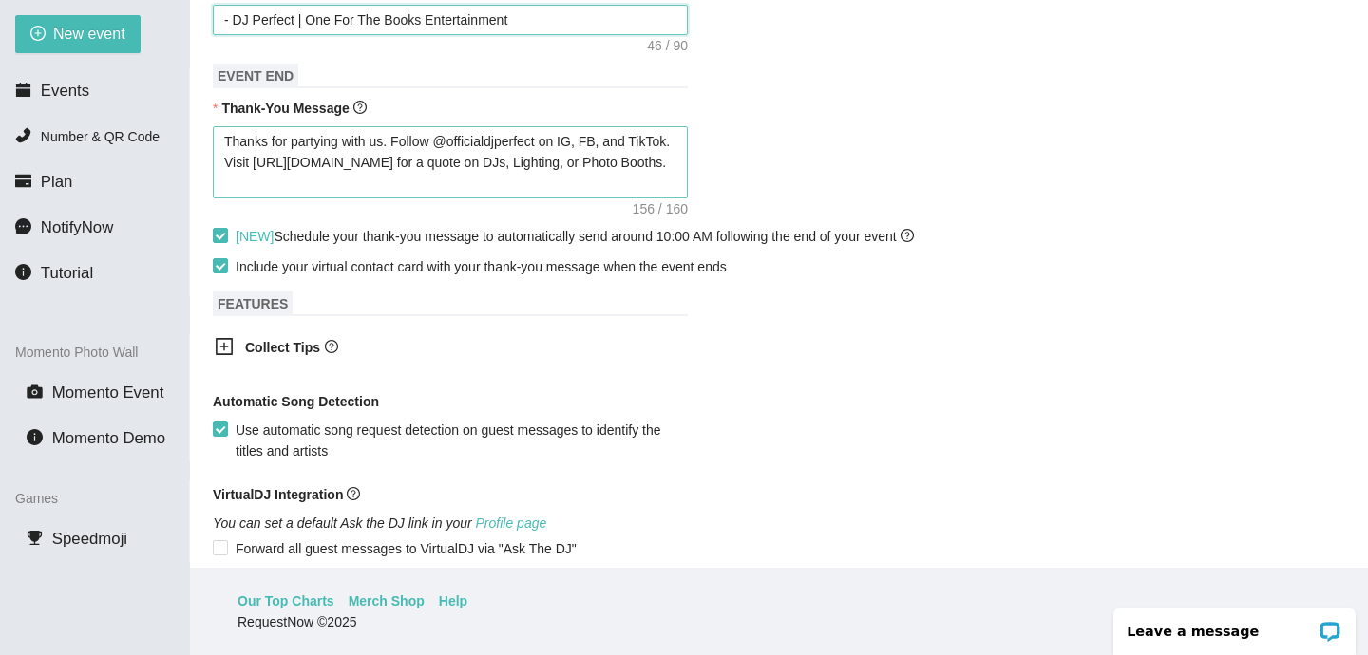
scroll to position [1167, 0]
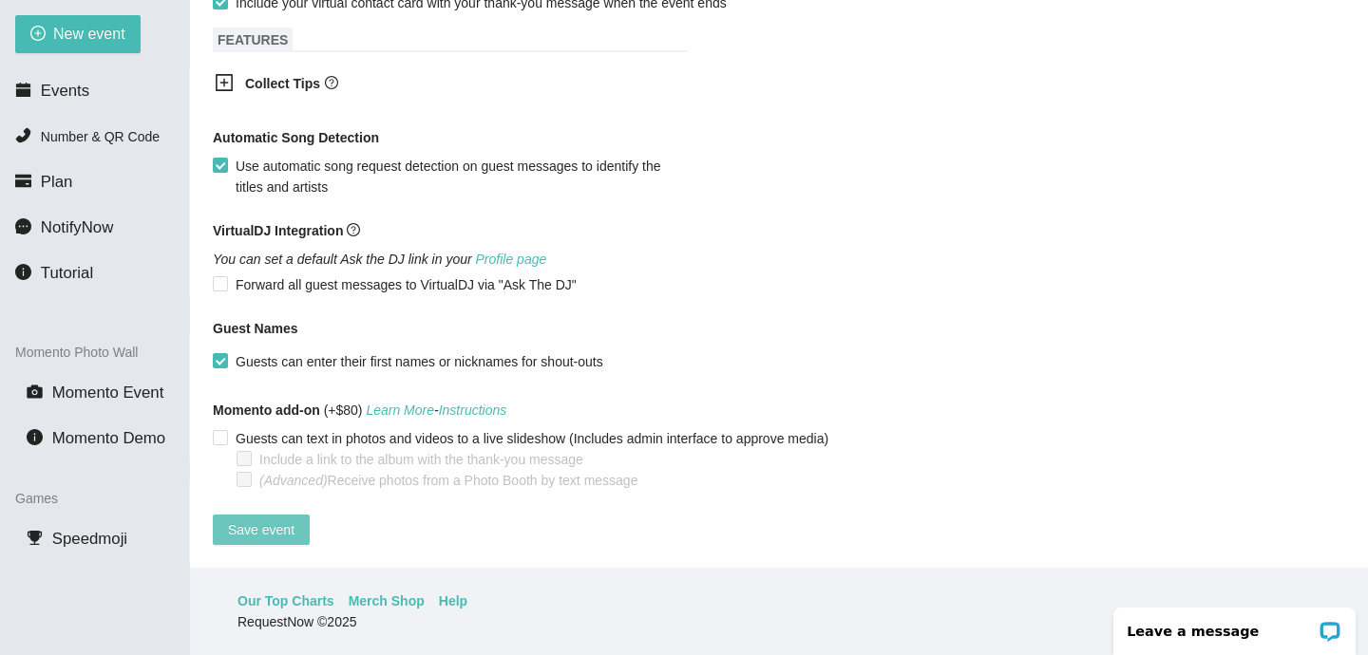
click at [265, 520] on span "Save event" at bounding box center [261, 530] width 66 height 21
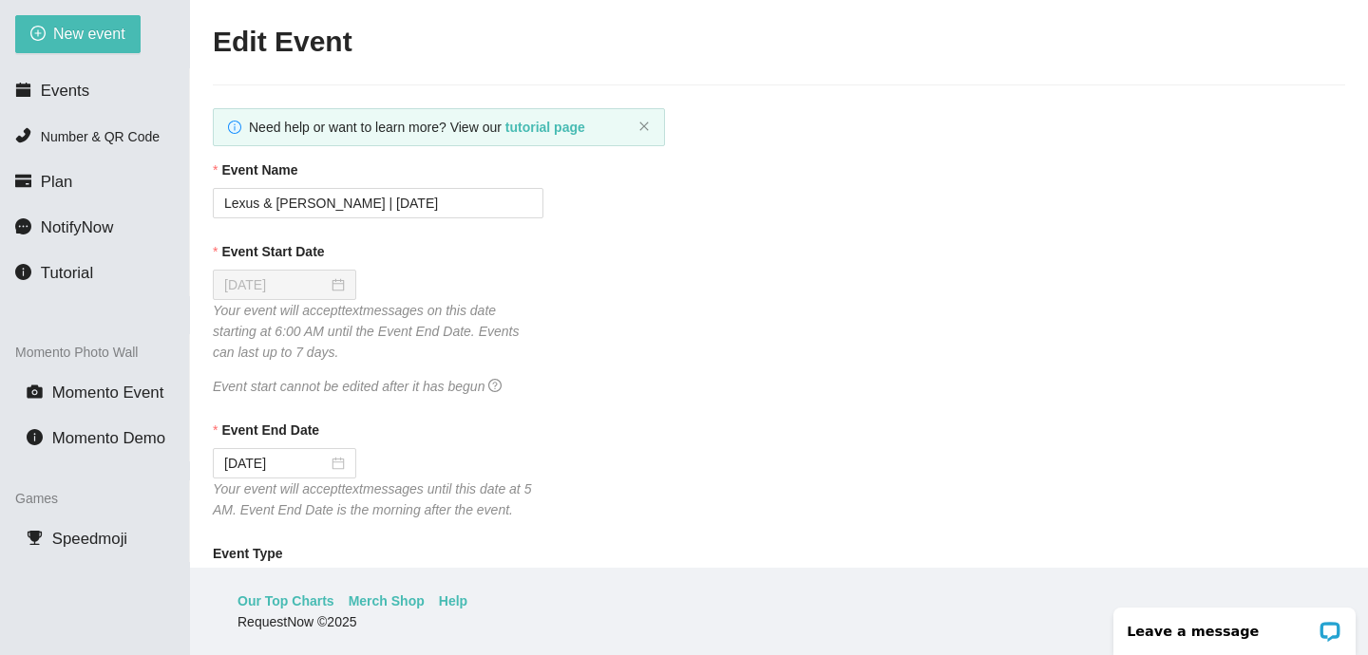
scroll to position [0, 0]
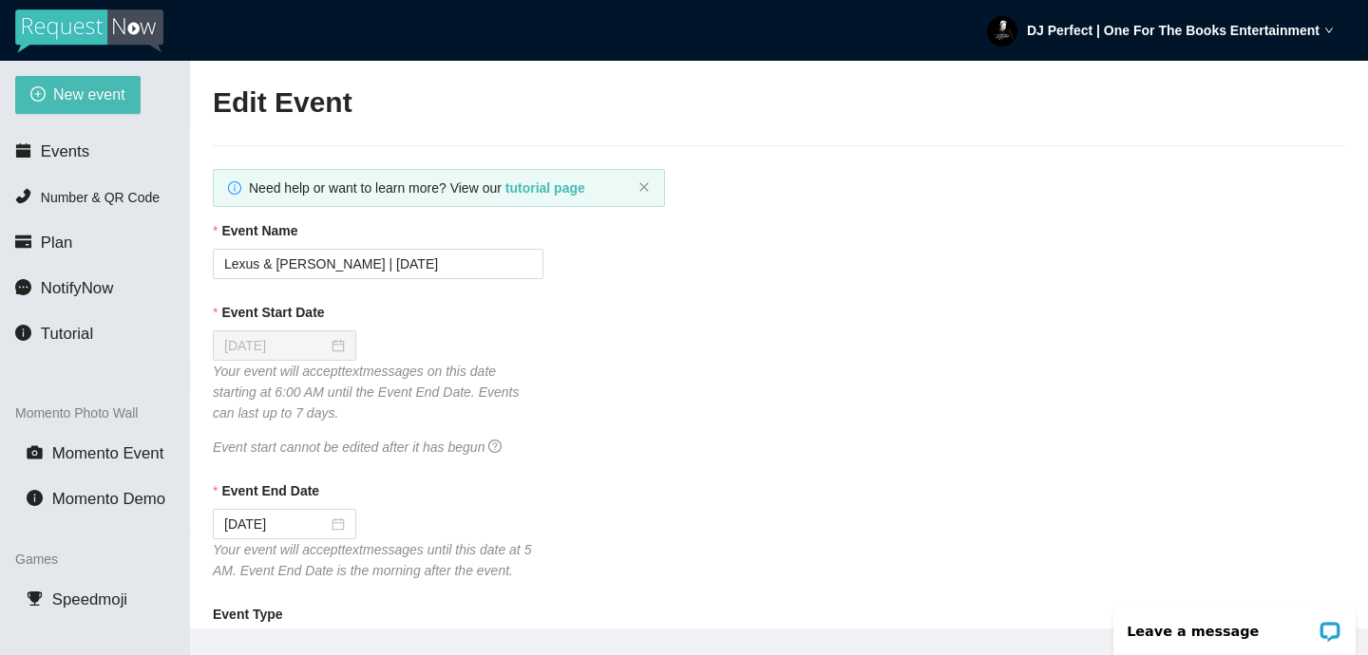
click at [1111, 23] on strong "DJ Perfect | One For The Books Entertainment" at bounding box center [1173, 30] width 293 height 15
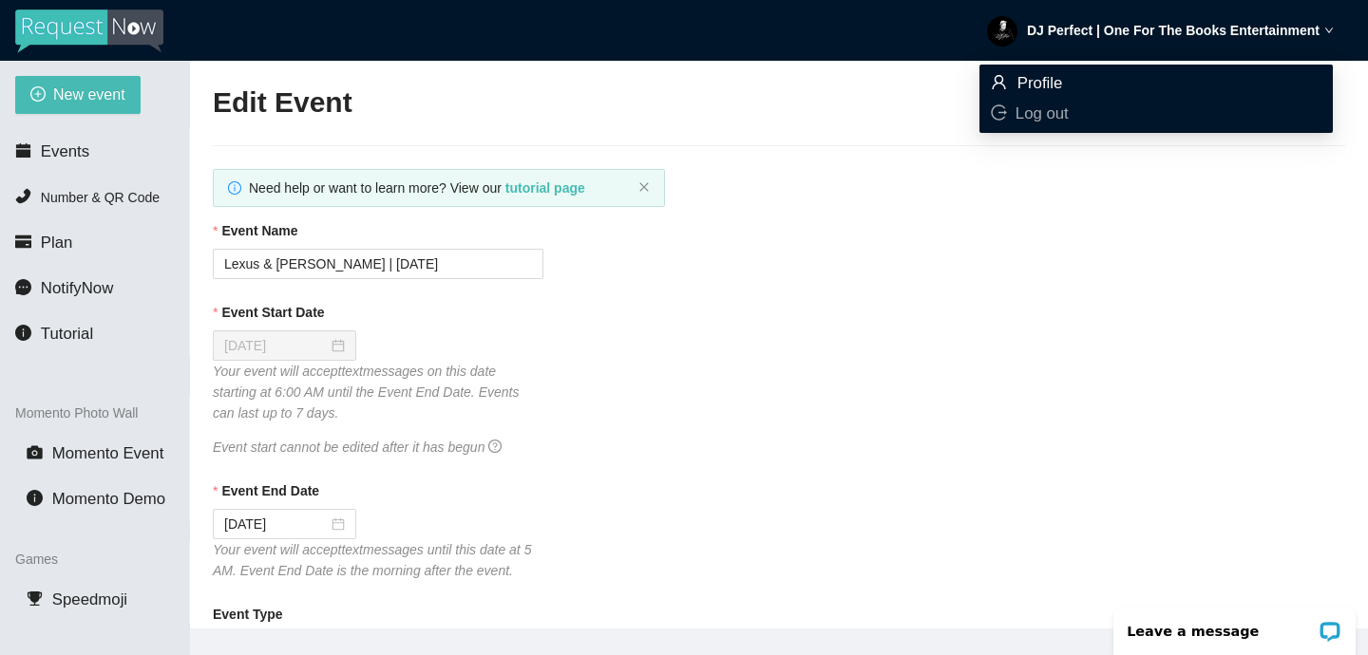
click at [1053, 79] on span "Profile" at bounding box center [1040, 83] width 46 height 18
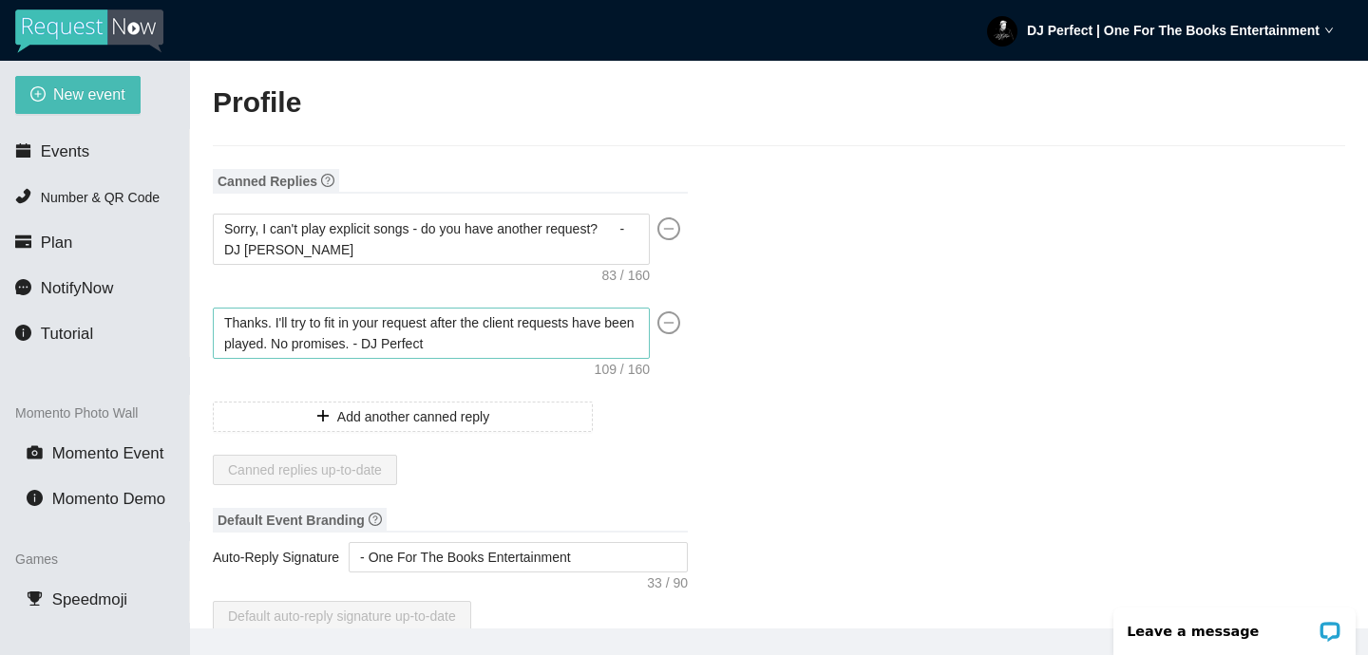
scroll to position [133, 0]
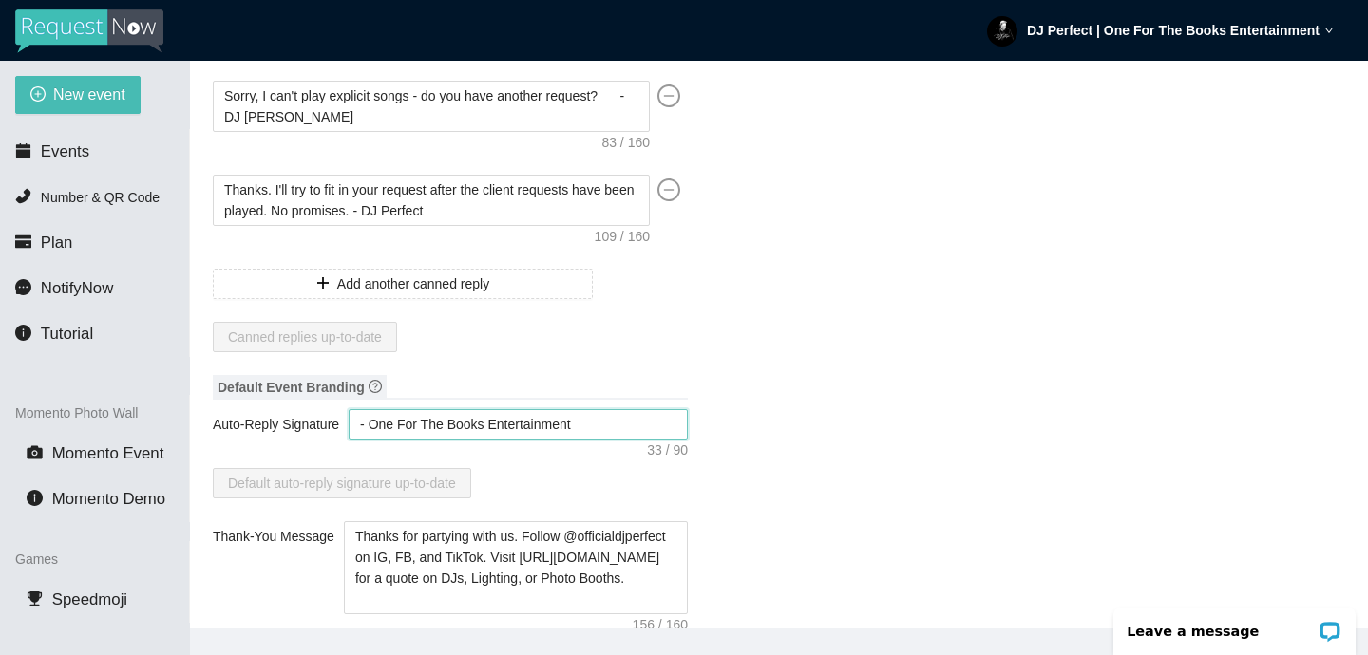
click at [375, 421] on textarea "- One For The Books Entertainment" at bounding box center [518, 424] width 339 height 30
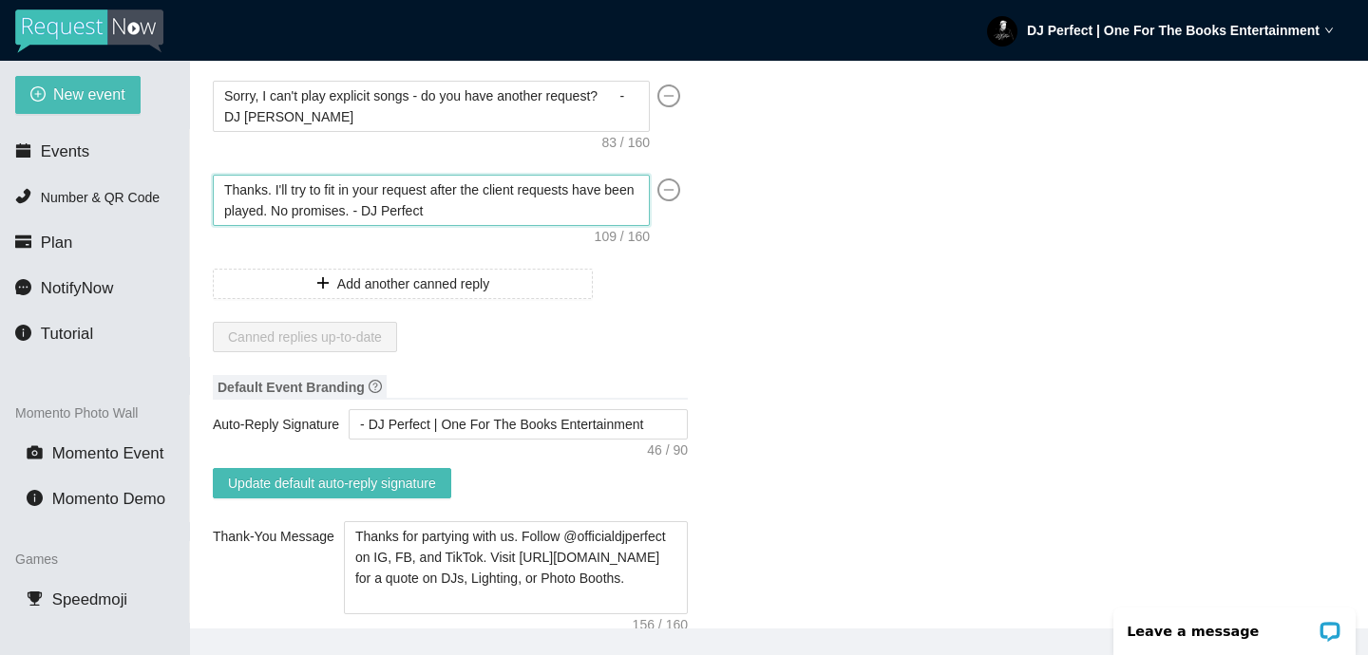
click at [520, 208] on textarea "Thanks. I'll try to fit in your request after the client requests have been pla…" at bounding box center [431, 200] width 437 height 51
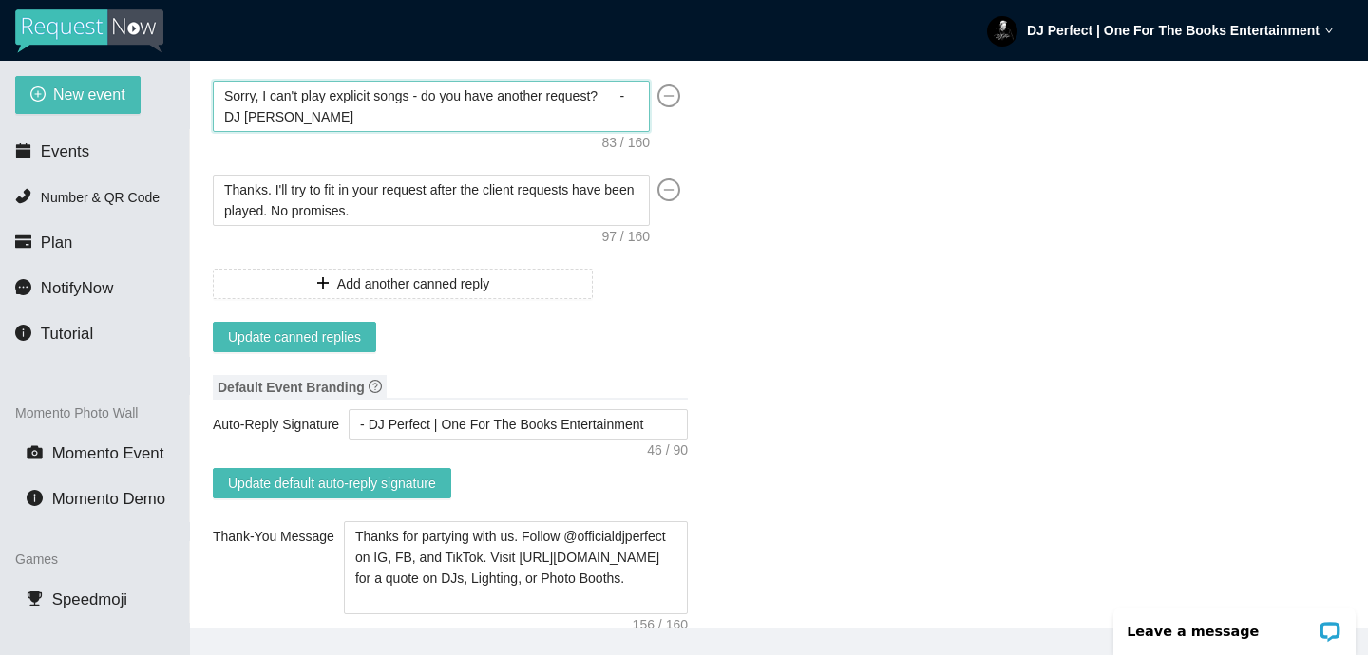
click at [469, 113] on textarea "Sorry, I can't play explicit songs - do you have another request? - DJ Perfect" at bounding box center [431, 106] width 437 height 51
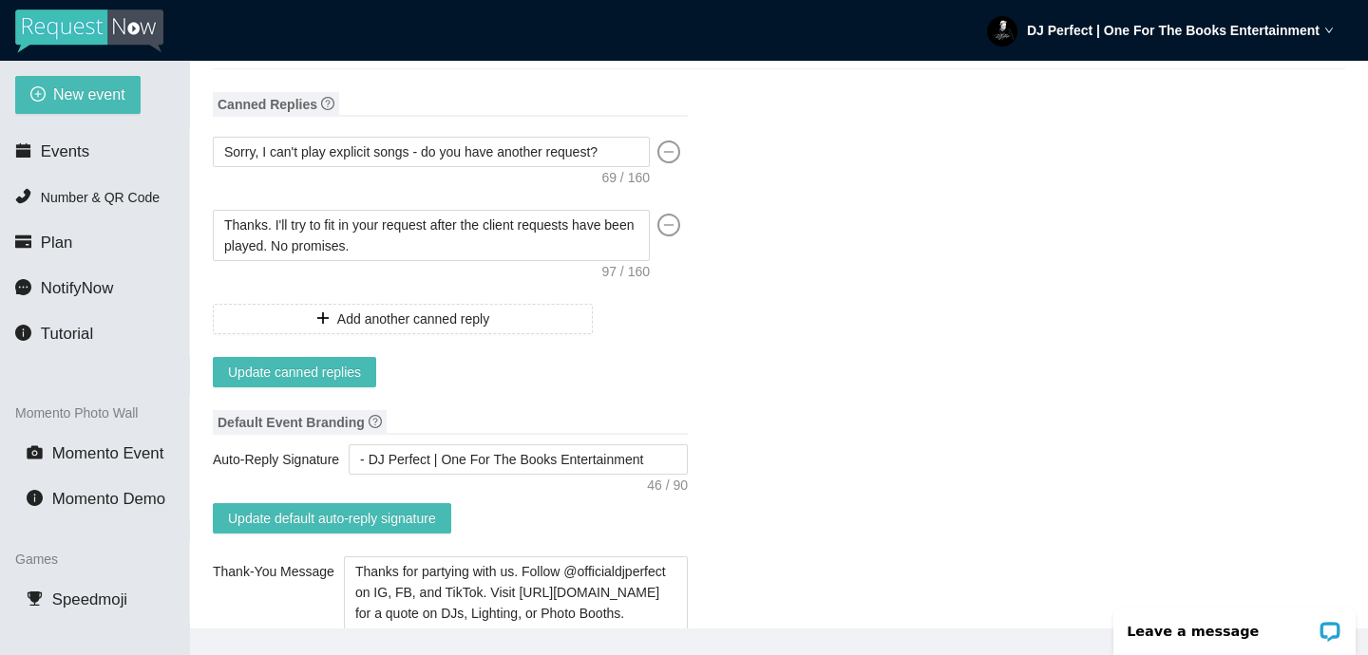
scroll to position [0, 0]
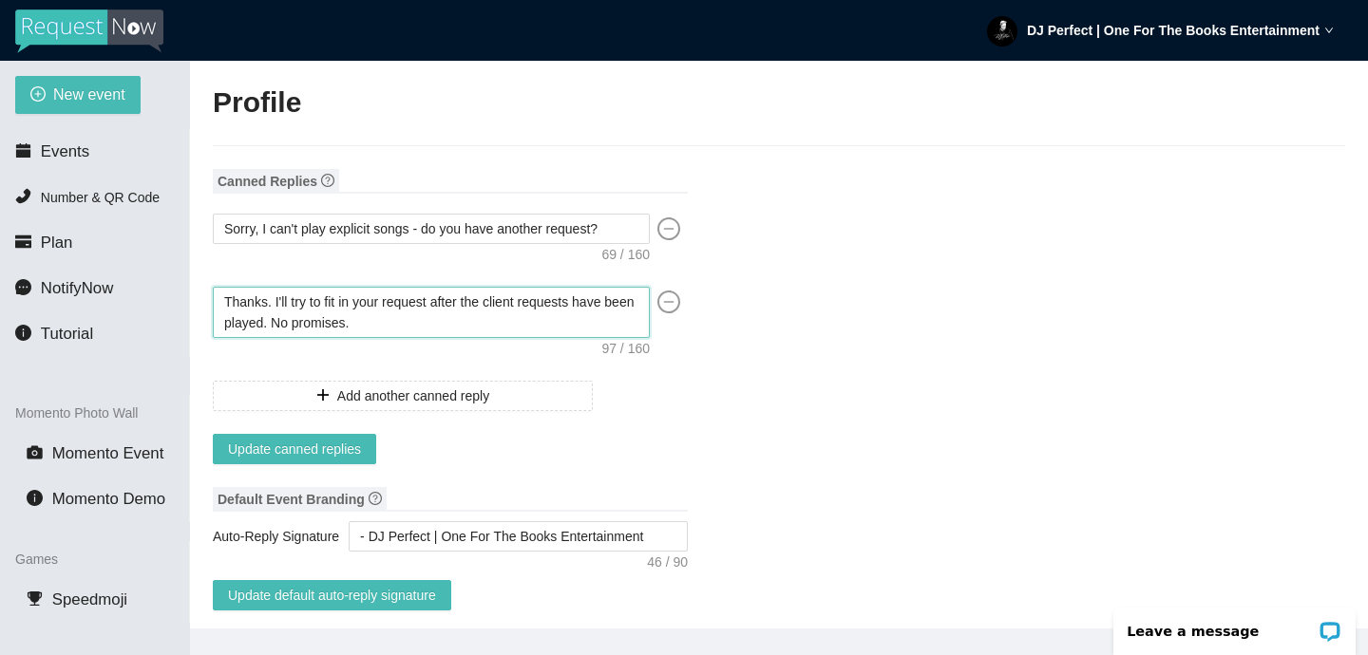
click at [310, 319] on textarea "Thanks. I'll try to fit in your request after the client requests have been pla…" at bounding box center [431, 312] width 437 height 51
click at [491, 334] on textarea "Thanks. I'll try to fit in your request after the client requests have been pla…" at bounding box center [431, 312] width 437 height 51
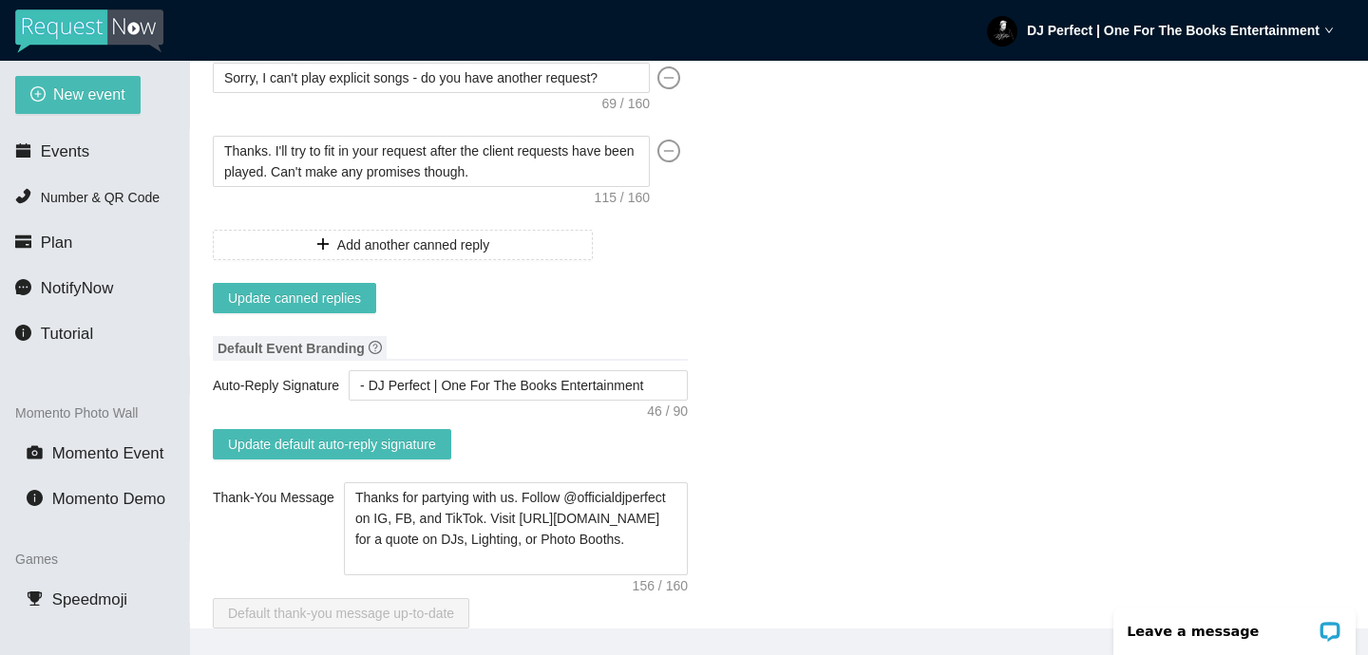
scroll to position [156, 0]
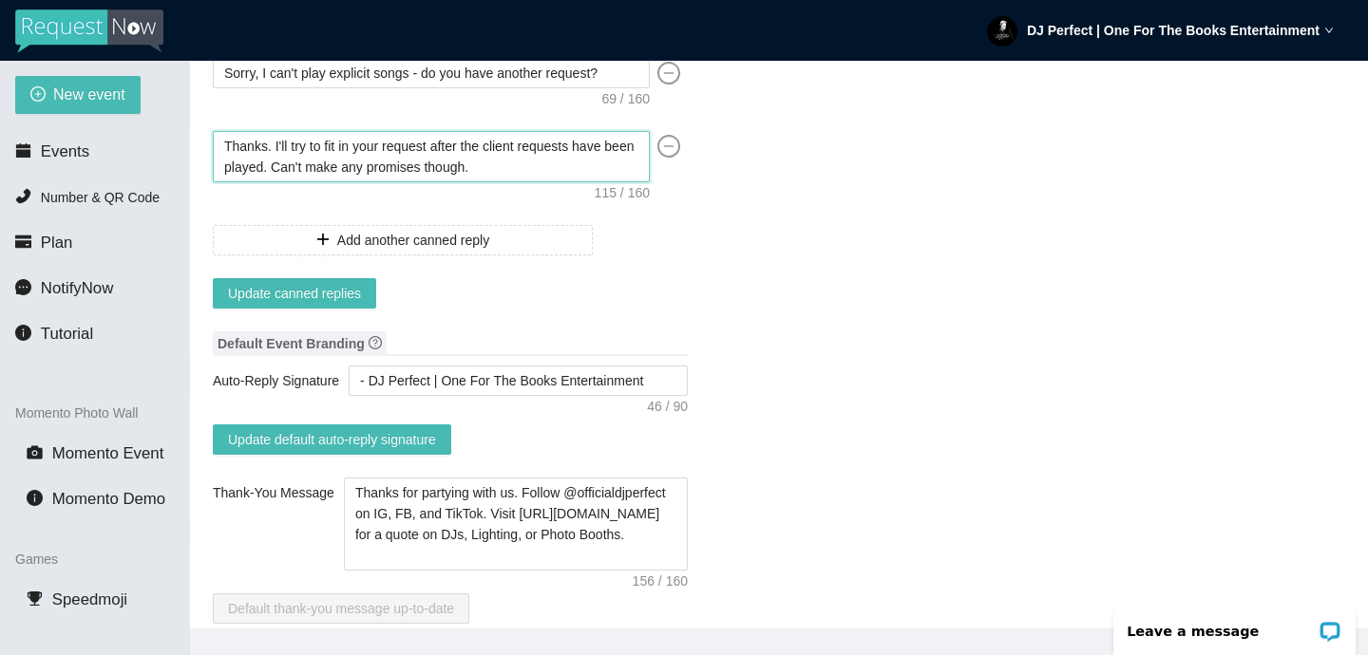
click at [275, 141] on textarea "Thanks. I'll try to fit in your request after the client requests have been pla…" at bounding box center [431, 156] width 437 height 51
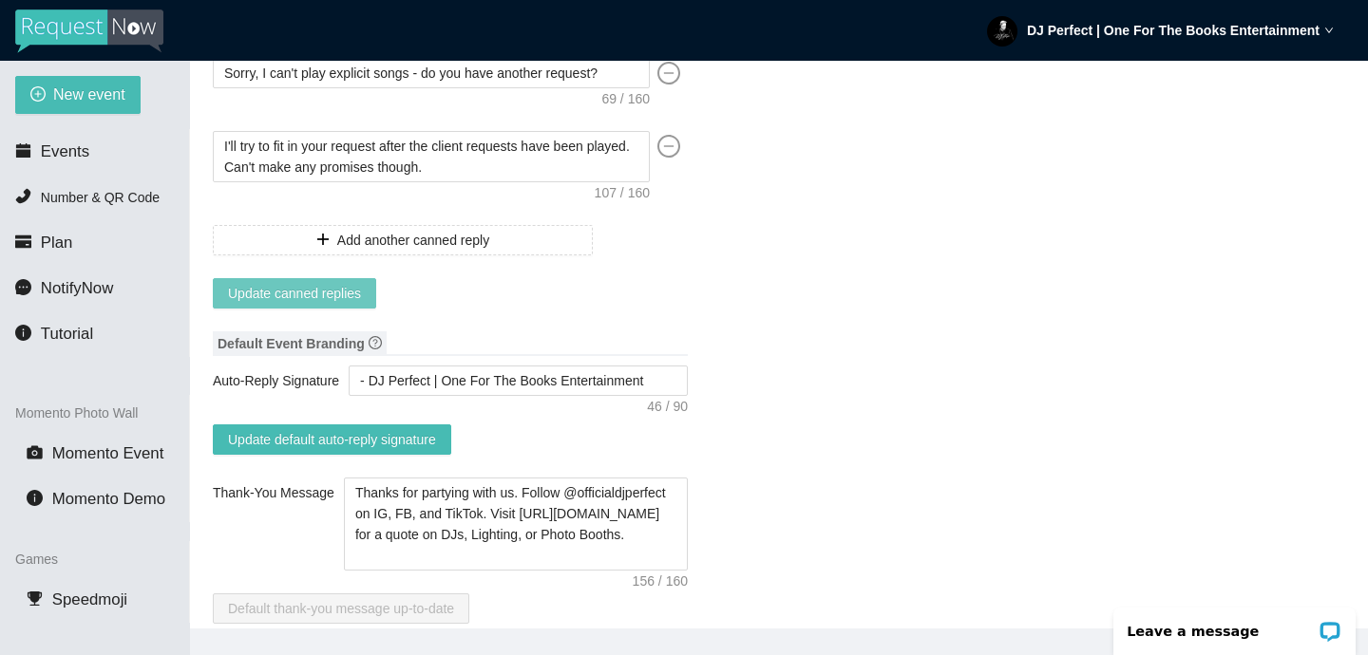
click at [338, 288] on span "Update canned replies" at bounding box center [294, 293] width 133 height 21
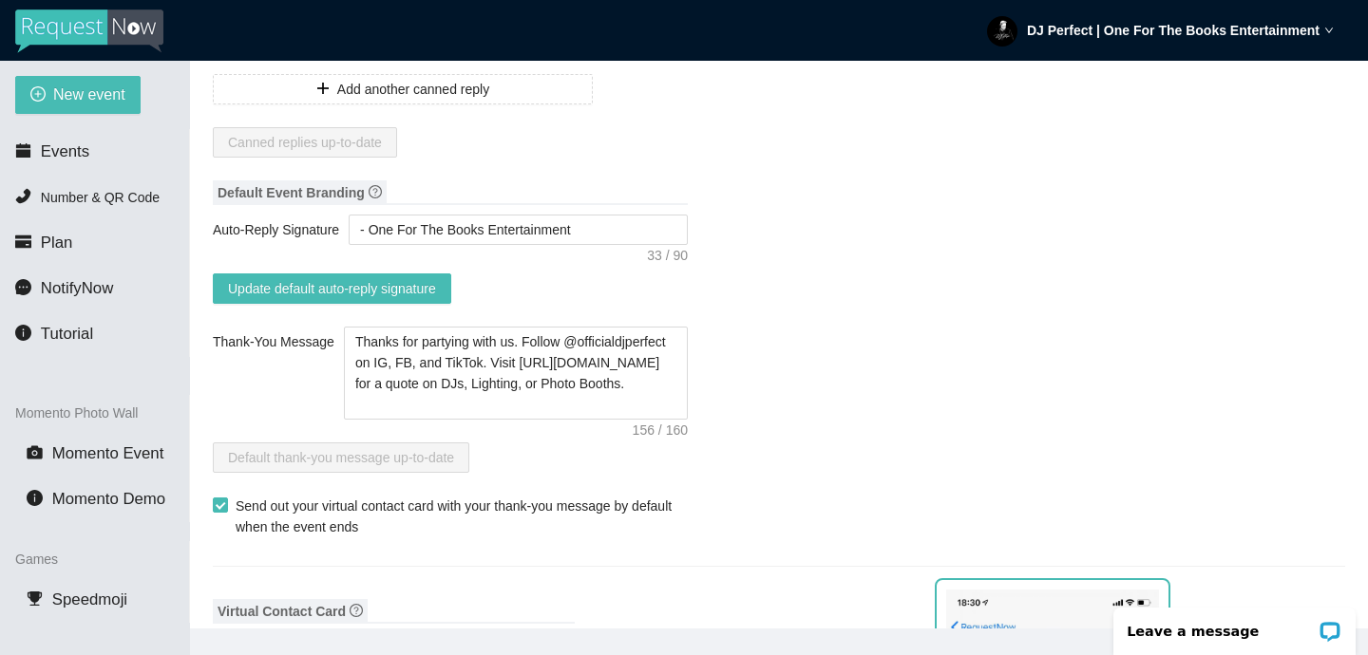
scroll to position [309, 0]
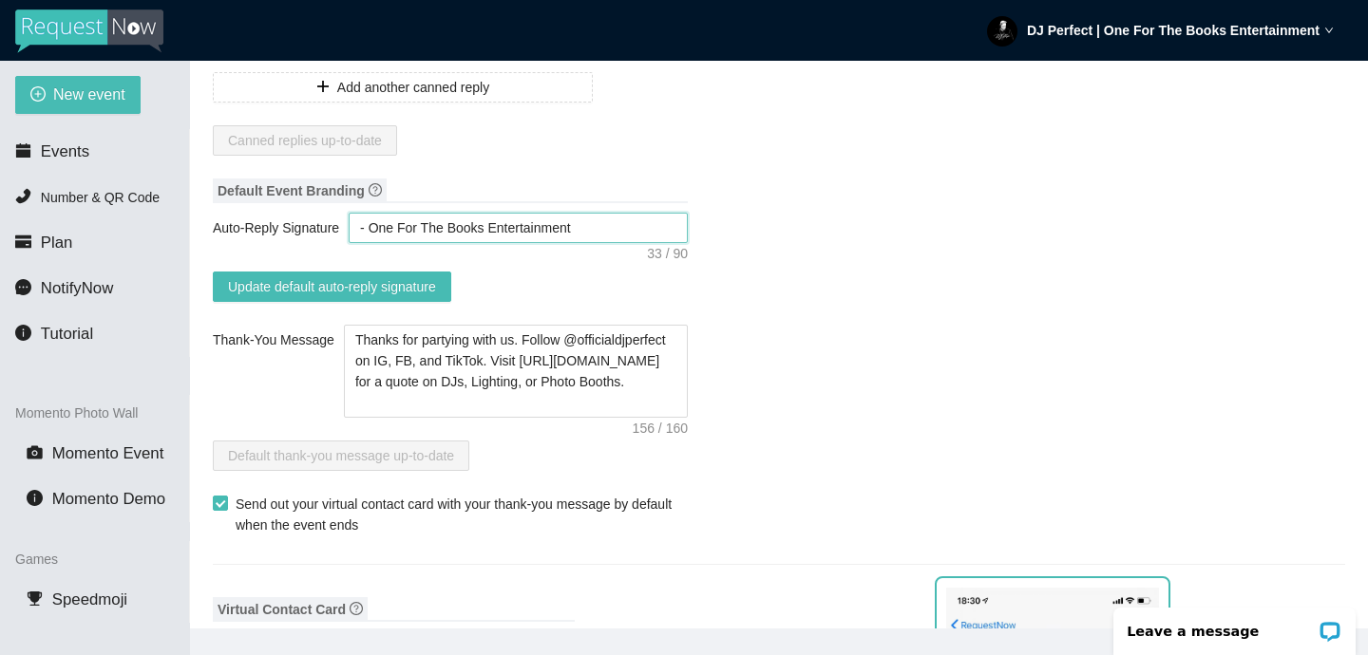
click at [376, 226] on textarea "- One For The Books Entertainment" at bounding box center [518, 228] width 339 height 30
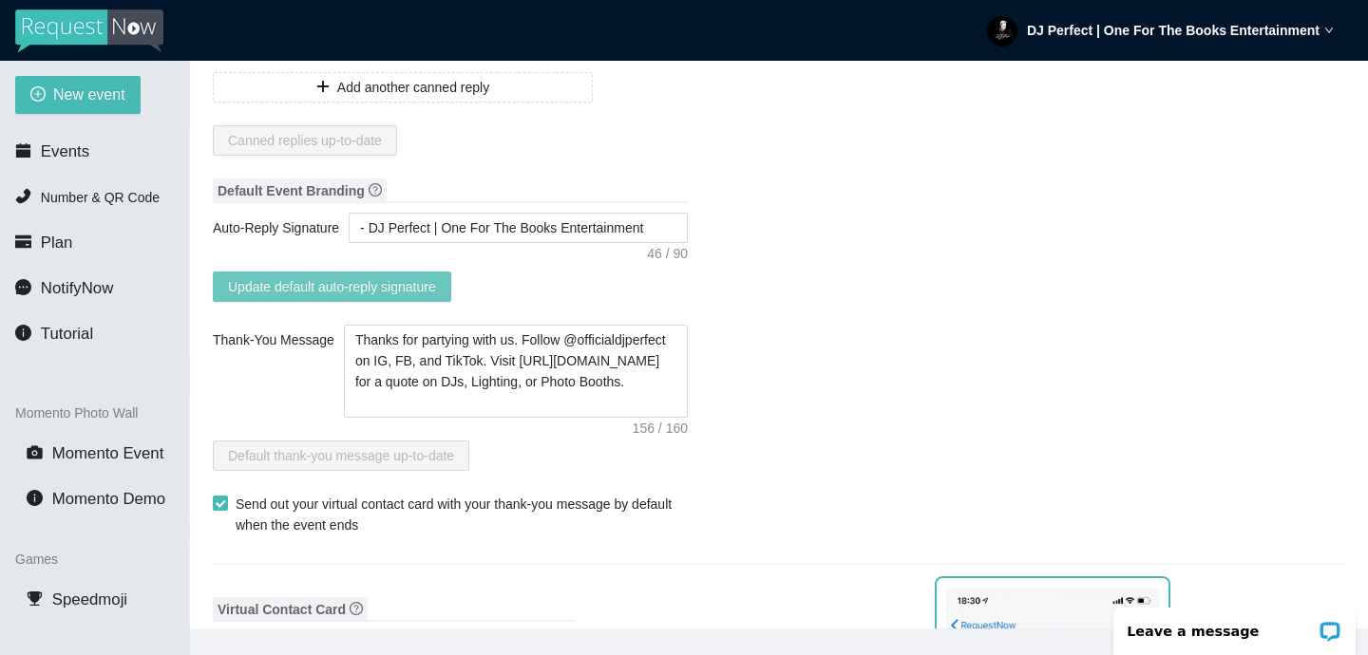
click at [327, 279] on span "Update default auto-reply signature" at bounding box center [332, 286] width 208 height 21
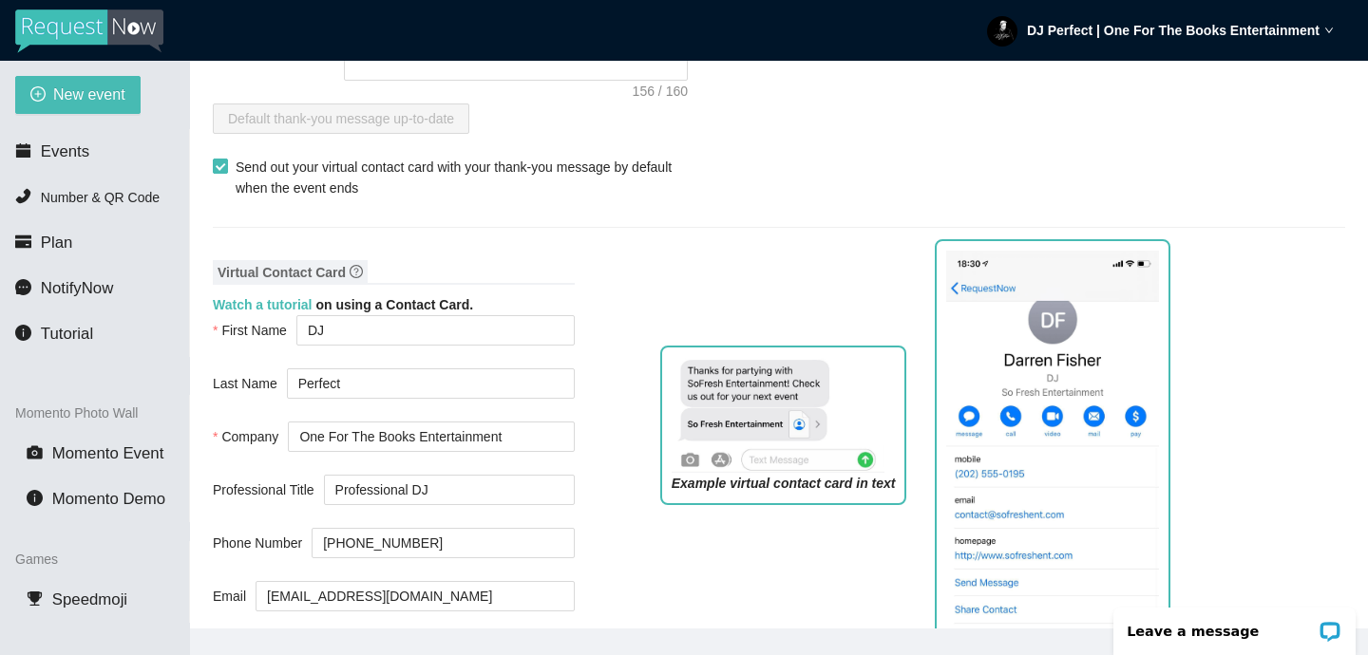
scroll to position [648, 0]
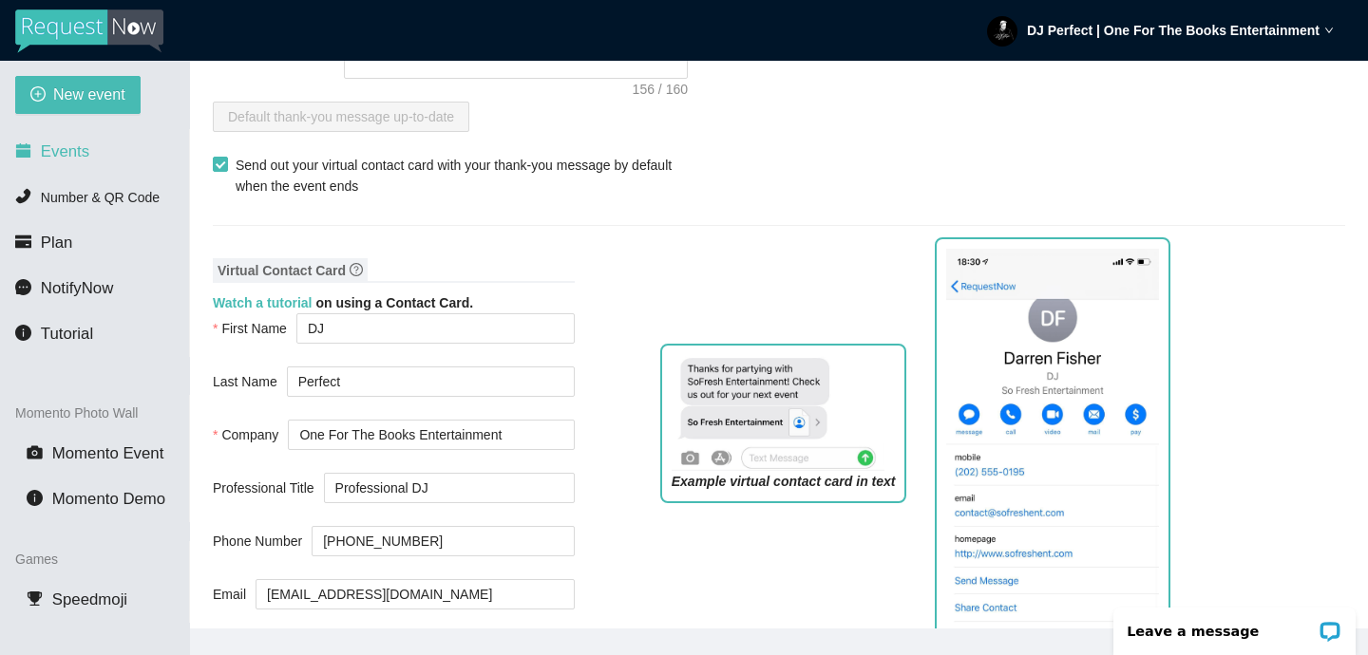
click at [91, 145] on li "Events" at bounding box center [94, 152] width 189 height 38
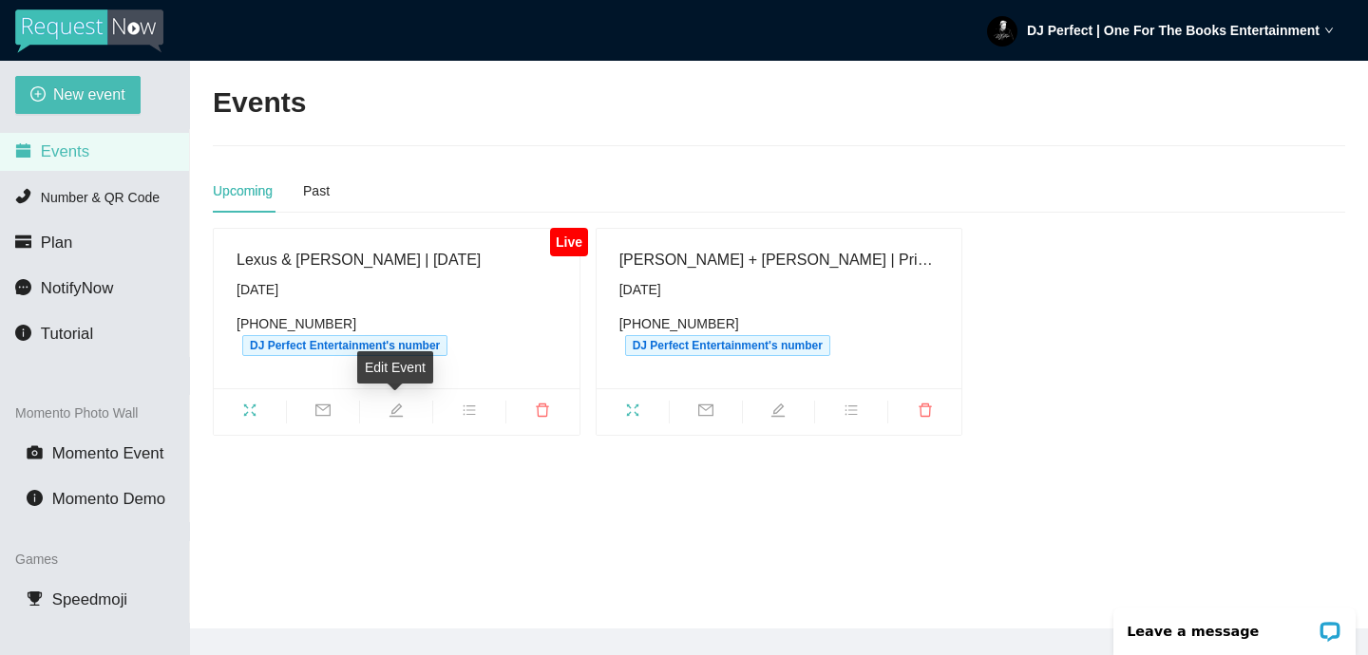
click at [394, 410] on icon "edit" at bounding box center [396, 410] width 15 height 15
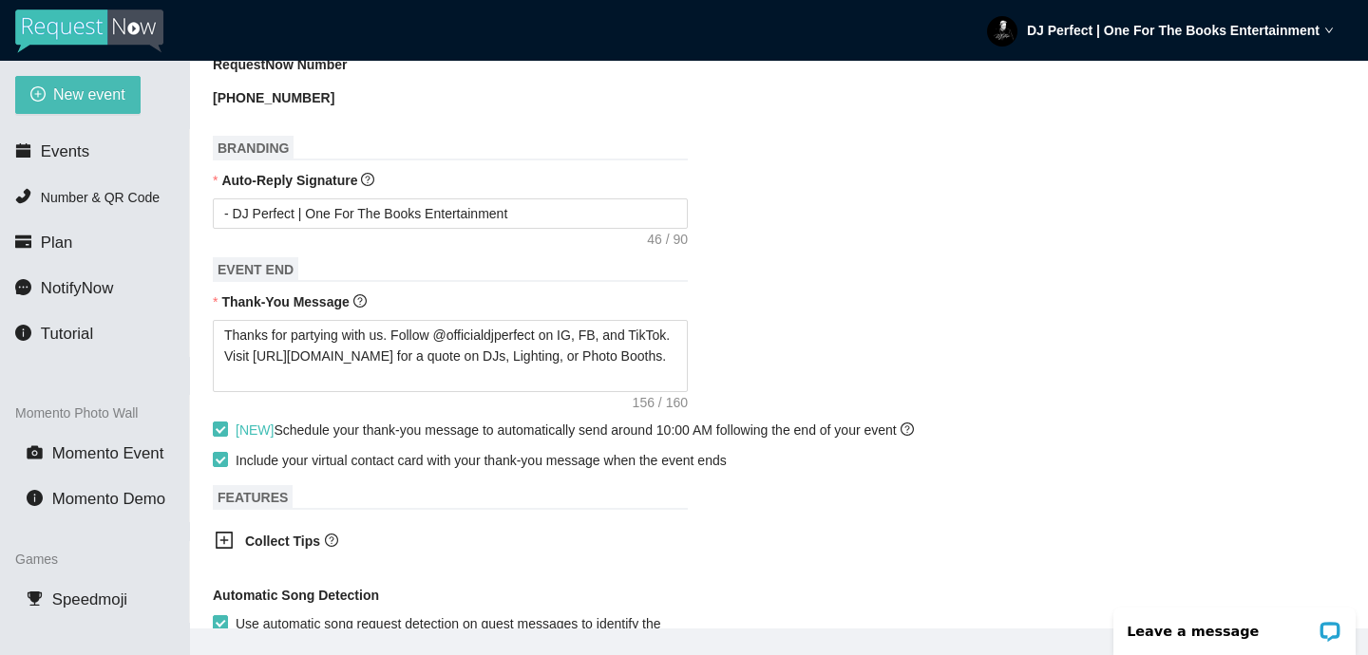
scroll to position [750, 0]
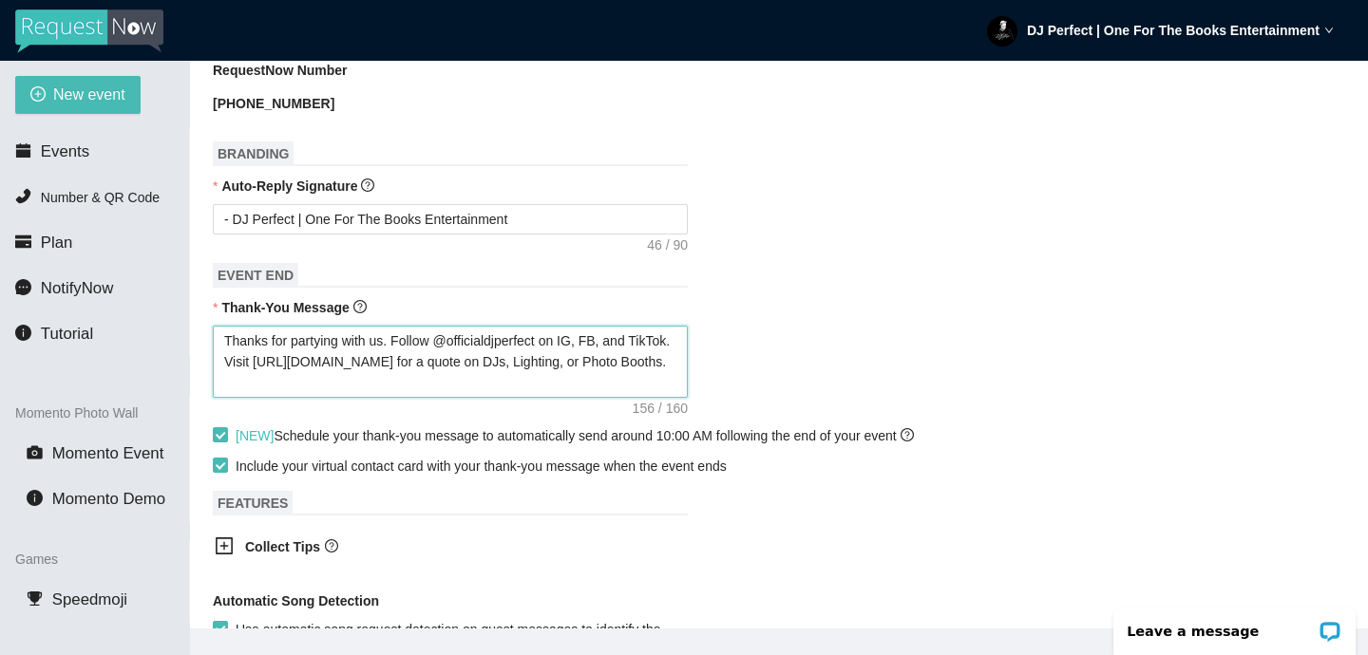
click at [394, 339] on textarea "Thanks for partying with us. Follow @officialdjperfect on IG, FB, and TikTok. V…" at bounding box center [450, 362] width 475 height 72
click at [1093, 332] on div "Thanks for partying with us! Follow @officialdjperfect on IG, FB, and TikTok. V…" at bounding box center [779, 362] width 1132 height 72
click at [439, 339] on textarea "Thanks for partying with us! Follow @officialdjperfect on IG, FB, and TikTok. V…" at bounding box center [450, 362] width 475 height 72
click at [861, 400] on form "Event Name Lexus & Isiah | 8.29.2025 Event Start Date 08/26/2025 Your event wil…" at bounding box center [779, 240] width 1132 height 1538
click at [430, 395] on textarea "Thanks for partying with us! Follow @officialdjperfect on IG, FB, and TikTok. V…" at bounding box center [450, 362] width 475 height 72
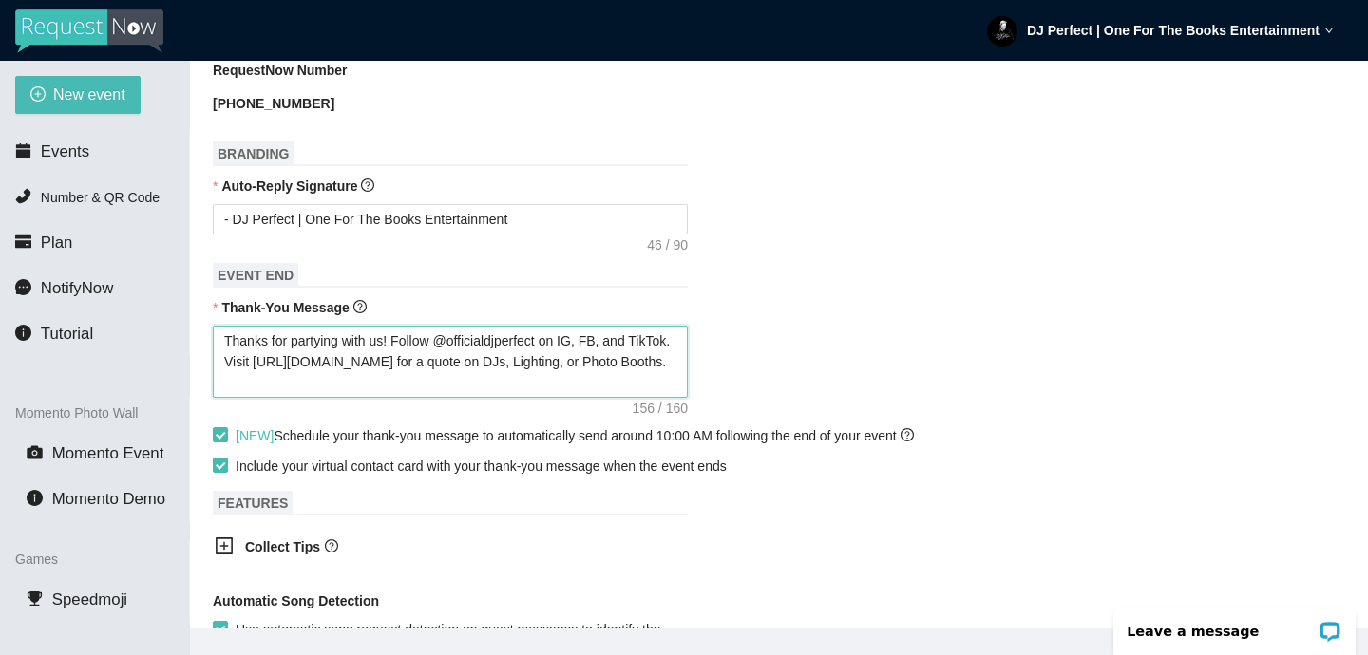
click at [455, 378] on textarea "Thanks for partying with us! Follow @officialdjperfect on IG, FB, and TikTok. V…" at bounding box center [450, 362] width 475 height 72
click at [935, 348] on div "Thanks for partying with us! Follow @officialdjperfect on IG, FB, and TikTok. V…" at bounding box center [779, 362] width 1132 height 72
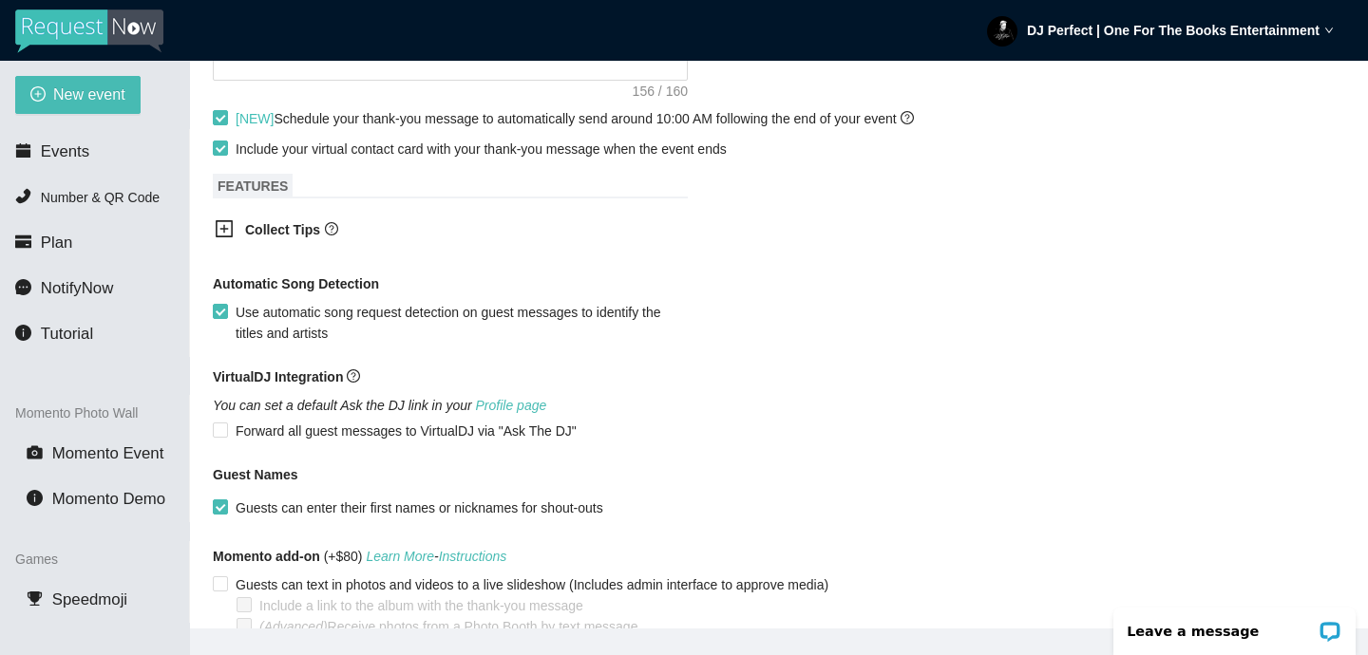
scroll to position [1167, 0]
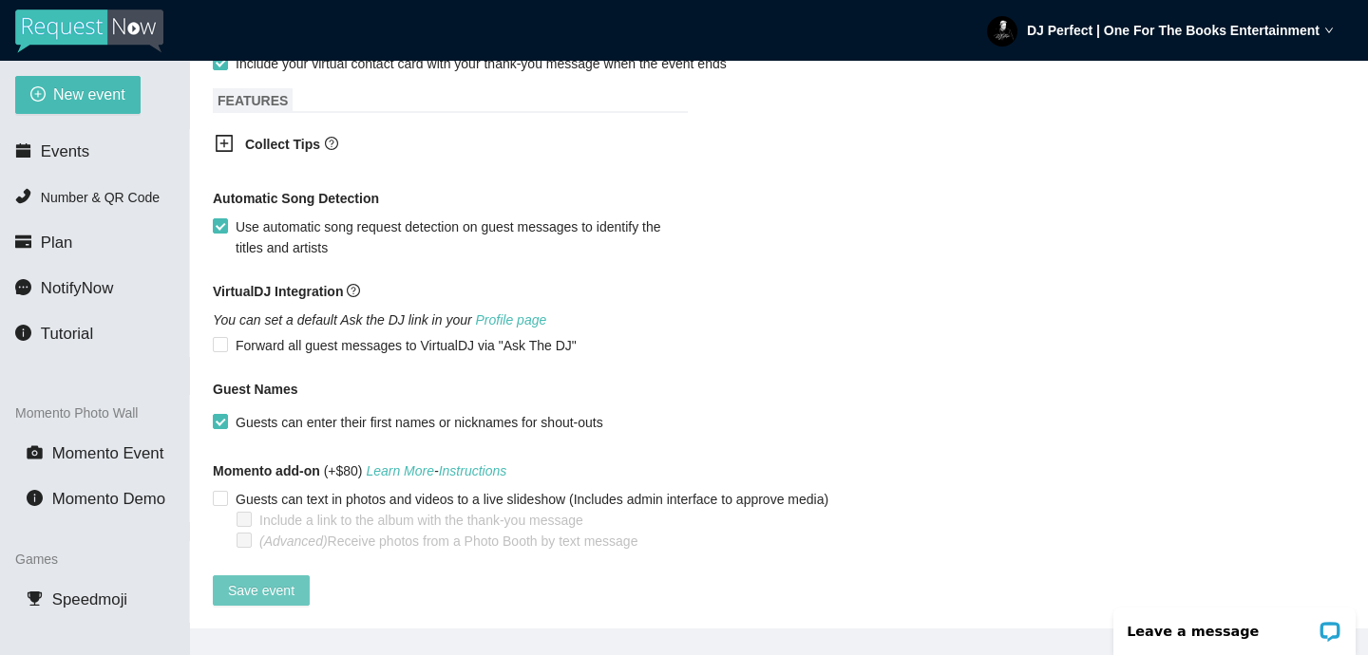
click at [285, 580] on span "Save event" at bounding box center [261, 590] width 66 height 21
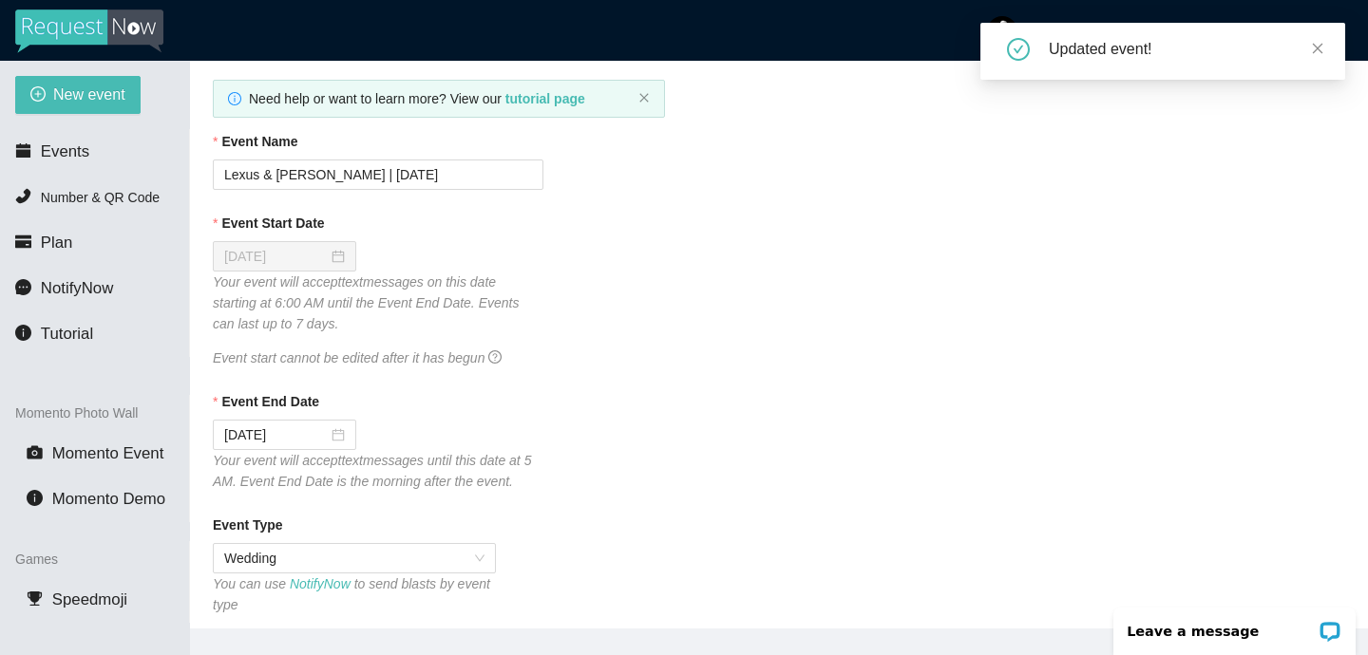
scroll to position [0, 0]
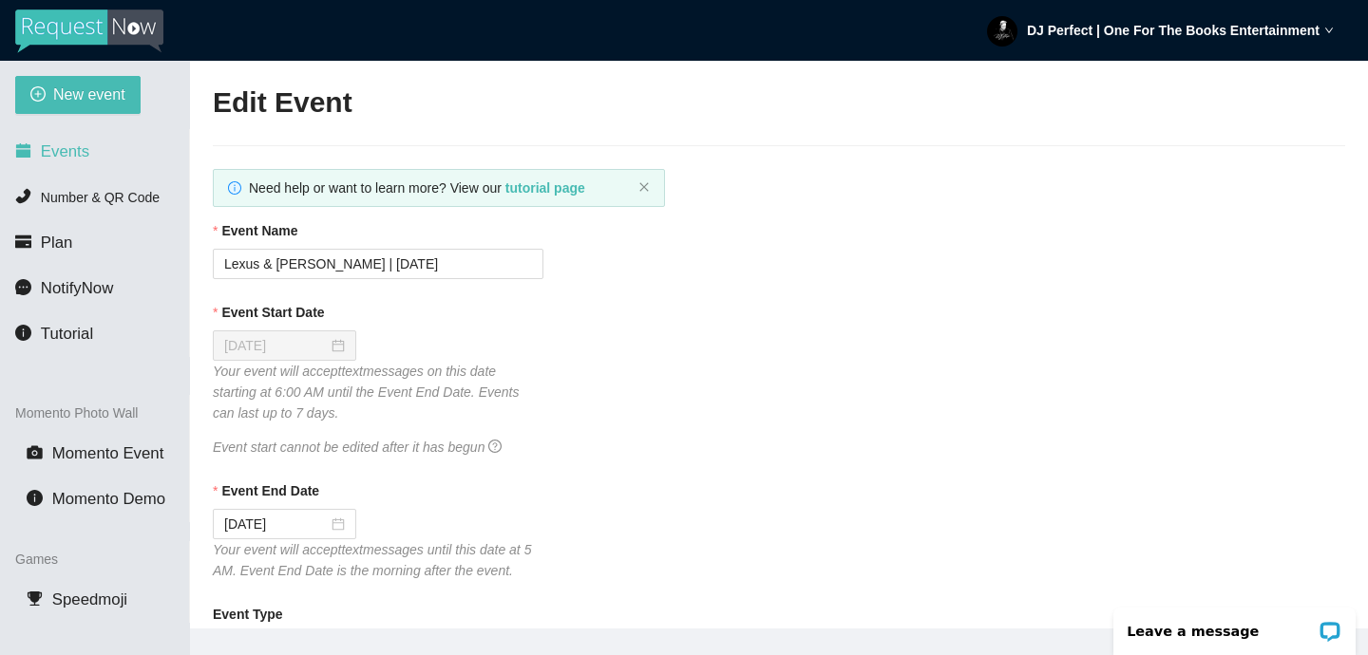
click at [66, 149] on span "Events" at bounding box center [65, 151] width 48 height 18
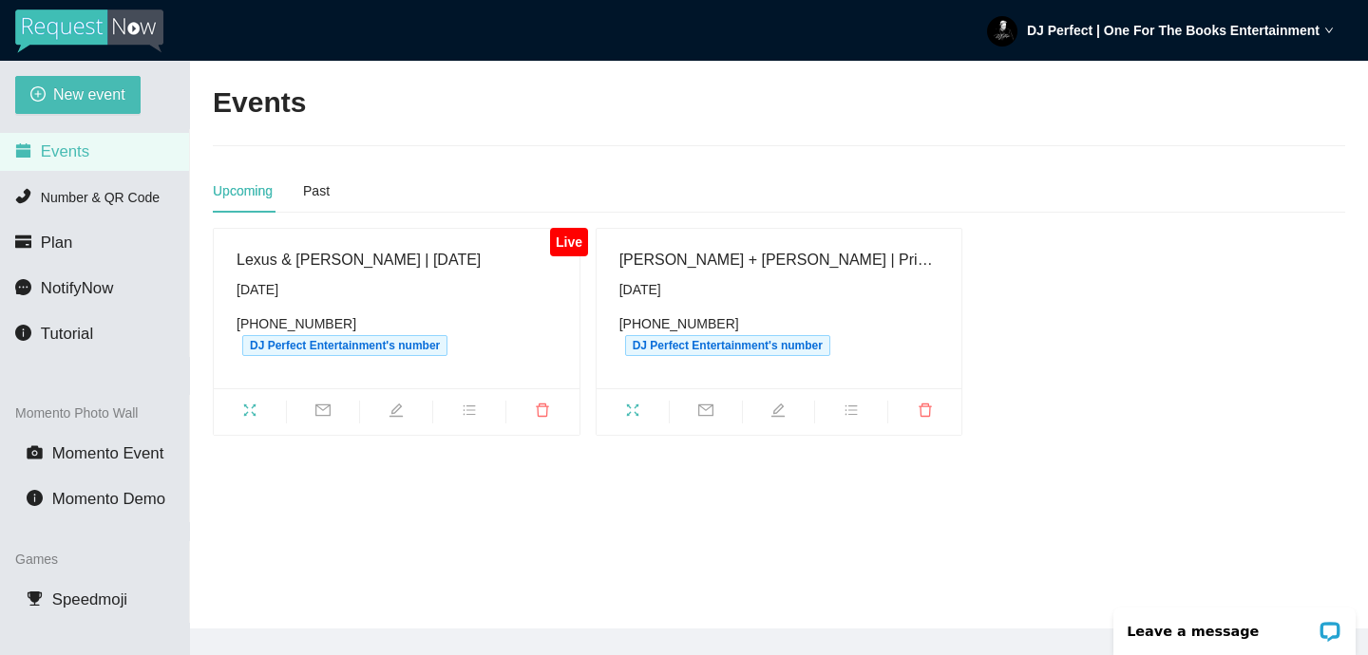
click at [779, 413] on icon "edit" at bounding box center [777, 410] width 15 height 15
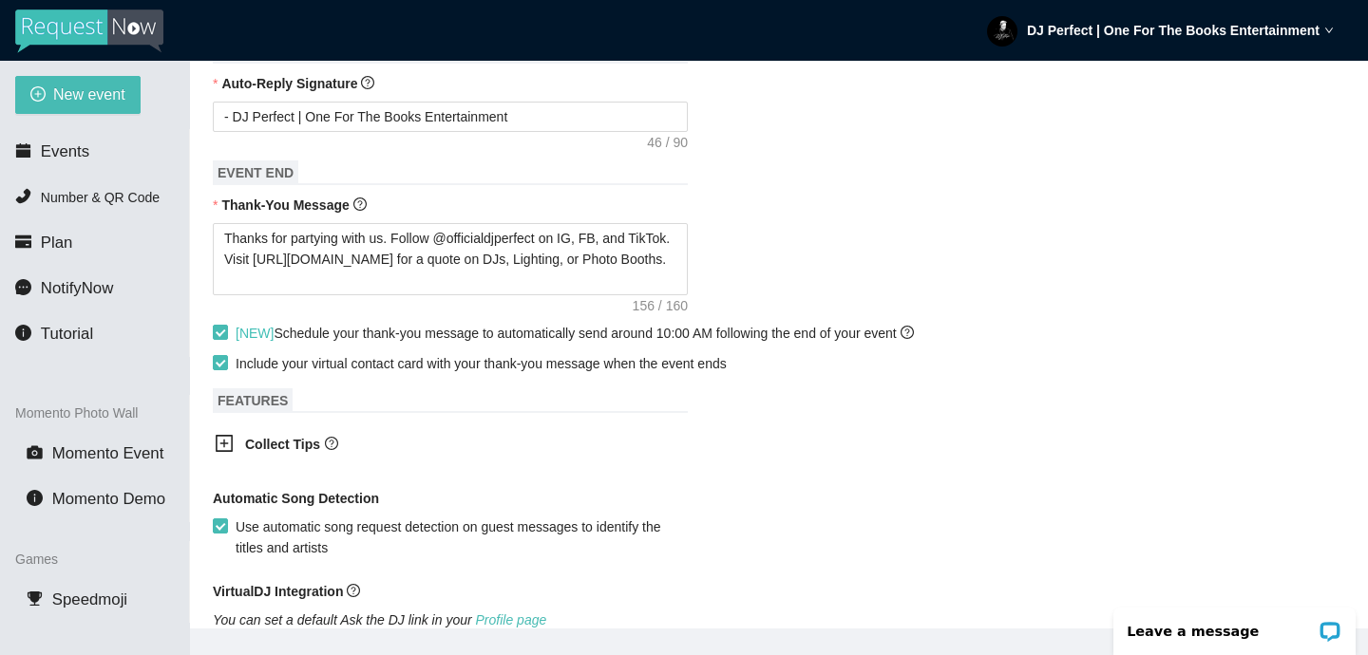
scroll to position [848, 0]
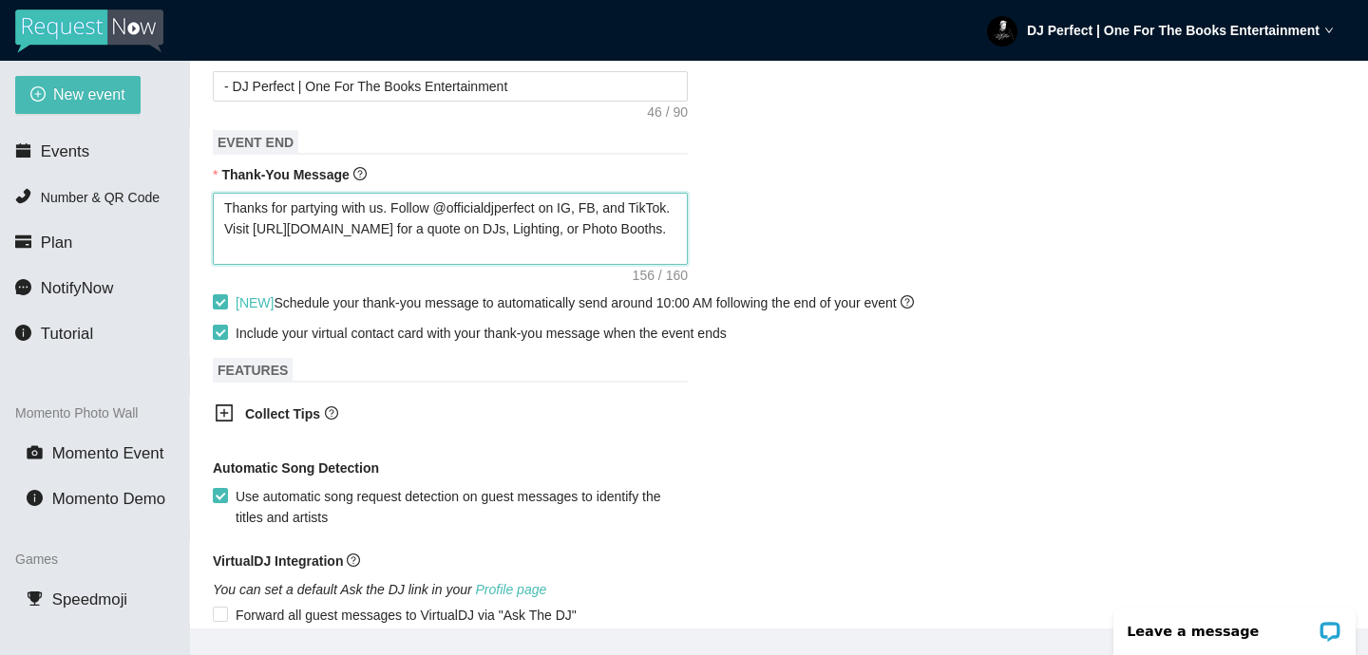
click at [403, 259] on textarea "Thanks for partying with us. Follow @officialdjperfect on IG, FB, and TikTok. V…" at bounding box center [450, 229] width 475 height 72
paste textarea "!"
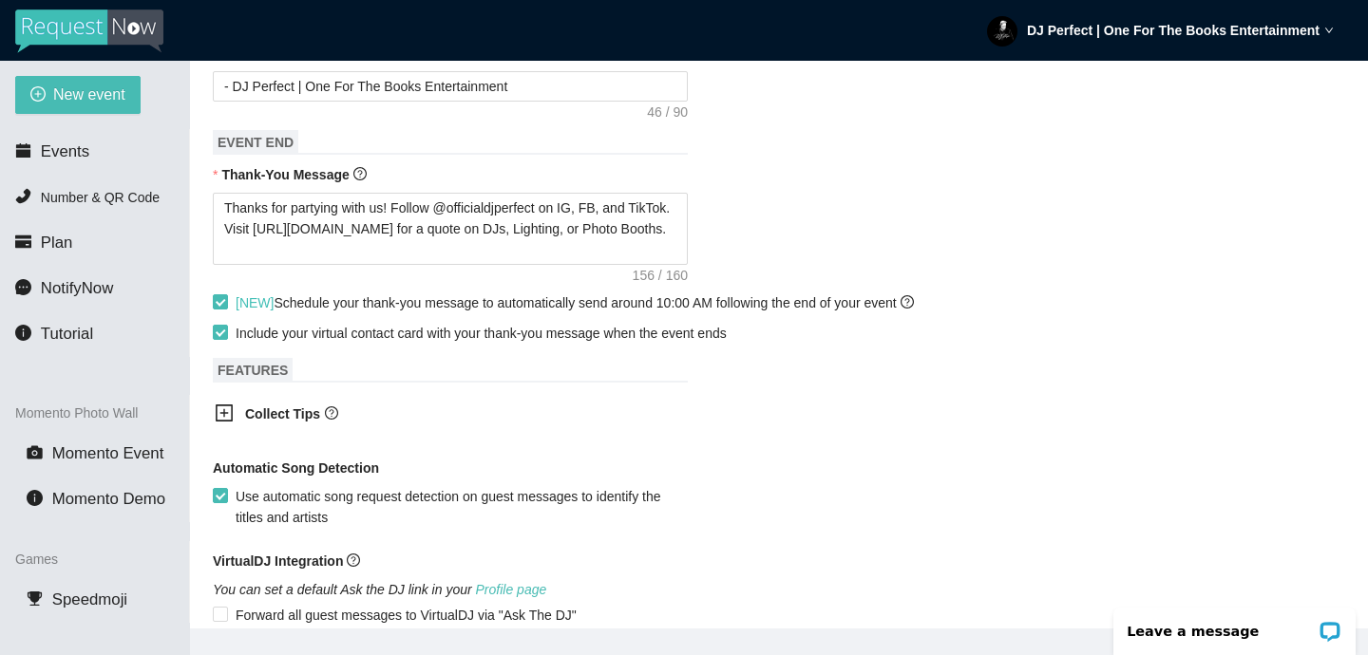
click at [573, 404] on span "Collect Tips" at bounding box center [452, 414] width 414 height 21
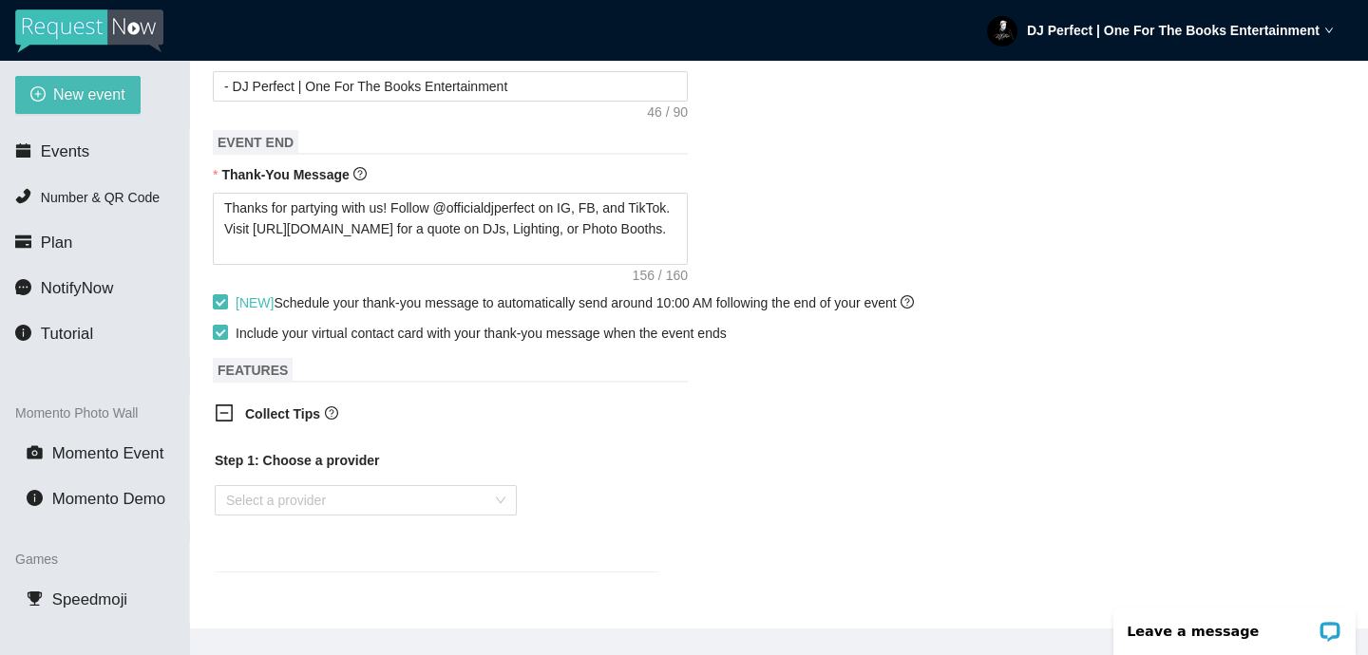
click at [912, 393] on div "Collect Tips Step 1: Choose a provider Select a provider" at bounding box center [779, 499] width 1132 height 215
click at [222, 411] on icon "minus-square" at bounding box center [224, 413] width 19 height 19
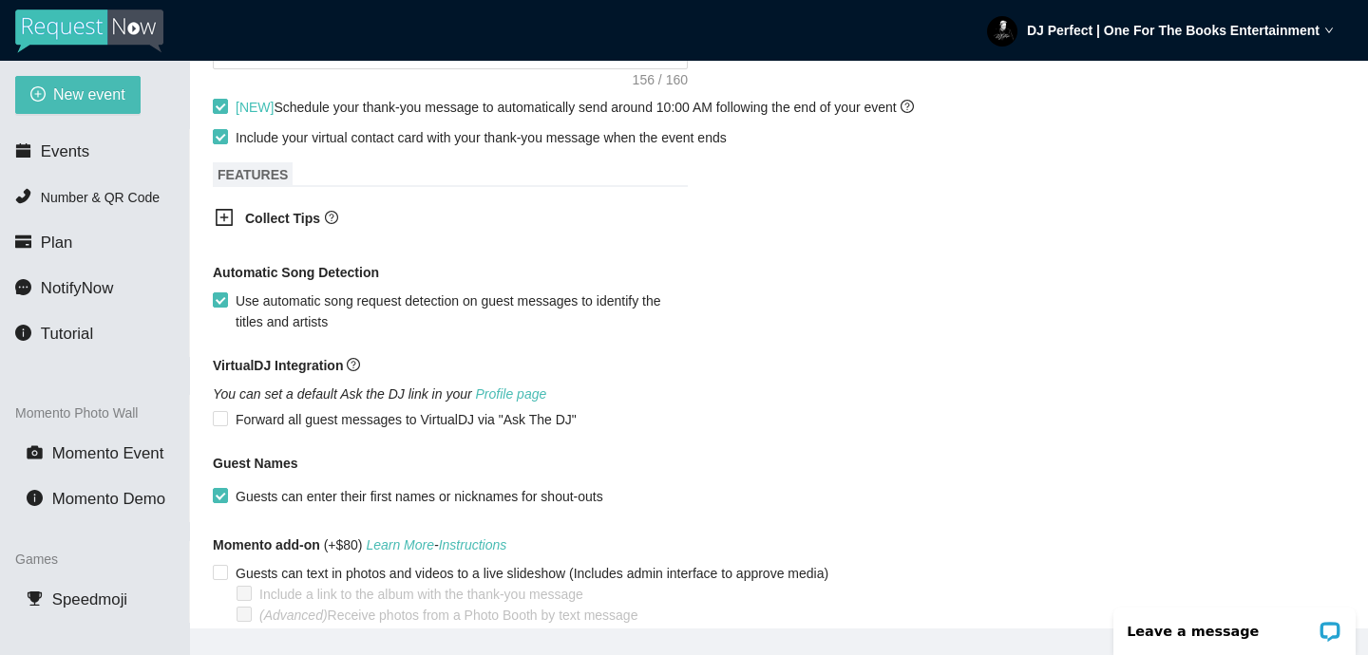
scroll to position [1132, 0]
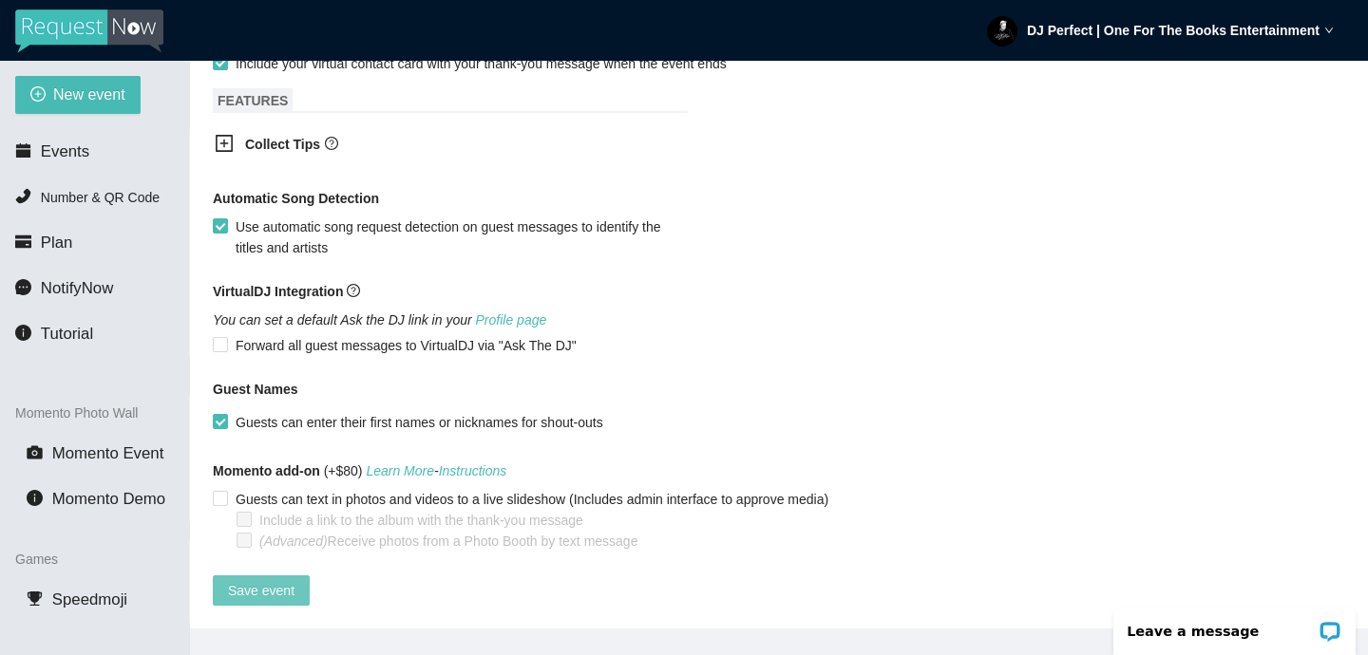
click at [274, 580] on span "Save event" at bounding box center [261, 590] width 66 height 21
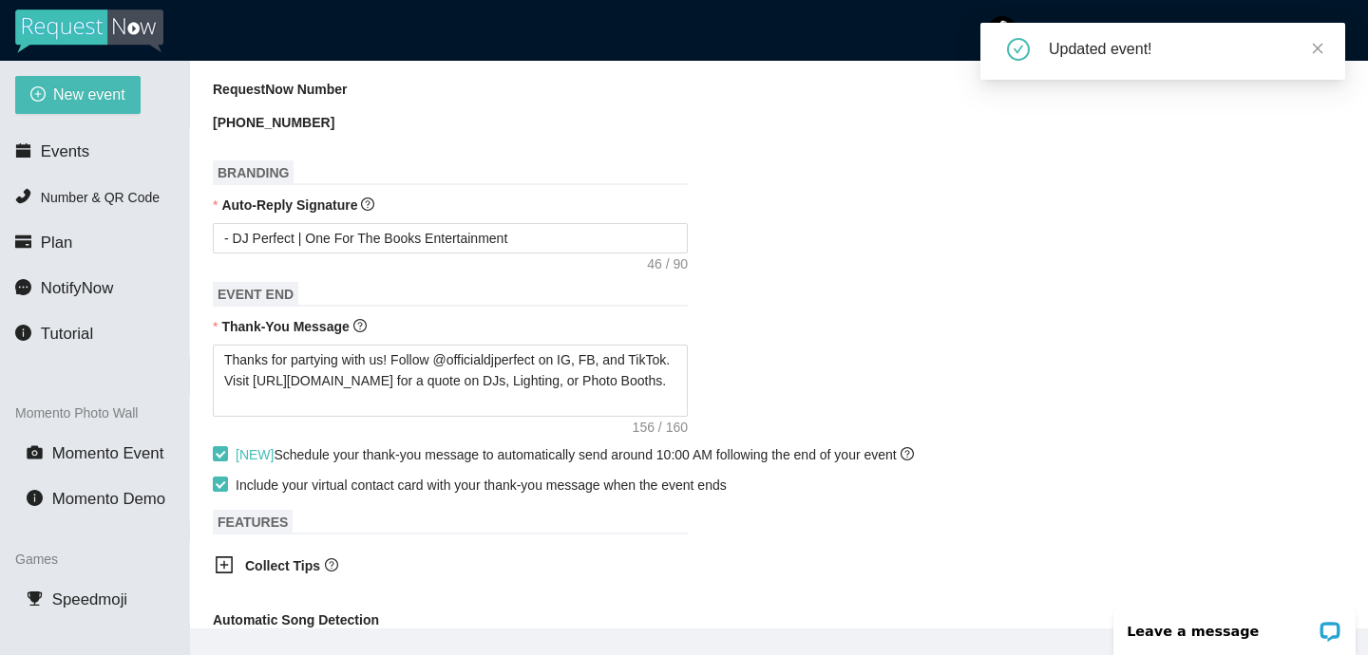
scroll to position [0, 0]
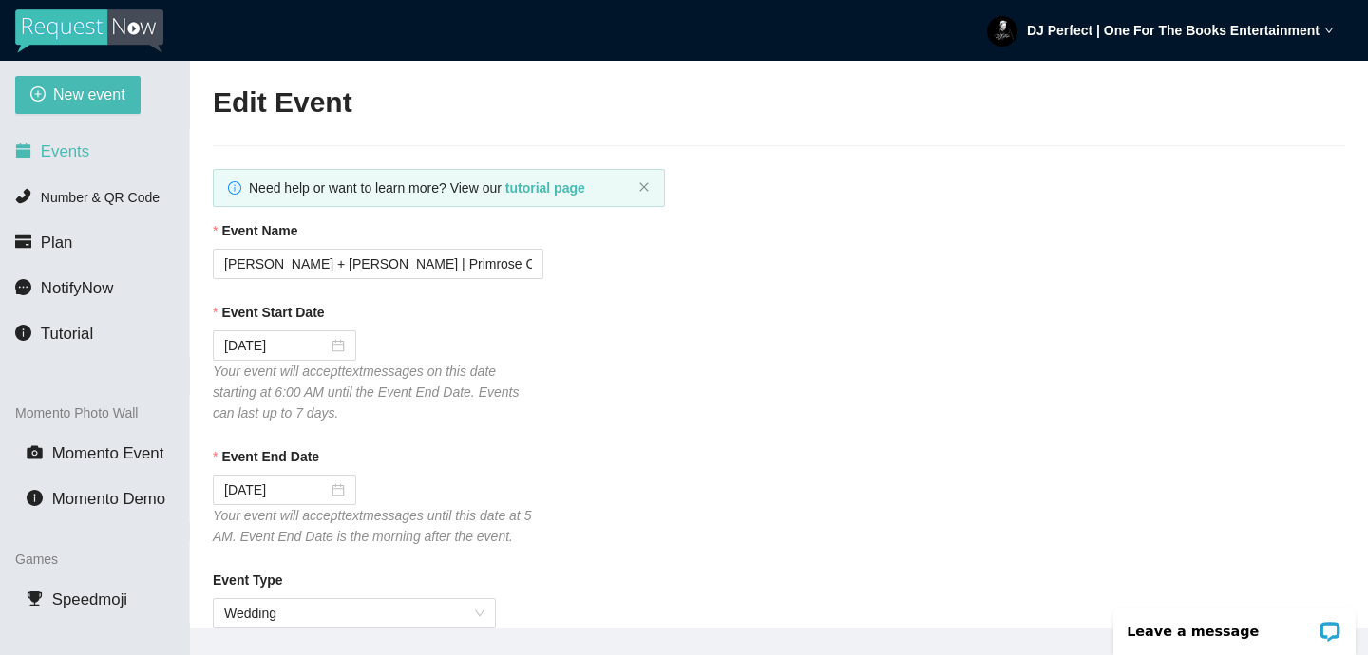
click at [64, 145] on span "Events" at bounding box center [65, 151] width 48 height 18
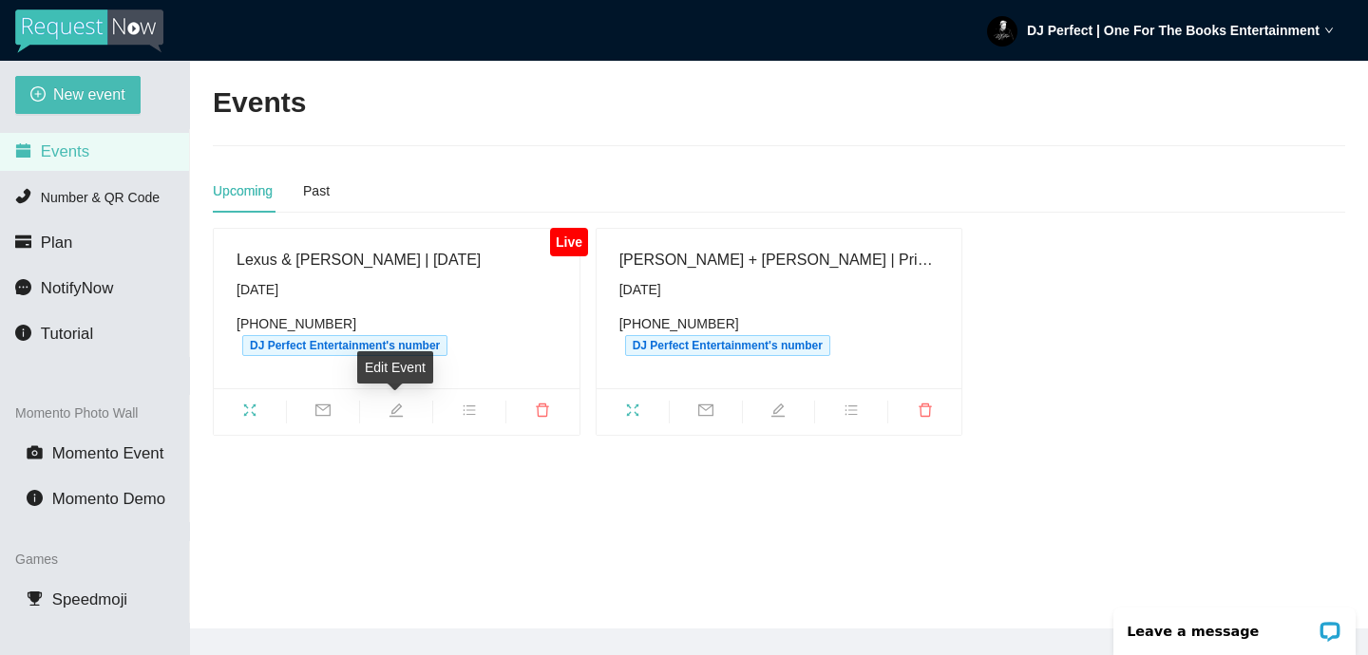
click at [392, 409] on icon "edit" at bounding box center [395, 409] width 13 height 13
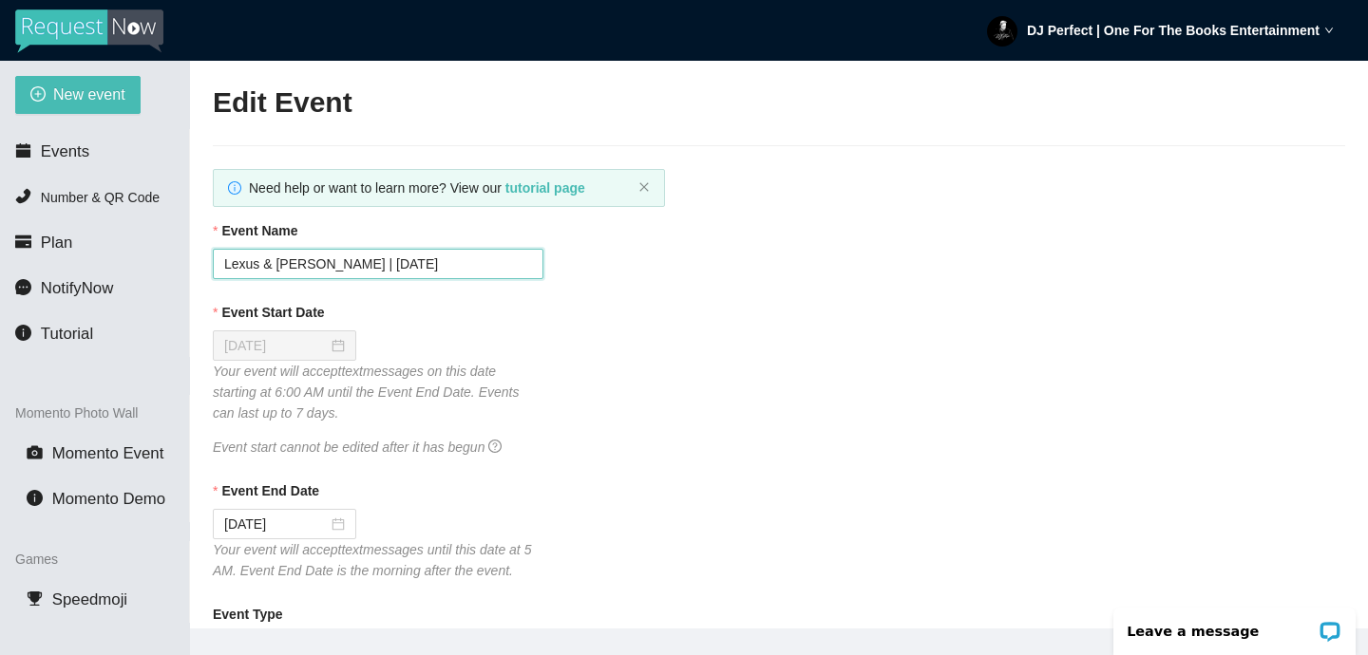
click at [316, 259] on input "Lexus & Isiah | 8.29.2025" at bounding box center [378, 264] width 331 height 30
click at [678, 374] on div "Event Start Date 08/26/2025 Your event will accept text messages on this date s…" at bounding box center [779, 380] width 1132 height 156
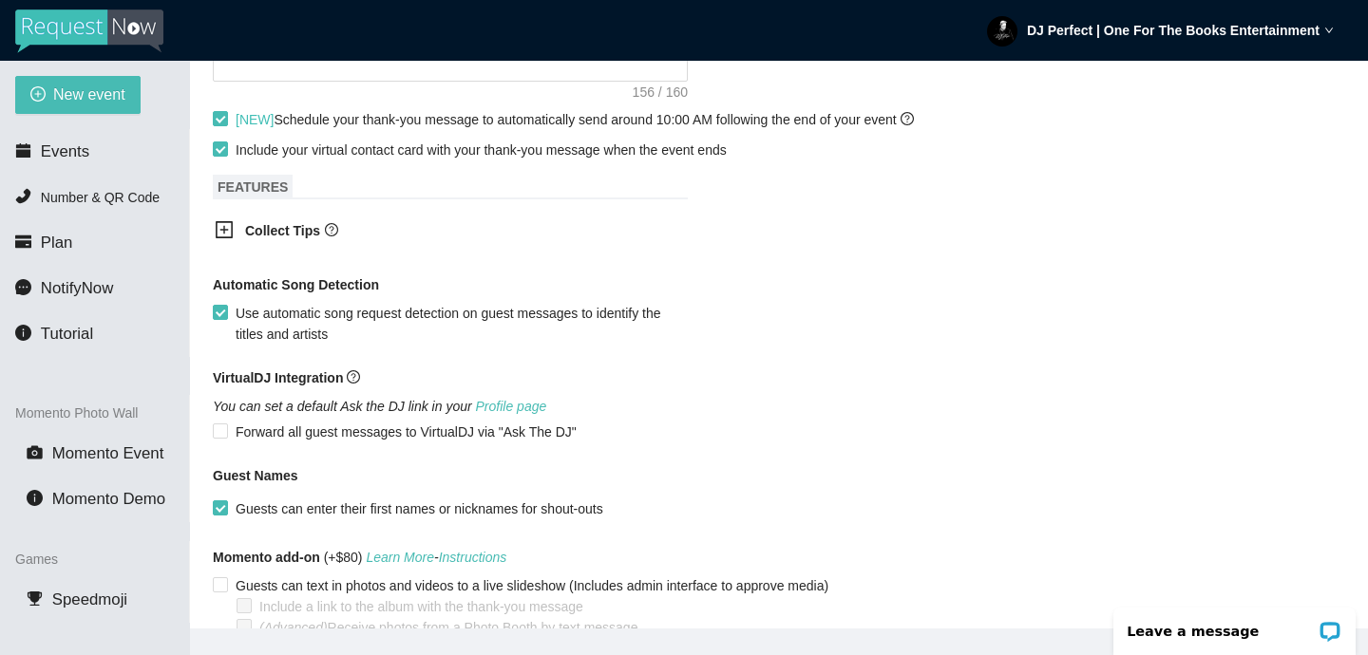
scroll to position [1167, 0]
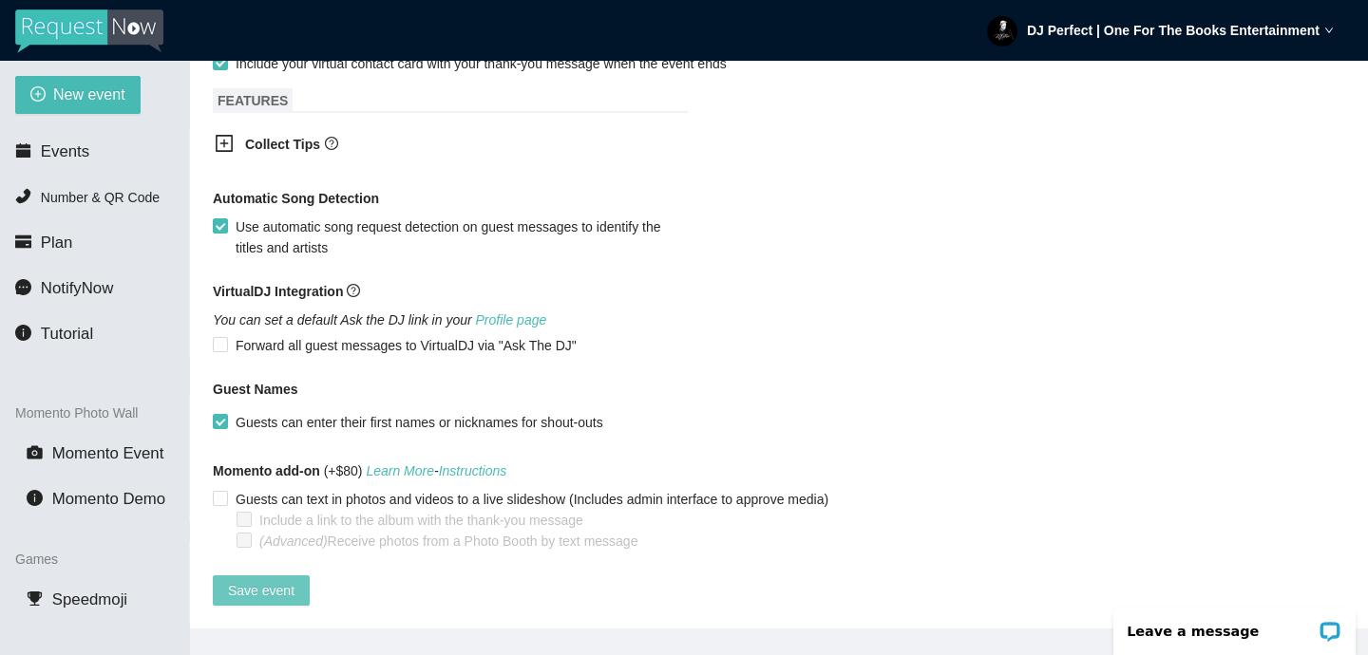
click at [265, 580] on span "Save event" at bounding box center [261, 590] width 66 height 21
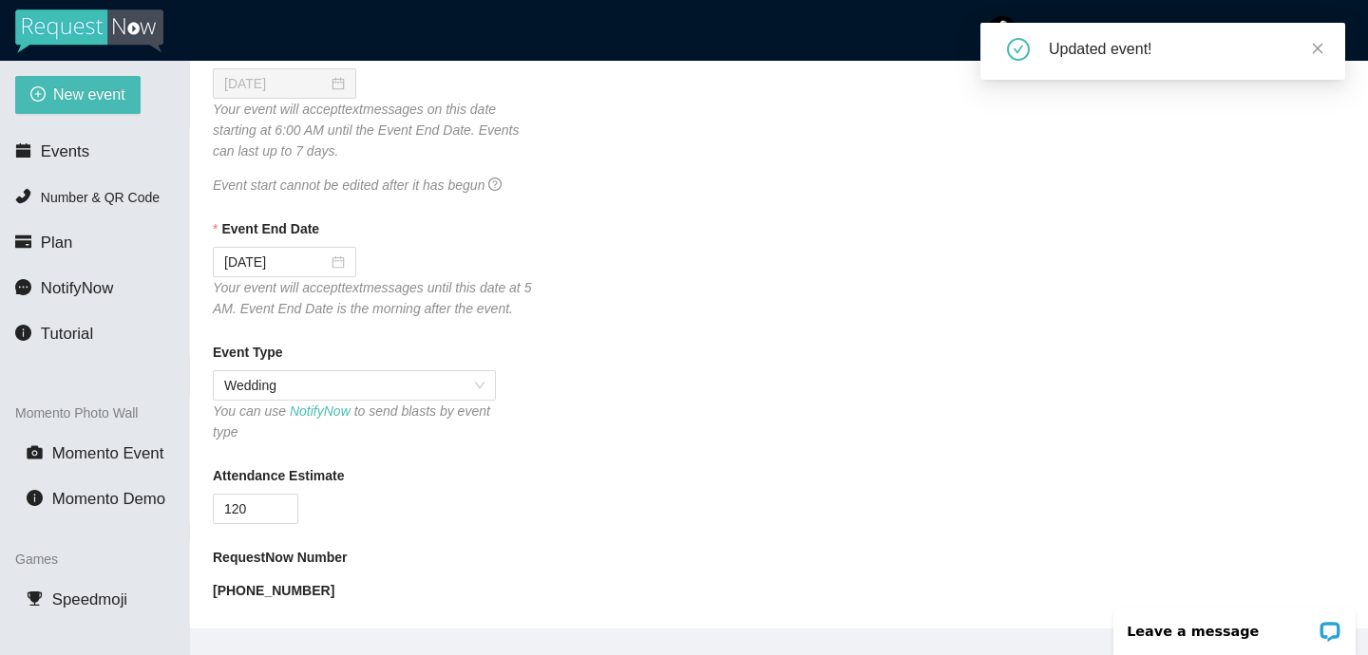
scroll to position [0, 0]
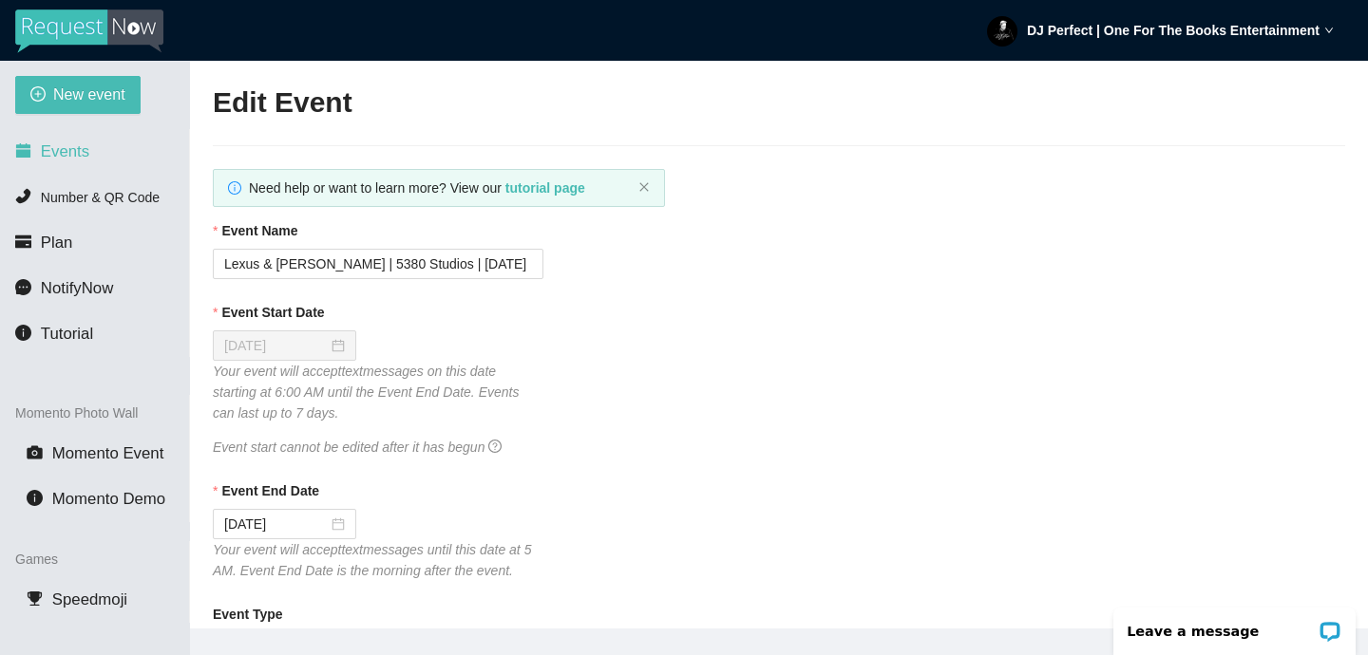
click at [74, 152] on span "Events" at bounding box center [65, 151] width 48 height 18
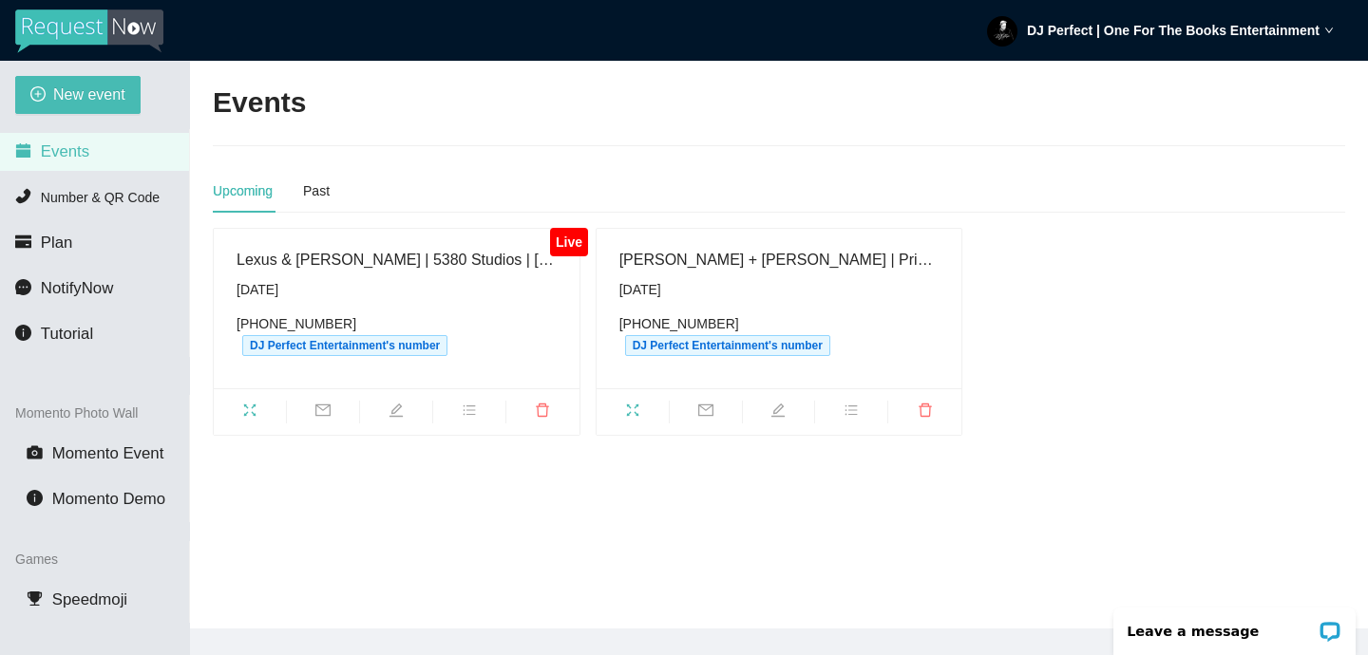
click at [1193, 28] on strong "DJ Perfect | One For The Books Entertainment" at bounding box center [1173, 30] width 293 height 15
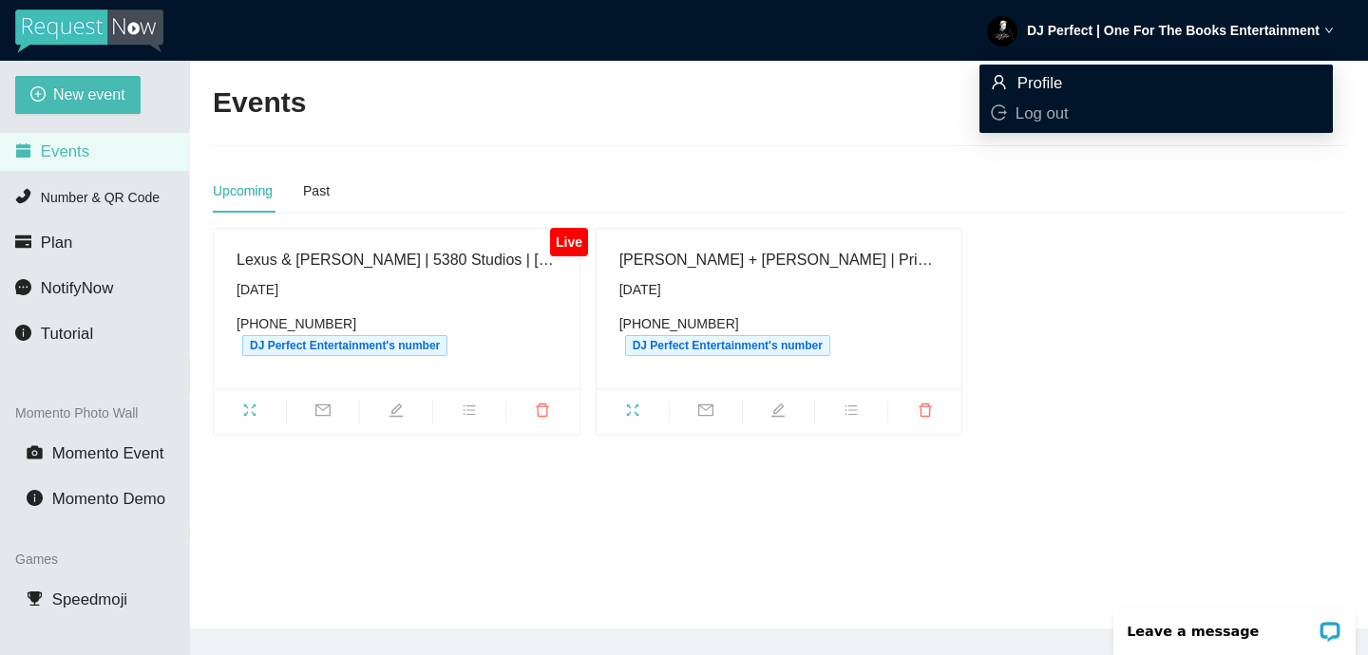
click at [1058, 77] on span "Profile" at bounding box center [1040, 83] width 46 height 18
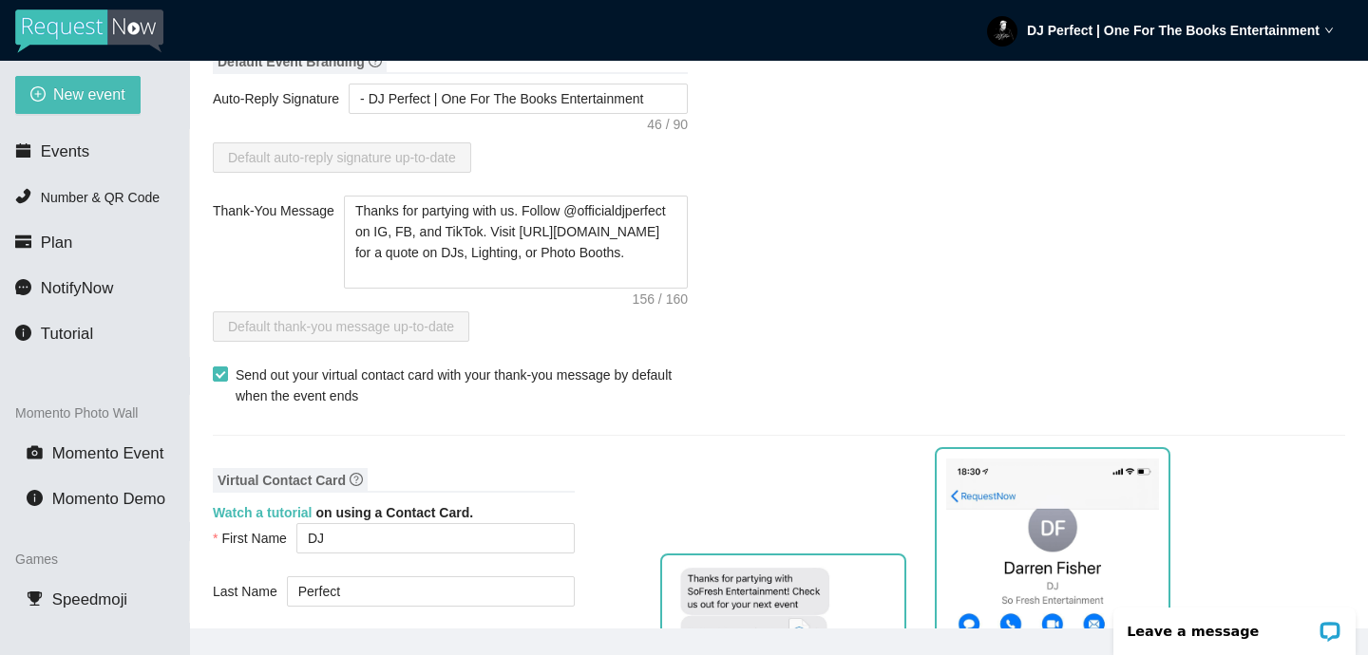
scroll to position [457, 0]
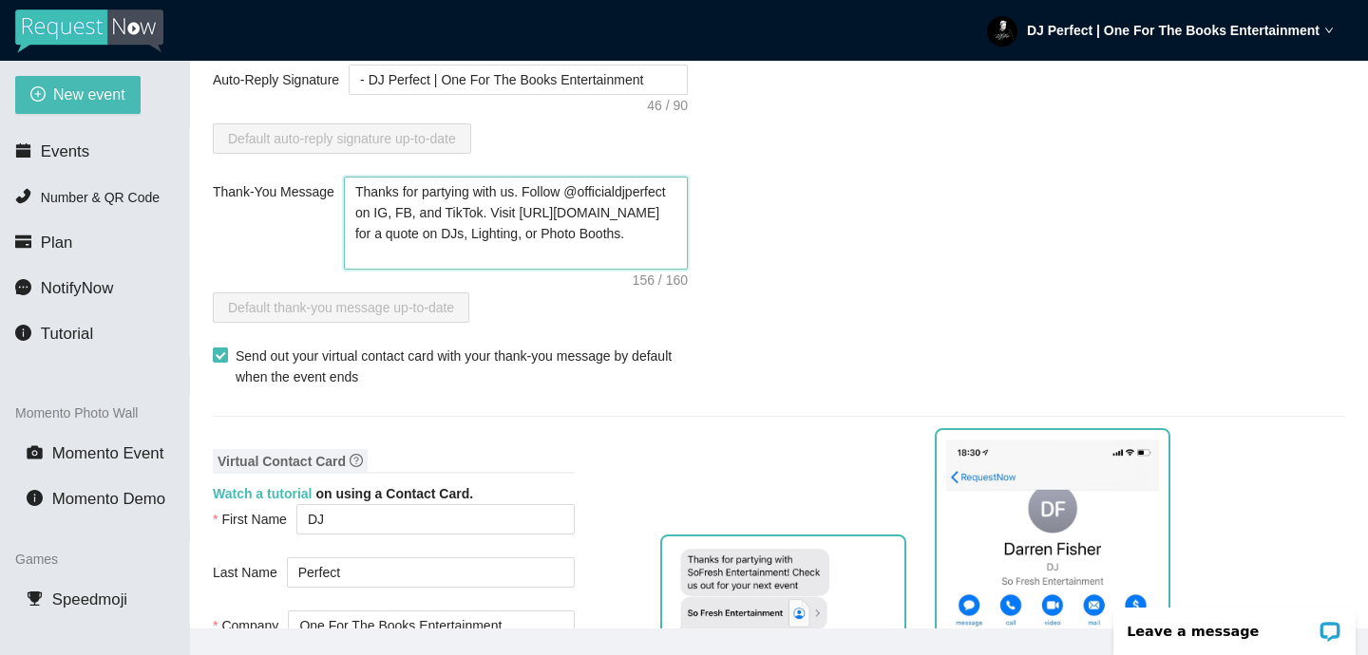
click at [534, 258] on textarea "Thanks for partying with us. Follow @officialdjperfect on IG, FB, and TikTok. V…" at bounding box center [516, 223] width 344 height 93
paste textarea "!"
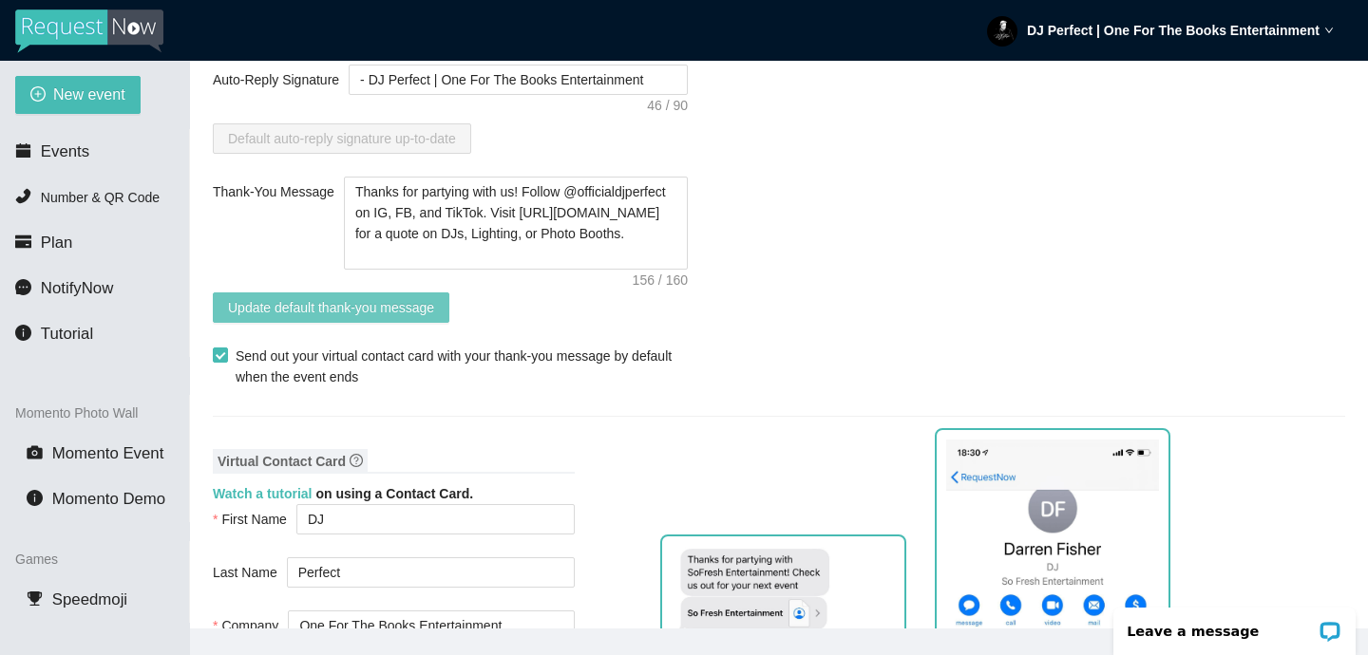
click at [400, 303] on span "Update default thank-you message" at bounding box center [331, 307] width 206 height 21
